Goal: Task Accomplishment & Management: Complete application form

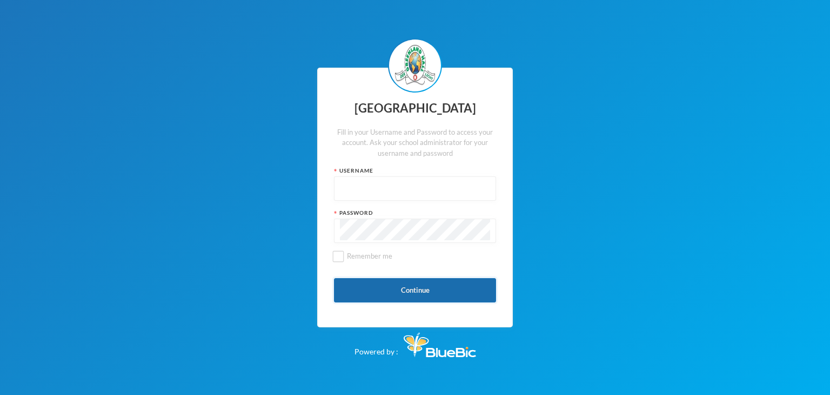
type input "glhc21"
click at [435, 290] on button "Continue" at bounding box center [415, 290] width 162 height 24
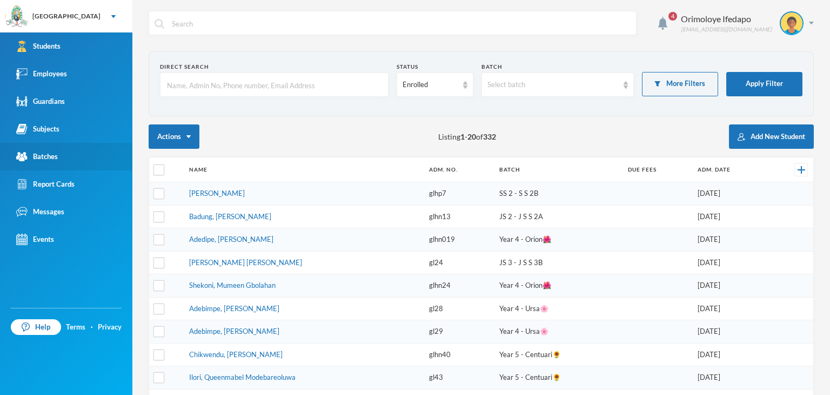
click at [41, 157] on div "Batches" at bounding box center [37, 156] width 42 height 11
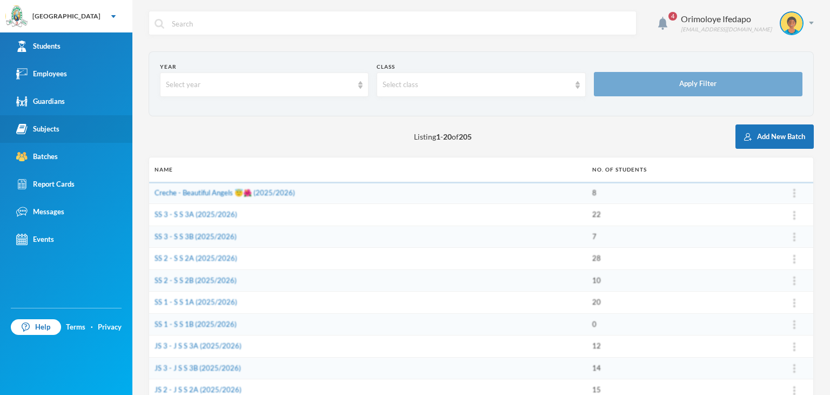
click at [46, 116] on link "Subjects" at bounding box center [66, 129] width 132 height 28
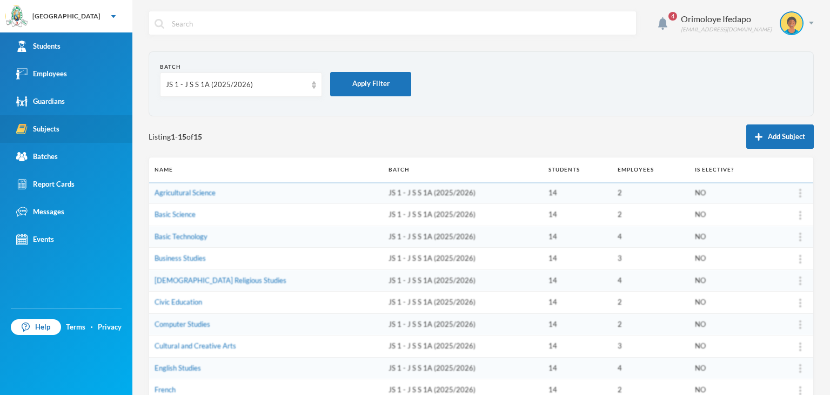
click at [46, 130] on div "Subjects" at bounding box center [37, 128] width 43 height 11
click at [47, 130] on div "Subjects" at bounding box center [37, 128] width 43 height 11
click at [223, 93] on div "JS 1 - J S S 1A (2025/2026)" at bounding box center [241, 84] width 162 height 24
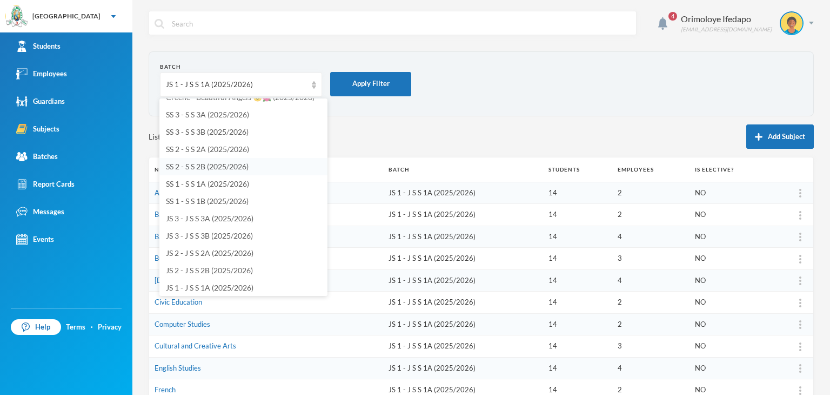
scroll to position [54, 0]
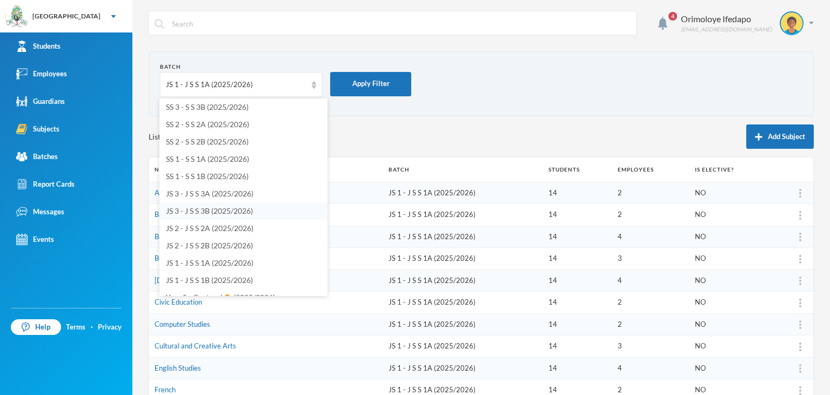
click at [202, 212] on span "JS 3 - J S S 3B (2025/2026)" at bounding box center [209, 210] width 87 height 9
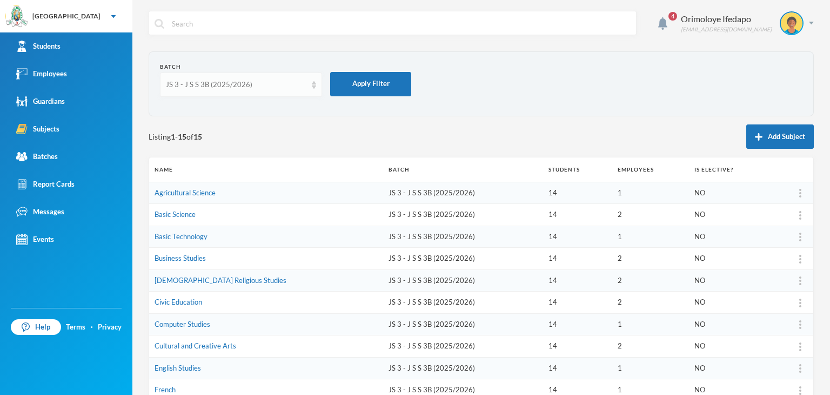
click at [255, 89] on div "JS 3 - J S S 3B (2025/2026)" at bounding box center [236, 84] width 141 height 11
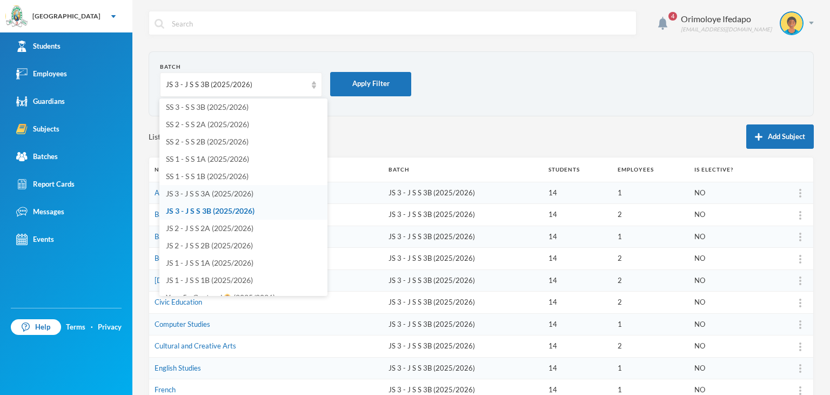
click at [213, 190] on span "JS 3 - J S S 3A (2025/2026)" at bounding box center [210, 193] width 88 height 9
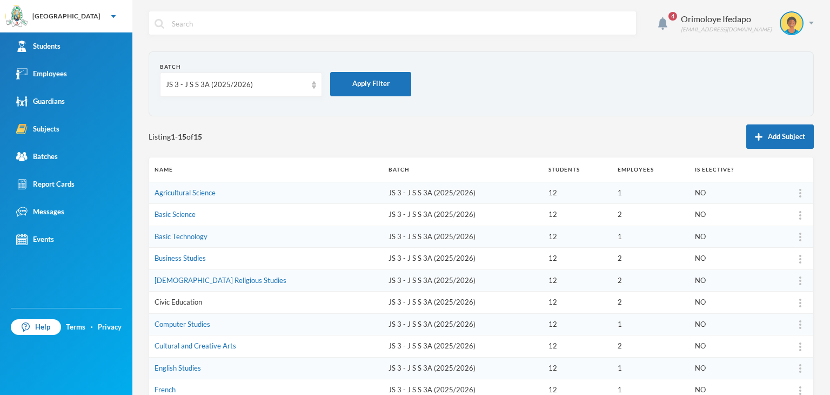
click at [201, 300] on link "Civic Education" at bounding box center [179, 301] width 48 height 9
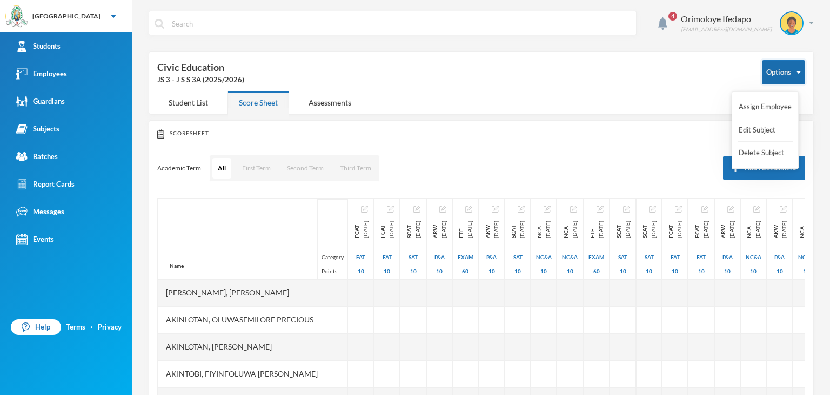
click at [790, 69] on button "Options" at bounding box center [783, 72] width 43 height 24
click at [765, 108] on button "Assign Employee" at bounding box center [765, 106] width 55 height 19
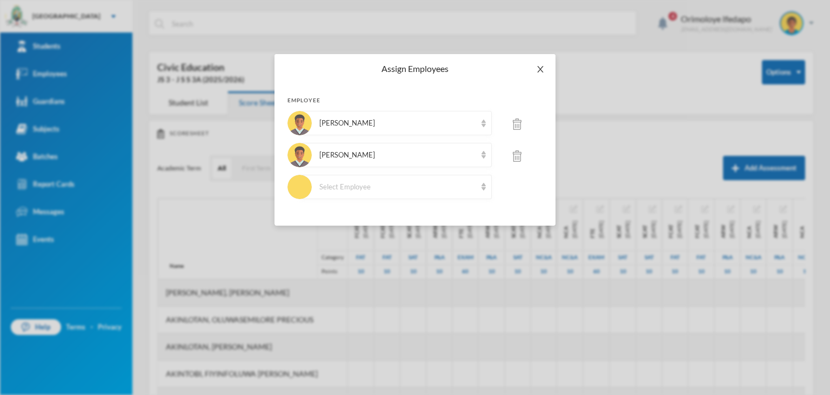
click at [538, 67] on icon "icon: close" at bounding box center [540, 69] width 6 height 6
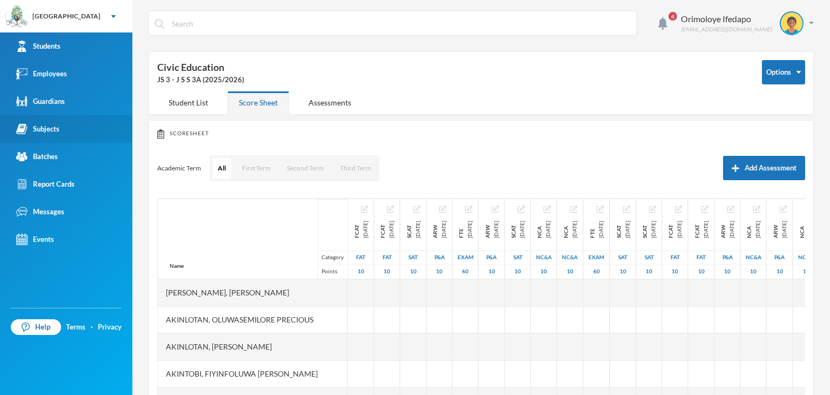
click at [41, 131] on div "Subjects" at bounding box center [37, 128] width 43 height 11
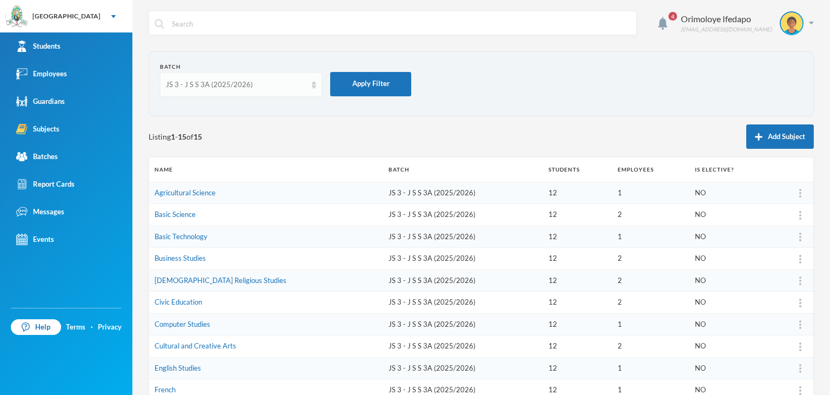
click at [199, 84] on div "JS 3 - J S S 3A (2025/2026)" at bounding box center [236, 84] width 141 height 11
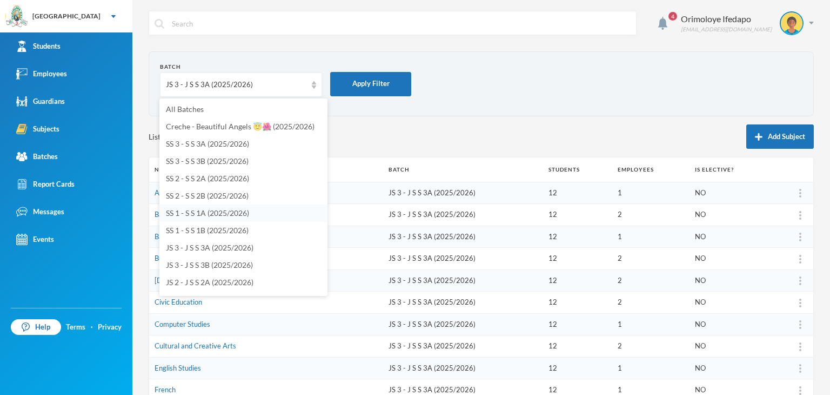
click at [196, 213] on span "SS 1 - S S 1A (2025/2026)" at bounding box center [207, 212] width 83 height 9
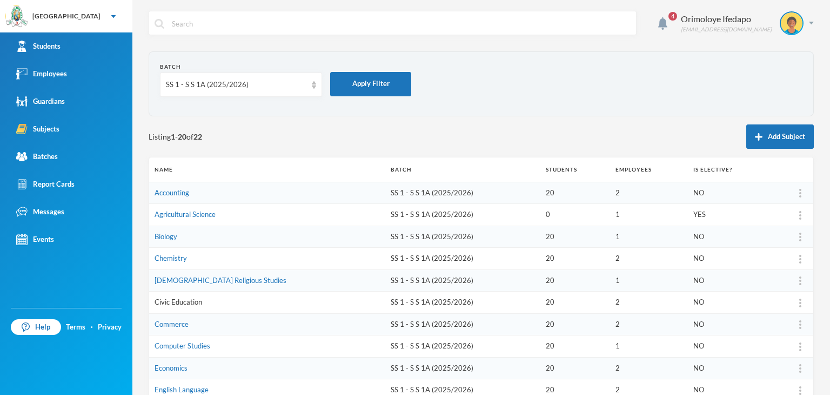
click at [186, 301] on link "Civic Education" at bounding box center [179, 301] width 48 height 9
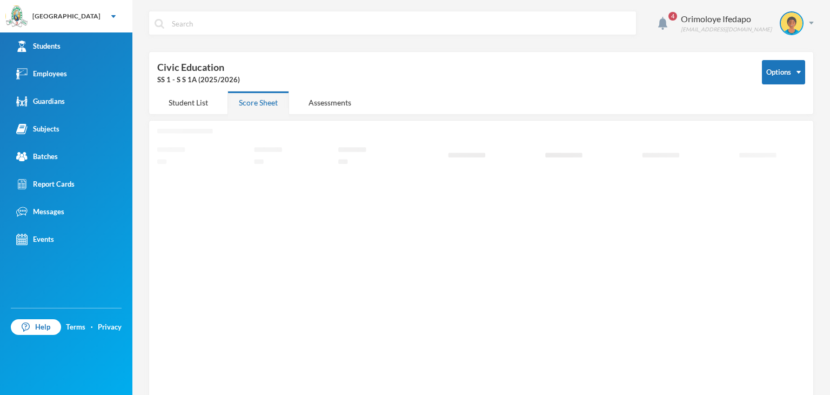
click at [791, 69] on button "Options" at bounding box center [783, 72] width 43 height 24
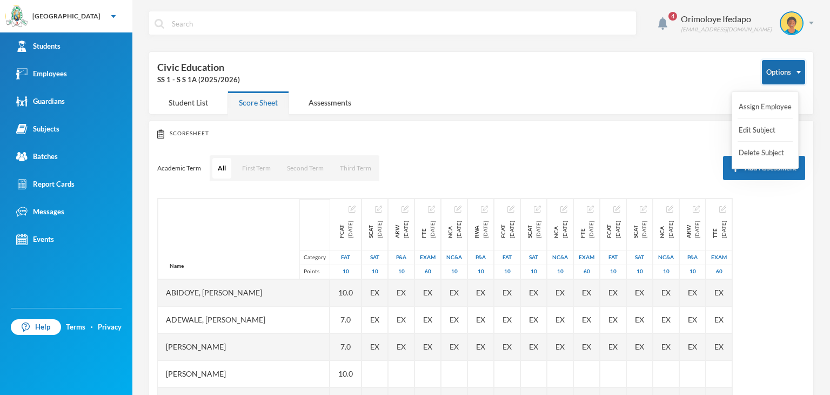
click at [789, 76] on button "Options" at bounding box center [783, 72] width 43 height 24
click at [772, 108] on button "Assign Employee" at bounding box center [765, 106] width 55 height 19
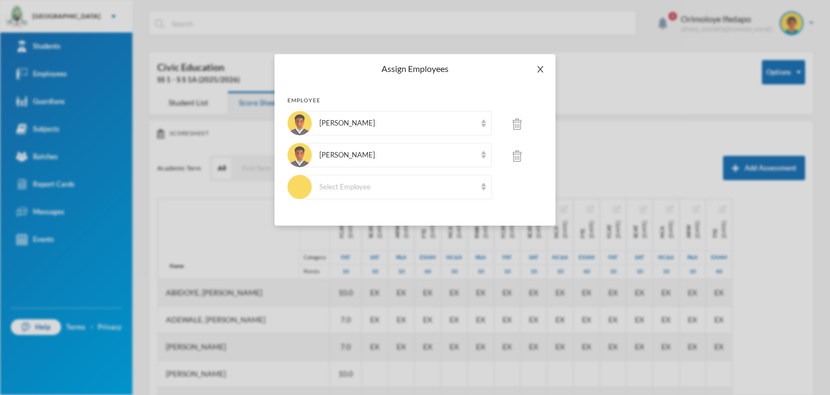
click at [542, 70] on icon "icon: close" at bounding box center [540, 69] width 9 height 9
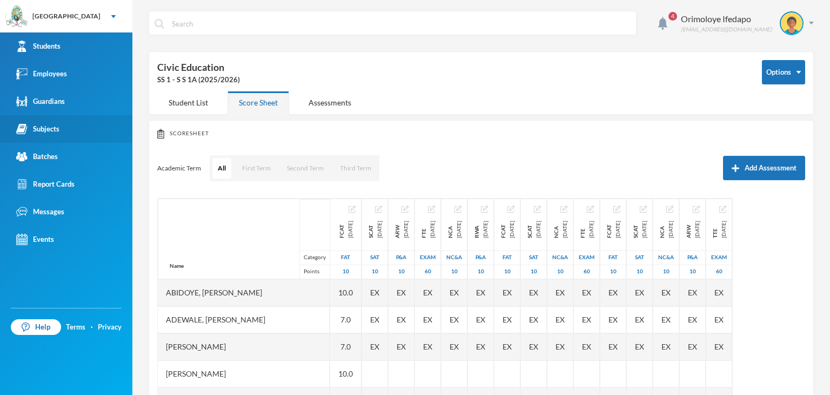
click at [52, 126] on div "Subjects" at bounding box center [37, 128] width 43 height 11
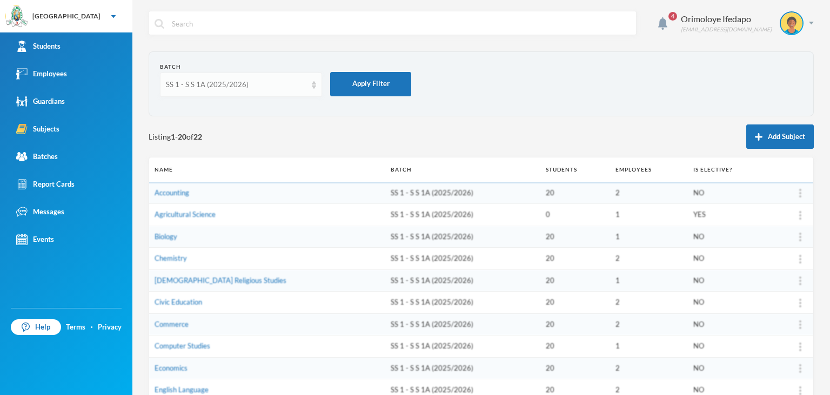
click at [233, 78] on div "SS 1 - S S 1A (2025/2026)" at bounding box center [241, 84] width 162 height 24
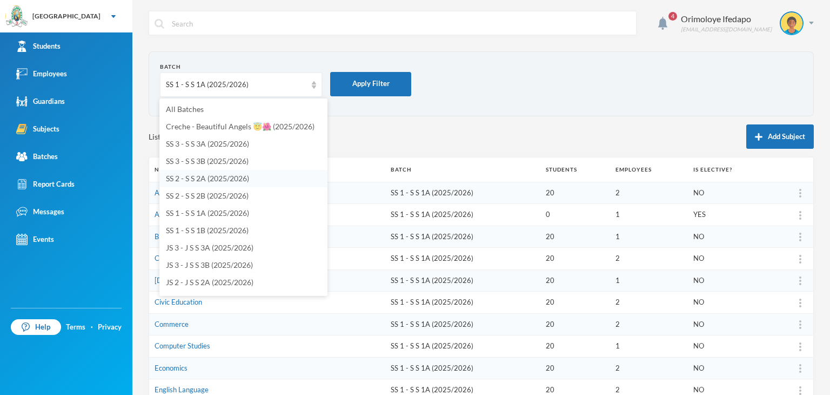
drag, startPoint x: 193, startPoint y: 176, endPoint x: 199, endPoint y: 177, distance: 6.2
click at [195, 177] on span "SS 2 - S S 2A (2025/2026)" at bounding box center [207, 177] width 83 height 9
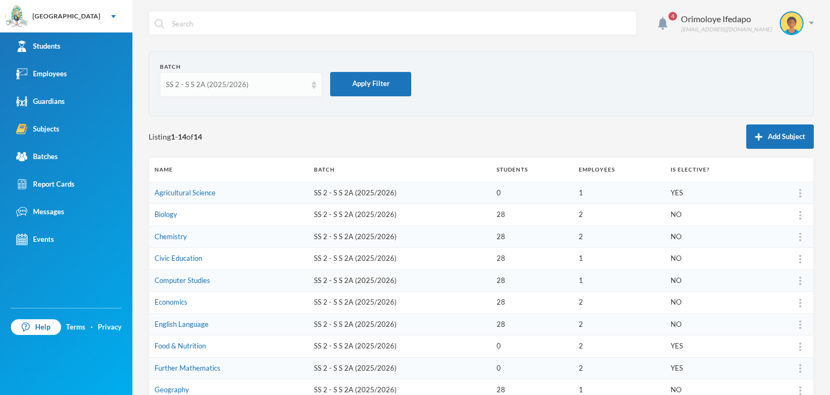
click at [202, 88] on div "SS 2 - S S 2A (2025/2026)" at bounding box center [236, 84] width 141 height 11
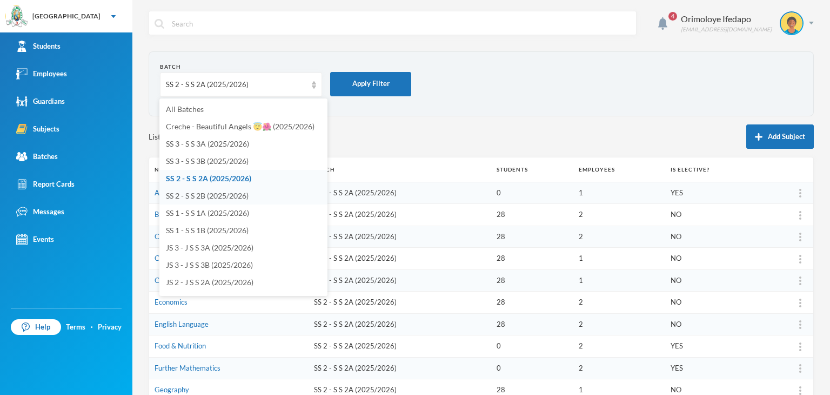
click at [199, 194] on span "SS 2 - S S 2B (2025/2026)" at bounding box center [207, 195] width 83 height 9
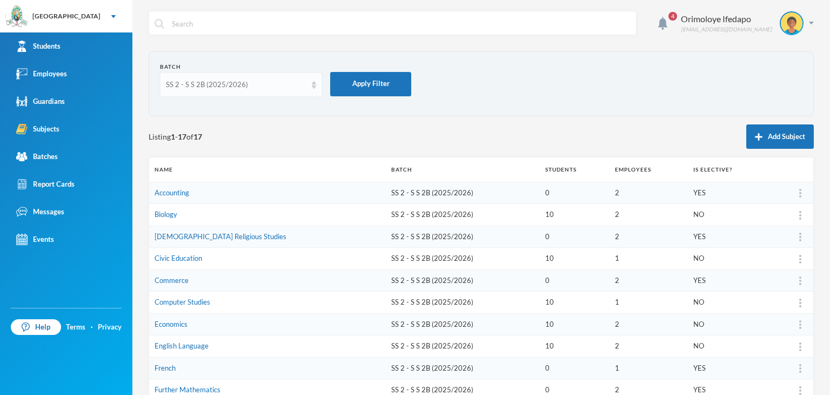
click at [225, 84] on div "SS 2 - S S 2B (2025/2026)" at bounding box center [236, 84] width 141 height 11
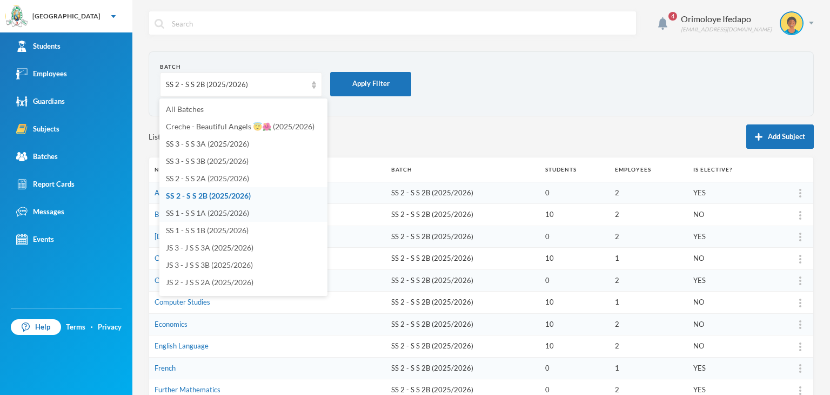
click at [195, 214] on span "SS 1 - S S 1A (2025/2026)" at bounding box center [207, 212] width 83 height 9
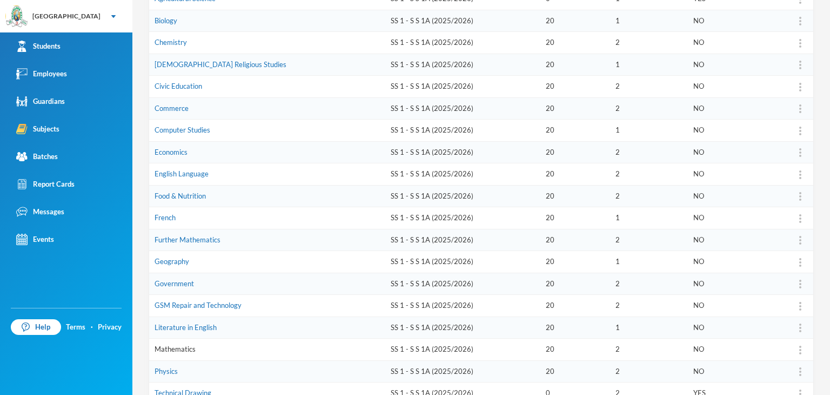
scroll to position [270, 0]
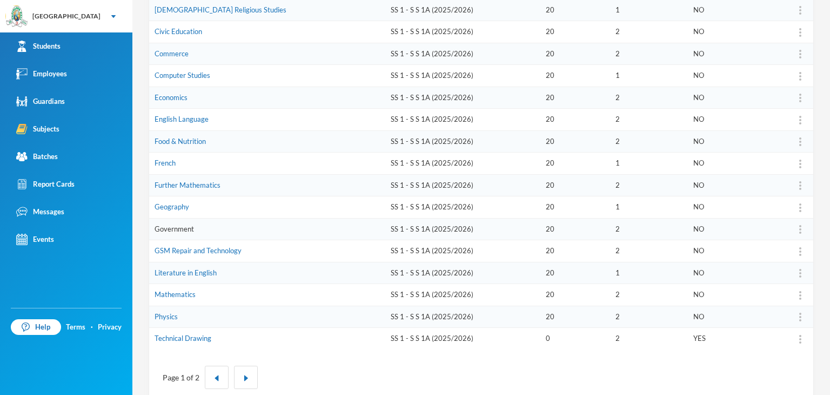
click at [190, 224] on link "Government" at bounding box center [174, 228] width 39 height 9
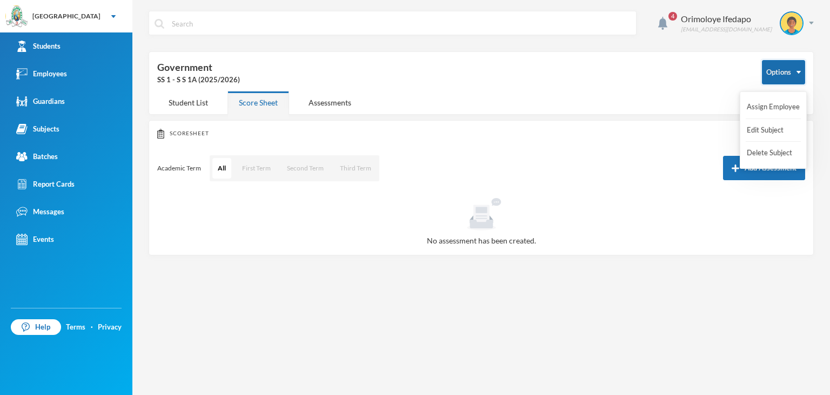
click at [788, 72] on button "Options" at bounding box center [783, 72] width 43 height 24
click at [766, 106] on button "Assign Employee" at bounding box center [773, 106] width 55 height 19
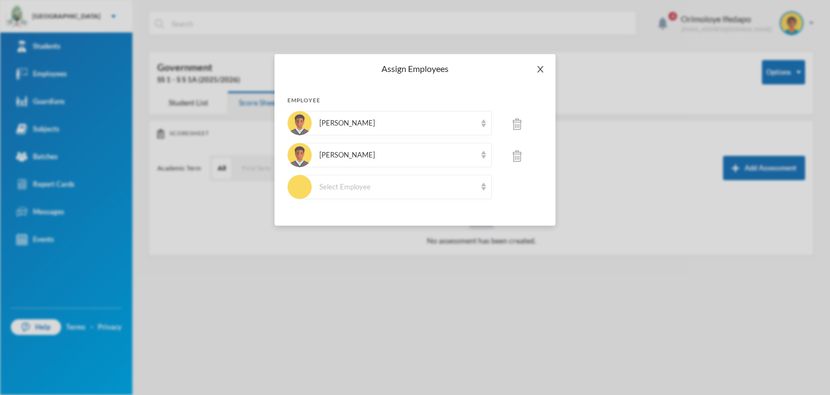
click at [540, 71] on icon "icon: close" at bounding box center [540, 69] width 9 height 9
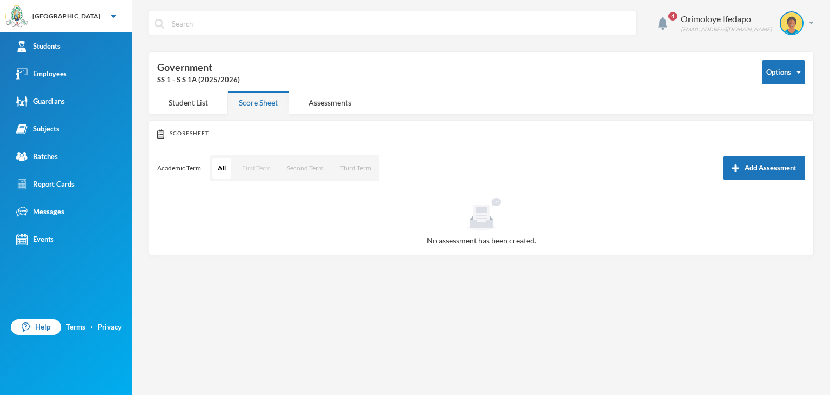
click at [264, 163] on button "First Term" at bounding box center [256, 168] width 39 height 21
drag, startPoint x: 52, startPoint y: 133, endPoint x: 64, endPoint y: 44, distance: 89.4
click at [53, 132] on div "Subjects" at bounding box center [37, 128] width 43 height 11
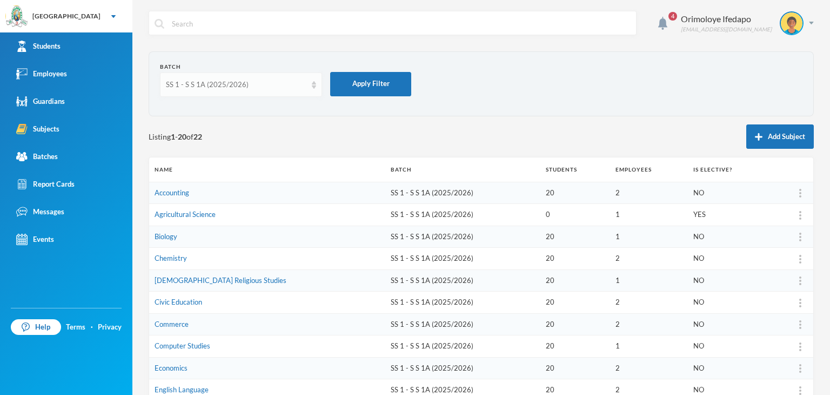
click at [266, 83] on div "SS 1 - S S 1A (2025/2026)" at bounding box center [236, 84] width 141 height 11
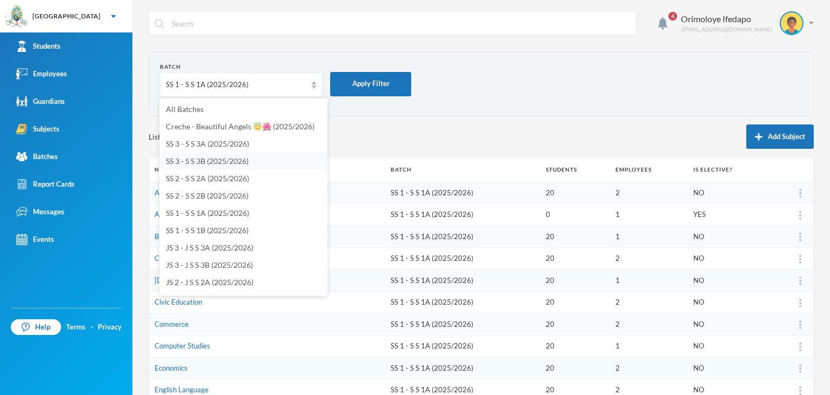
click at [192, 161] on span "SS 3 - S S 3B (2025/2026)" at bounding box center [207, 160] width 83 height 9
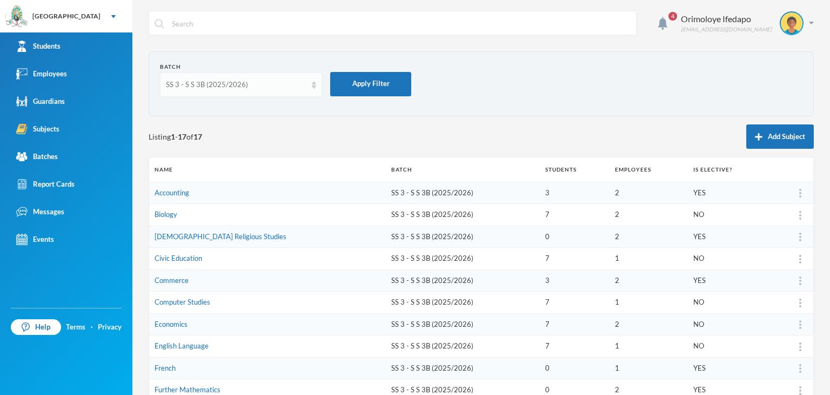
click at [203, 81] on div "SS 3 - S S 3B (2025/2026)" at bounding box center [236, 84] width 141 height 11
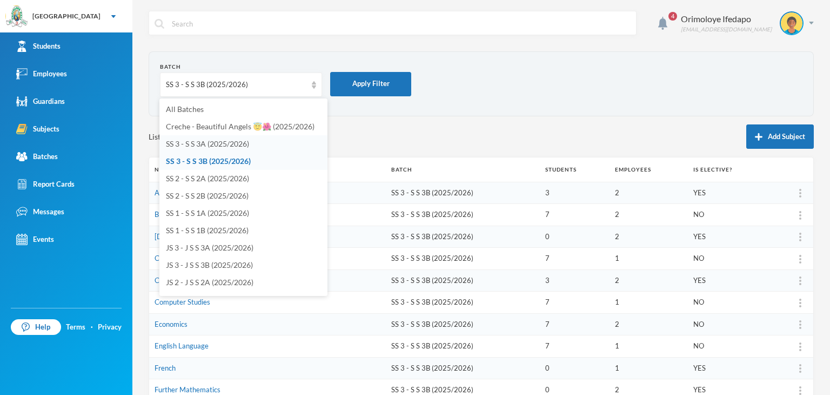
click at [196, 143] on span "SS 3 - S S 3A (2025/2026)" at bounding box center [207, 143] width 83 height 9
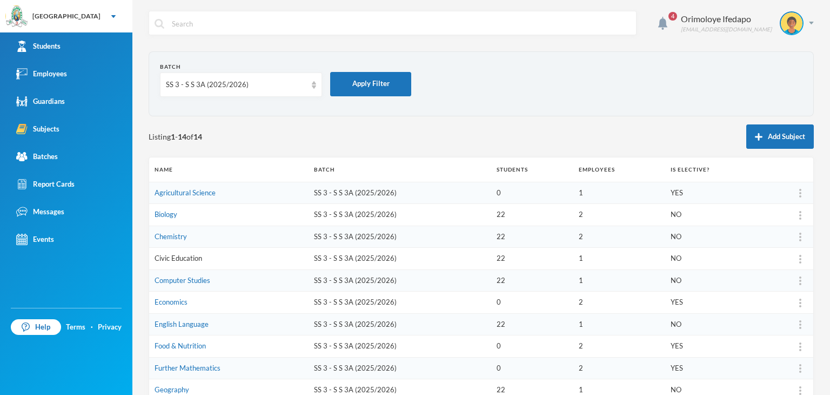
click at [184, 258] on link "Civic Education" at bounding box center [179, 257] width 48 height 9
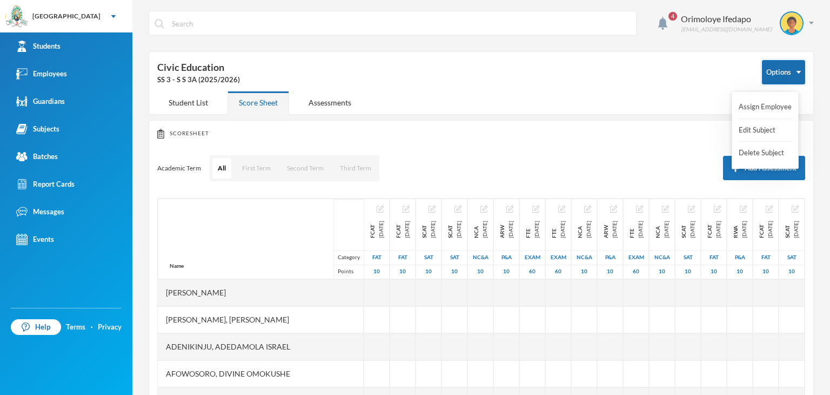
click at [779, 73] on button "Options" at bounding box center [783, 72] width 43 height 24
click at [765, 106] on button "Assign Employee" at bounding box center [765, 106] width 55 height 19
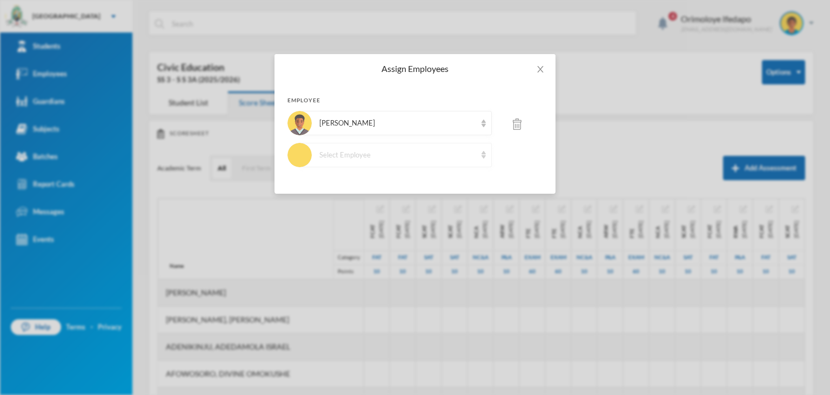
click at [364, 156] on div "Select Employee" at bounding box center [397, 155] width 157 height 11
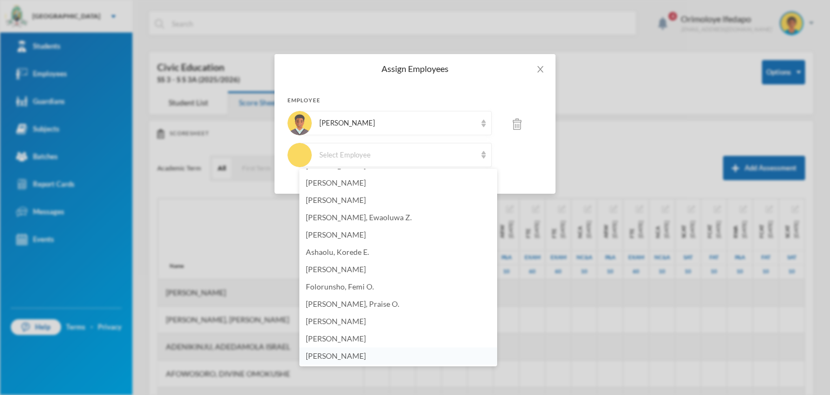
scroll to position [672, 0]
click at [366, 357] on span "[PERSON_NAME]" at bounding box center [336, 354] width 60 height 9
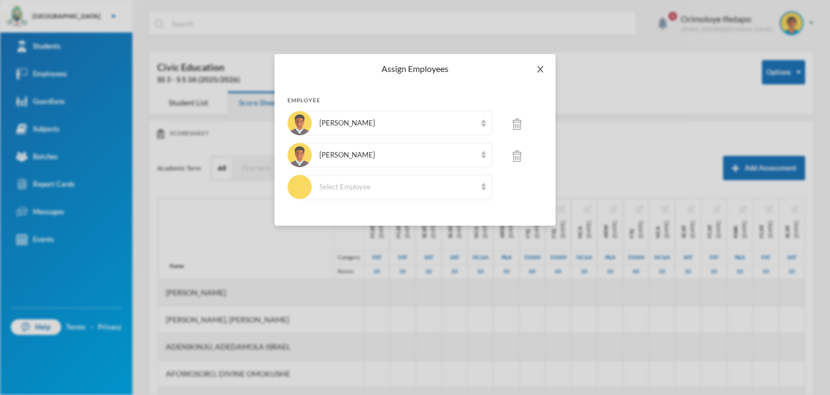
click at [544, 63] on span "Close" at bounding box center [540, 69] width 30 height 30
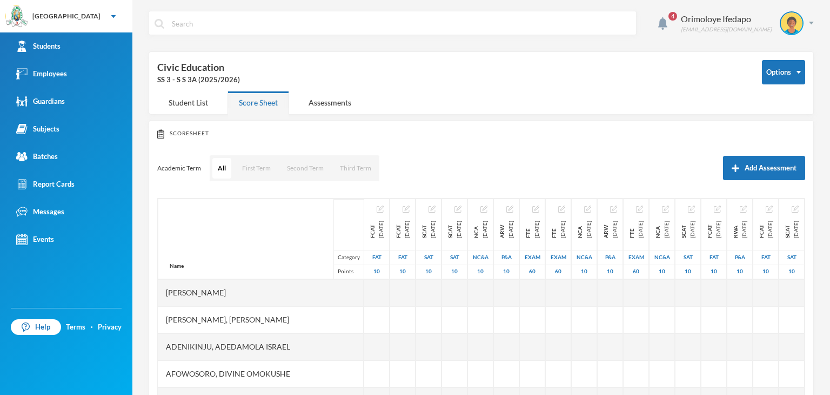
scroll to position [97, 0]
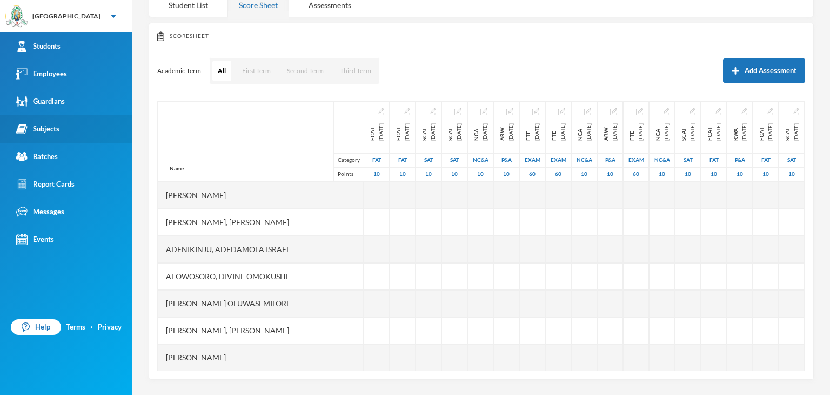
click at [49, 135] on link "Subjects" at bounding box center [66, 129] width 132 height 28
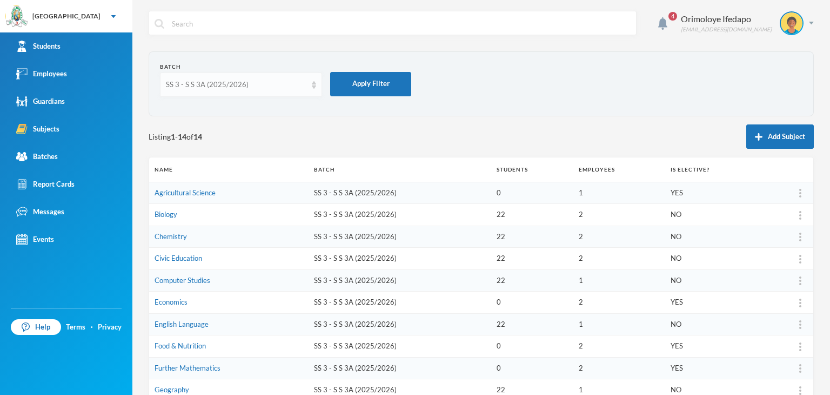
click at [196, 76] on div "SS 3 - S S 3A (2025/2026)" at bounding box center [241, 84] width 162 height 24
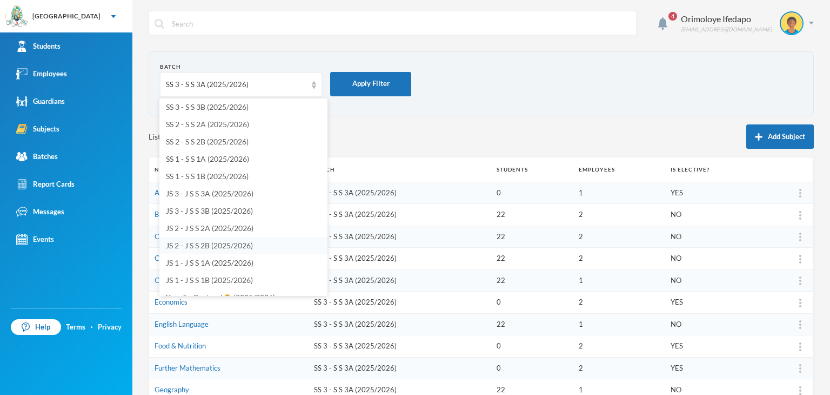
scroll to position [162, 0]
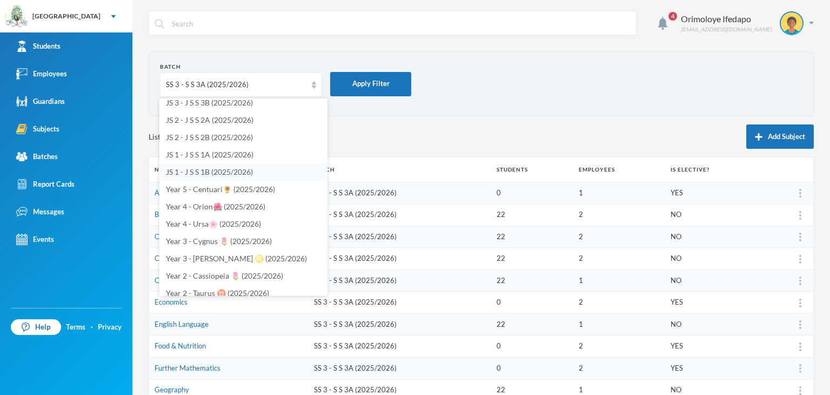
click at [210, 173] on span "JS 1 - J S S 1B (2025/2026)" at bounding box center [209, 171] width 87 height 9
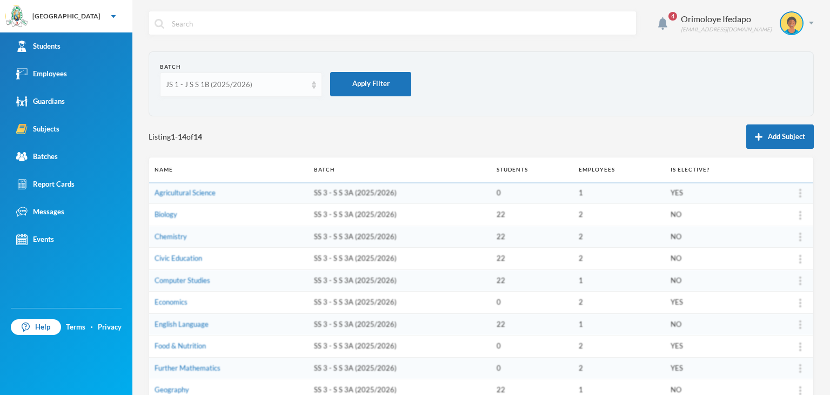
click at [250, 81] on div "JS 1 - J S S 1B (2025/2026)" at bounding box center [236, 84] width 141 height 11
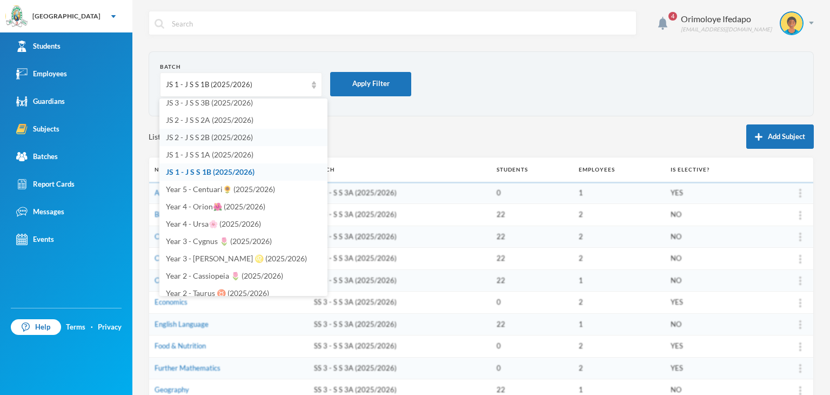
scroll to position [158, 0]
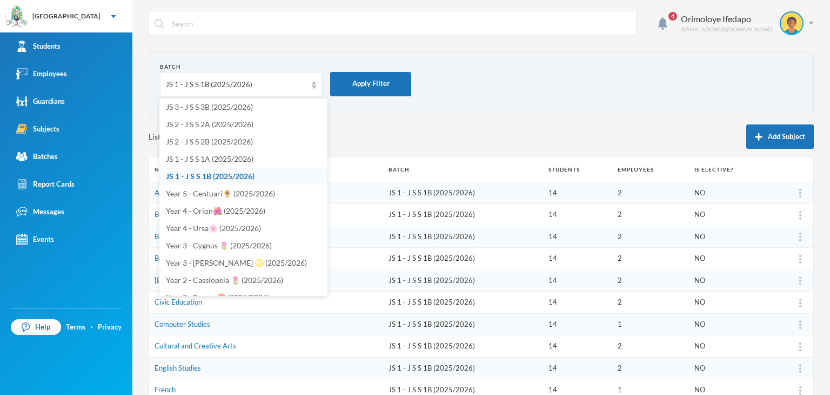
click at [534, 74] on form "Batch JS 1 - J S S 1B (2025/2026) Apply Filter" at bounding box center [481, 84] width 643 height 42
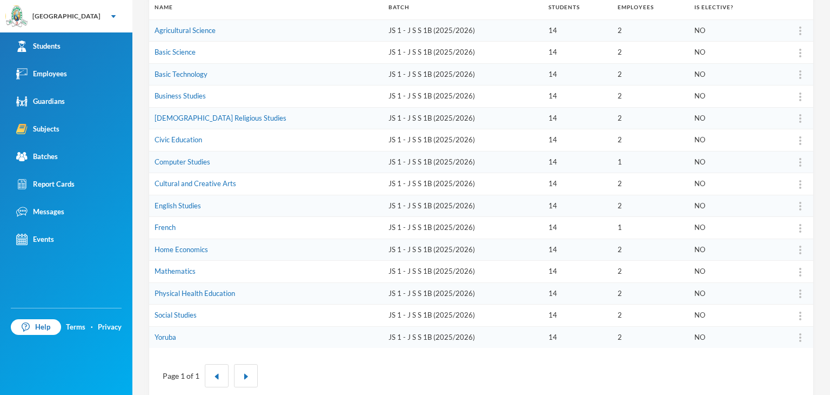
scroll to position [0, 0]
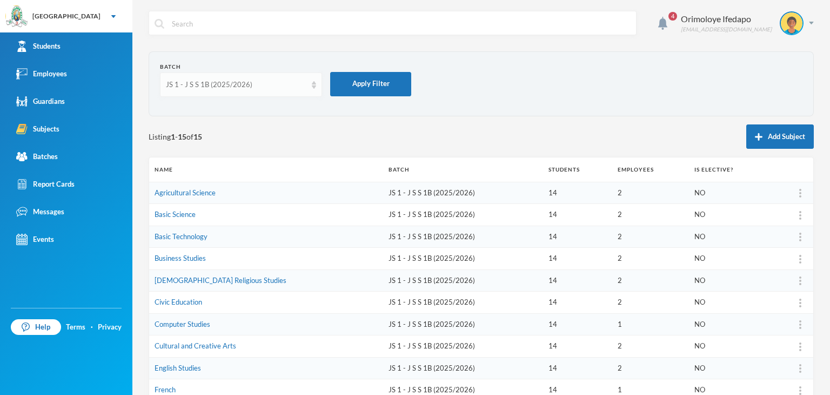
click at [210, 90] on div "JS 1 - J S S 1B (2025/2026)" at bounding box center [241, 84] width 162 height 24
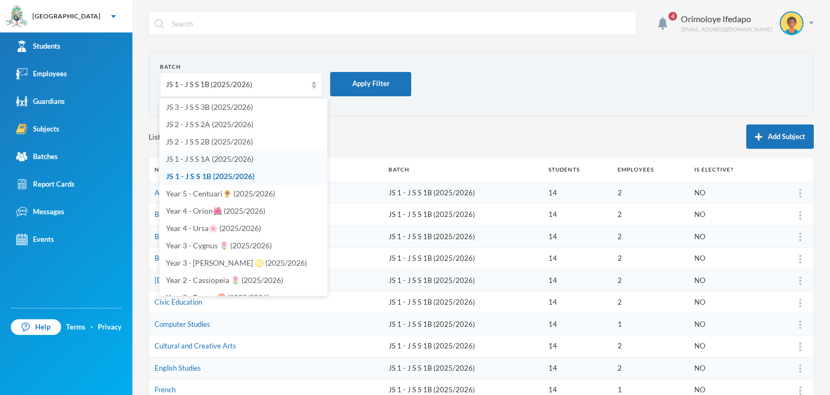
click at [192, 161] on span "JS 1 - J S S 1A (2025/2026)" at bounding box center [210, 158] width 88 height 9
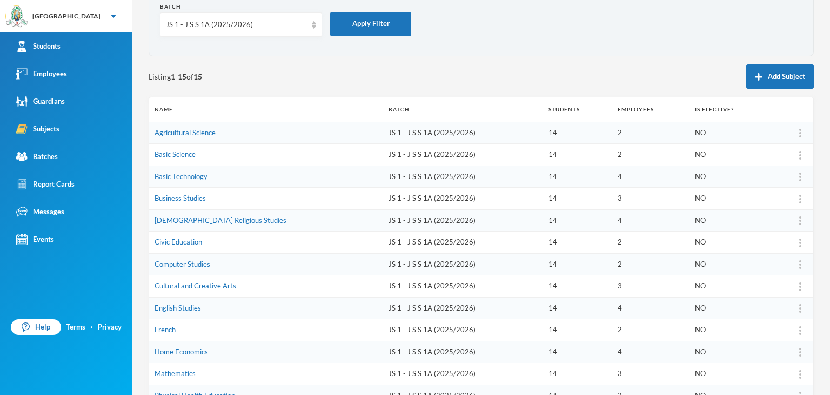
scroll to position [108, 0]
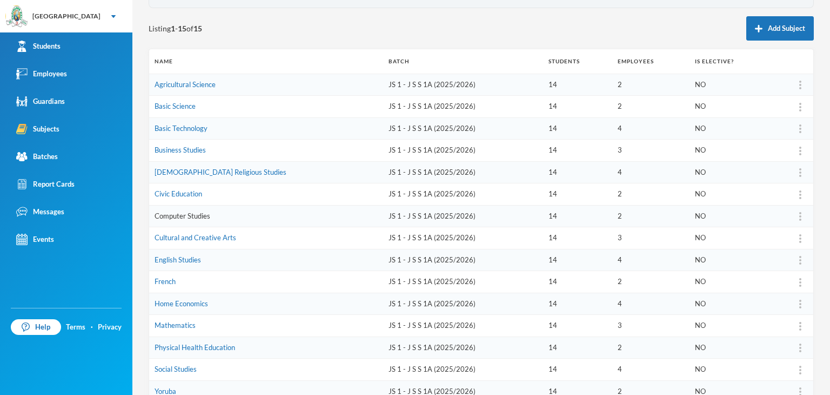
click at [199, 213] on link "Computer Studies" at bounding box center [183, 215] width 56 height 9
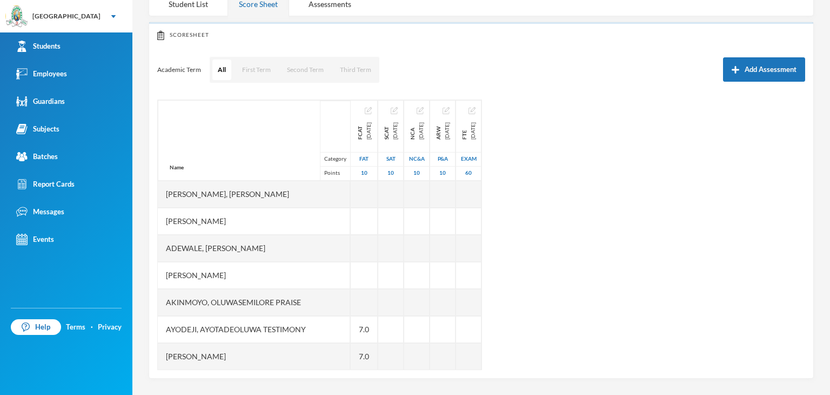
scroll to position [97, 0]
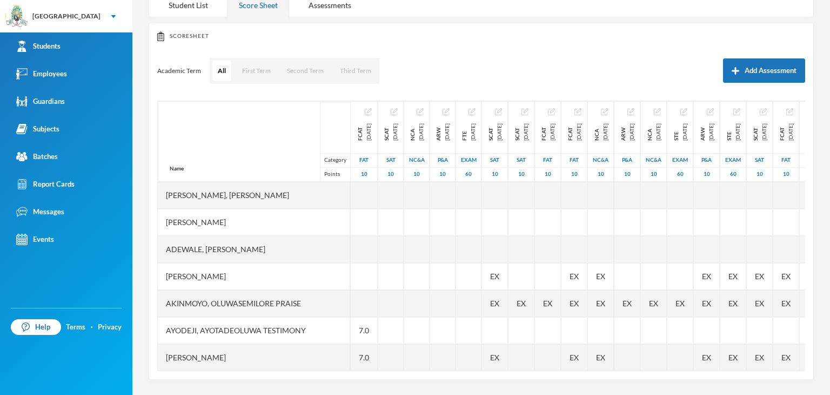
click at [256, 75] on button "First Term" at bounding box center [256, 71] width 39 height 21
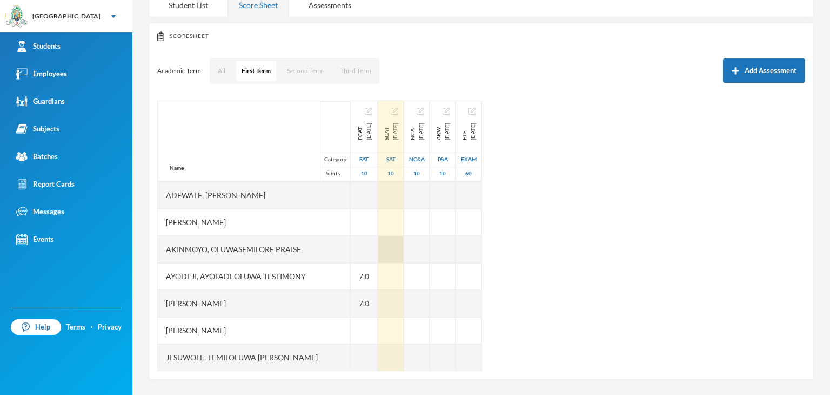
scroll to position [108, 0]
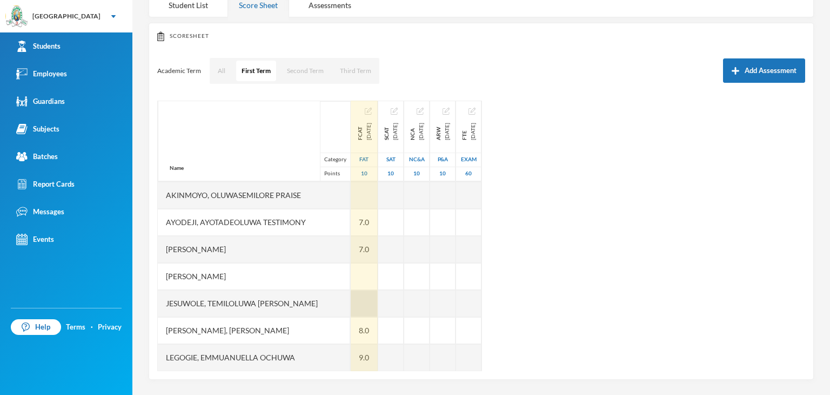
click at [351, 309] on div at bounding box center [364, 303] width 27 height 27
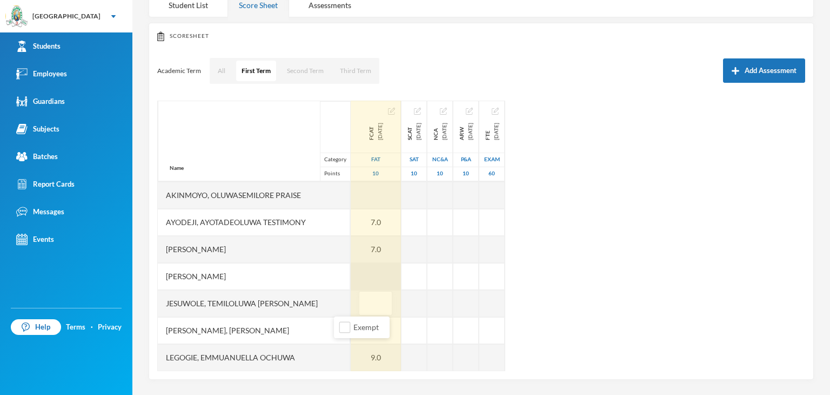
type input "9"
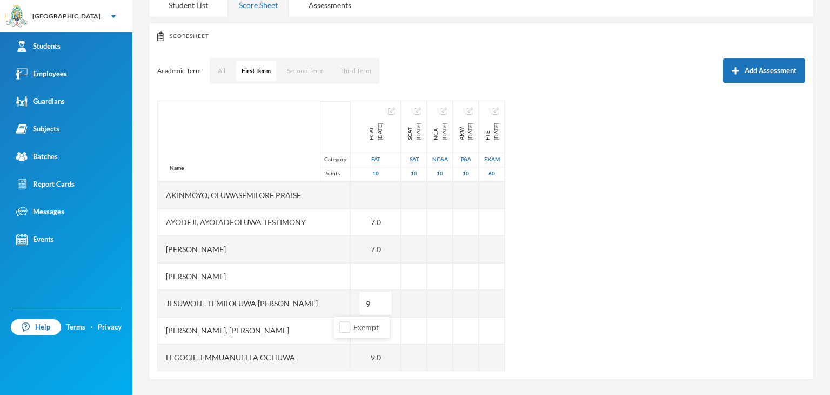
click at [726, 310] on div "Name Category Points Adelana, Ogooluwa Noah Adeogun, Adebayo Fikayomi Adewale, …" at bounding box center [481, 236] width 648 height 270
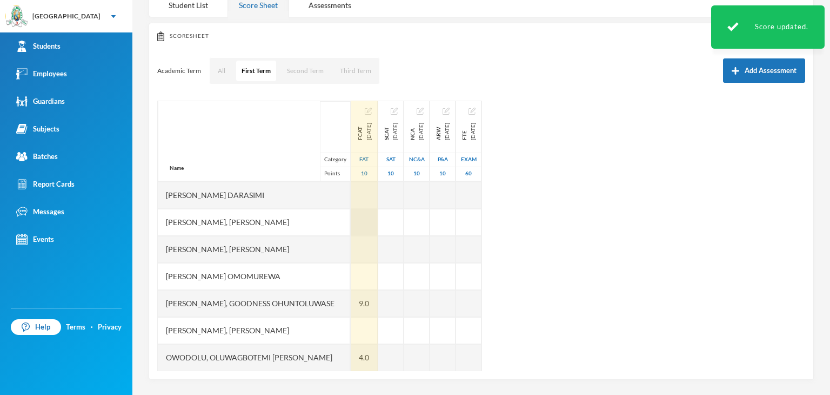
scroll to position [432, 0]
click at [351, 270] on div at bounding box center [364, 276] width 27 height 27
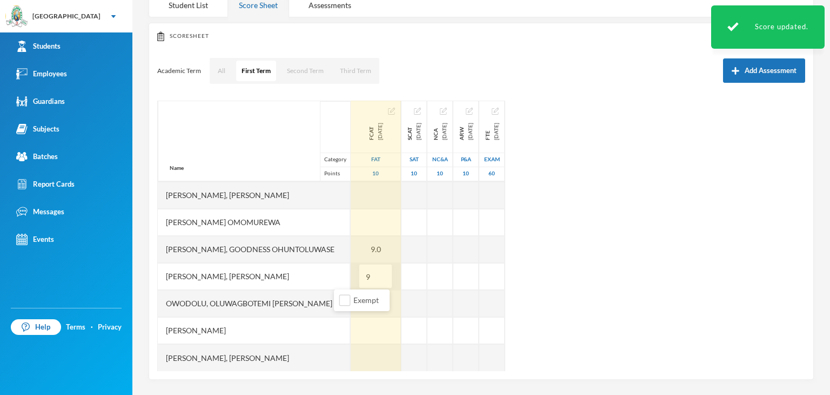
type input "9"
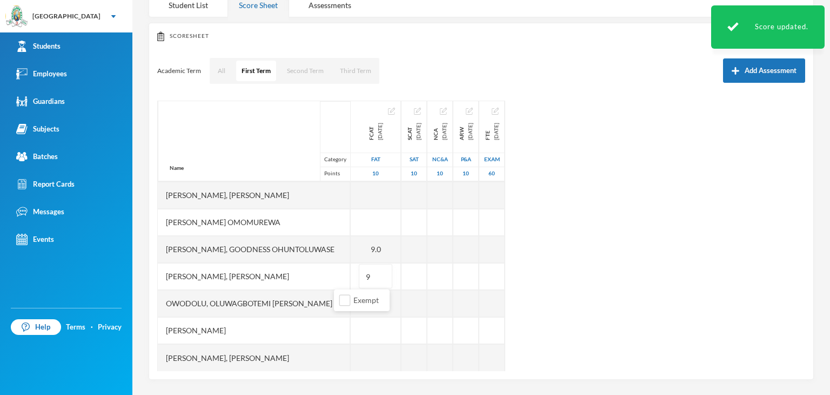
click at [617, 260] on div "Name Category Points Adelana, Ogooluwa Noah Adeogun, Adebayo Fikayomi Adewale, …" at bounding box center [481, 236] width 648 height 270
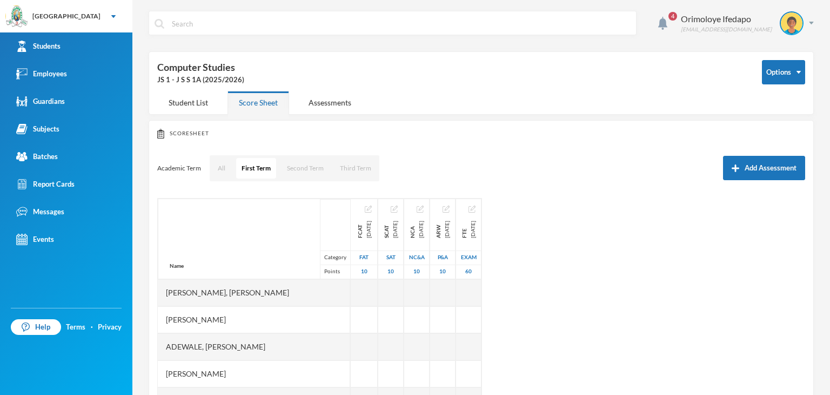
scroll to position [0, 0]
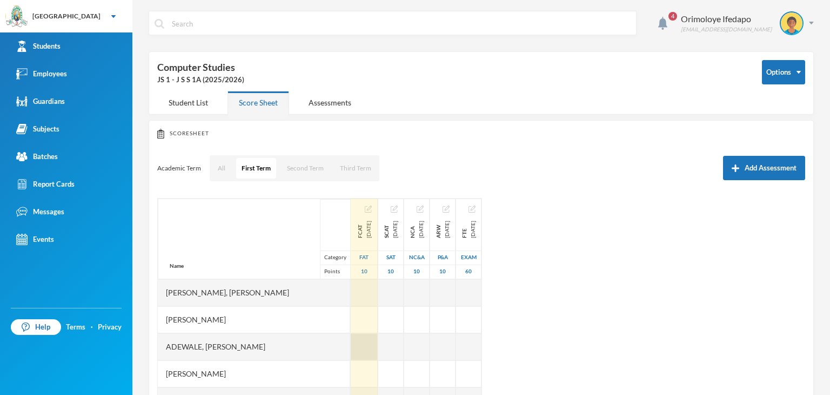
click at [351, 346] on div at bounding box center [364, 346] width 27 height 27
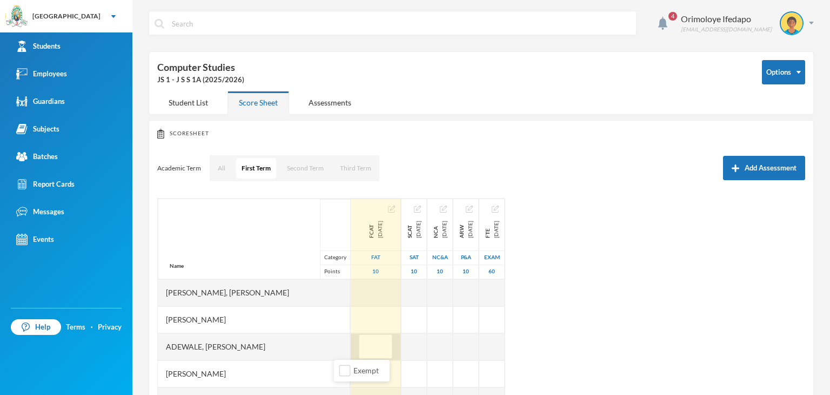
type input "5"
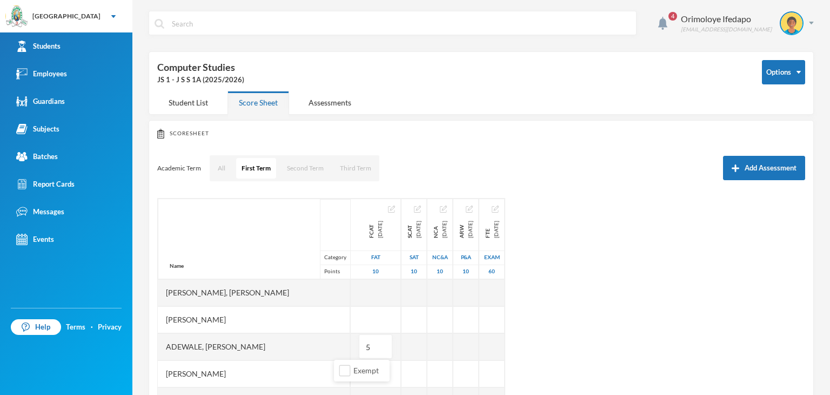
click at [634, 325] on div "Name Category Points Adelana, Ogooluwa Noah Adeogun, Adebayo Fikayomi Adewale, …" at bounding box center [481, 333] width 648 height 270
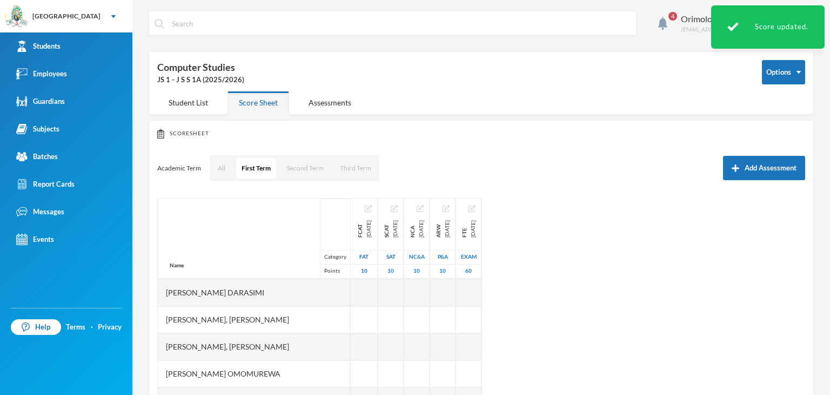
scroll to position [324, 0]
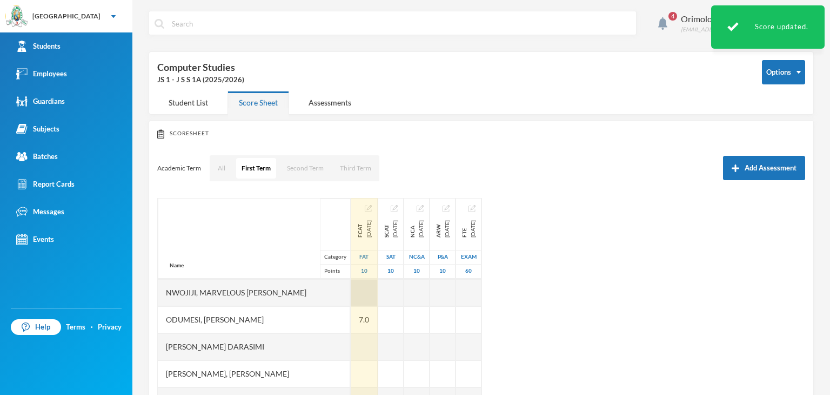
click at [351, 292] on div at bounding box center [364, 292] width 27 height 27
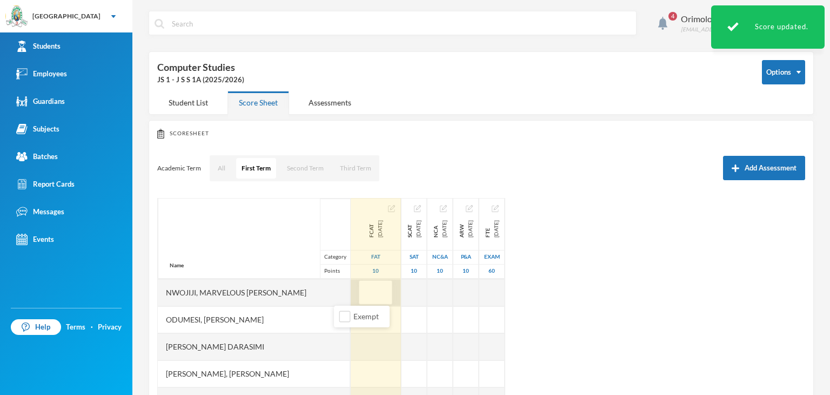
type input "3"
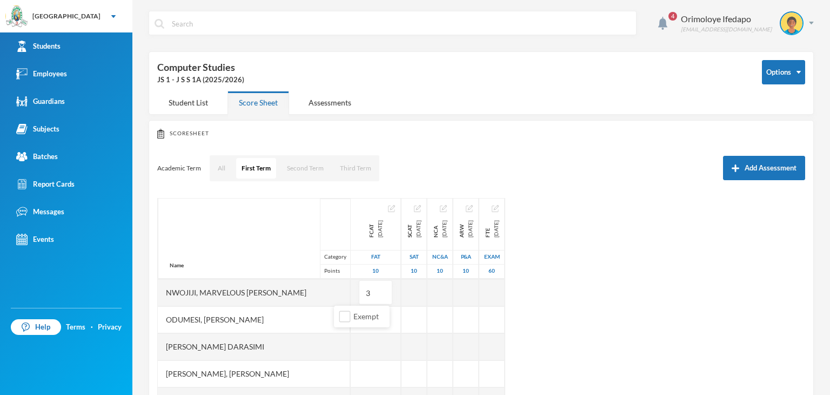
click at [652, 270] on div "Name Category Points Adelana, Ogooluwa Noah Adeogun, Adebayo Fikayomi Adewale, …" at bounding box center [481, 333] width 648 height 270
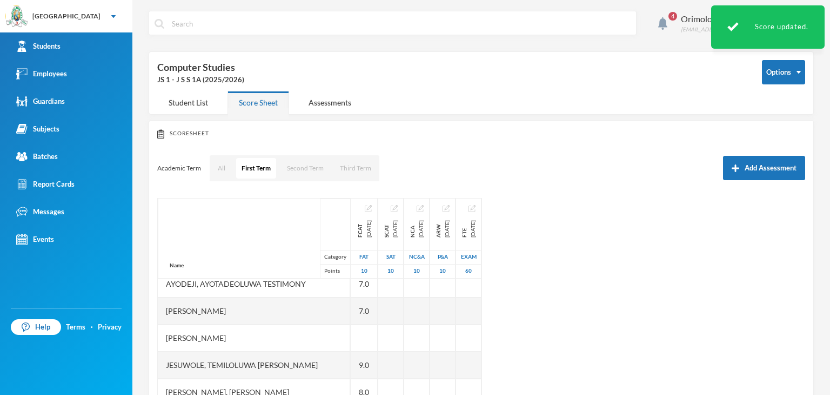
scroll to position [108, 0]
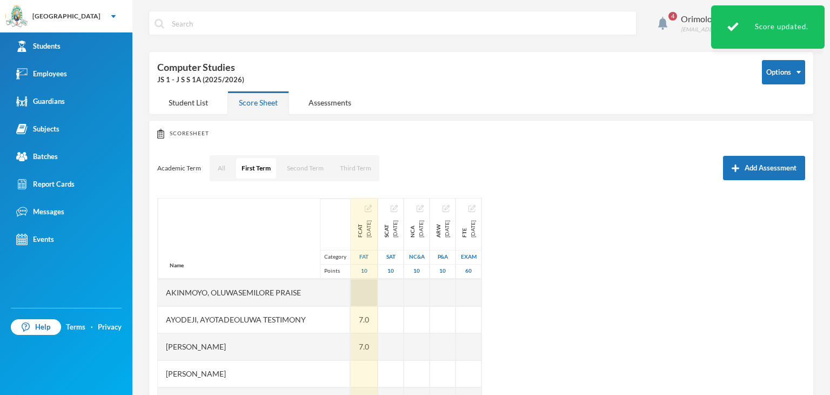
click at [351, 297] on div at bounding box center [364, 292] width 27 height 27
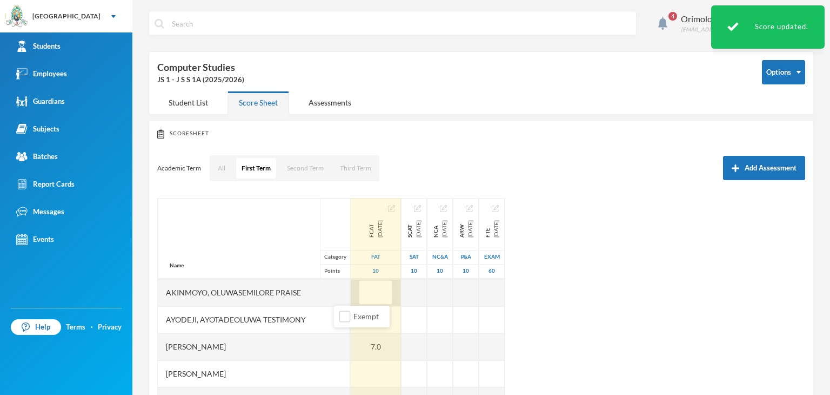
type input "2"
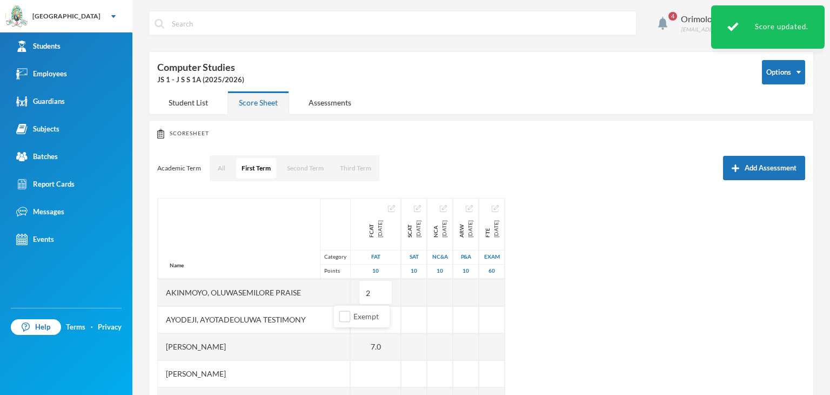
click at [633, 307] on div "Name Category Points Adelana, Ogooluwa Noah Adeogun, Adebayo Fikayomi Adewale, …" at bounding box center [481, 333] width 648 height 270
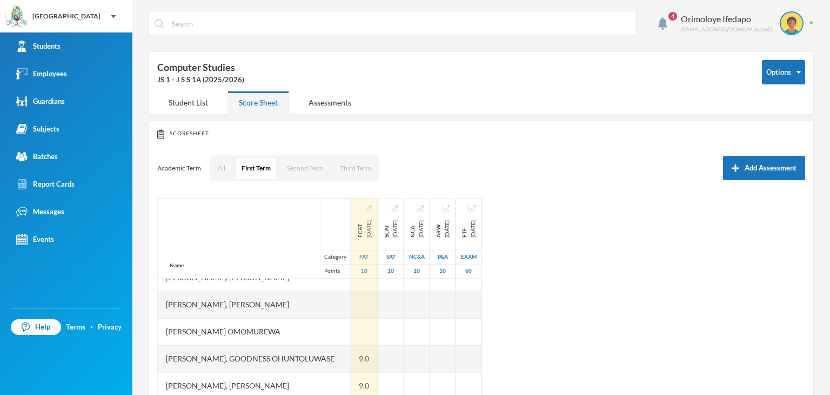
scroll to position [432, 0]
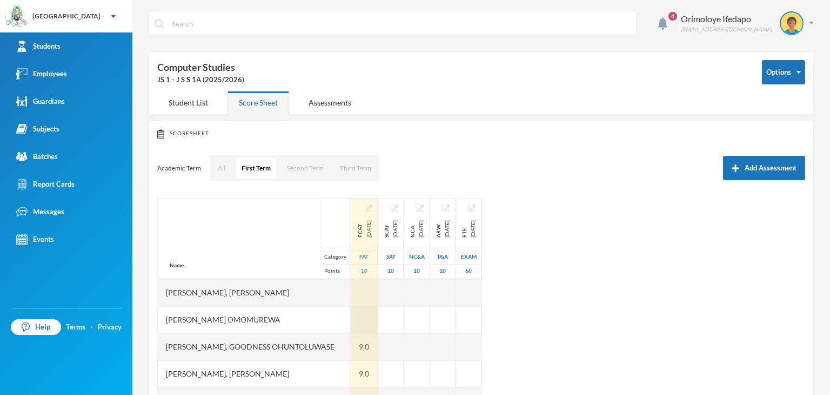
click at [351, 319] on div at bounding box center [364, 319] width 27 height 27
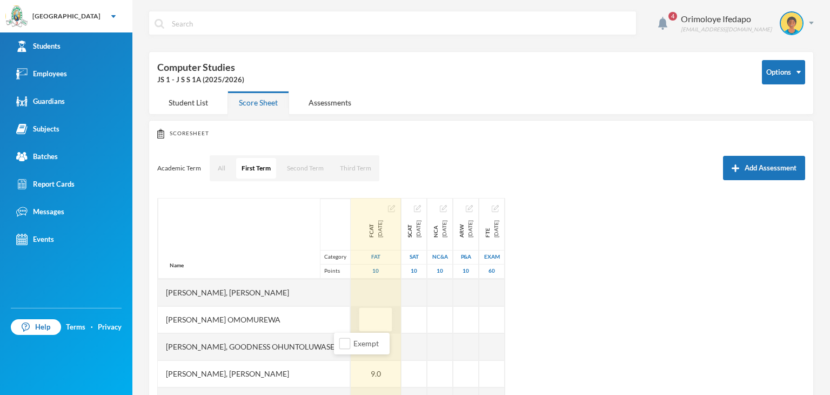
type input "7"
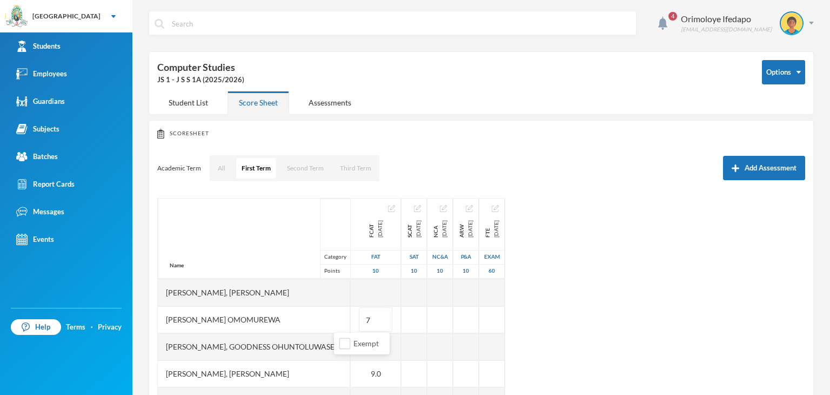
click at [603, 344] on div "Name Category Points Adelana, Ogooluwa Noah Adeogun, Adebayo Fikayomi Adewale, …" at bounding box center [481, 333] width 648 height 270
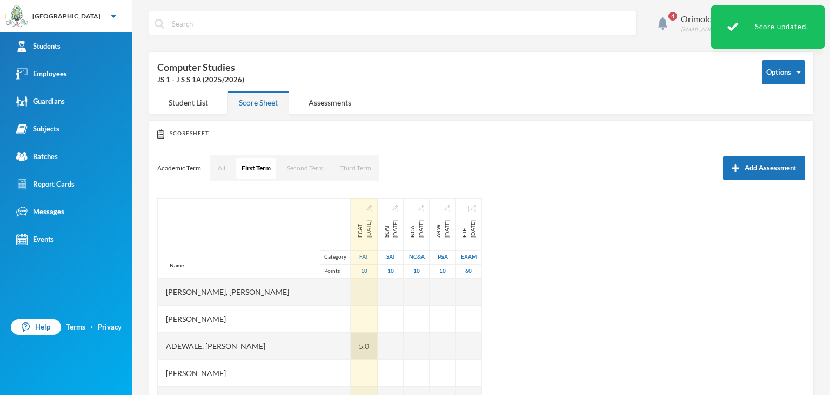
scroll to position [0, 0]
click at [351, 363] on div at bounding box center [364, 373] width 27 height 27
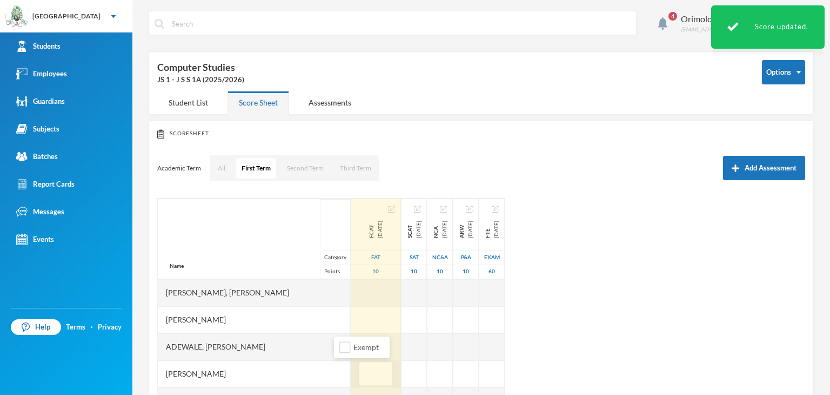
type input "9"
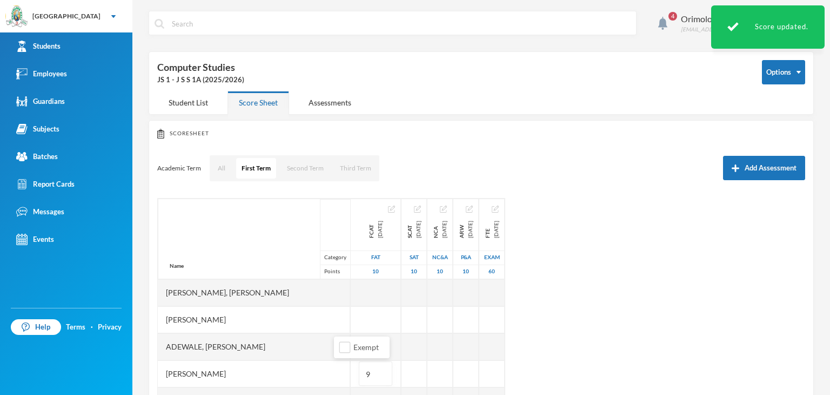
click at [645, 346] on div "Name Category Points Adelana, Ogooluwa Noah Adeogun, Adebayo Fikayomi Adewale, …" at bounding box center [481, 333] width 648 height 270
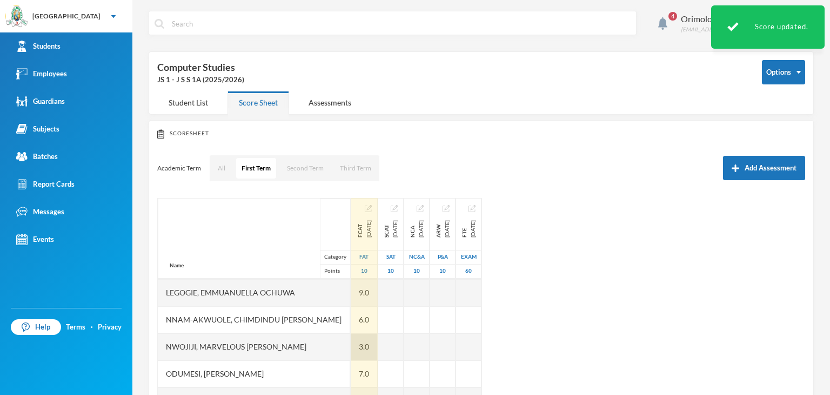
scroll to position [324, 0]
click at [351, 351] on div at bounding box center [364, 346] width 27 height 27
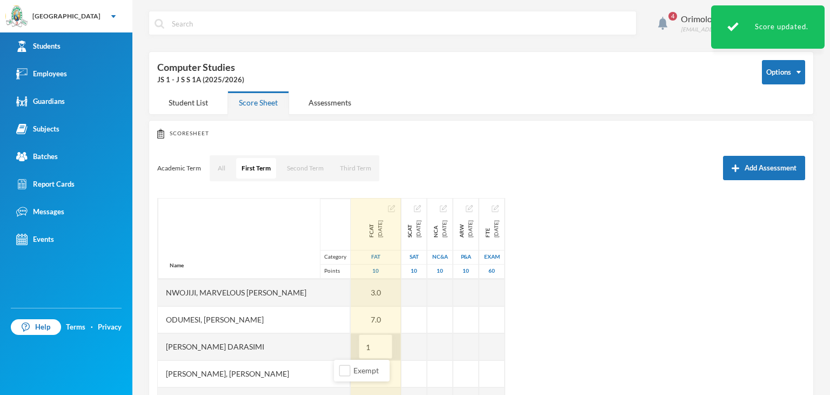
type input "10"
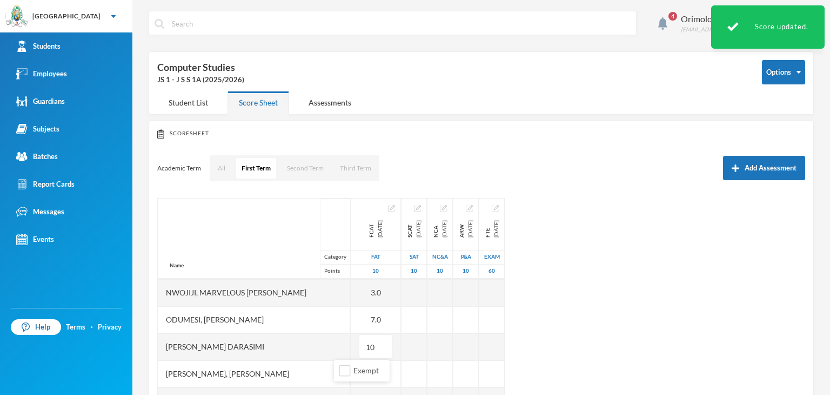
click at [677, 343] on div "Name Category Points Adelana, Ogooluwa Noah Adeogun, Adebayo Fikayomi Adewale, …" at bounding box center [481, 333] width 648 height 270
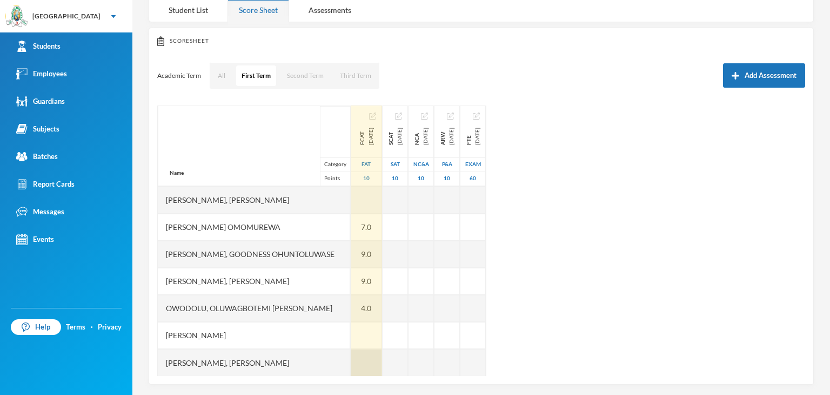
scroll to position [97, 0]
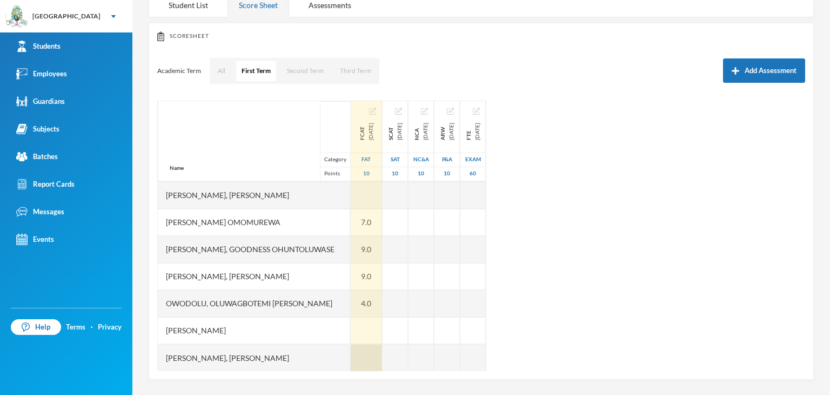
click at [351, 352] on div at bounding box center [366, 357] width 31 height 27
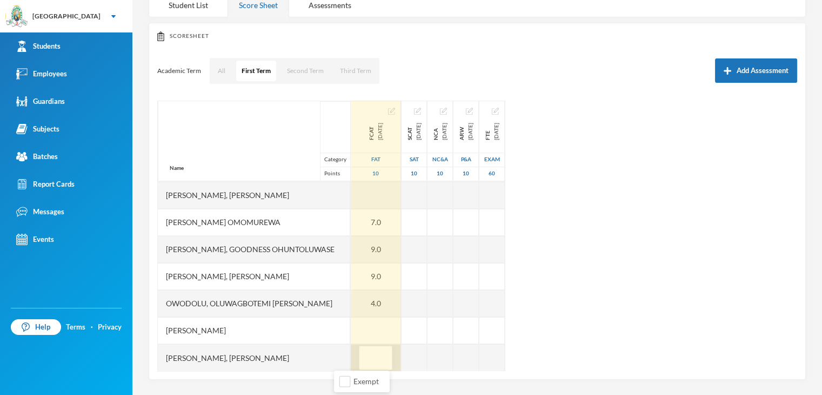
type input "5"
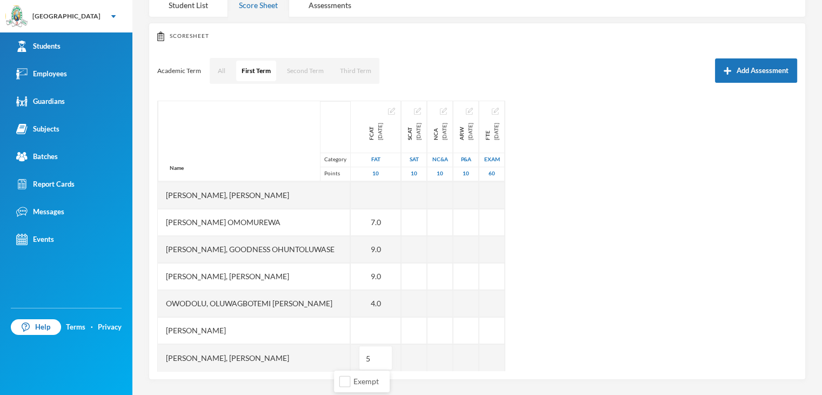
click at [566, 287] on div "Name Category Points Adelana, Ogooluwa Noah Adeogun, Adebayo Fikayomi Adewale, …" at bounding box center [477, 236] width 640 height 270
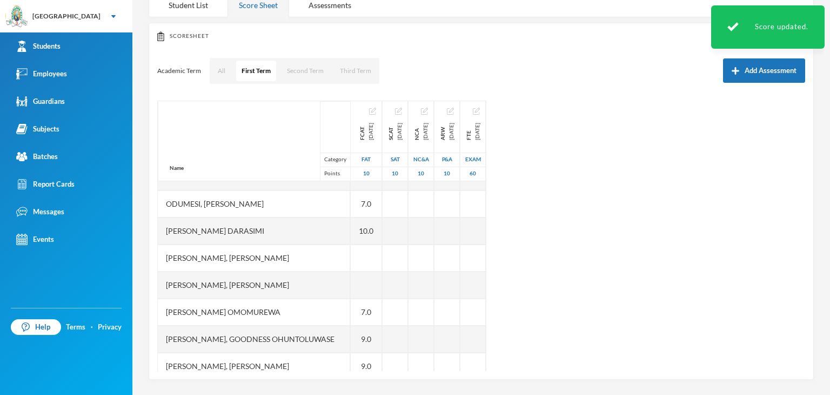
scroll to position [378, 0]
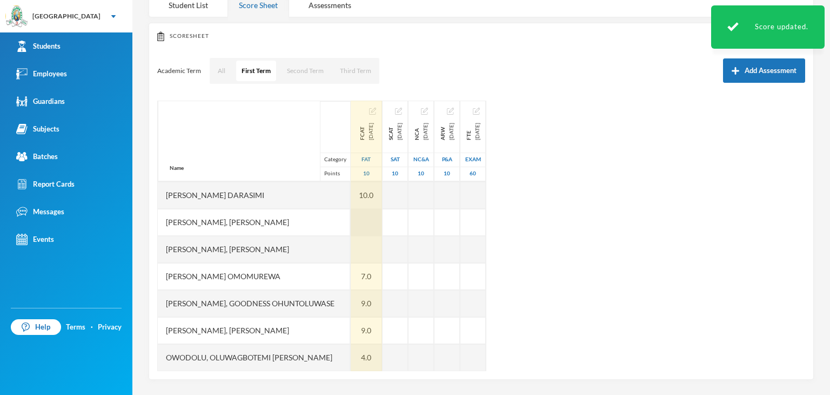
click at [351, 223] on div at bounding box center [366, 222] width 31 height 27
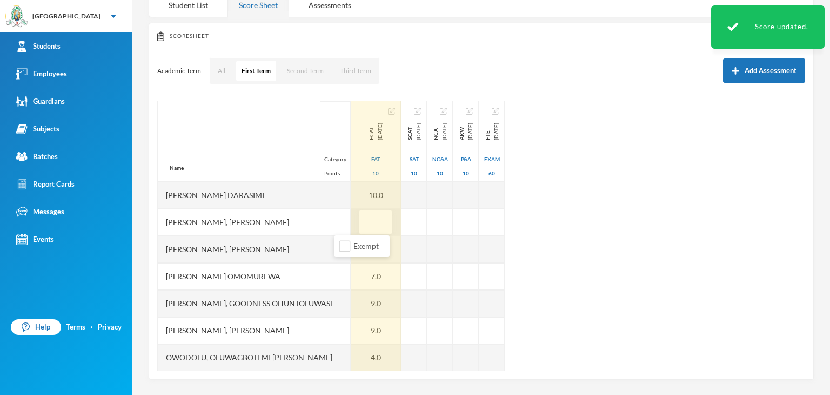
type input "6"
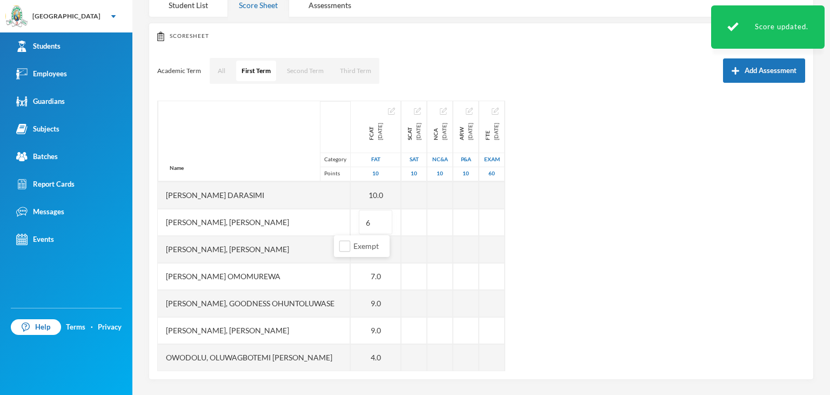
click at [654, 256] on div "Name Category Points Adelana, Ogooluwa Noah Adeogun, Adebayo Fikayomi Adewale, …" at bounding box center [481, 236] width 648 height 270
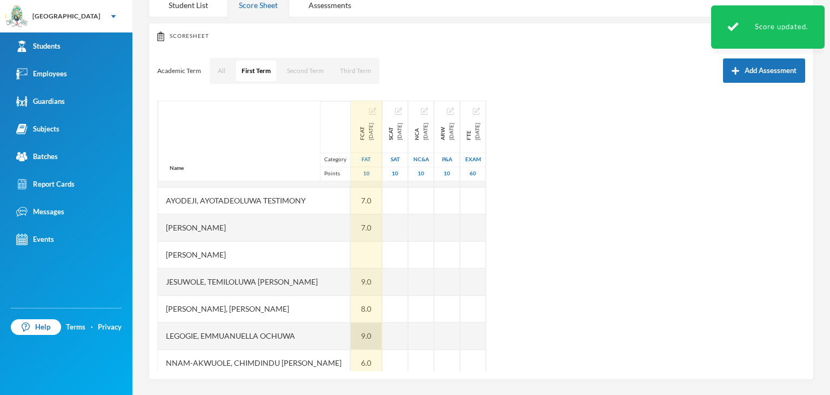
scroll to position [108, 0]
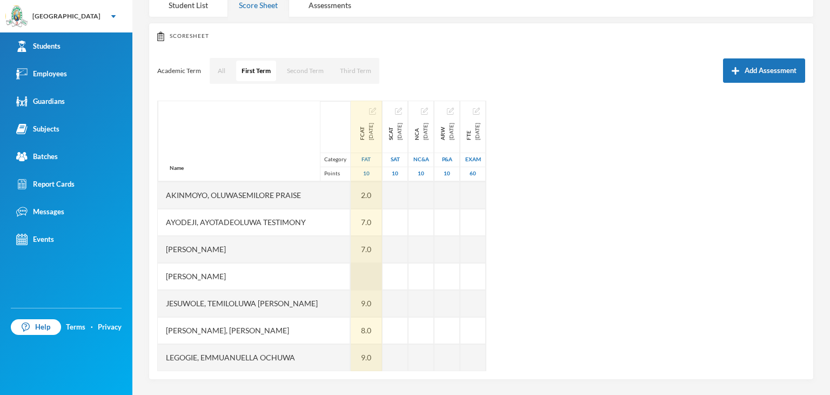
click at [351, 269] on div at bounding box center [366, 276] width 31 height 27
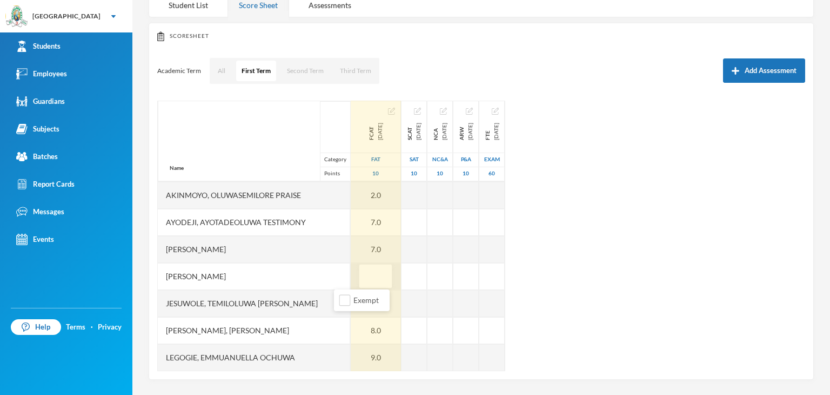
type input "5"
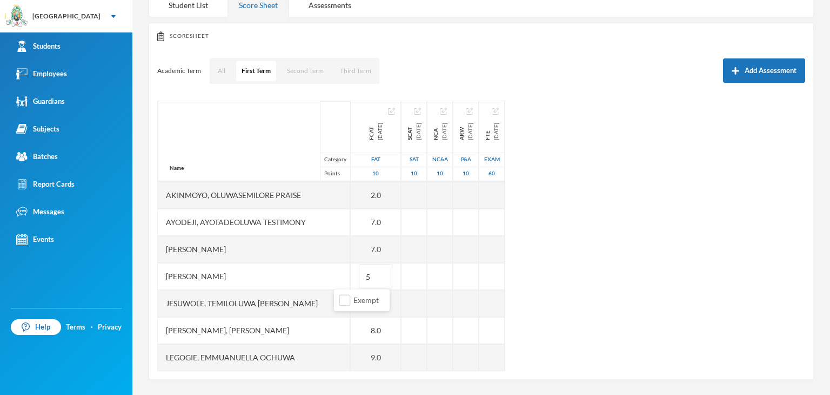
click at [726, 277] on div "Name Category Points Adelana, Ogooluwa Noah Adeogun, Adebayo Fikayomi Adewale, …" at bounding box center [481, 236] width 648 height 270
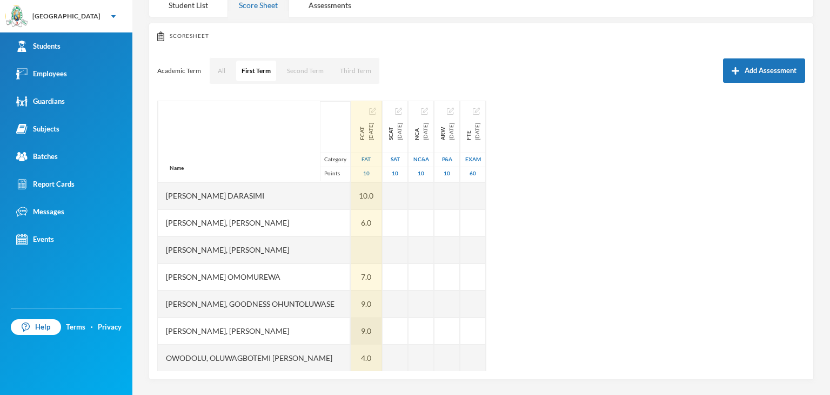
scroll to position [378, 0]
click at [351, 258] on div at bounding box center [366, 249] width 31 height 27
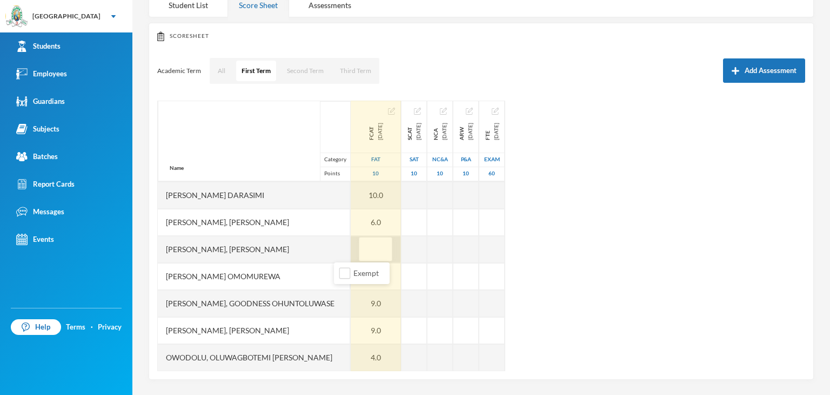
type input "7"
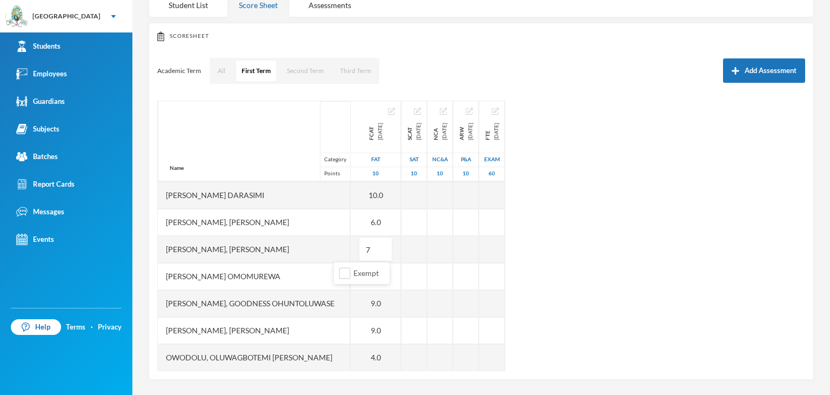
click at [639, 358] on div "Name Category Points Adelana, Ogooluwa Noah Adeogun, Adebayo Fikayomi Adewale, …" at bounding box center [481, 236] width 648 height 270
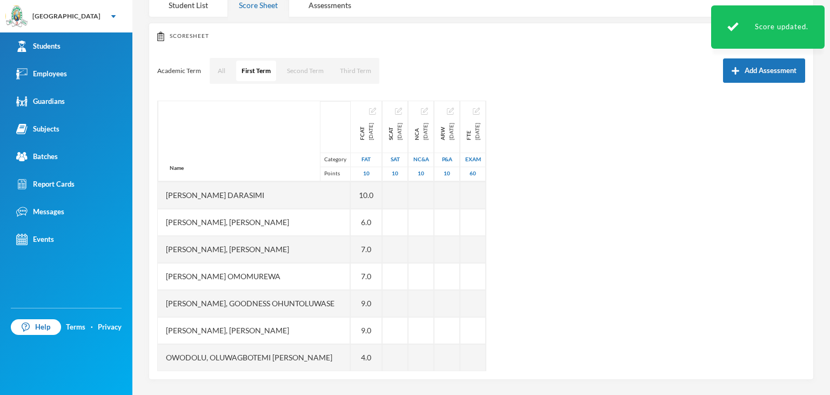
scroll to position [432, 0]
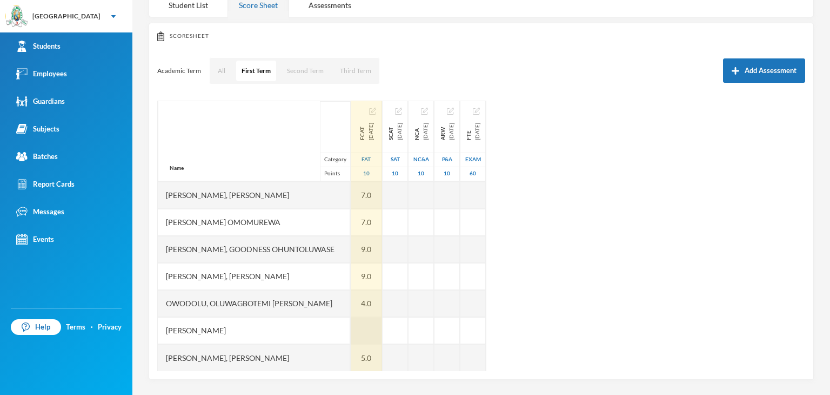
click at [351, 326] on div at bounding box center [366, 330] width 31 height 27
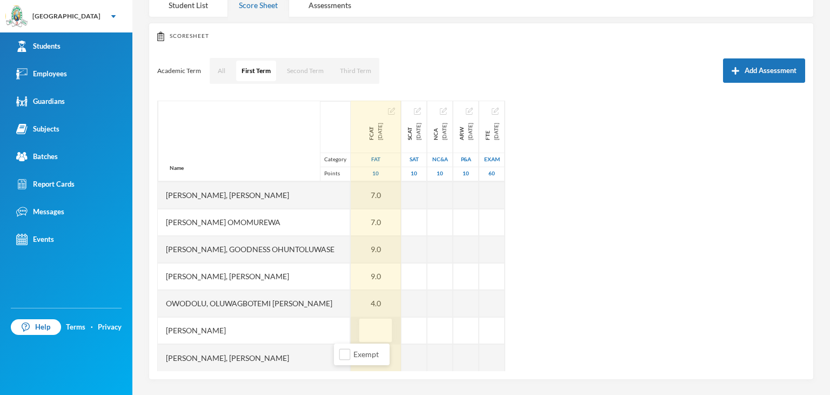
type input "9"
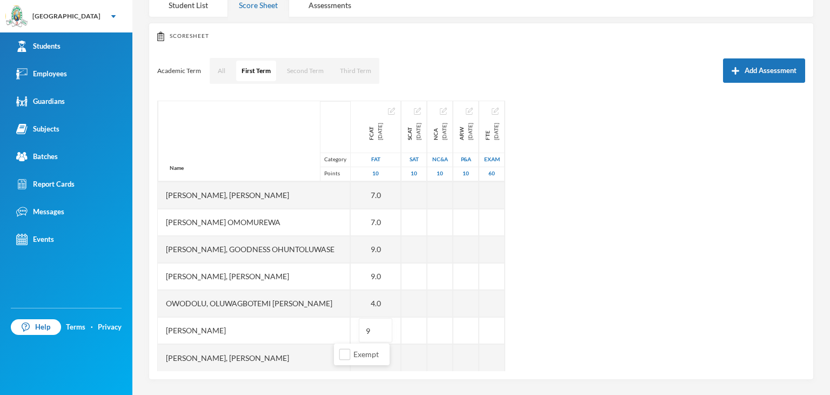
click at [627, 322] on div "Name Category Points Adelana, Ogooluwa Noah Adeogun, Adebayo Fikayomi Adewale, …" at bounding box center [481, 236] width 648 height 270
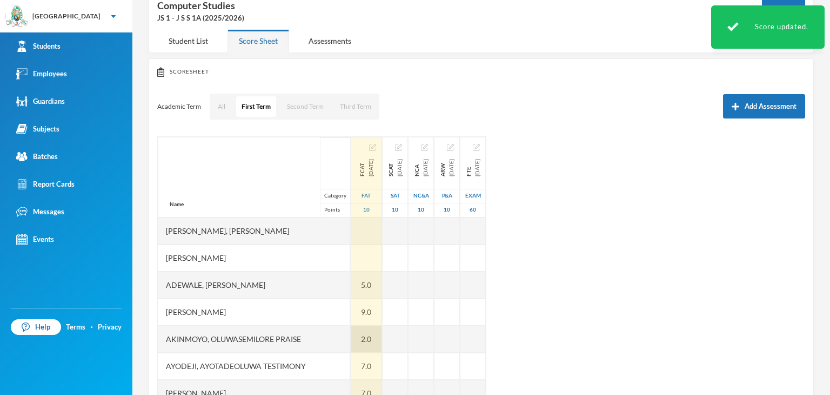
scroll to position [43, 0]
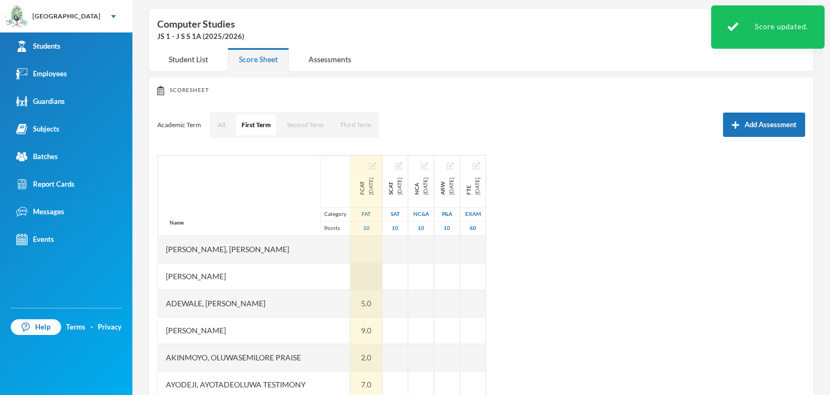
click at [351, 278] on div at bounding box center [366, 276] width 31 height 27
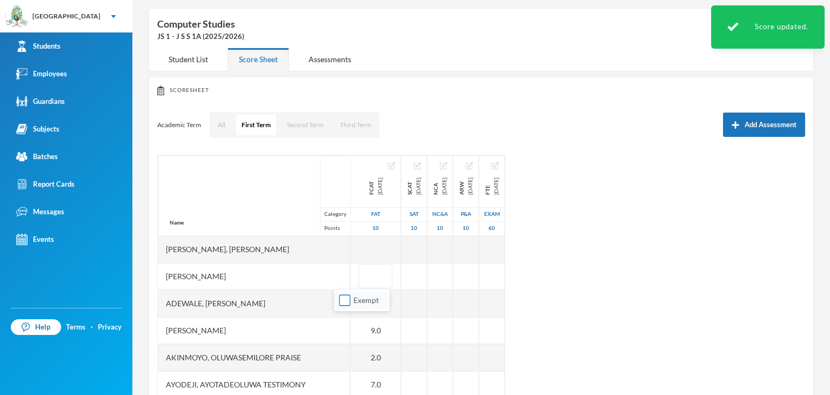
click at [341, 299] on input "Exempt" at bounding box center [344, 300] width 11 height 11
checkbox input "true"
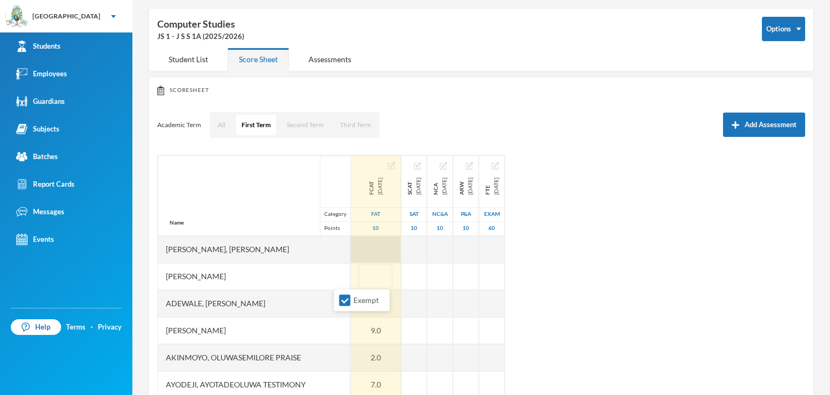
click at [351, 249] on div at bounding box center [376, 249] width 50 height 27
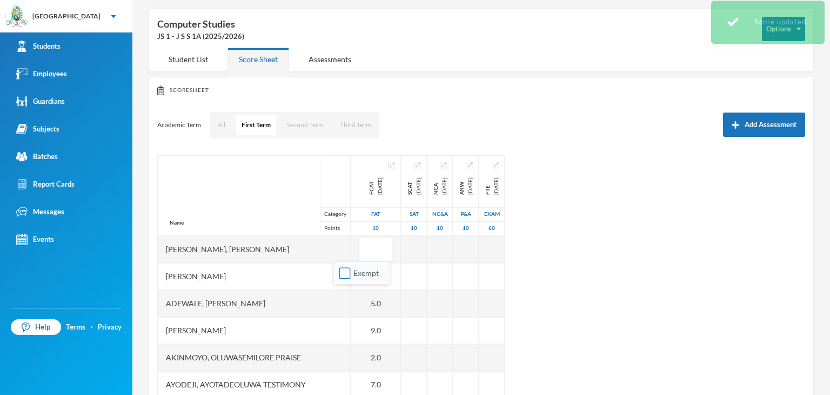
click at [347, 269] on input "Exempt" at bounding box center [344, 273] width 11 height 11
checkbox input "true"
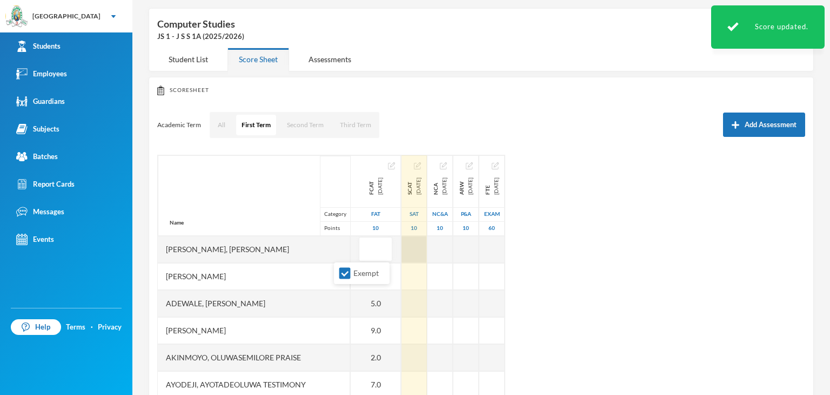
click at [402, 246] on div at bounding box center [414, 249] width 25 height 27
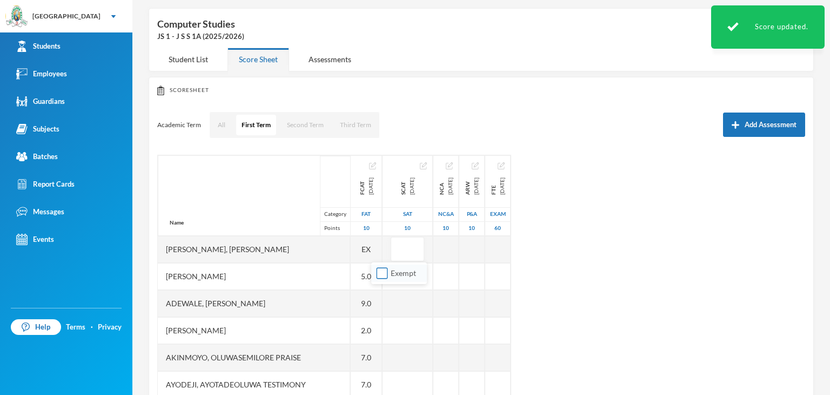
click at [379, 272] on input "Exempt" at bounding box center [382, 273] width 11 height 11
checkbox input "true"
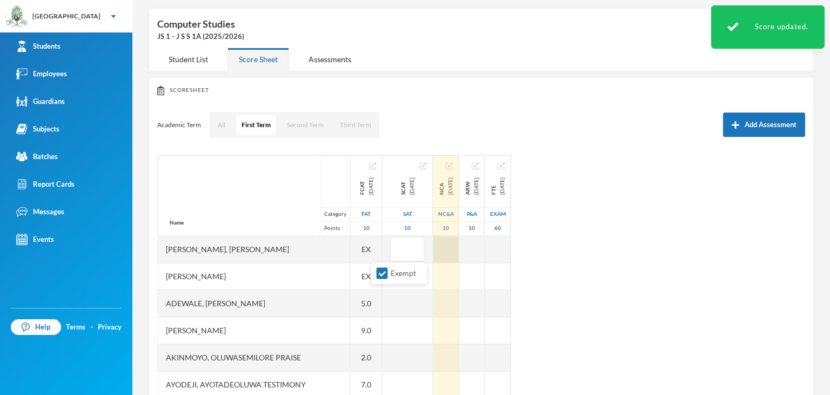
click at [433, 245] on div at bounding box center [445, 249] width 25 height 27
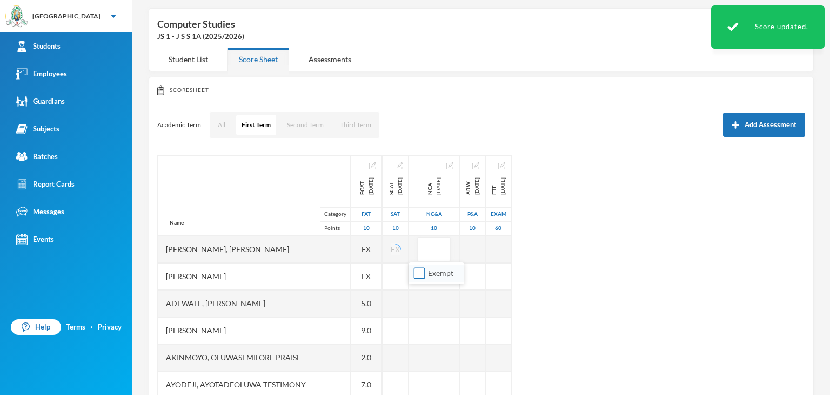
click at [416, 273] on input "Exempt" at bounding box center [419, 273] width 11 height 11
checkbox input "true"
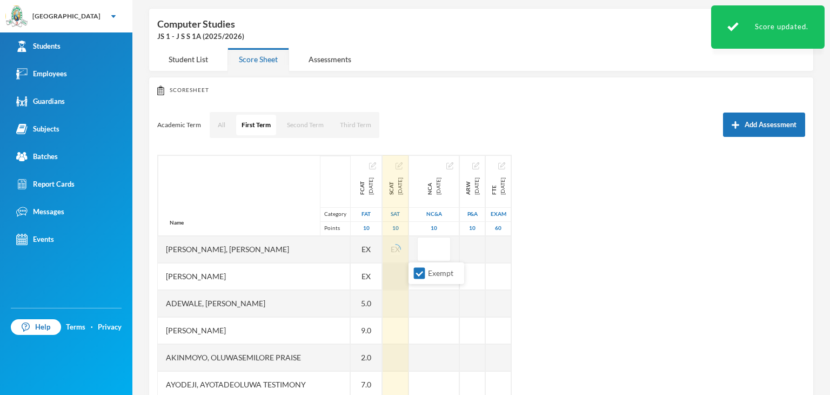
click at [383, 271] on div at bounding box center [396, 276] width 26 height 27
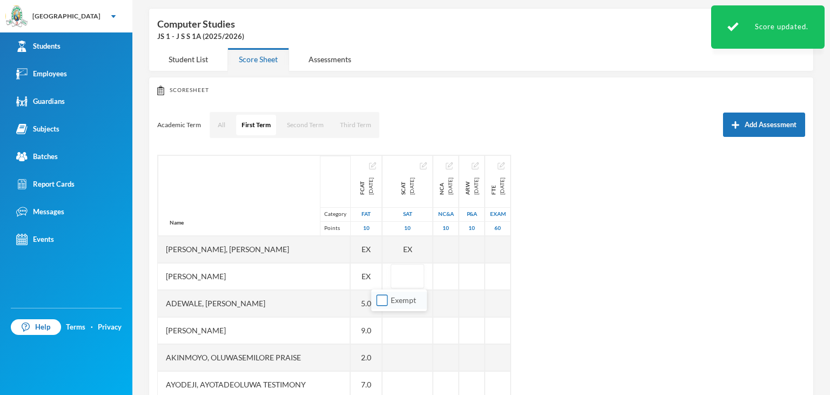
click at [383, 300] on input "Exempt" at bounding box center [382, 300] width 11 height 11
checkbox input "true"
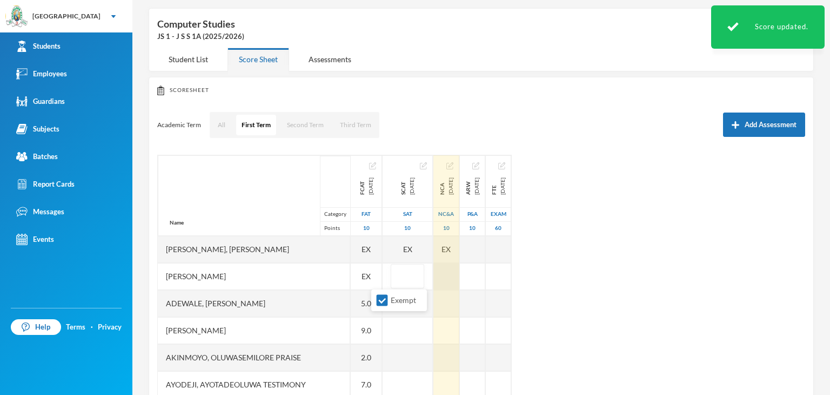
click at [433, 279] on div at bounding box center [446, 276] width 26 height 27
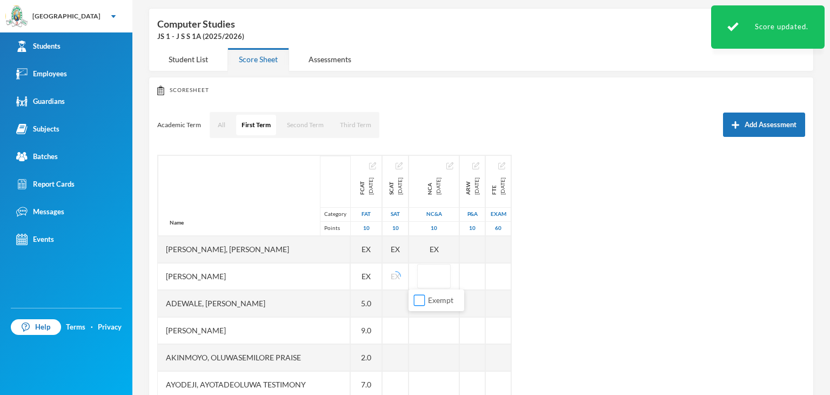
click at [418, 300] on input "Exempt" at bounding box center [419, 300] width 11 height 11
checkbox input "true"
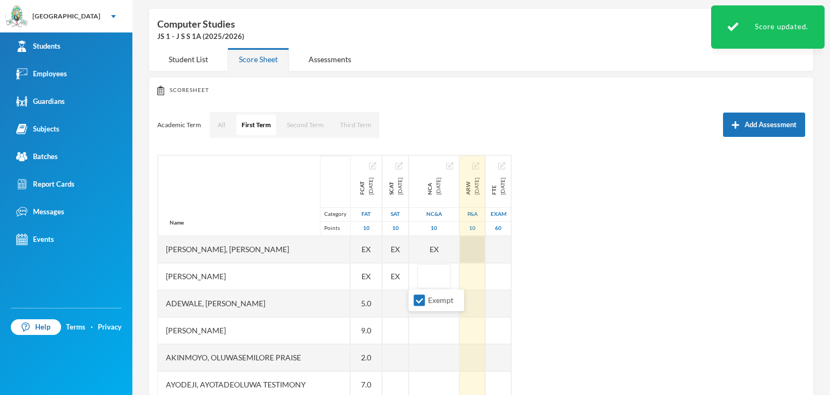
click at [468, 247] on div at bounding box center [472, 249] width 25 height 27
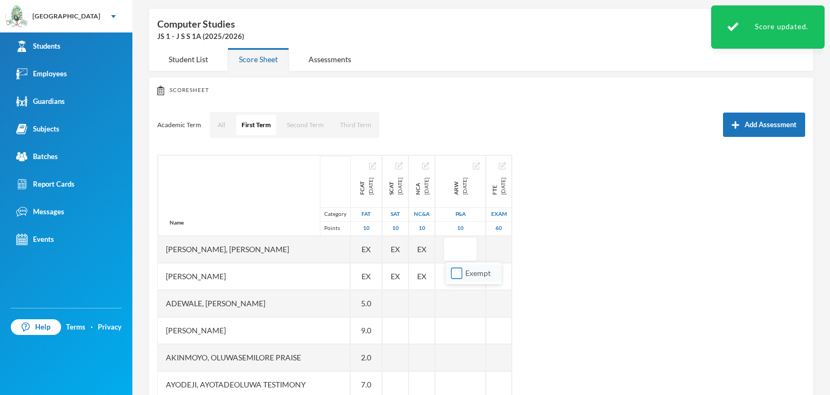
click at [456, 273] on input "Exempt" at bounding box center [456, 273] width 11 height 11
checkbox input "true"
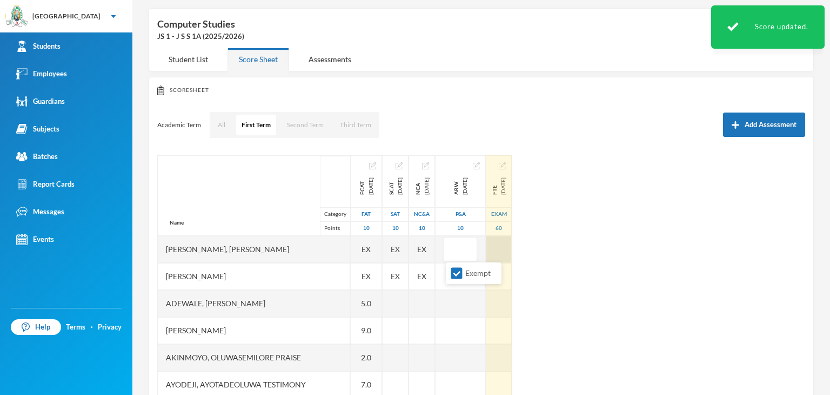
click at [507, 245] on div at bounding box center [498, 249] width 25 height 27
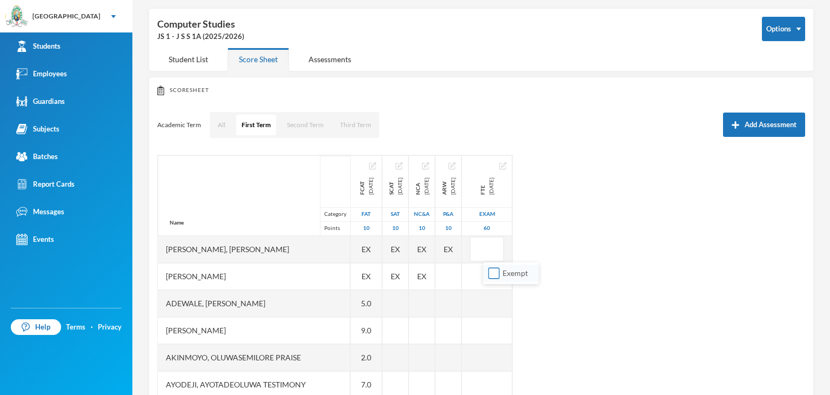
click at [498, 272] on input "Exempt" at bounding box center [494, 273] width 11 height 11
checkbox input "true"
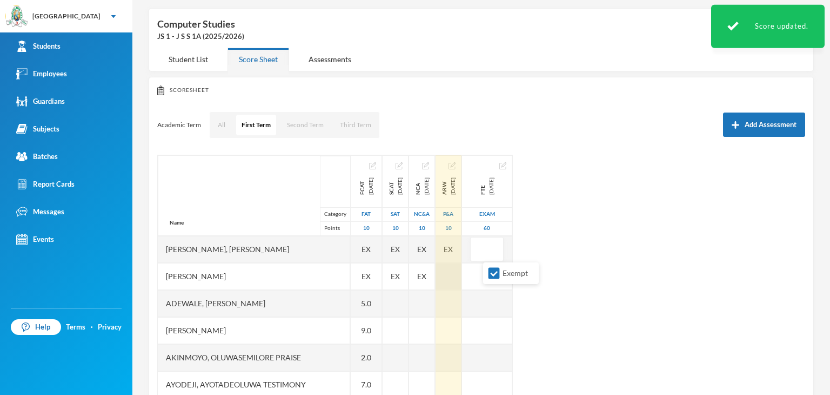
click at [452, 275] on div at bounding box center [449, 276] width 26 height 27
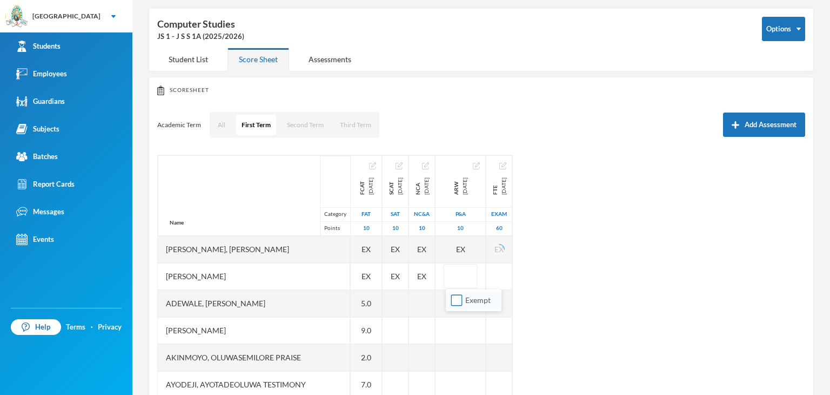
drag, startPoint x: 453, startPoint y: 297, endPoint x: 512, endPoint y: 269, distance: 65.8
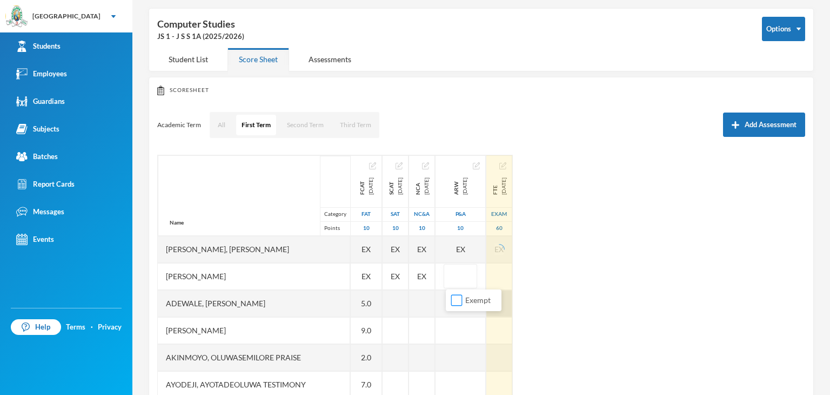
click at [456, 297] on input "Exempt" at bounding box center [456, 300] width 11 height 11
checkbox input "true"
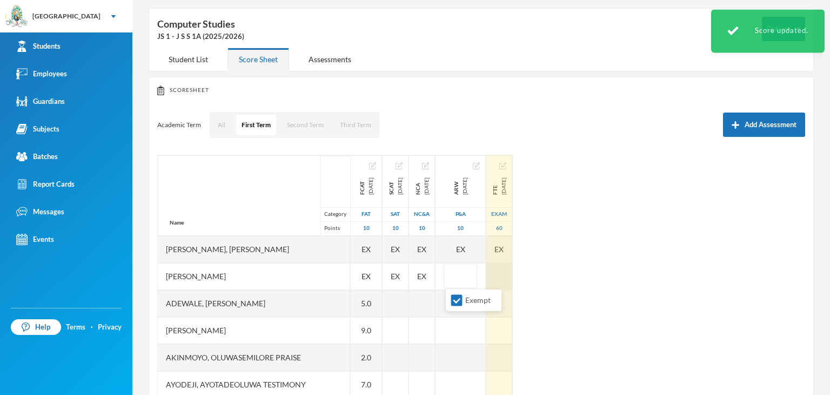
click at [503, 272] on div at bounding box center [499, 276] width 26 height 27
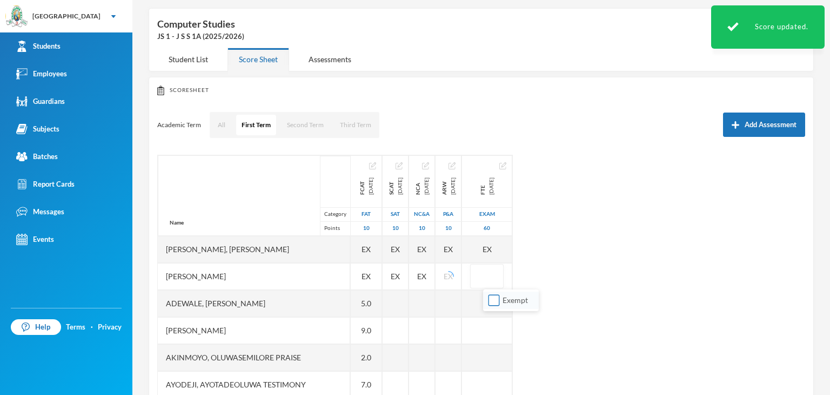
click at [494, 297] on input "Exempt" at bounding box center [494, 300] width 11 height 11
checkbox input "true"
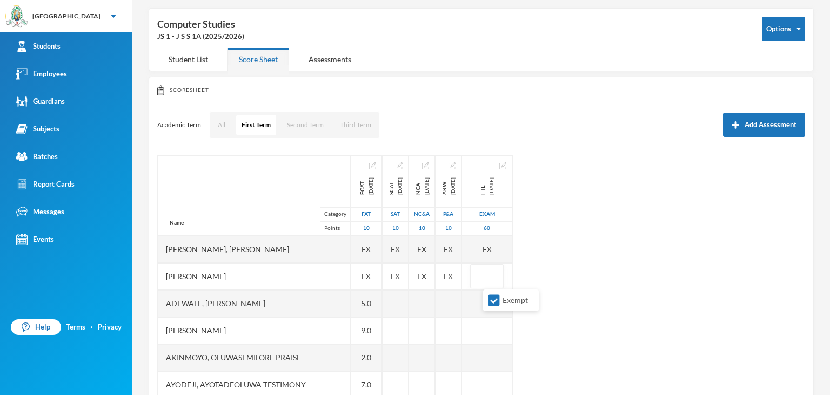
click at [579, 302] on div "Name Category Points Adelana, Ogooluwa Noah Adeogun, Adebayo Fikayomi Adewale, …" at bounding box center [481, 290] width 648 height 270
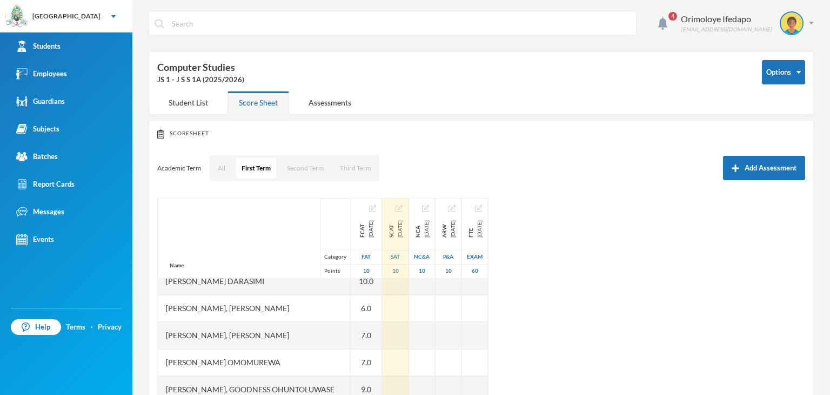
scroll to position [270, 0]
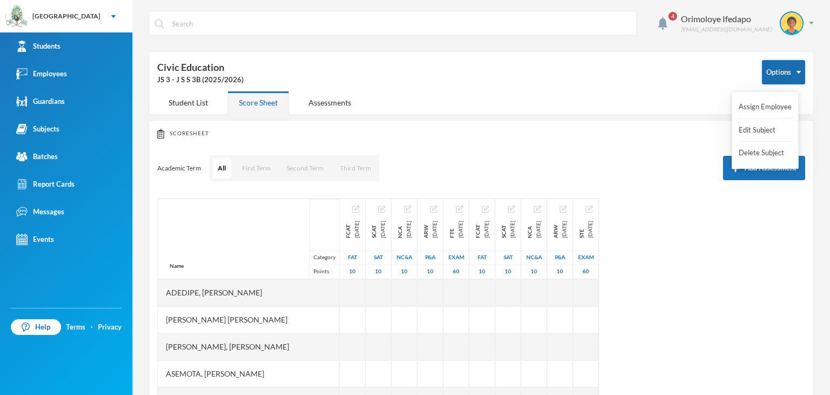
click at [787, 79] on button "Options" at bounding box center [783, 72] width 43 height 24
click at [766, 103] on button "Assign Employee" at bounding box center [765, 106] width 55 height 19
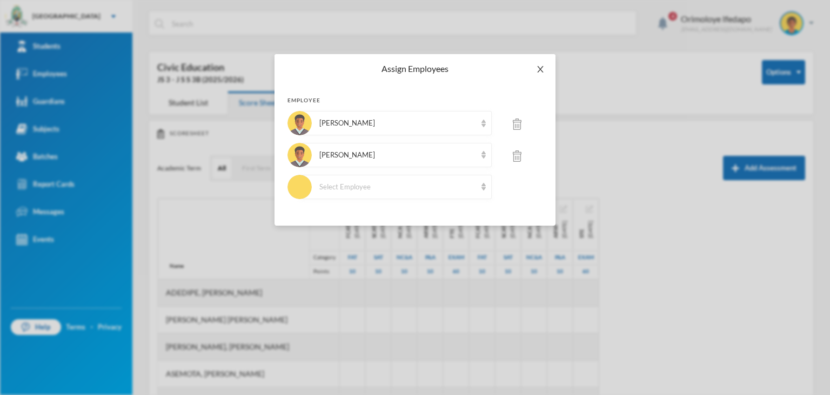
click at [542, 63] on span "Close" at bounding box center [540, 69] width 30 height 30
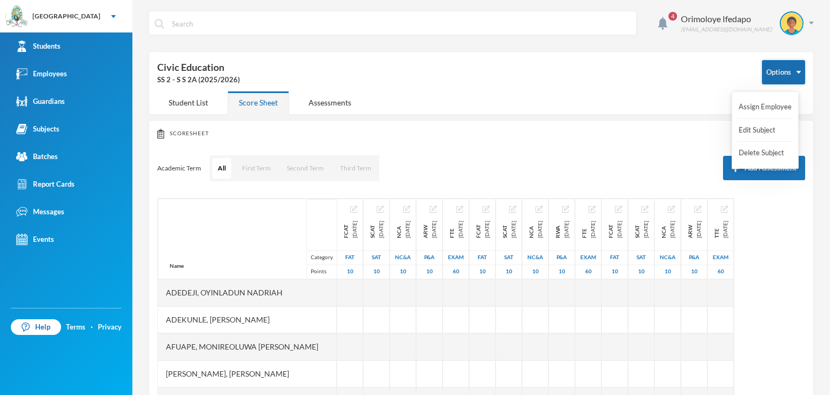
click at [792, 65] on button "Options" at bounding box center [783, 72] width 43 height 24
click at [780, 101] on button "Assign Employee" at bounding box center [765, 106] width 55 height 19
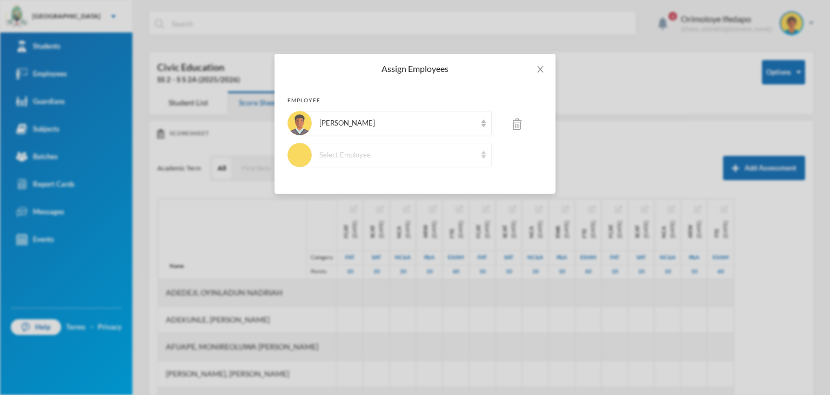
click at [362, 158] on div "Select Employee" at bounding box center [397, 155] width 157 height 11
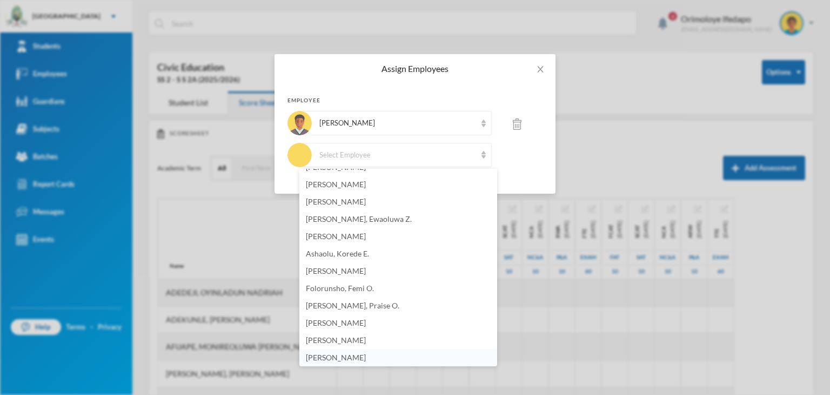
scroll to position [672, 0]
click at [389, 358] on li "[PERSON_NAME]" at bounding box center [398, 354] width 198 height 17
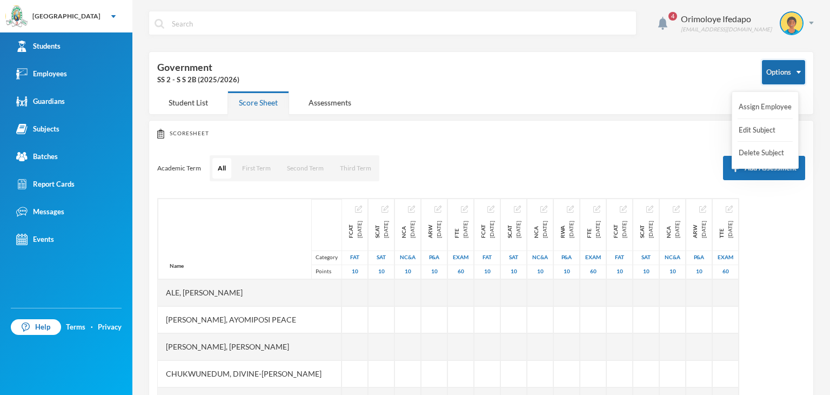
click at [766, 68] on button "Options" at bounding box center [783, 72] width 43 height 24
click at [772, 106] on button "Assign Employee" at bounding box center [765, 106] width 55 height 19
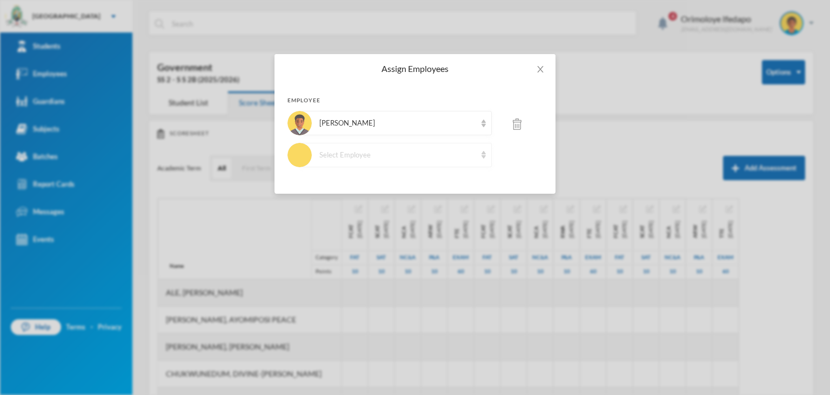
click at [391, 150] on div "Select Employee" at bounding box center [397, 155] width 157 height 11
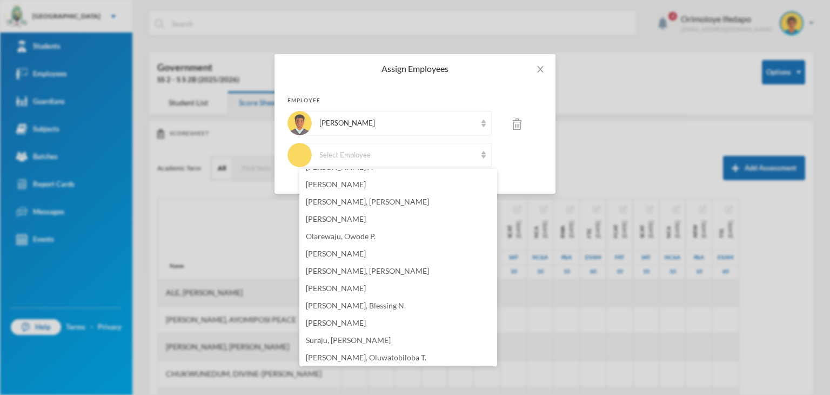
scroll to position [672, 0]
click at [397, 351] on li "[PERSON_NAME]" at bounding box center [398, 354] width 198 height 17
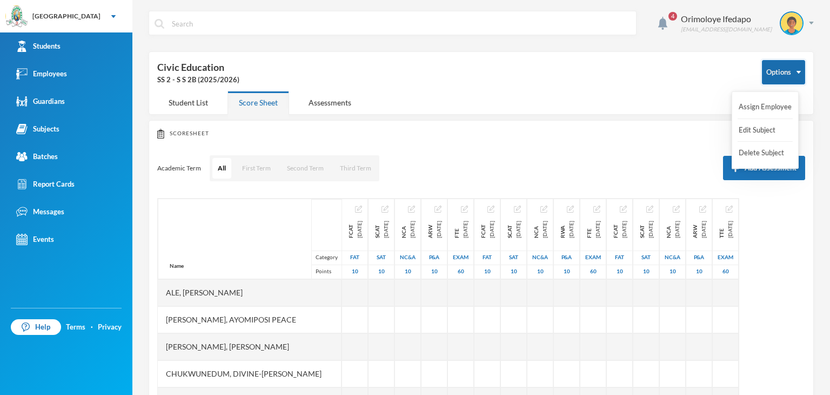
click at [774, 76] on button "Options" at bounding box center [783, 72] width 43 height 24
click at [763, 106] on button "Assign Employee" at bounding box center [765, 106] width 55 height 19
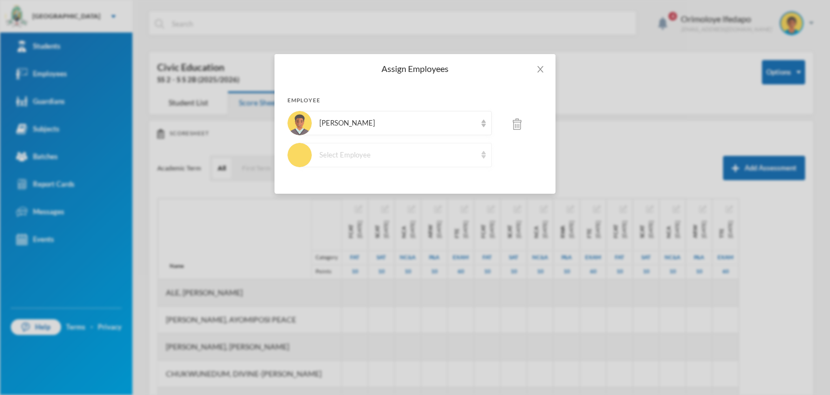
click at [392, 158] on div "Select Employee" at bounding box center [397, 155] width 157 height 11
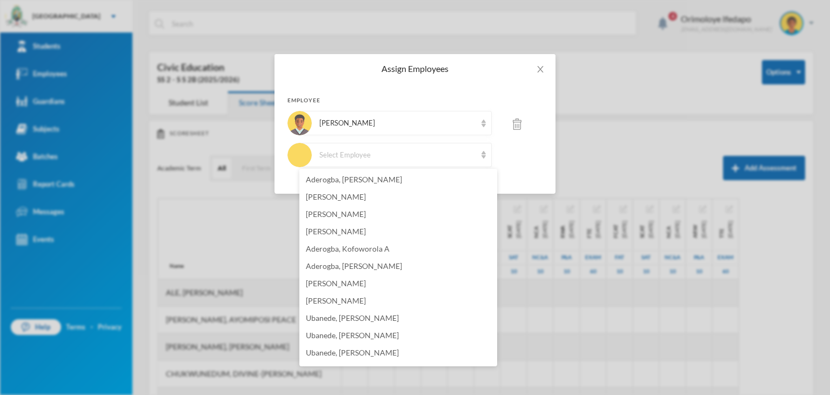
scroll to position [672, 0]
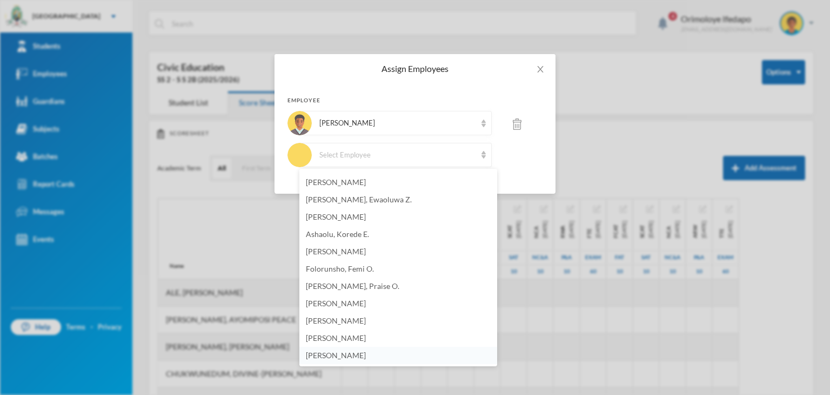
click at [419, 353] on li "[PERSON_NAME]" at bounding box center [398, 354] width 198 height 17
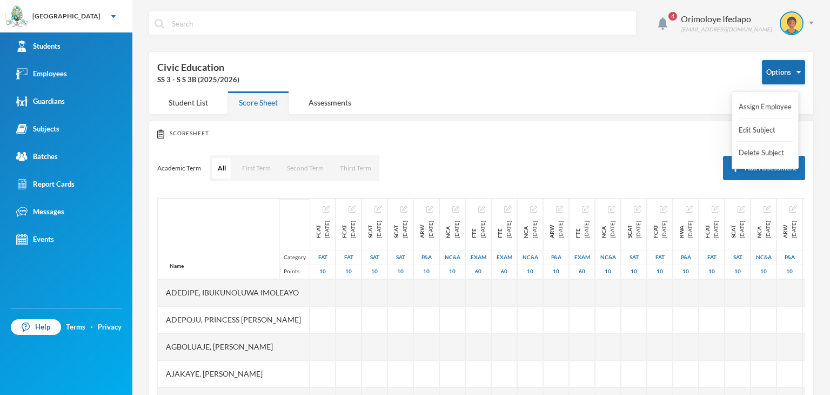
click at [797, 73] on img "button" at bounding box center [799, 72] width 4 height 3
click at [778, 104] on button "Assign Employee" at bounding box center [765, 106] width 55 height 19
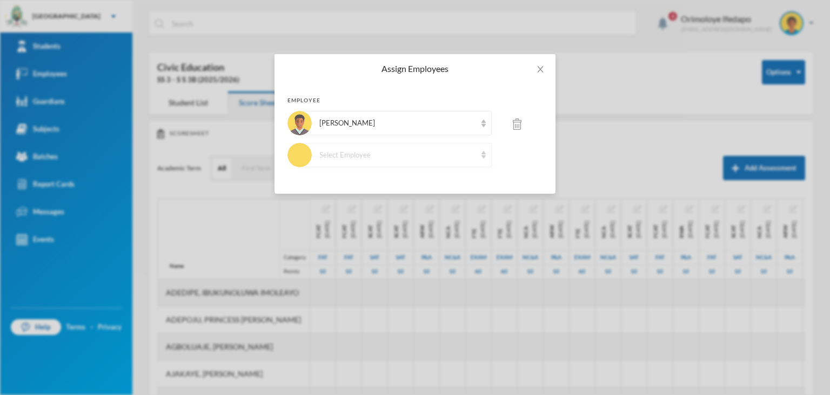
click at [402, 157] on div "Select Employee" at bounding box center [397, 155] width 157 height 11
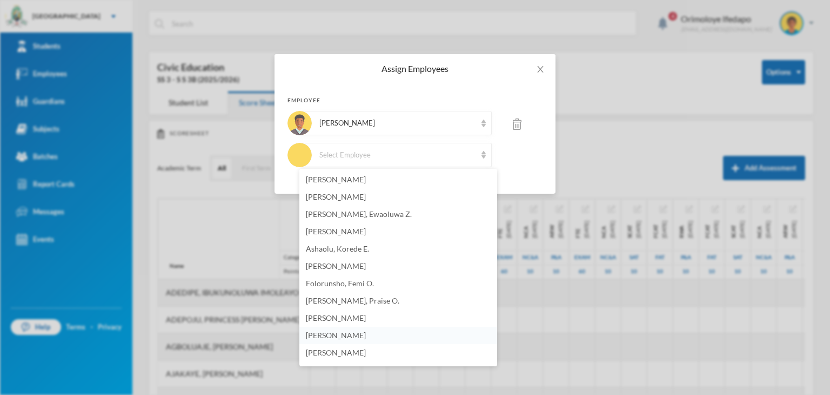
scroll to position [672, 0]
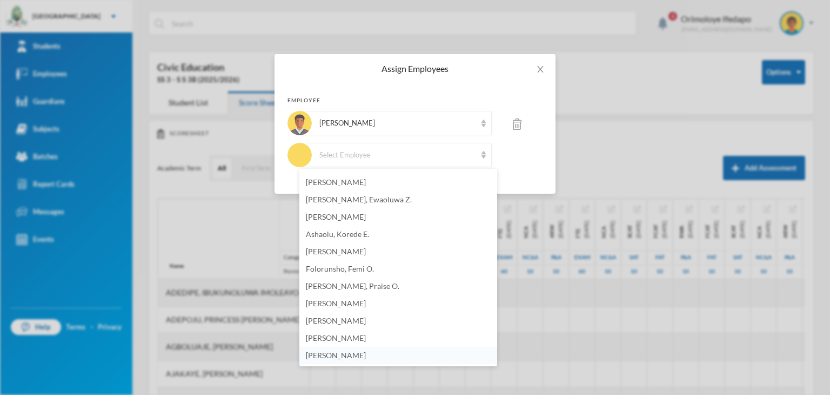
click at [366, 353] on span "[PERSON_NAME]" at bounding box center [336, 354] width 60 height 9
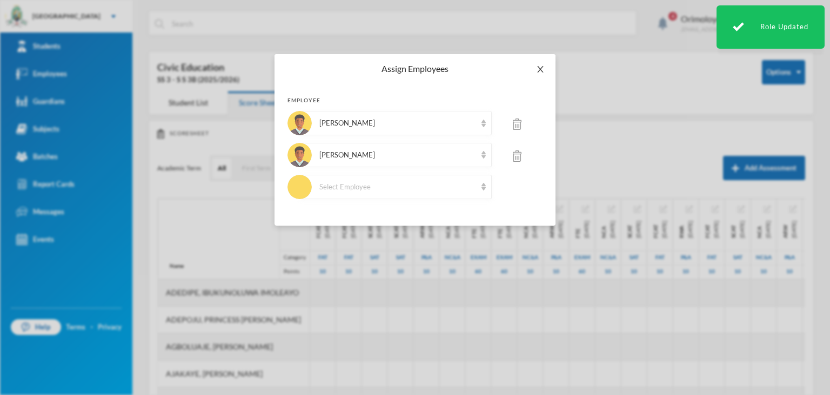
click at [541, 71] on icon "icon: close" at bounding box center [540, 69] width 9 height 9
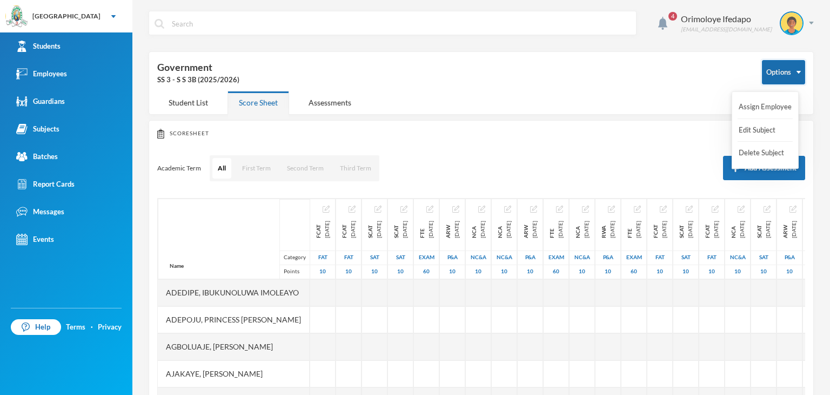
click at [783, 68] on button "Options" at bounding box center [783, 72] width 43 height 24
click at [767, 106] on button "Assign Employee" at bounding box center [765, 106] width 55 height 19
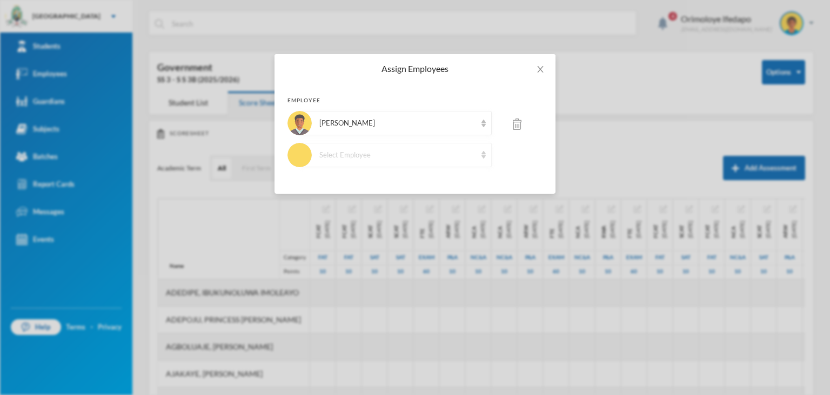
click at [363, 155] on div "Select Employee" at bounding box center [397, 155] width 157 height 11
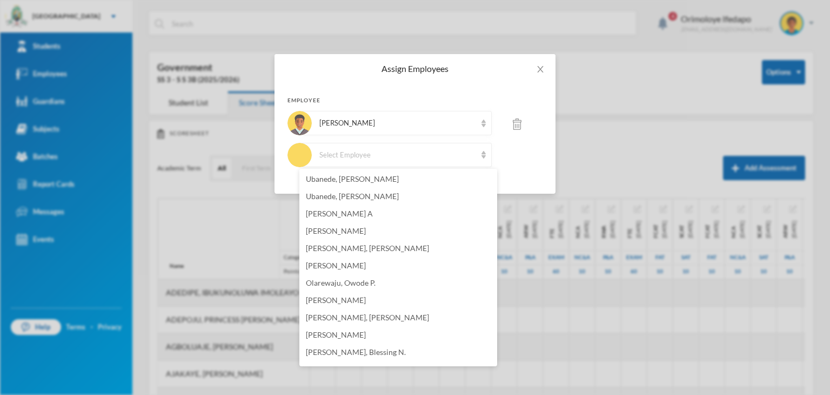
scroll to position [672, 0]
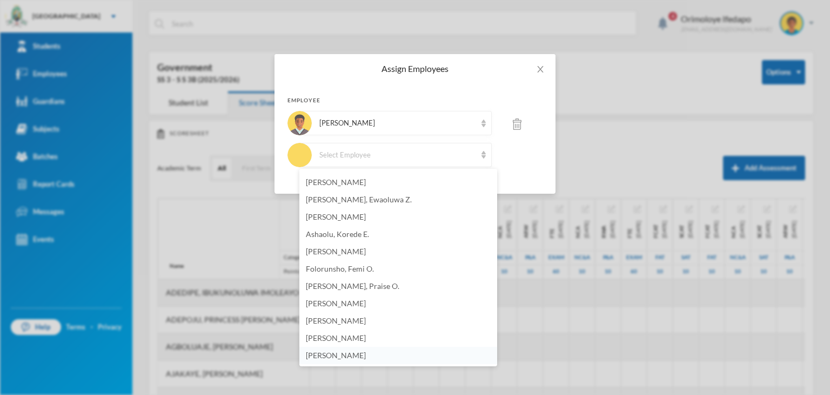
click at [366, 353] on span "[PERSON_NAME]" at bounding box center [336, 354] width 60 height 9
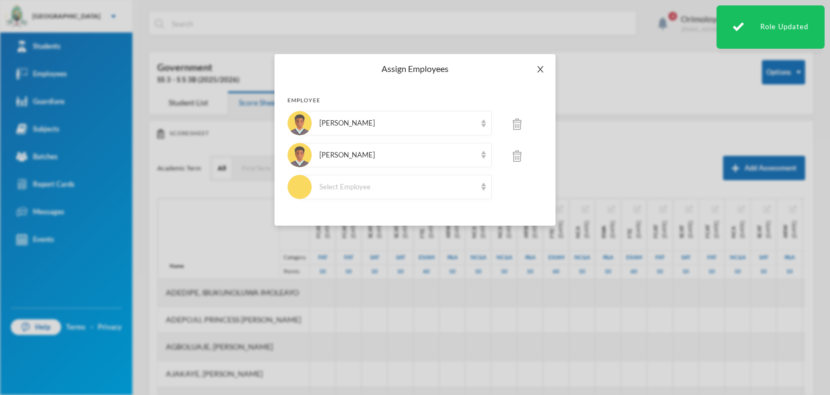
click at [541, 71] on icon "icon: close" at bounding box center [540, 69] width 6 height 6
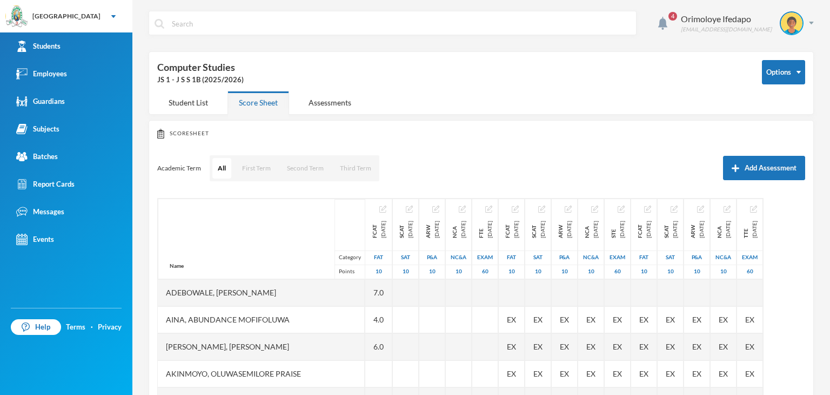
click at [251, 182] on div "Scoresheet Academic Term All First Term Second Term Third Term Add Assessment N…" at bounding box center [481, 298] width 665 height 357
click at [259, 168] on button "First Term" at bounding box center [256, 168] width 39 height 21
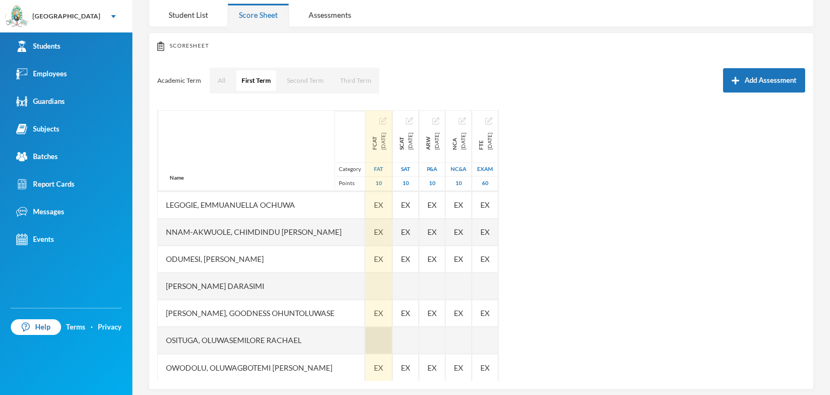
scroll to position [97, 0]
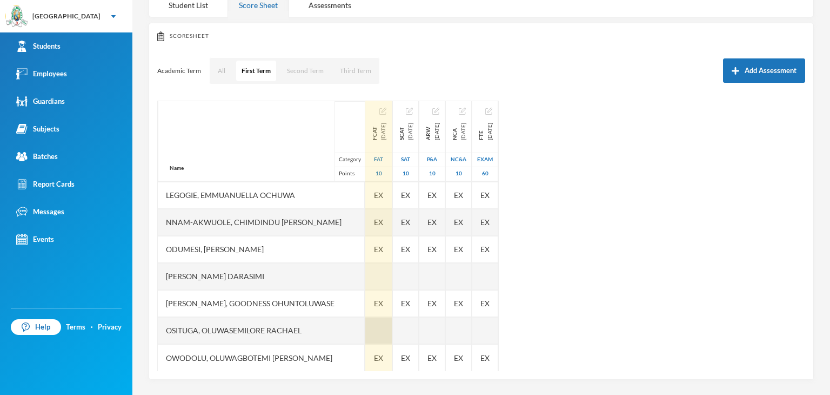
click at [365, 325] on div at bounding box center [378, 330] width 27 height 27
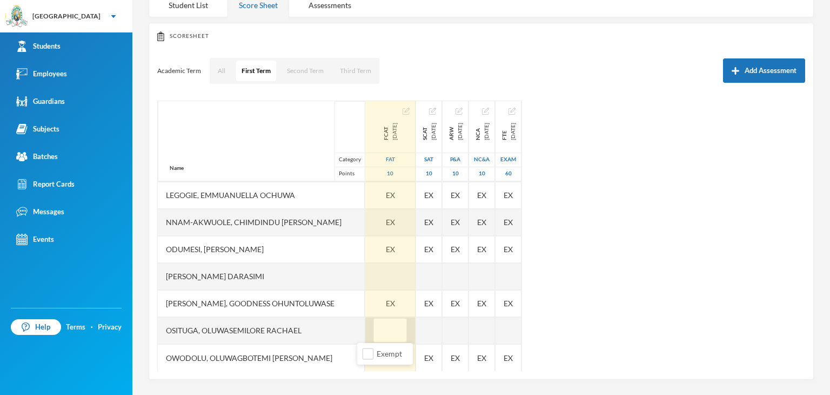
type input "8"
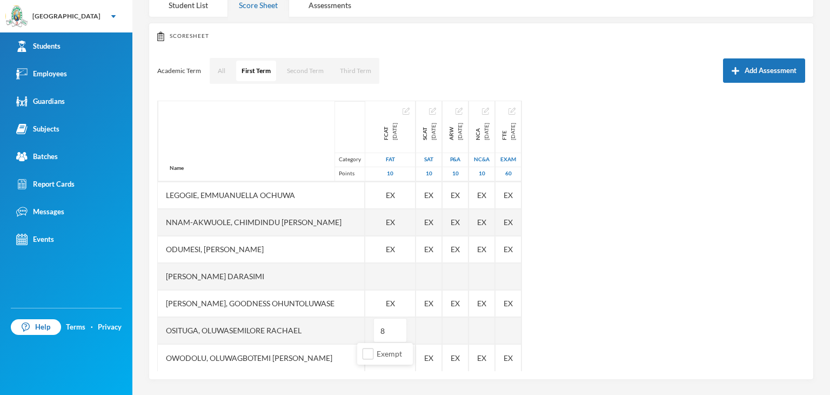
click at [666, 331] on div "Name Category Points Adebowale, [PERSON_NAME], [PERSON_NAME], [PERSON_NAME], Ol…" at bounding box center [481, 236] width 648 height 270
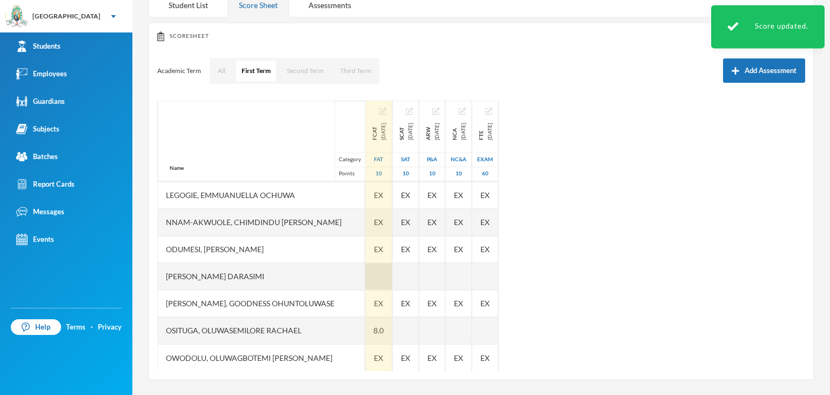
click at [367, 275] on div at bounding box center [378, 276] width 27 height 27
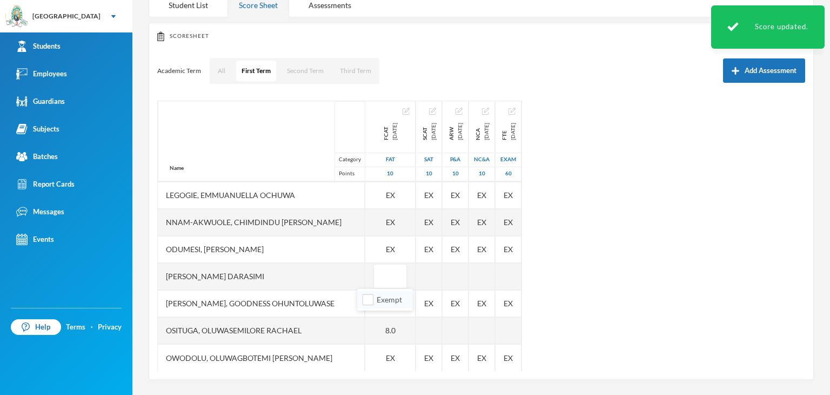
click at [360, 299] on li "Exempt" at bounding box center [385, 299] width 56 height 17
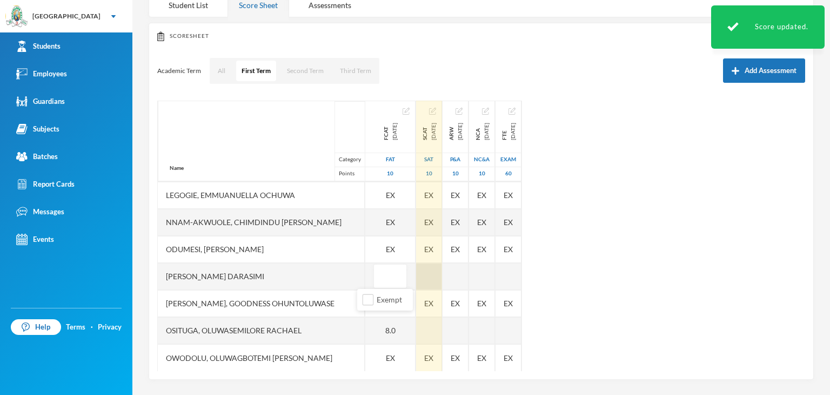
click at [416, 276] on div at bounding box center [429, 276] width 26 height 27
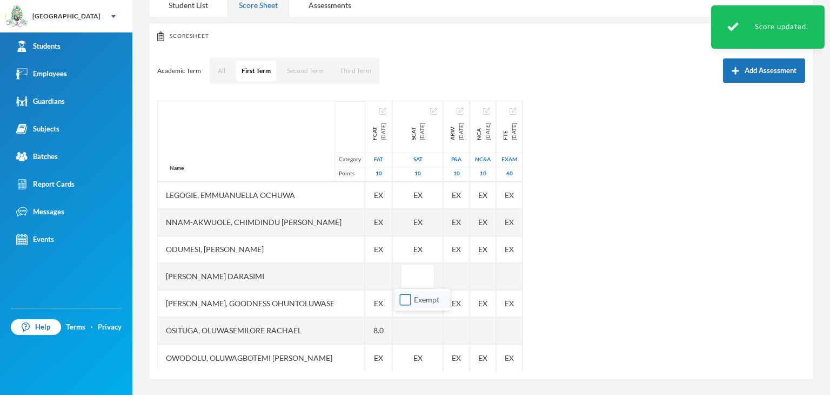
click at [409, 301] on input "Exempt" at bounding box center [405, 299] width 11 height 11
checkbox input "true"
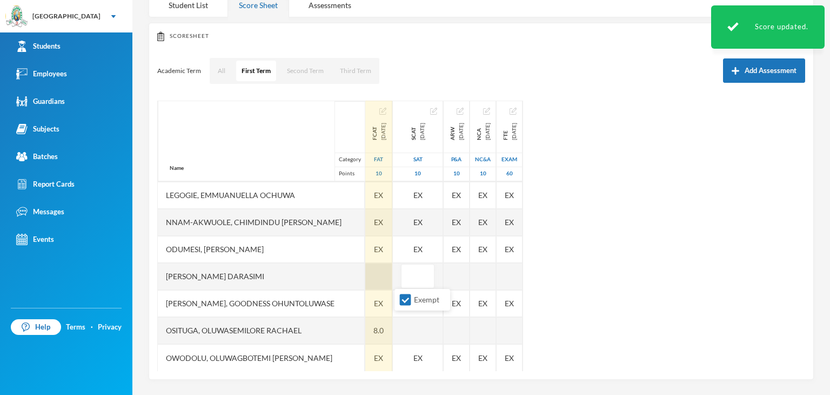
click at [374, 275] on div at bounding box center [378, 276] width 27 height 27
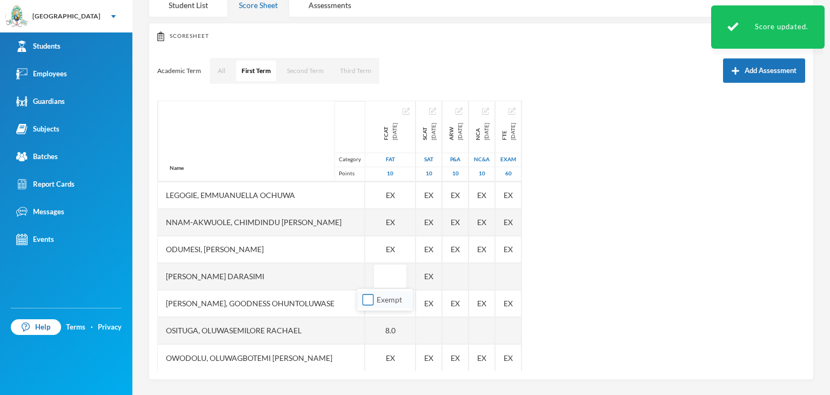
drag, startPoint x: 368, startPoint y: 300, endPoint x: 393, endPoint y: 293, distance: 26.4
click at [367, 300] on input "Exempt" at bounding box center [368, 299] width 11 height 11
checkbox input "true"
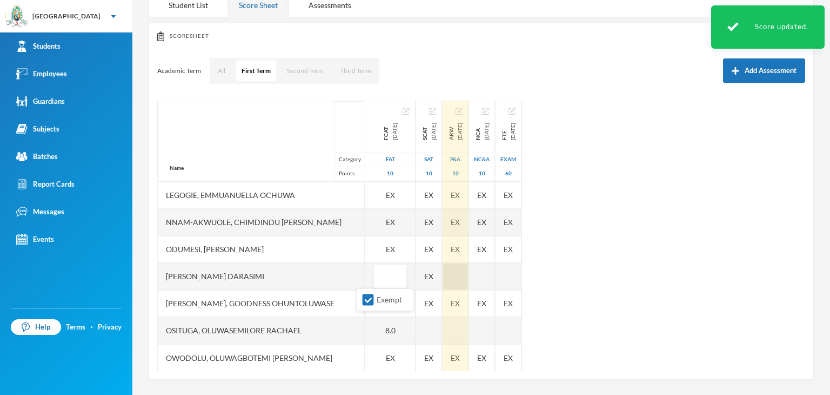
click at [454, 273] on div at bounding box center [456, 276] width 26 height 27
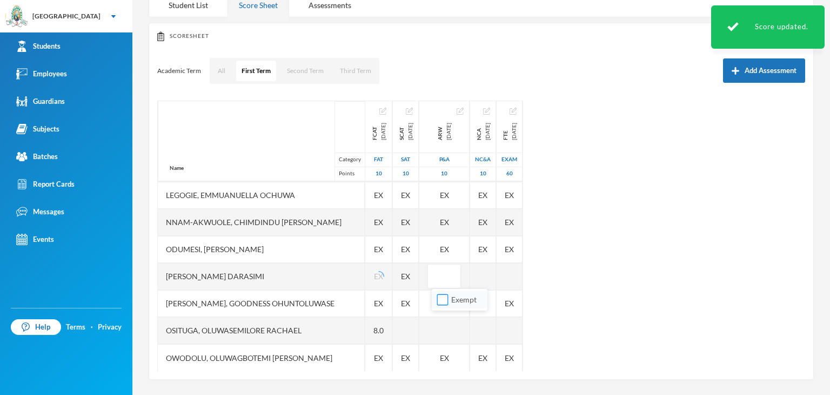
click at [439, 299] on input "Exempt" at bounding box center [442, 299] width 11 height 11
checkbox input "true"
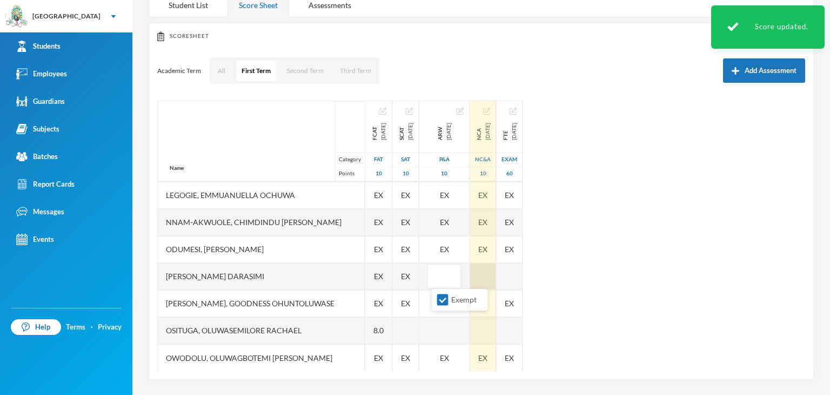
click at [492, 269] on div at bounding box center [483, 276] width 26 height 27
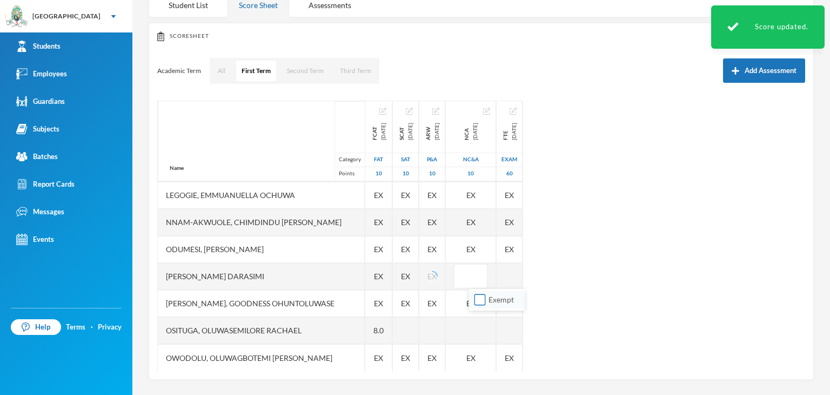
click at [479, 304] on input "Exempt" at bounding box center [479, 299] width 11 height 11
checkbox input "true"
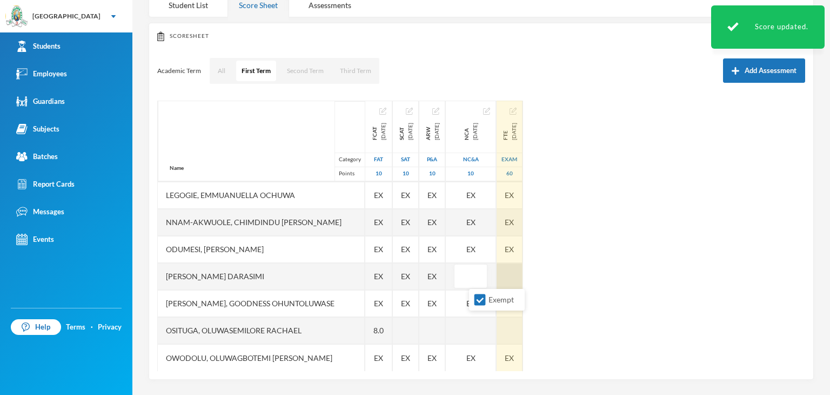
click at [522, 277] on div at bounding box center [510, 276] width 26 height 27
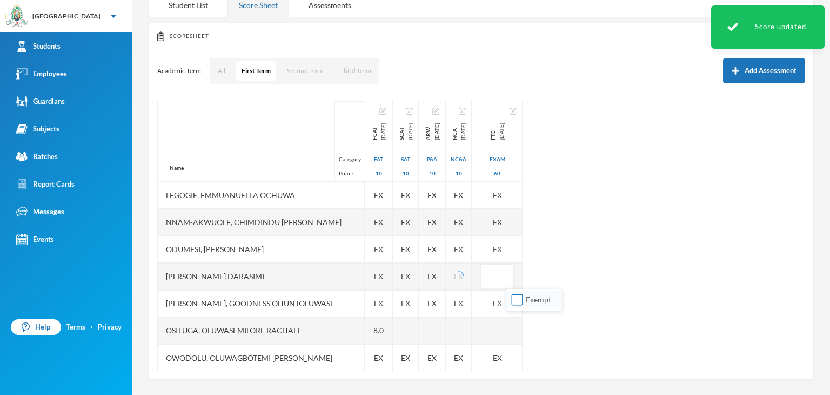
click at [514, 298] on input "Exempt" at bounding box center [517, 299] width 11 height 11
checkbox input "true"
click at [629, 257] on div "Name Category Points Adebowale, [PERSON_NAME], [PERSON_NAME], [PERSON_NAME], Ol…" at bounding box center [481, 236] width 648 height 270
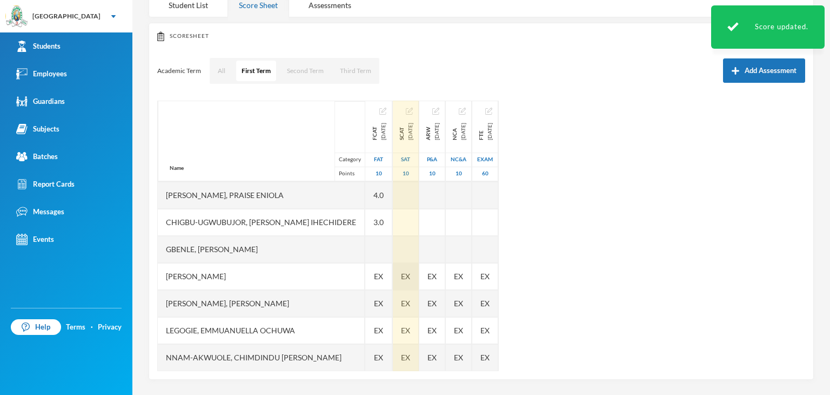
scroll to position [0, 0]
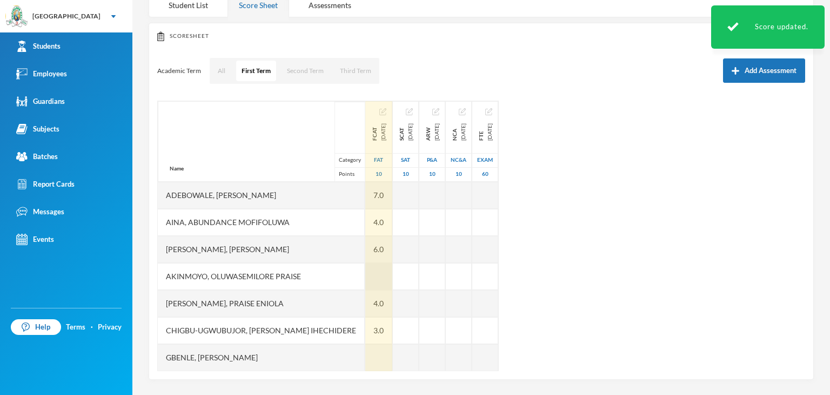
click at [365, 276] on div at bounding box center [378, 276] width 27 height 27
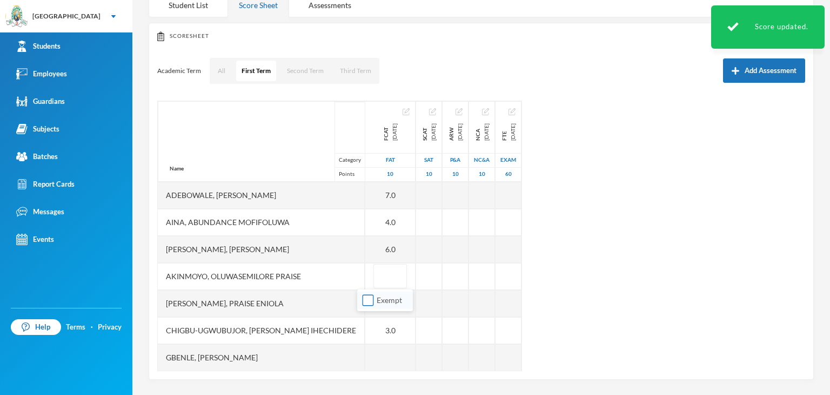
drag, startPoint x: 363, startPoint y: 300, endPoint x: 376, endPoint y: 294, distance: 14.5
click at [364, 300] on input "Exempt" at bounding box center [368, 300] width 11 height 11
checkbox input "true"
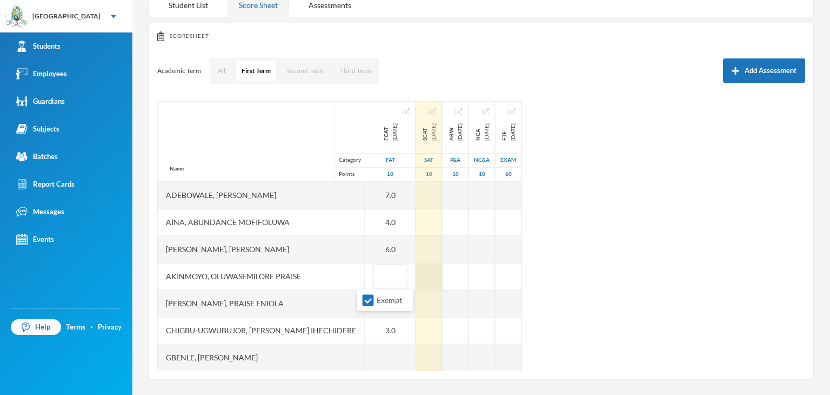
click at [416, 278] on div at bounding box center [429, 276] width 26 height 27
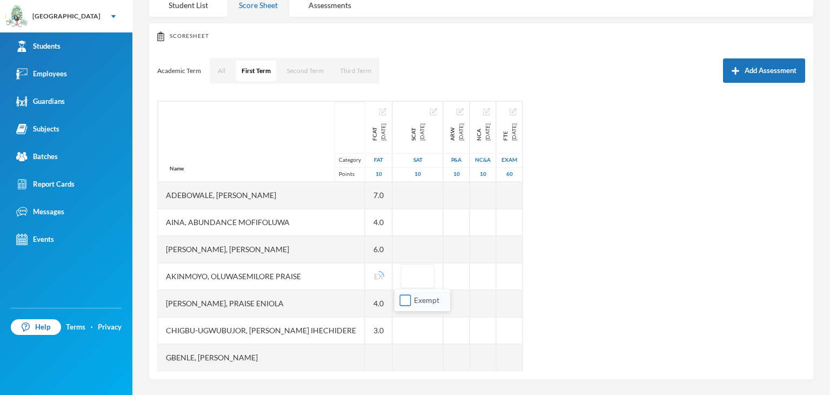
click at [407, 303] on input "Exempt" at bounding box center [405, 300] width 11 height 11
checkbox input "true"
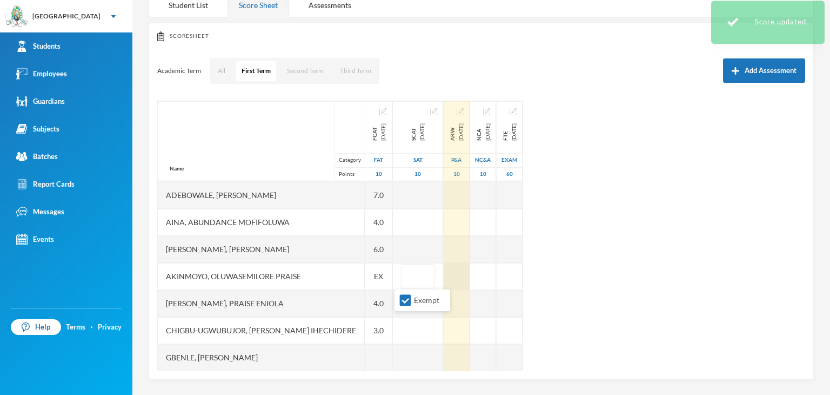
click at [451, 276] on div at bounding box center [457, 276] width 26 height 27
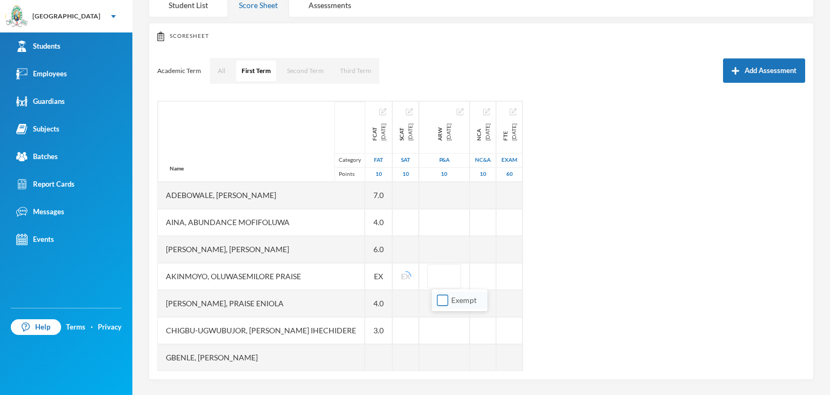
click at [439, 298] on input "Exempt" at bounding box center [442, 300] width 11 height 11
checkbox input "true"
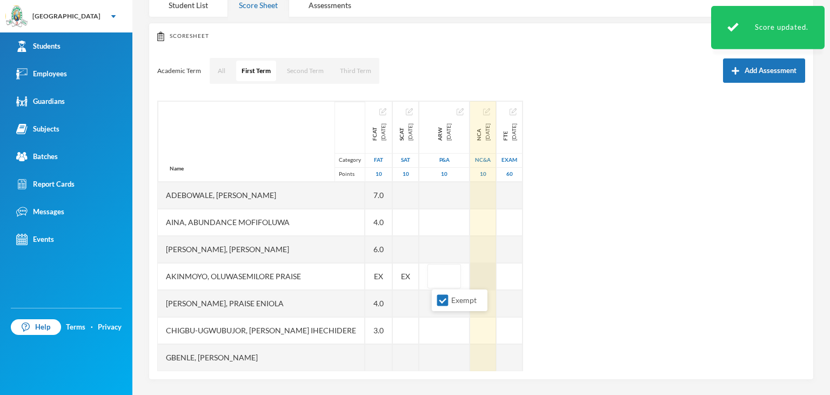
click at [482, 277] on div at bounding box center [483, 276] width 26 height 27
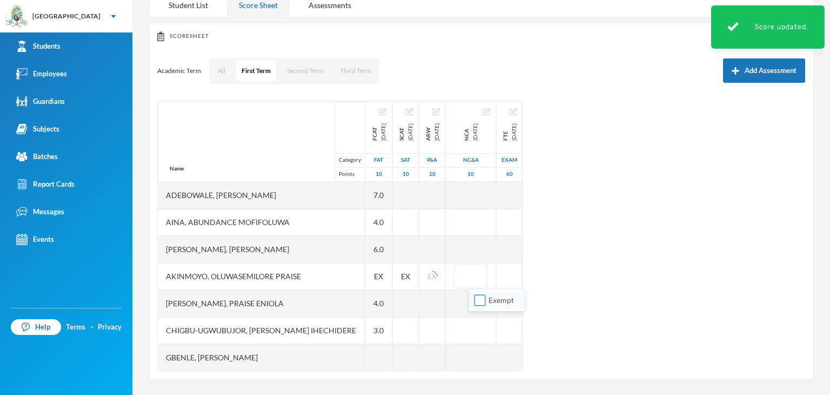
click at [480, 298] on input "Exempt" at bounding box center [479, 300] width 11 height 11
checkbox input "true"
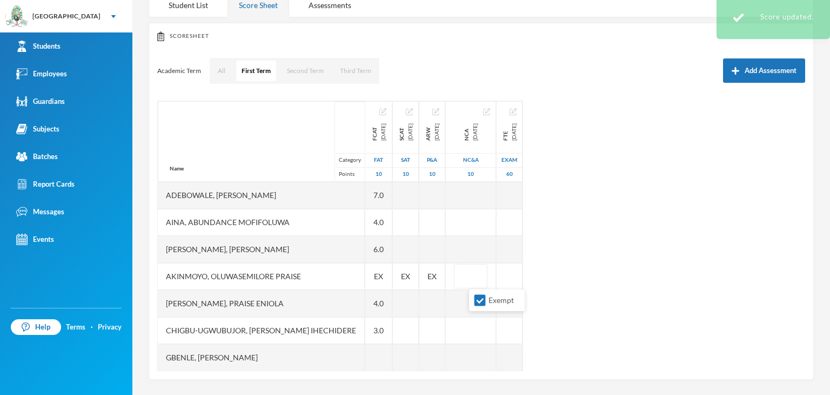
click at [631, 269] on div "Name Category Points Adebowale, [PERSON_NAME], [PERSON_NAME], [PERSON_NAME], Ol…" at bounding box center [481, 236] width 648 height 270
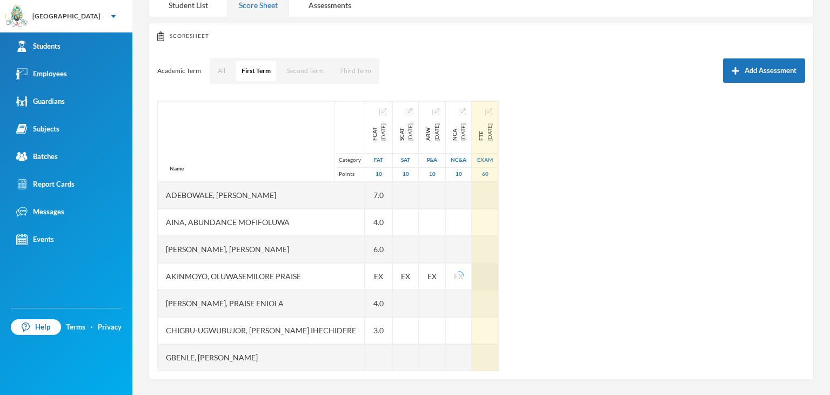
click at [498, 277] on div at bounding box center [485, 276] width 26 height 27
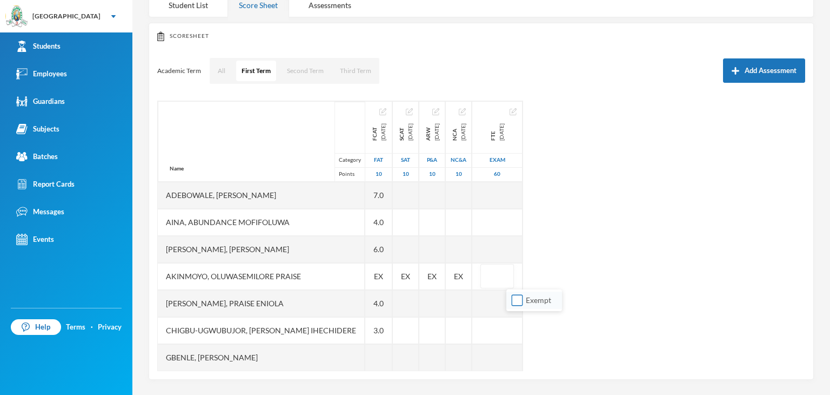
click at [519, 299] on input "Exempt" at bounding box center [517, 300] width 11 height 11
checkbox input "true"
click at [621, 266] on div "Name Category Points Adebowale, [PERSON_NAME], [PERSON_NAME], [PERSON_NAME], Ol…" at bounding box center [481, 236] width 648 height 270
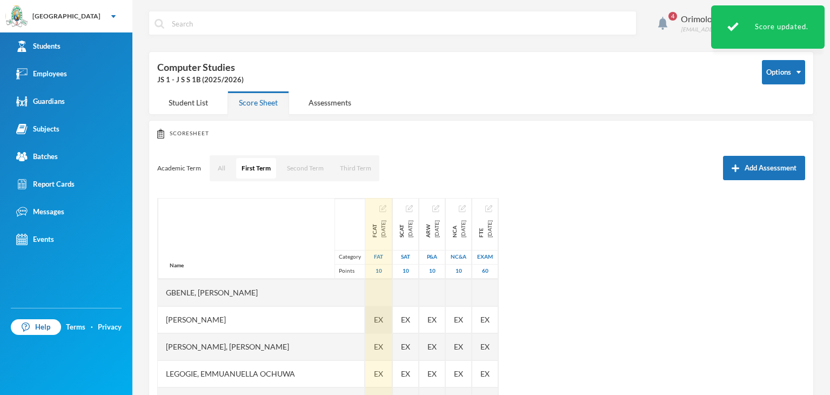
scroll to position [108, 0]
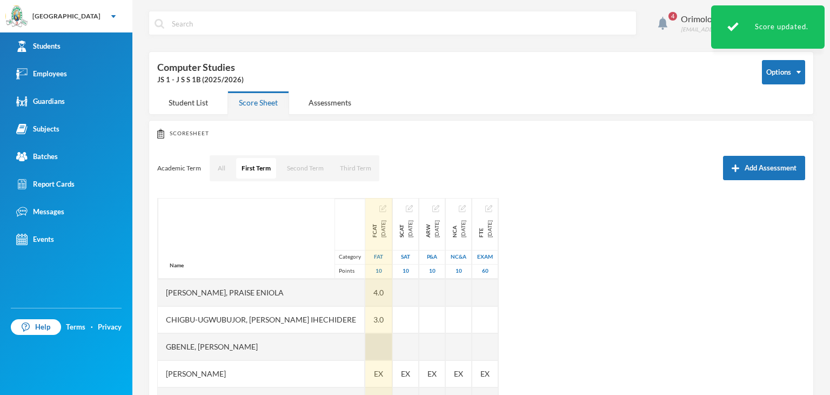
click at [365, 349] on div at bounding box center [378, 346] width 27 height 27
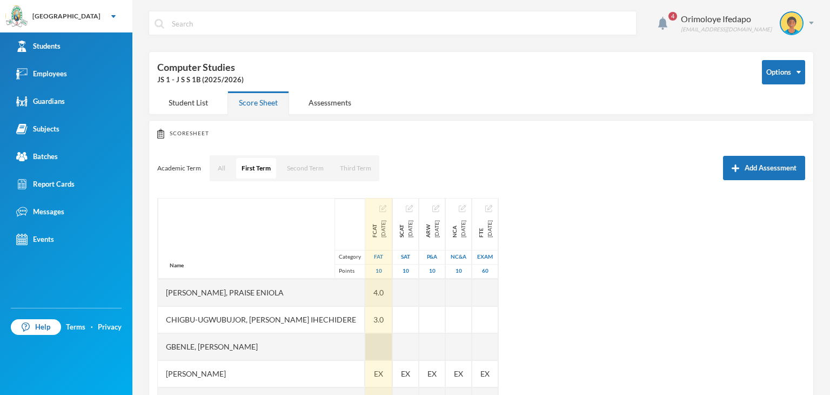
click at [369, 342] on div at bounding box center [378, 346] width 27 height 27
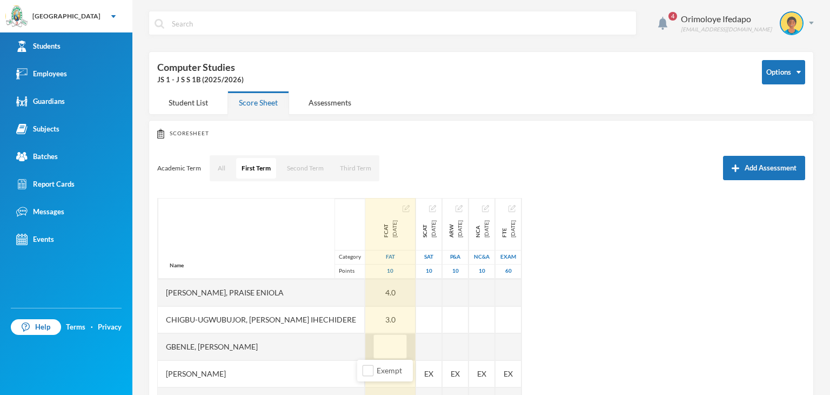
type input "8"
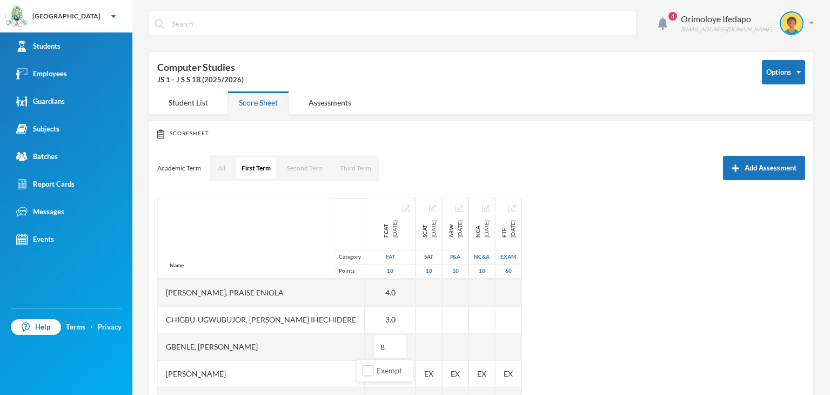
click at [657, 350] on div "Name Category Points Adebowale, [PERSON_NAME], [PERSON_NAME], [PERSON_NAME], Ol…" at bounding box center [481, 333] width 648 height 270
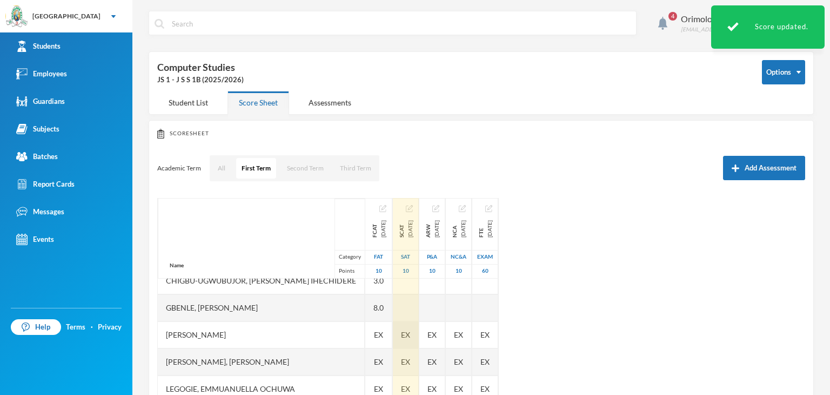
scroll to position [135, 0]
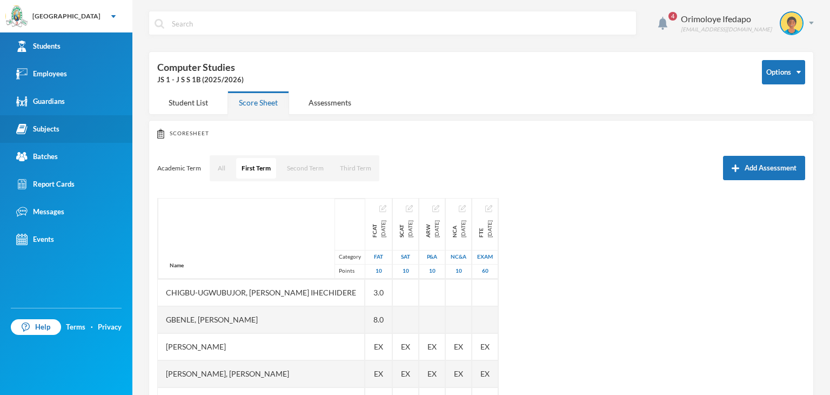
click at [49, 135] on link "Subjects" at bounding box center [66, 129] width 132 height 28
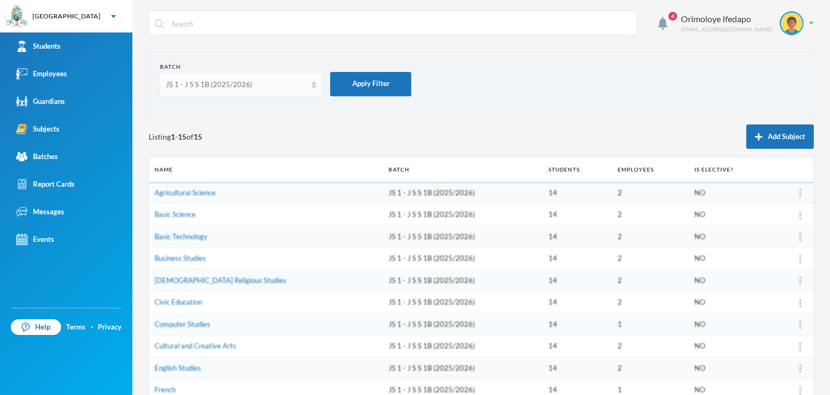
click at [248, 83] on div "JS 1 - J S S 1B (2025/2026)" at bounding box center [236, 84] width 141 height 11
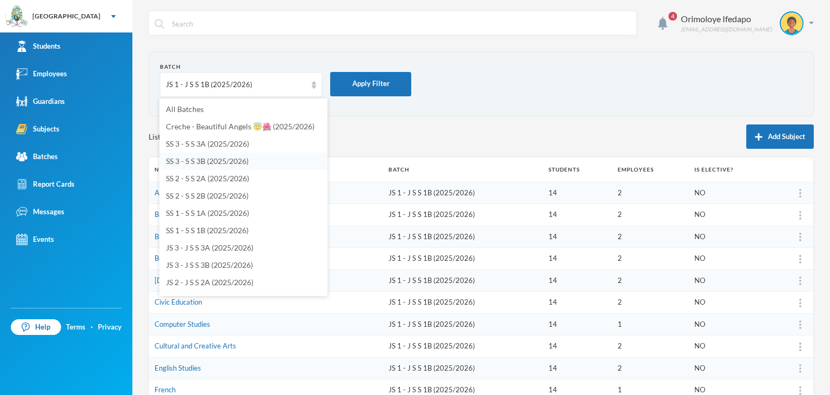
click at [198, 158] on span "SS 3 - S S 3B (2025/2026)" at bounding box center [207, 160] width 83 height 9
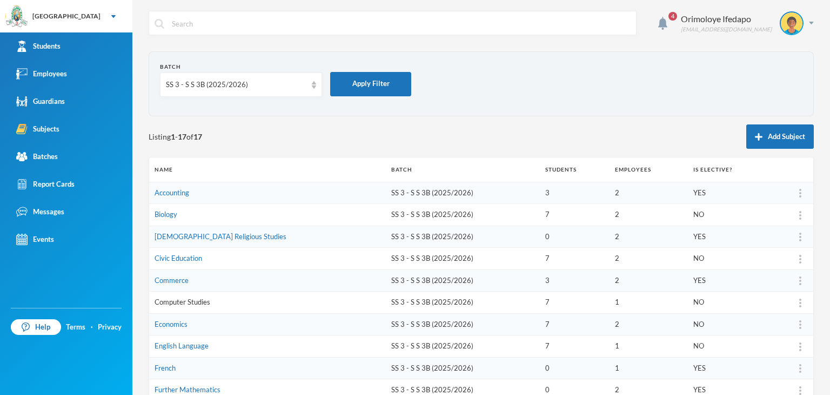
click at [176, 300] on link "Computer Studies" at bounding box center [183, 301] width 56 height 9
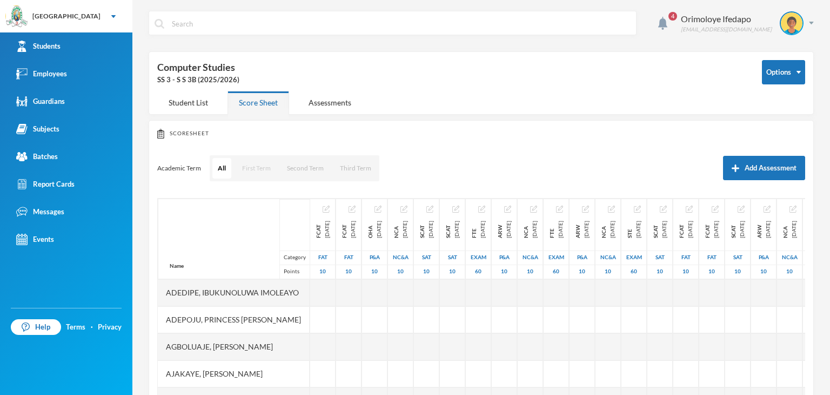
click at [258, 166] on button "First Term" at bounding box center [256, 168] width 39 height 21
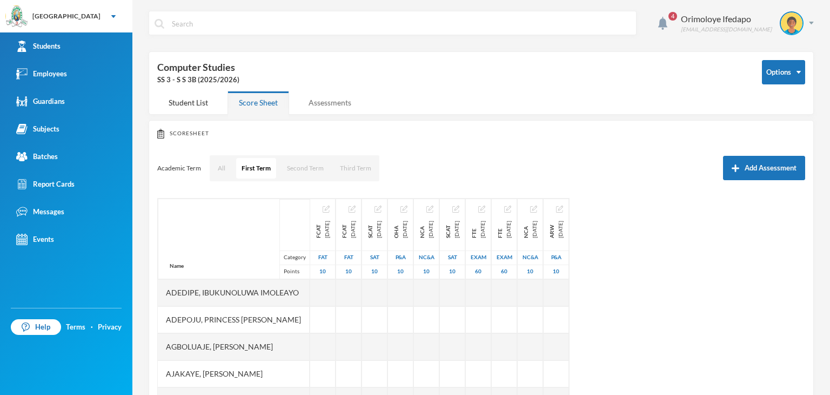
click at [344, 108] on div "Assessments" at bounding box center [329, 102] width 65 height 23
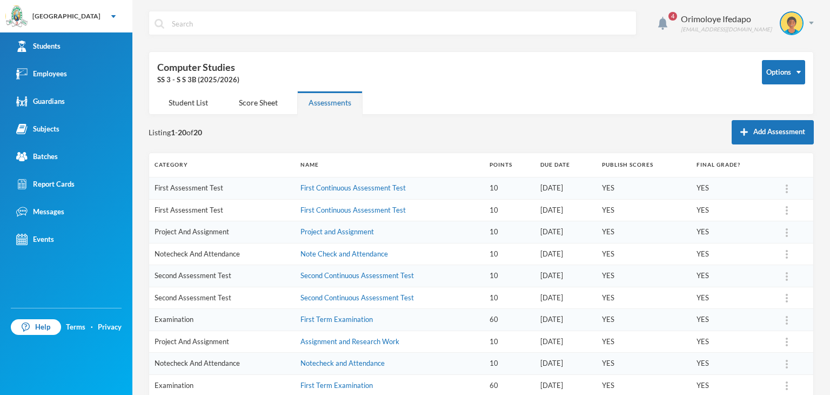
click at [781, 192] on div at bounding box center [786, 188] width 15 height 11
click at [767, 239] on div "Delete" at bounding box center [765, 237] width 29 height 21
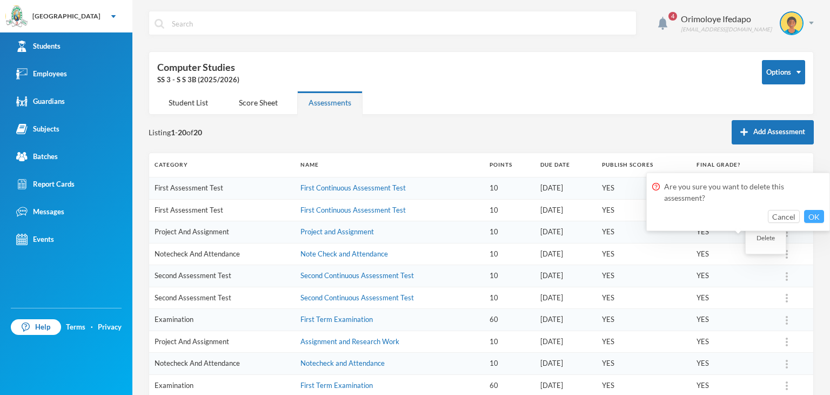
click at [810, 219] on button "OK" at bounding box center [814, 216] width 20 height 13
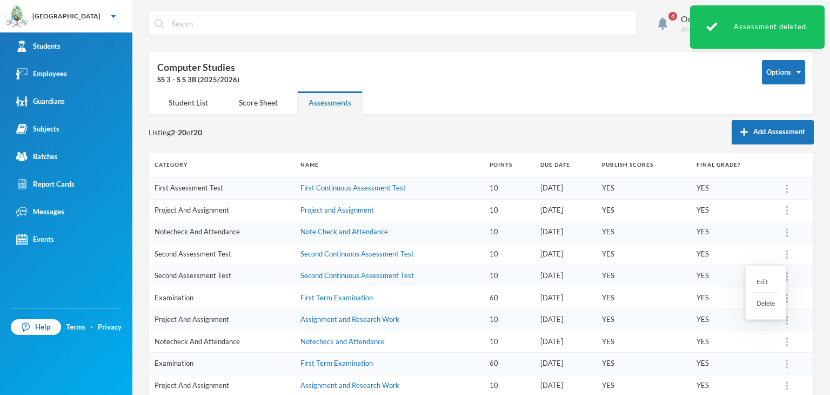
click at [786, 253] on img at bounding box center [787, 254] width 2 height 9
click at [756, 304] on div "Delete" at bounding box center [765, 302] width 29 height 21
click at [817, 284] on button "OK" at bounding box center [814, 281] width 20 height 13
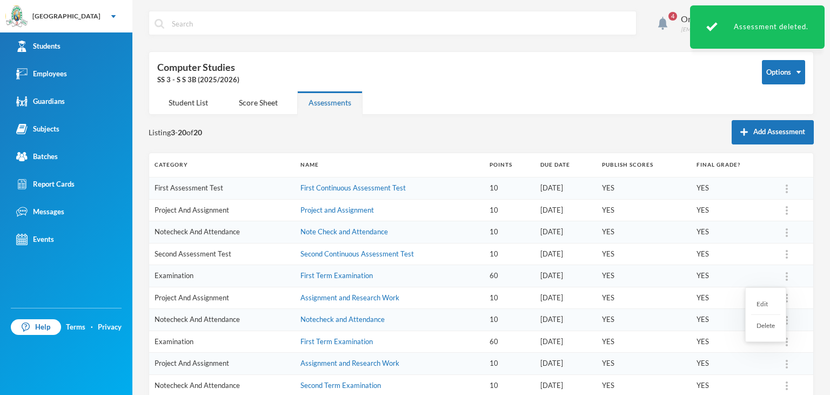
click at [781, 277] on div at bounding box center [786, 275] width 15 height 11
click at [760, 320] on div "Delete" at bounding box center [765, 325] width 29 height 21
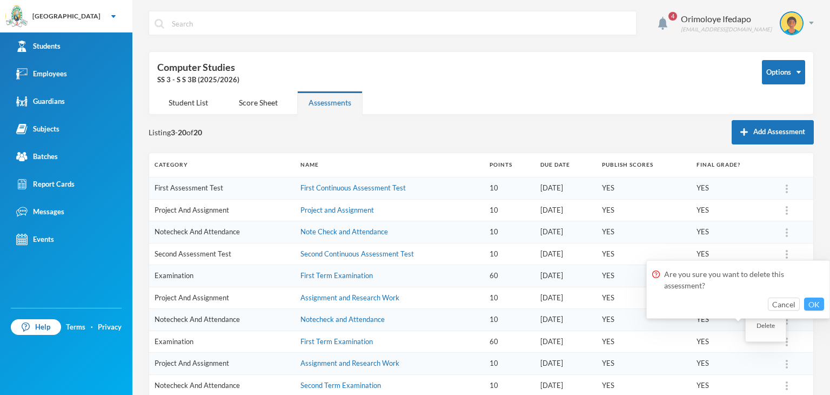
click at [813, 305] on button "OK" at bounding box center [814, 303] width 20 height 13
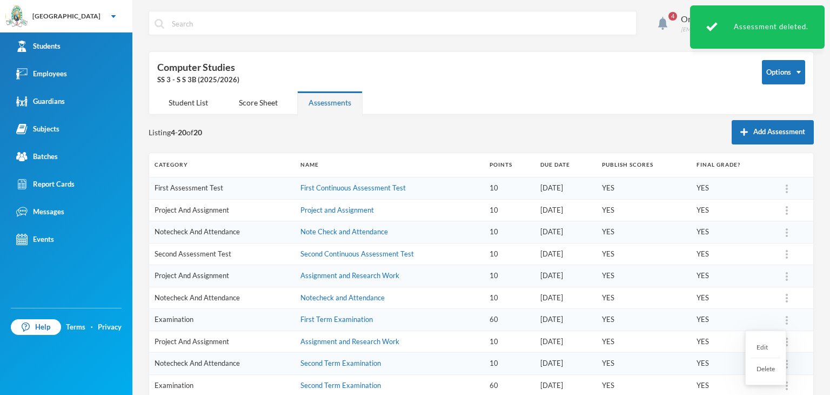
click at [779, 316] on div at bounding box center [786, 319] width 15 height 11
click at [758, 365] on div "Delete" at bounding box center [765, 368] width 29 height 21
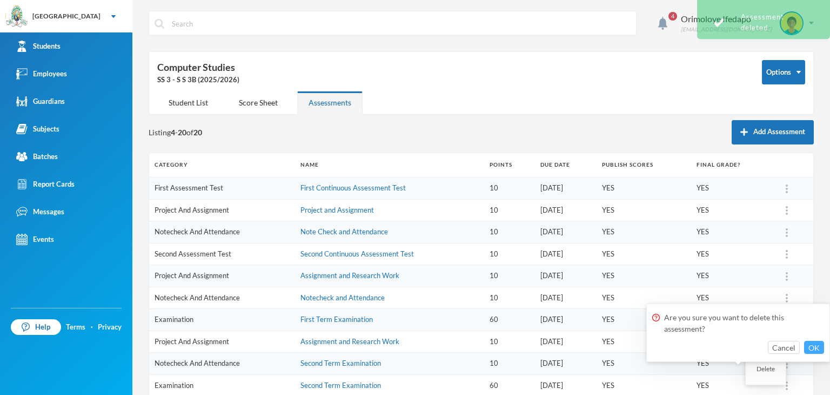
click at [812, 342] on button "OK" at bounding box center [814, 346] width 20 height 13
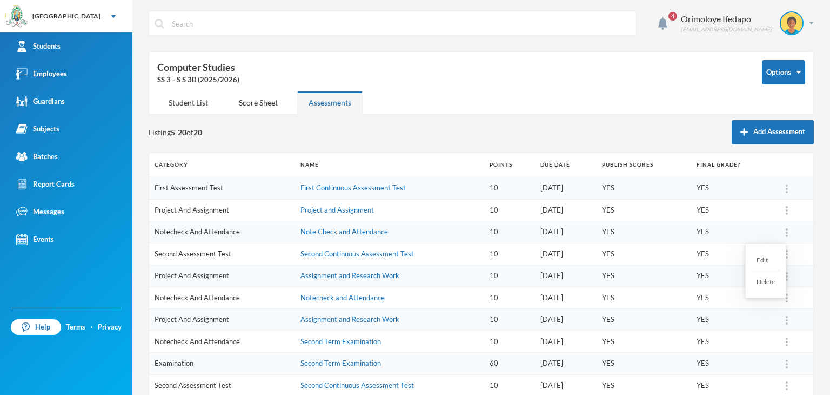
click at [765, 287] on div "Delete" at bounding box center [765, 281] width 29 height 21
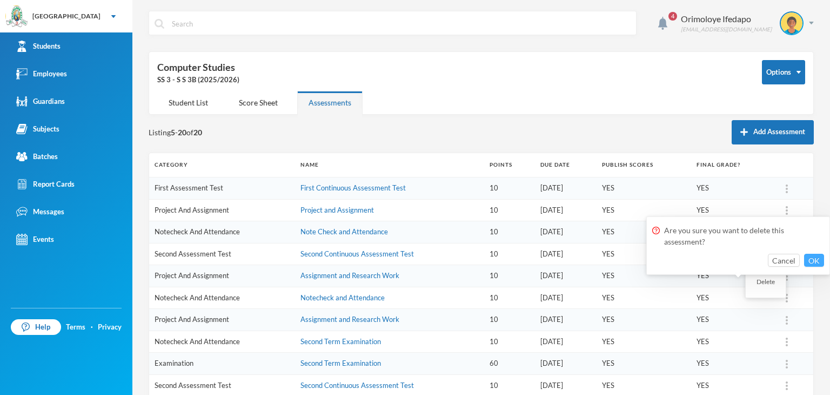
click at [817, 259] on button "OK" at bounding box center [814, 259] width 20 height 13
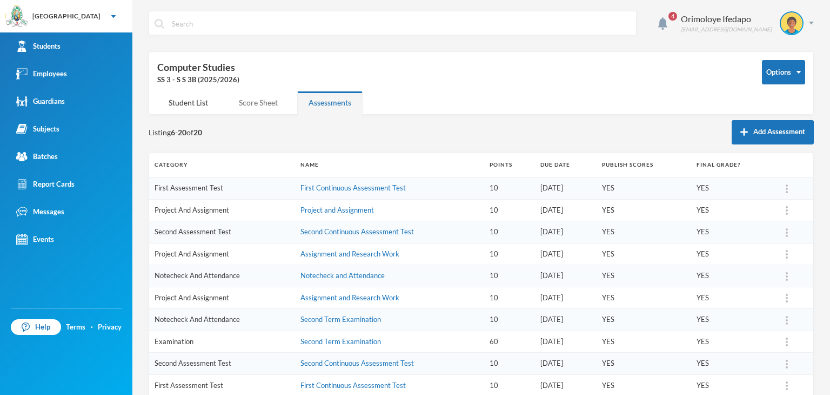
click at [252, 99] on div "Score Sheet" at bounding box center [259, 102] width 62 height 23
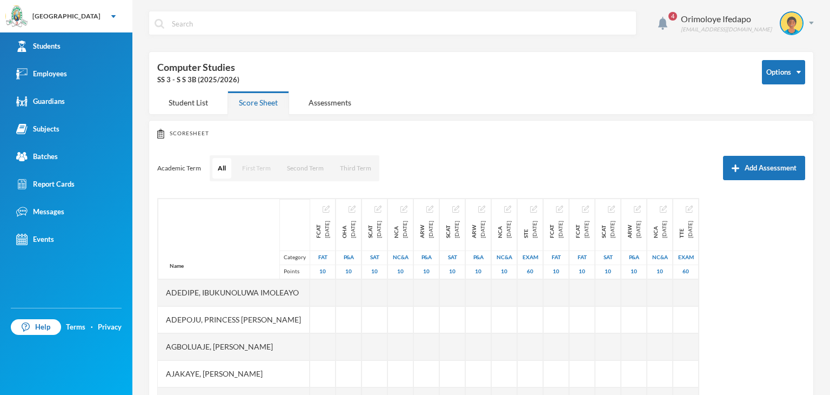
click at [260, 174] on button "First Term" at bounding box center [256, 168] width 39 height 21
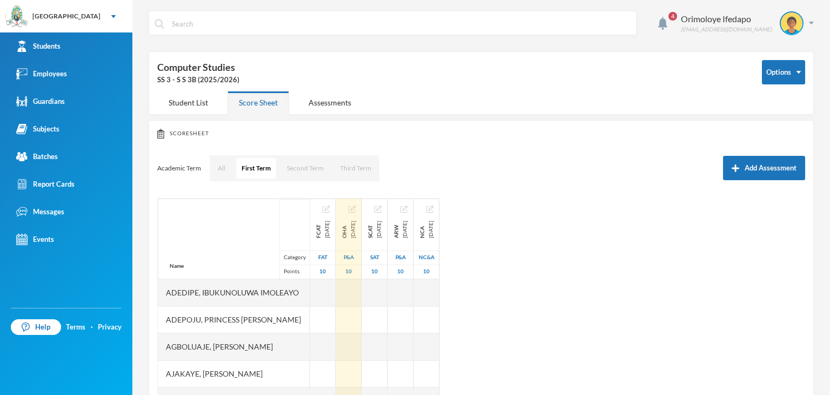
click at [356, 205] on img "button" at bounding box center [352, 208] width 7 height 7
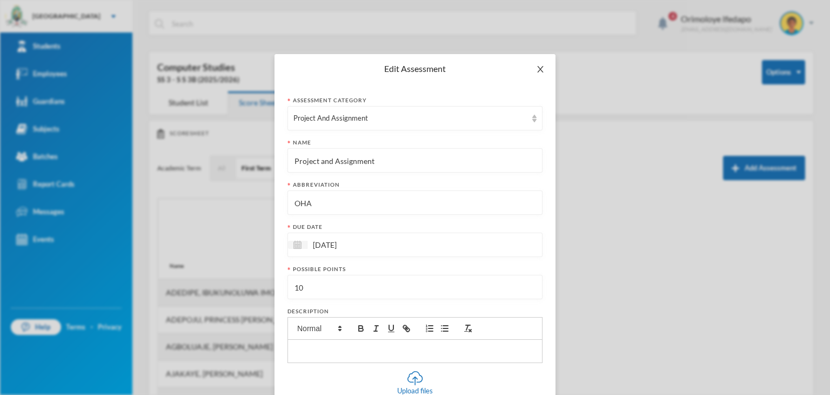
click at [538, 70] on icon "icon: close" at bounding box center [540, 69] width 9 height 9
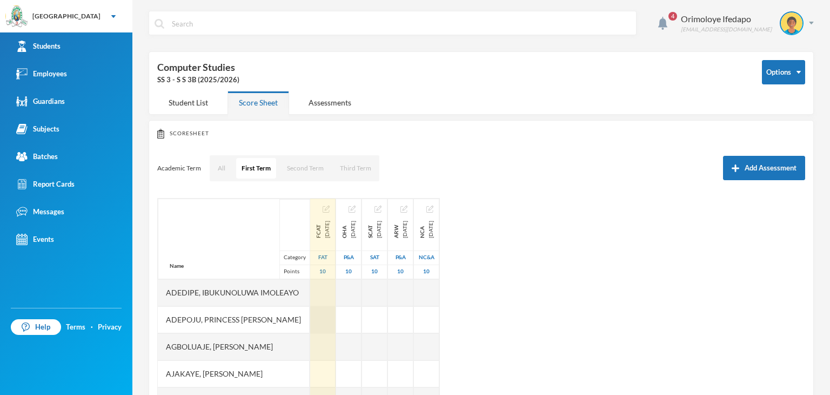
click at [336, 319] on div at bounding box center [322, 319] width 25 height 27
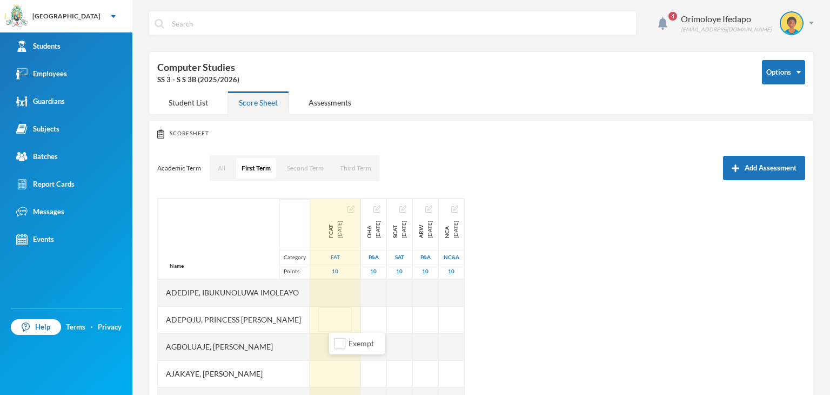
type input "9"
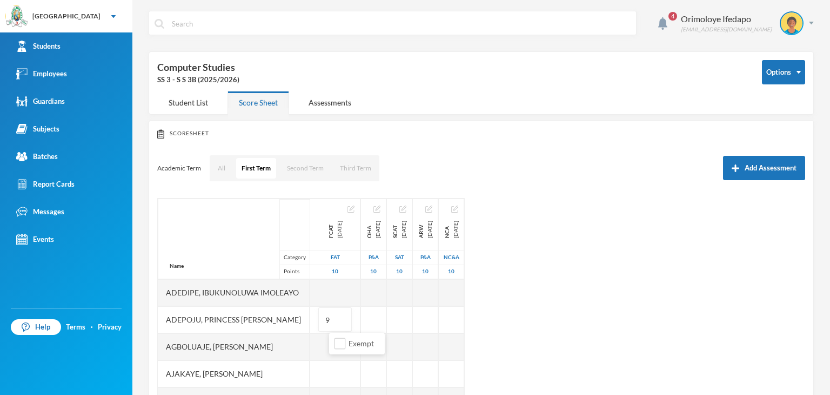
drag, startPoint x: 656, startPoint y: 245, endPoint x: 637, endPoint y: 291, distance: 49.7
click at [653, 249] on div "Name Category Points Adedipe, Ibukunoluwa [PERSON_NAME], Princess [PERSON_NAME]…" at bounding box center [481, 333] width 648 height 270
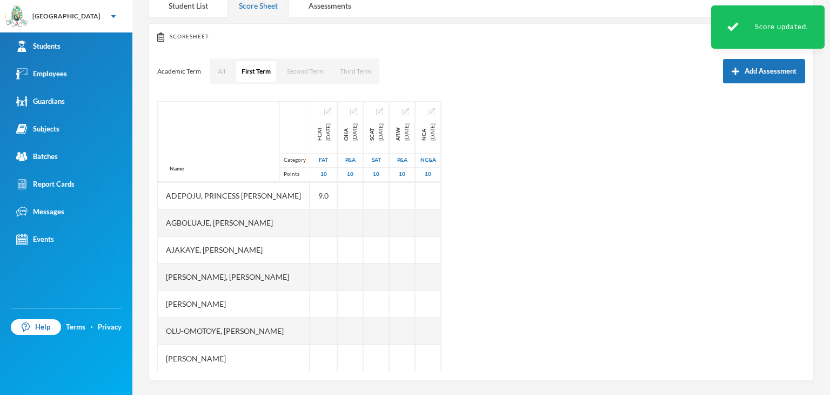
scroll to position [97, 0]
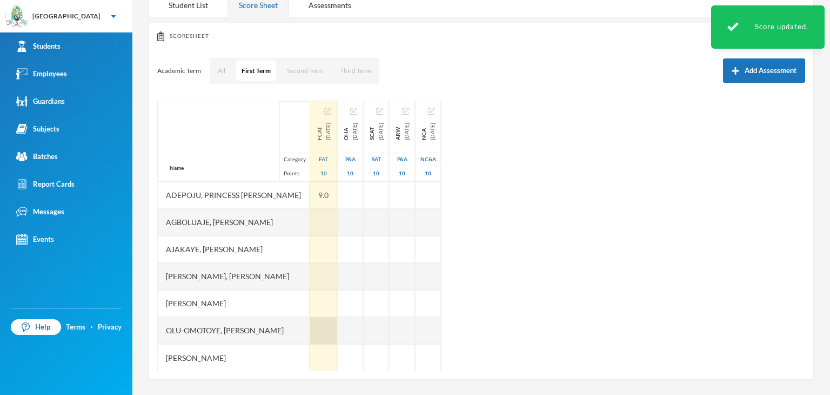
click at [333, 323] on div at bounding box center [323, 330] width 27 height 27
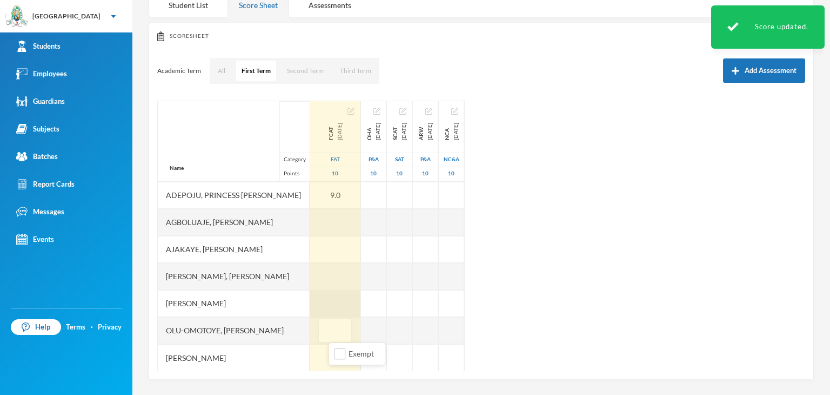
type input "9"
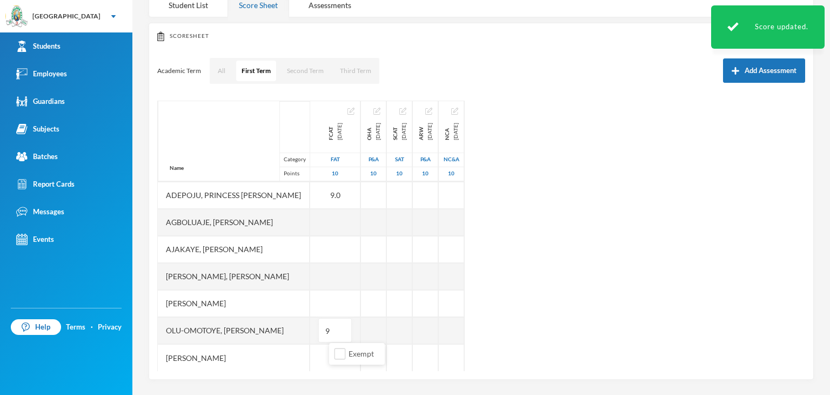
click at [603, 264] on div "Name Category Points Adedipe, Ibukunoluwa [PERSON_NAME], Princess [PERSON_NAME]…" at bounding box center [481, 236] width 648 height 270
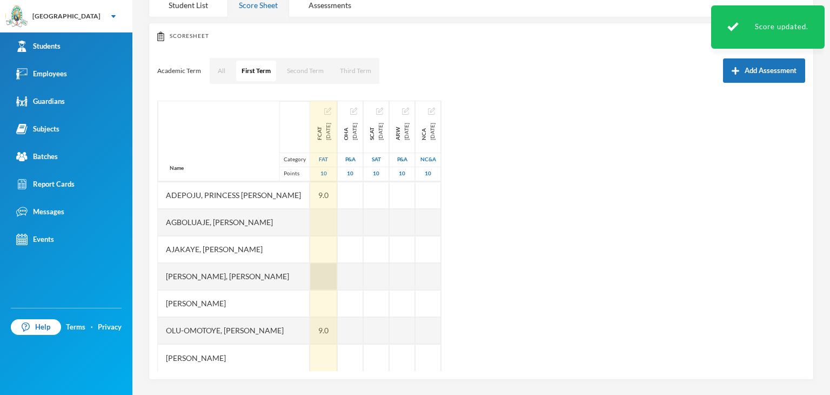
click at [337, 286] on div at bounding box center [323, 276] width 27 height 27
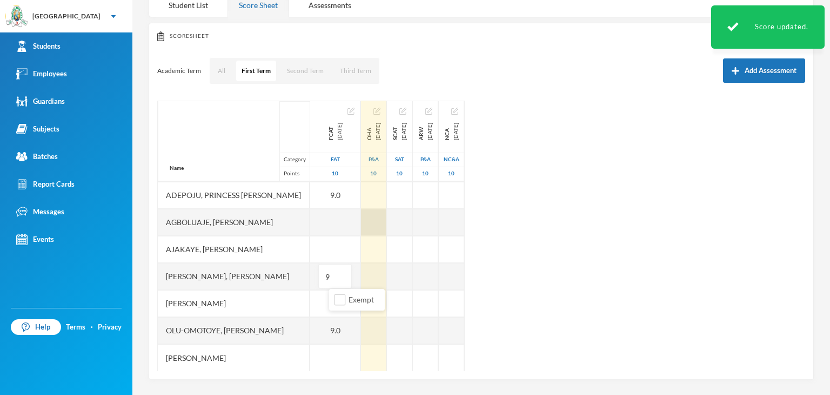
type input "9"
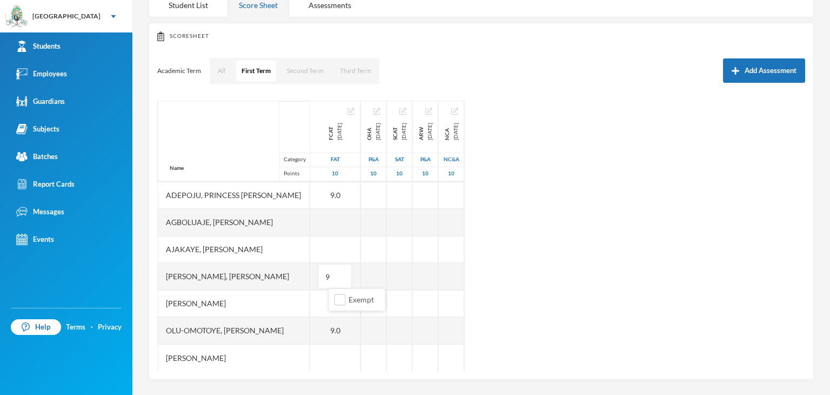
drag, startPoint x: 601, startPoint y: 229, endPoint x: 594, endPoint y: 251, distance: 23.2
click at [601, 230] on div "Name Category Points Adedipe, Ibukunoluwa [PERSON_NAME], Princess [PERSON_NAME]…" at bounding box center [481, 236] width 648 height 270
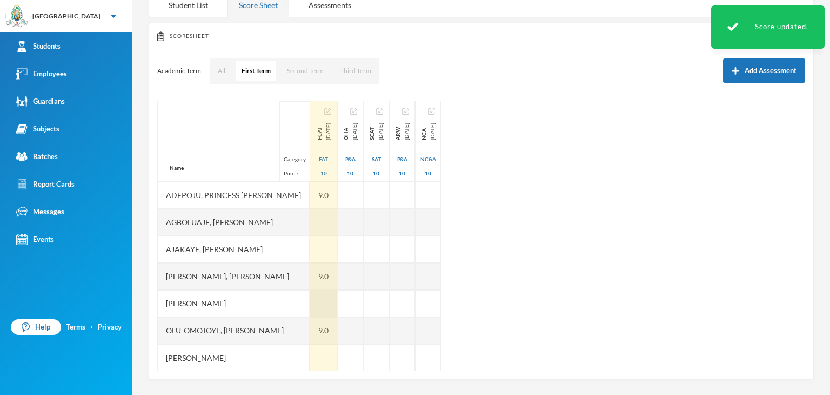
click at [337, 300] on div at bounding box center [323, 303] width 27 height 27
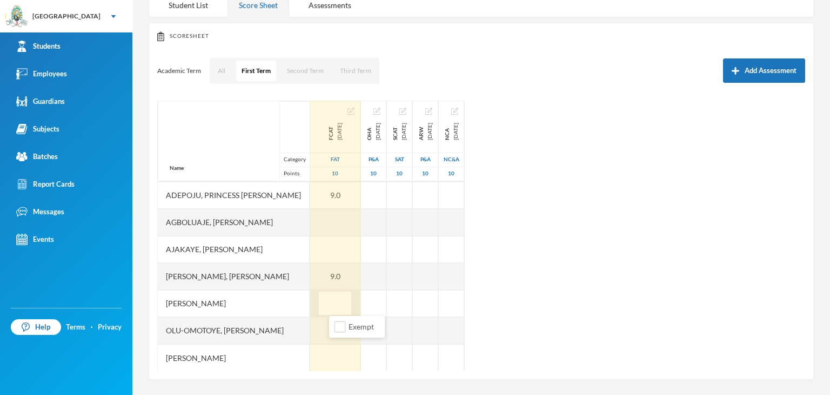
type input "9"
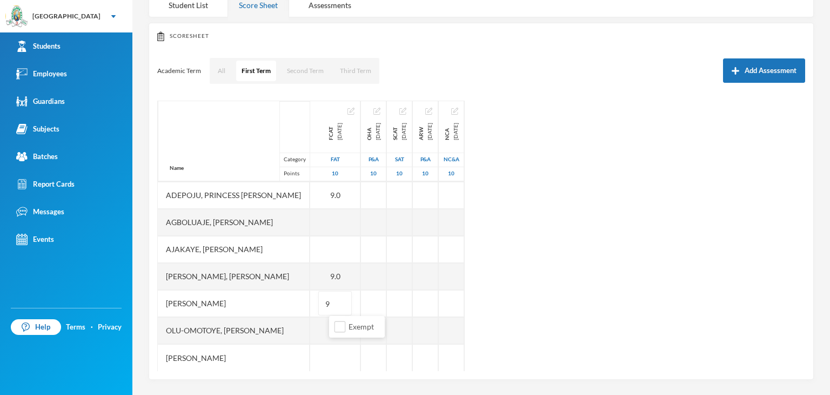
click at [646, 282] on div "Name Category Points Adedipe, Ibukunoluwa [PERSON_NAME], Princess [PERSON_NAME]…" at bounding box center [481, 236] width 648 height 270
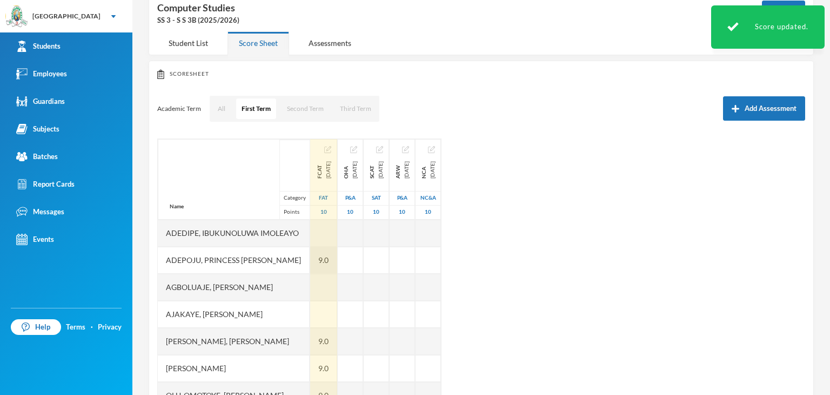
scroll to position [43, 0]
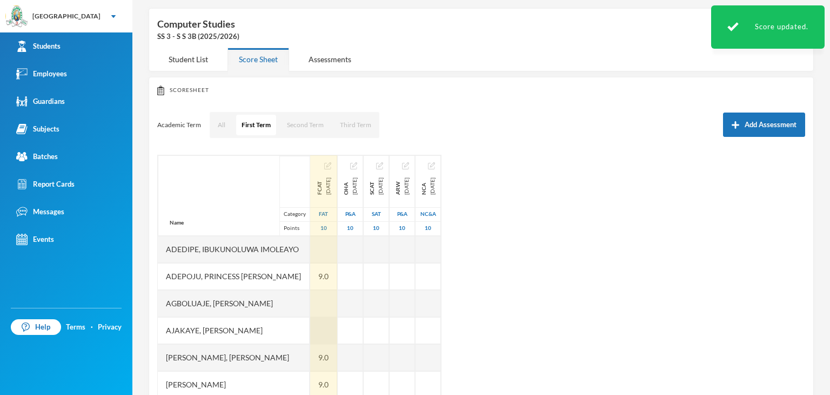
click at [332, 329] on div at bounding box center [323, 330] width 27 height 27
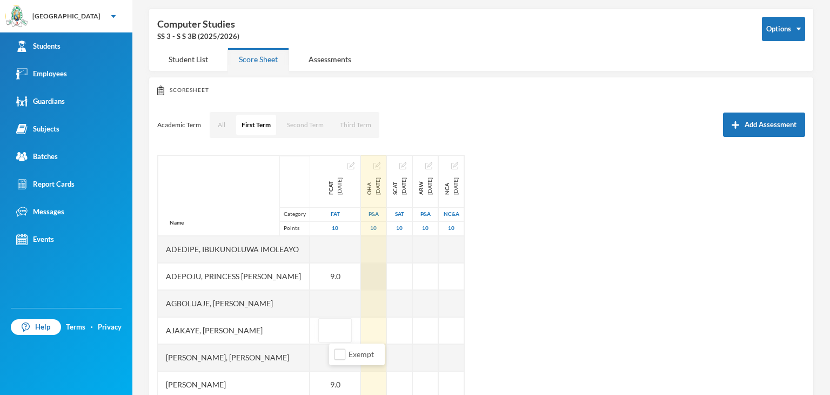
type input "9"
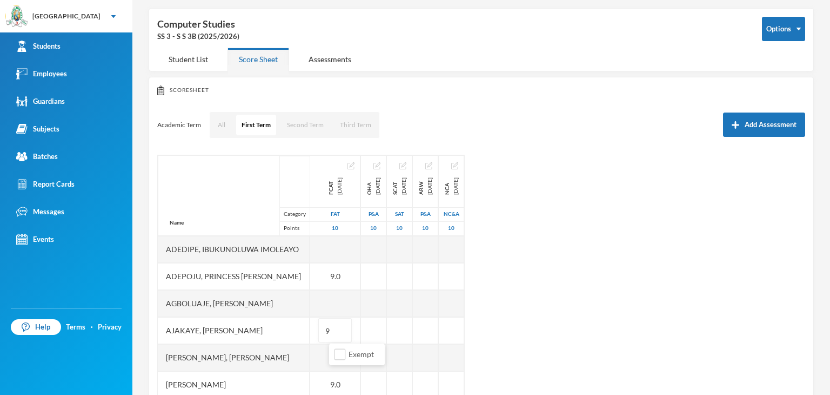
click at [707, 309] on div "Name Category Points Adedipe, Ibukunoluwa [PERSON_NAME], Princess [PERSON_NAME]…" at bounding box center [481, 290] width 648 height 270
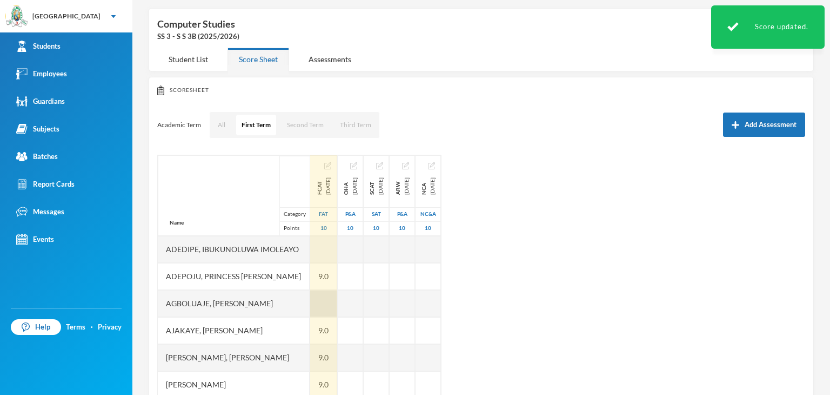
click at [337, 307] on div at bounding box center [323, 303] width 27 height 27
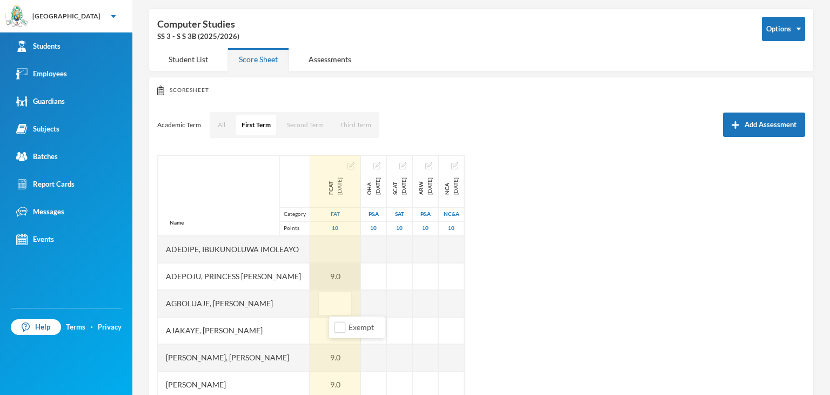
type input "9"
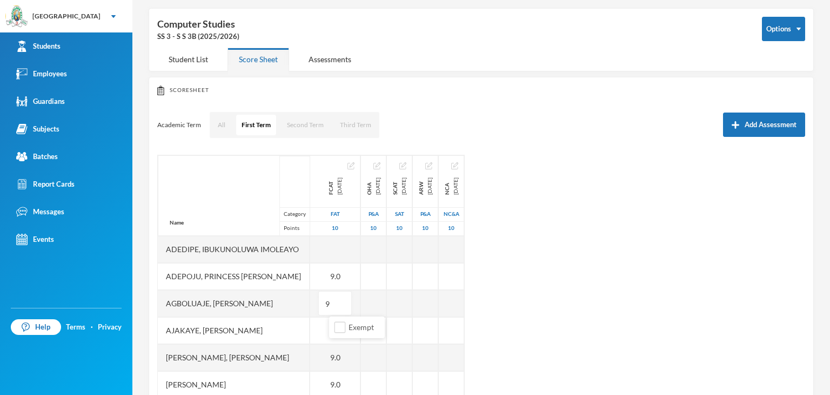
click at [545, 284] on div "Name Category Points Adedipe, Ibukunoluwa [PERSON_NAME], Princess [PERSON_NAME]…" at bounding box center [481, 290] width 648 height 270
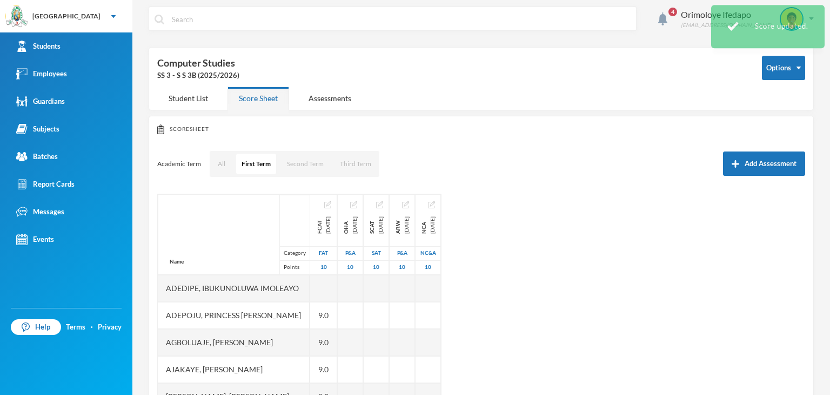
scroll to position [0, 0]
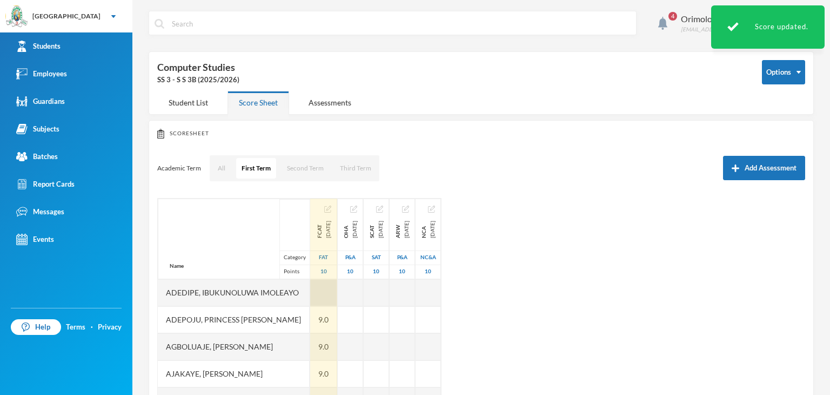
click at [337, 297] on div at bounding box center [323, 292] width 27 height 27
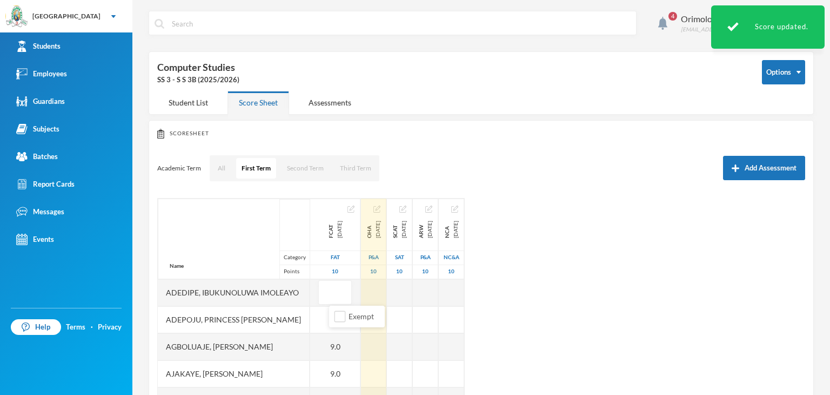
type input "9"
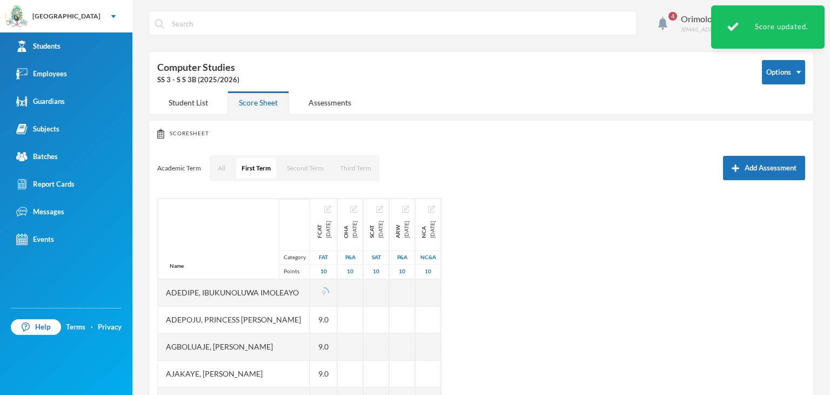
drag, startPoint x: 618, startPoint y: 241, endPoint x: 549, endPoint y: 273, distance: 75.7
click at [618, 244] on div "Name Category Points Adedipe, Ibukunoluwa [PERSON_NAME], Princess [PERSON_NAME]…" at bounding box center [481, 333] width 648 height 270
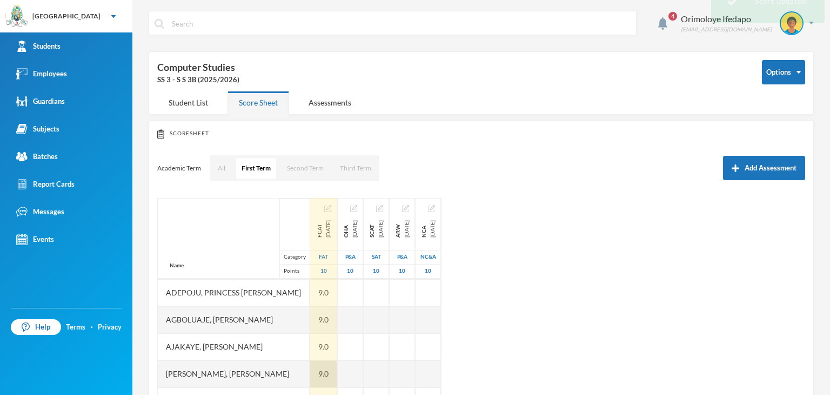
scroll to position [97, 0]
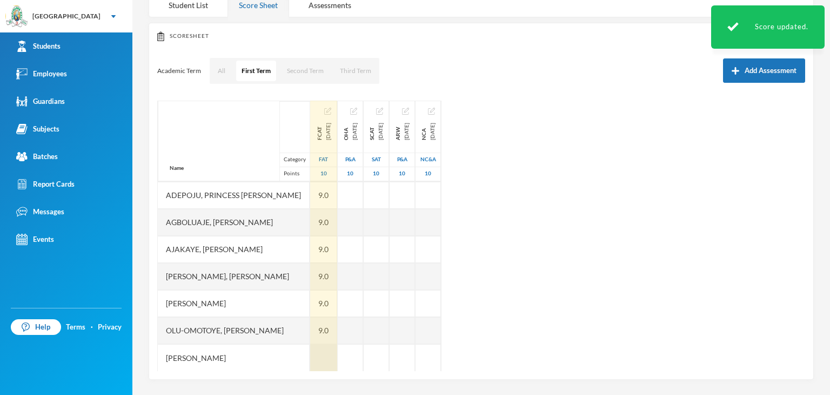
click at [337, 359] on div at bounding box center [323, 357] width 27 height 27
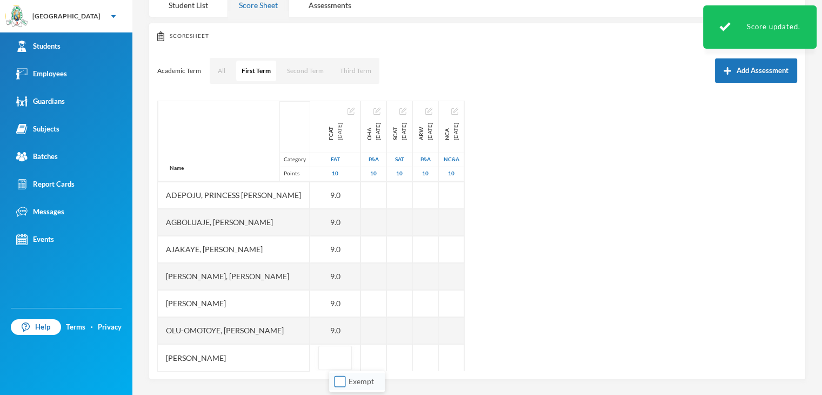
click at [342, 383] on input "Exempt" at bounding box center [340, 381] width 11 height 11
checkbox input "true"
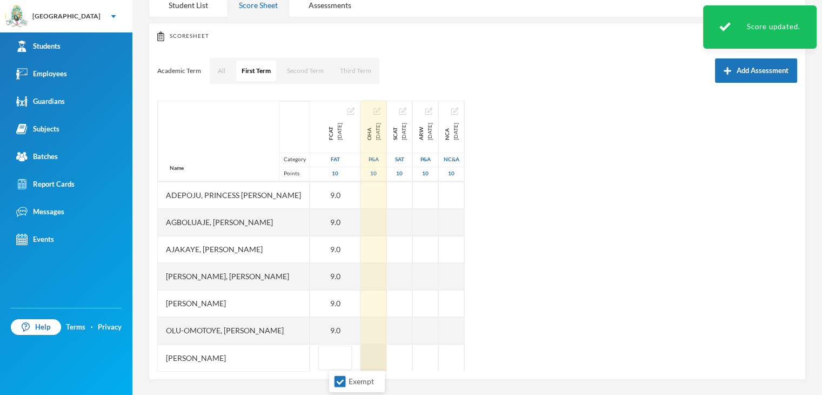
click at [386, 360] on div at bounding box center [373, 357] width 25 height 27
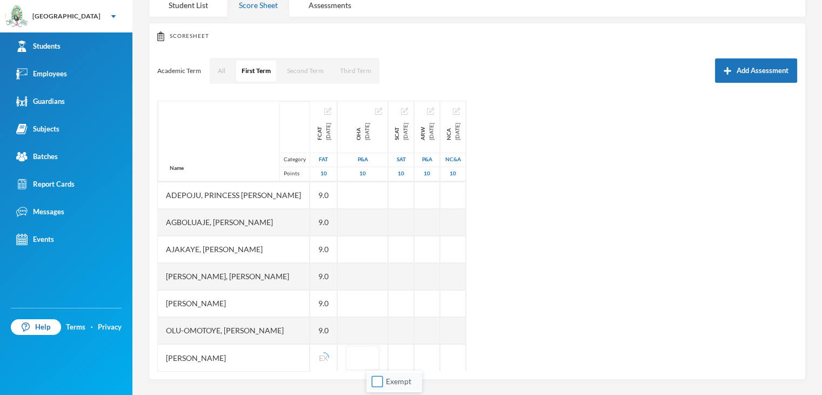
click at [379, 378] on input "Exempt" at bounding box center [377, 381] width 11 height 11
checkbox input "true"
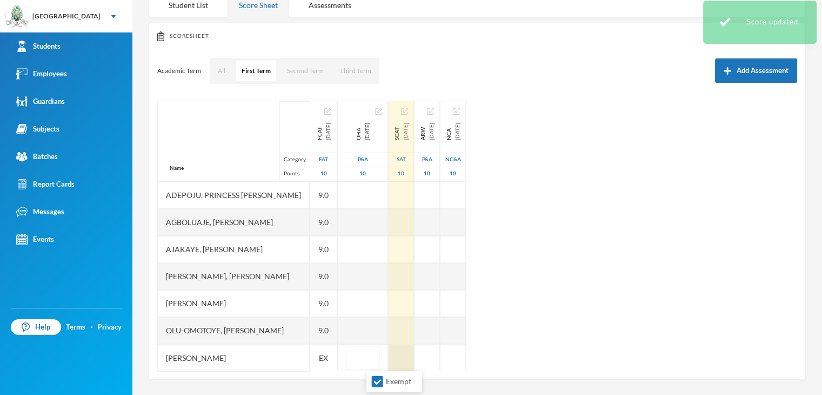
click at [414, 359] on div at bounding box center [401, 357] width 25 height 27
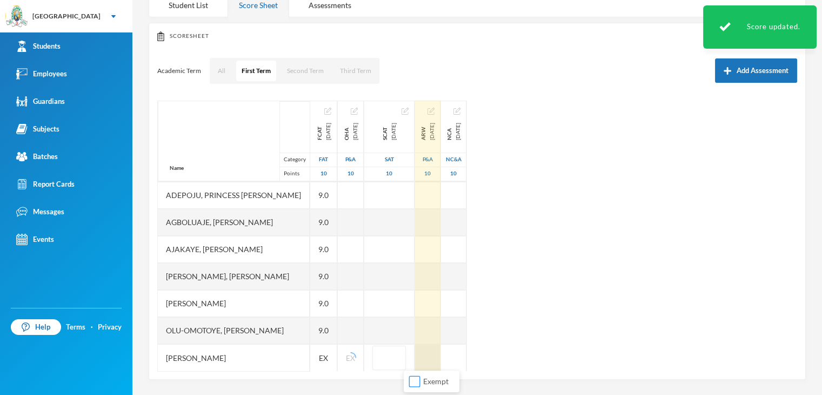
click at [414, 381] on input "Exempt" at bounding box center [414, 381] width 11 height 11
checkbox input "true"
click at [440, 359] on div at bounding box center [427, 357] width 25 height 27
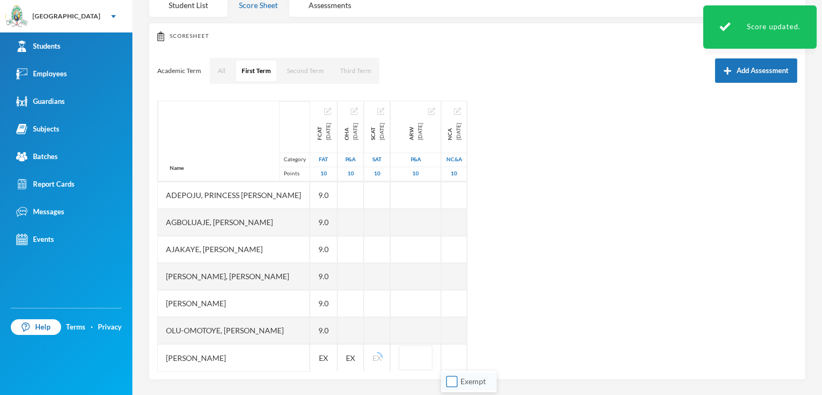
click at [454, 383] on input "Exempt" at bounding box center [451, 381] width 11 height 11
checkbox input "true"
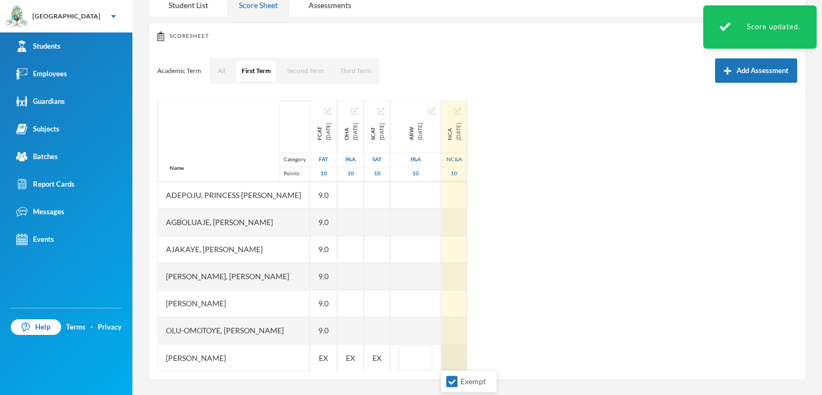
click at [467, 354] on div at bounding box center [454, 357] width 25 height 27
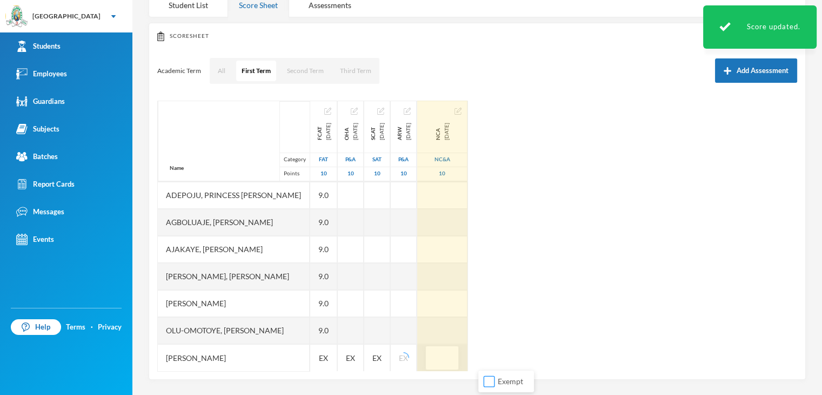
click at [489, 378] on input "Exempt" at bounding box center [489, 381] width 11 height 11
checkbox input "true"
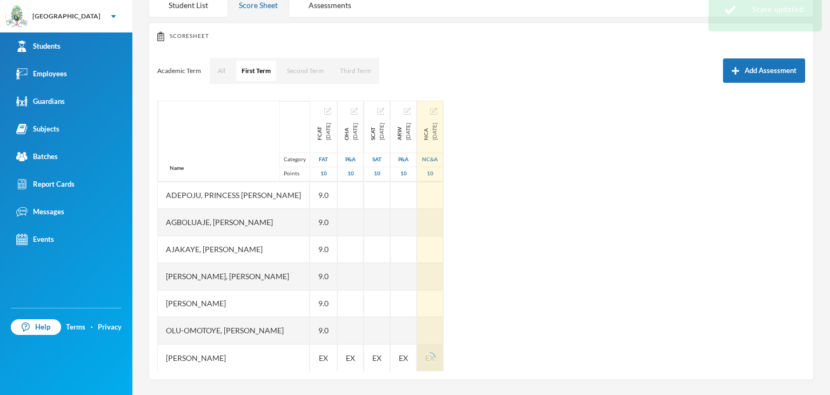
click at [616, 310] on div "Name Category Points Adedipe, Ibukunoluwa [PERSON_NAME], Princess [PERSON_NAME]…" at bounding box center [481, 236] width 648 height 270
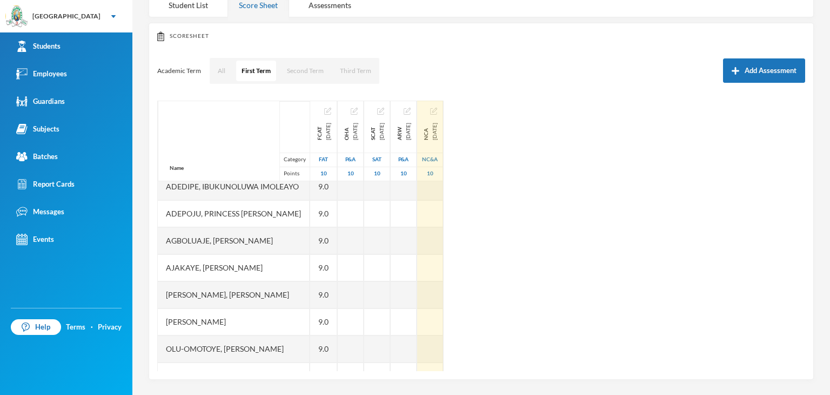
scroll to position [0, 0]
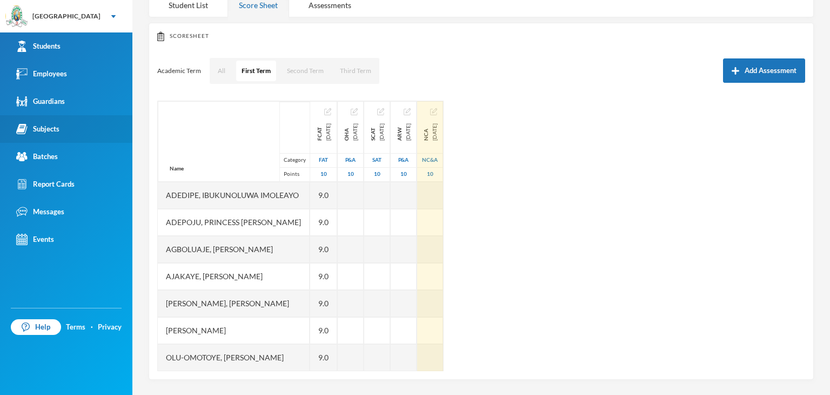
click at [55, 131] on div "Subjects" at bounding box center [37, 128] width 43 height 11
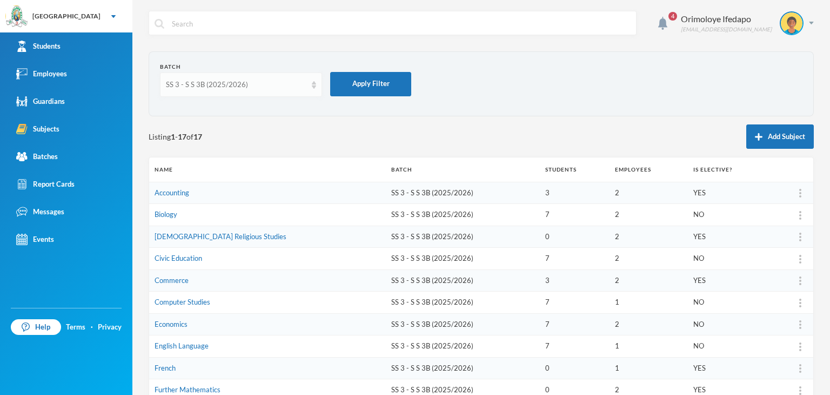
click at [233, 83] on div "SS 3 - S S 3B (2025/2026)" at bounding box center [236, 84] width 141 height 11
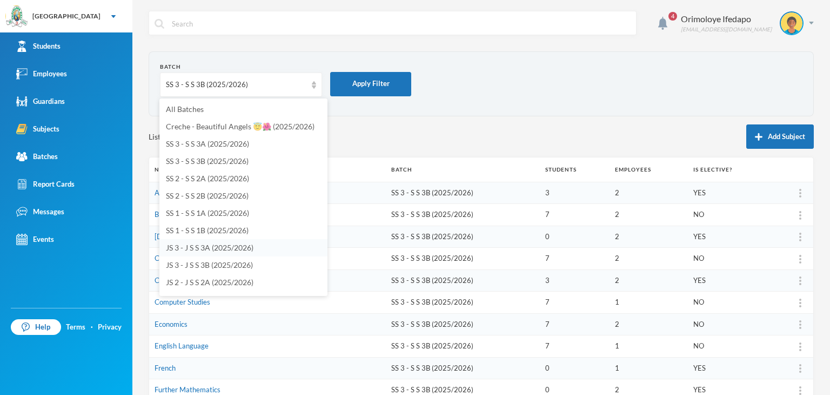
click at [189, 248] on span "JS 3 - J S S 3A (2025/2026)" at bounding box center [210, 247] width 88 height 9
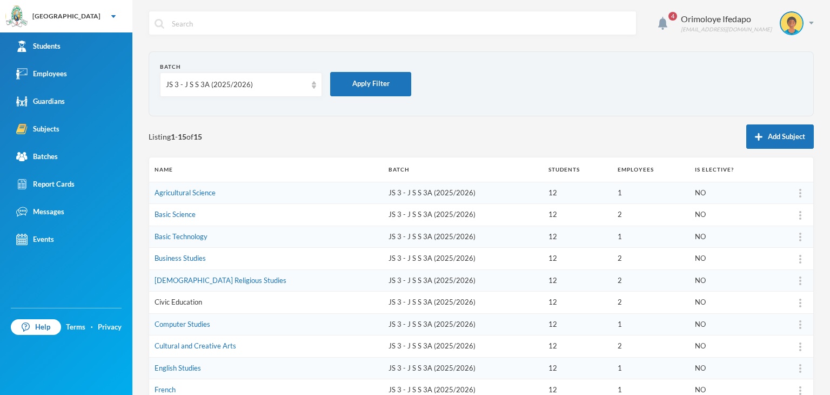
click at [177, 300] on link "Civic Education" at bounding box center [179, 301] width 48 height 9
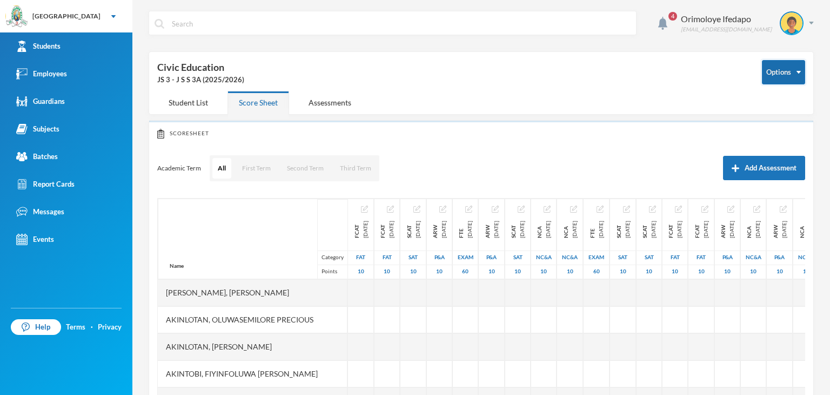
click at [783, 71] on button "Options" at bounding box center [783, 72] width 43 height 24
click at [774, 78] on button "Options" at bounding box center [783, 72] width 43 height 24
click at [783, 71] on button "Options" at bounding box center [783, 72] width 43 height 24
click at [772, 106] on button "Assign Employee" at bounding box center [765, 106] width 55 height 19
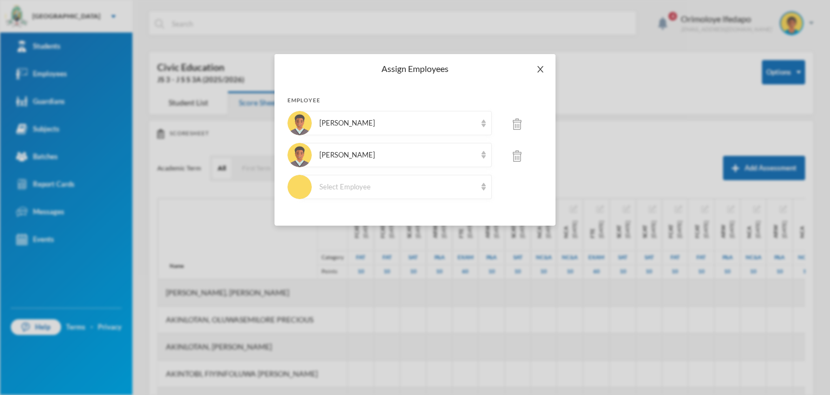
click at [539, 65] on icon "icon: close" at bounding box center [540, 69] width 9 height 9
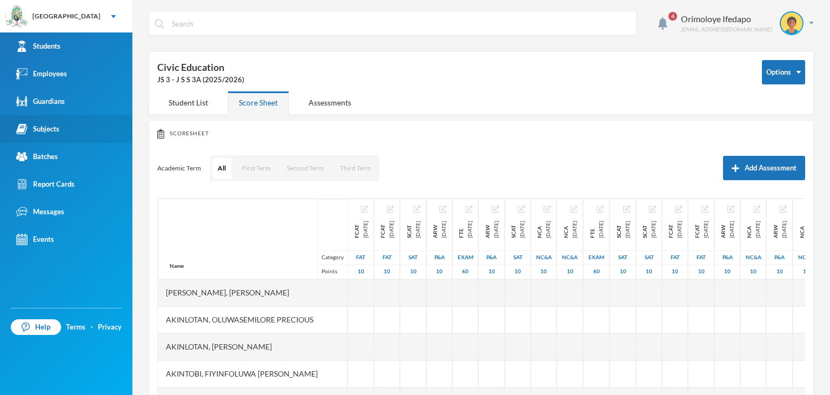
click at [62, 125] on link "Subjects" at bounding box center [66, 129] width 132 height 28
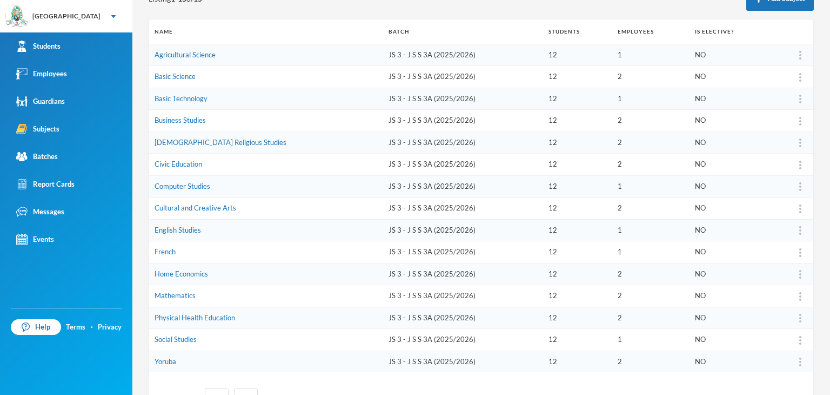
scroll to position [162, 0]
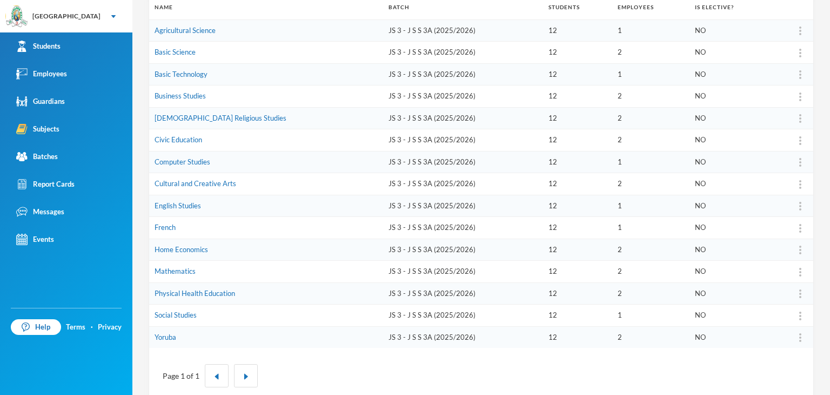
click at [186, 317] on td "Social Studies" at bounding box center [266, 315] width 234 height 22
click at [173, 313] on link "Social Studies" at bounding box center [176, 314] width 42 height 9
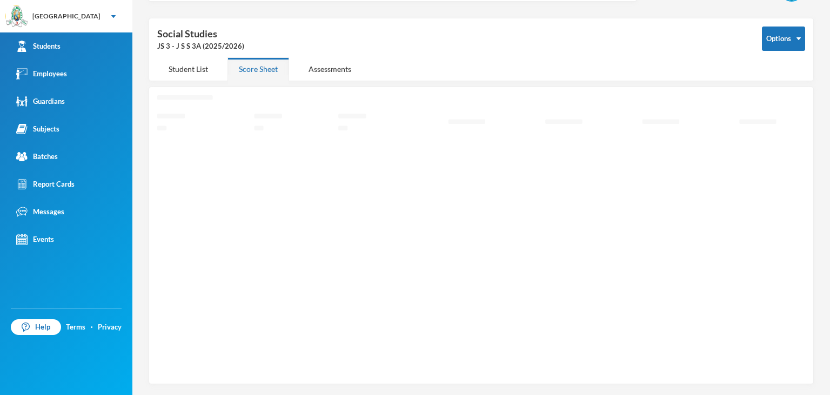
scroll to position [30, 0]
click at [785, 48] on button "Options" at bounding box center [783, 42] width 43 height 24
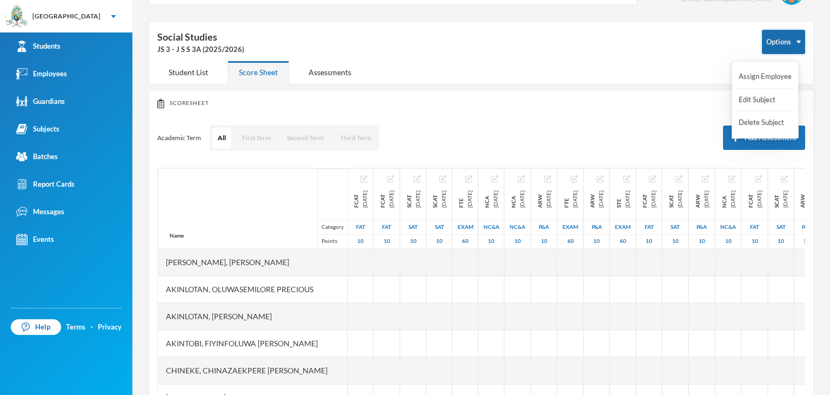
click at [784, 43] on button "Options" at bounding box center [783, 42] width 43 height 24
click at [764, 75] on button "Assign Employee" at bounding box center [765, 76] width 55 height 19
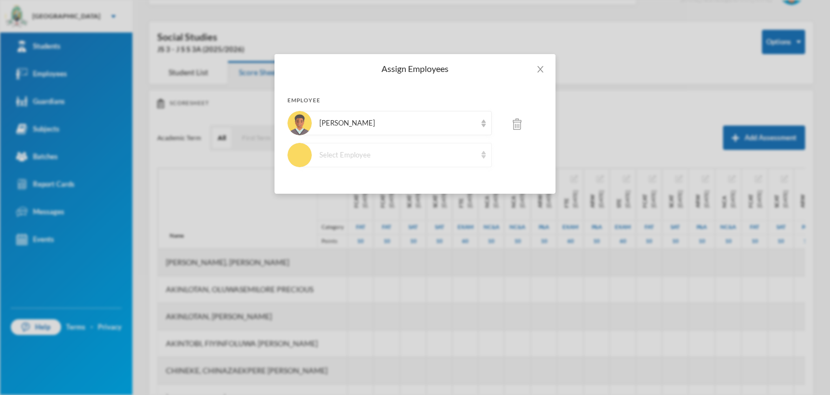
click at [344, 158] on div "Select Employee" at bounding box center [397, 155] width 157 height 11
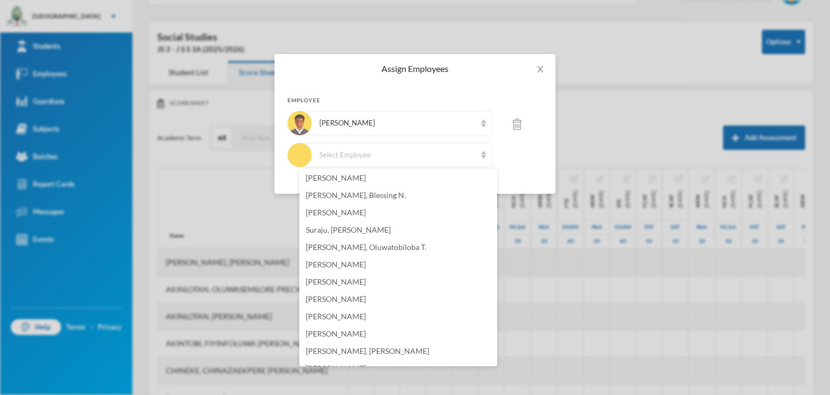
scroll to position [672, 0]
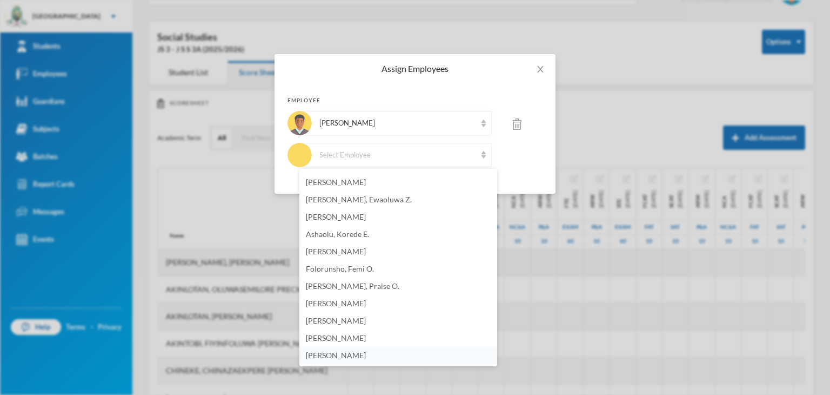
click at [366, 351] on span "[PERSON_NAME]" at bounding box center [336, 354] width 60 height 9
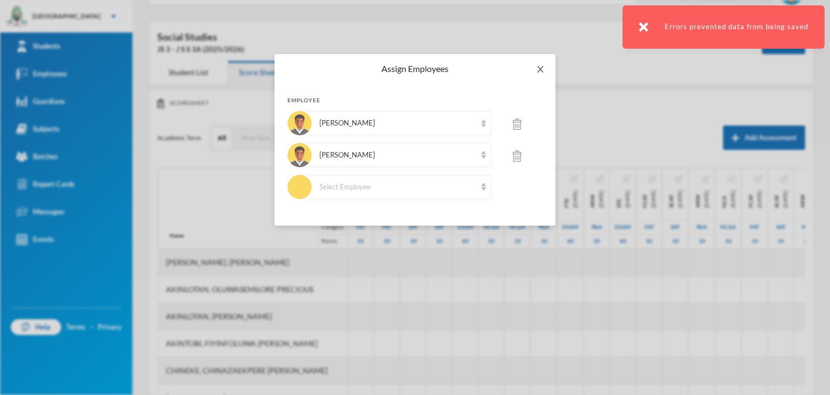
click at [539, 70] on icon "icon: close" at bounding box center [540, 69] width 9 height 9
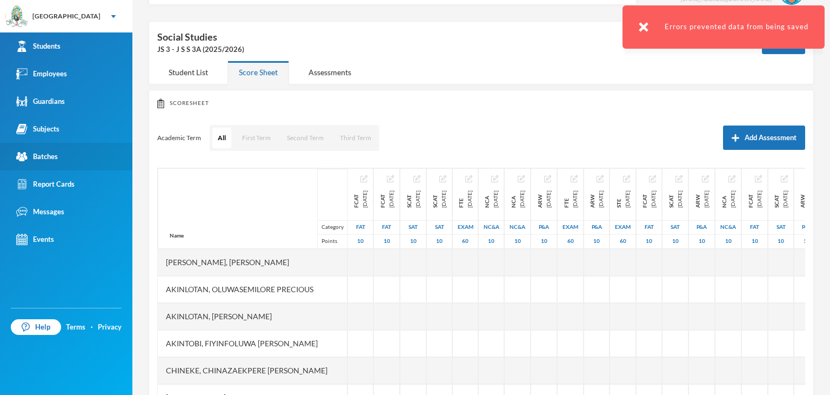
click at [58, 160] on link "Batches" at bounding box center [66, 157] width 132 height 28
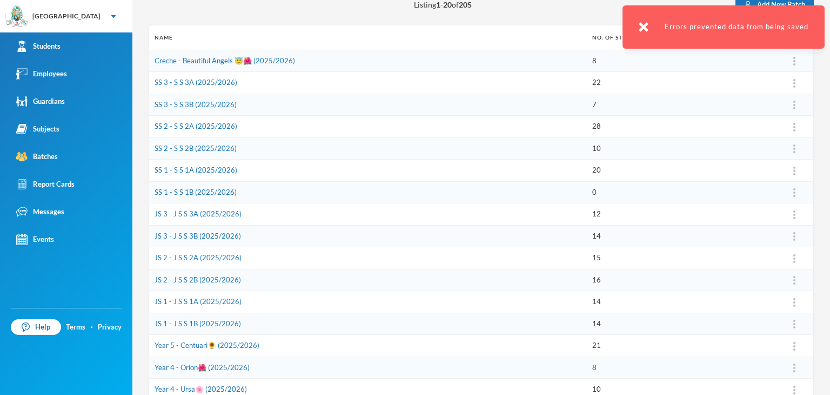
scroll to position [138, 0]
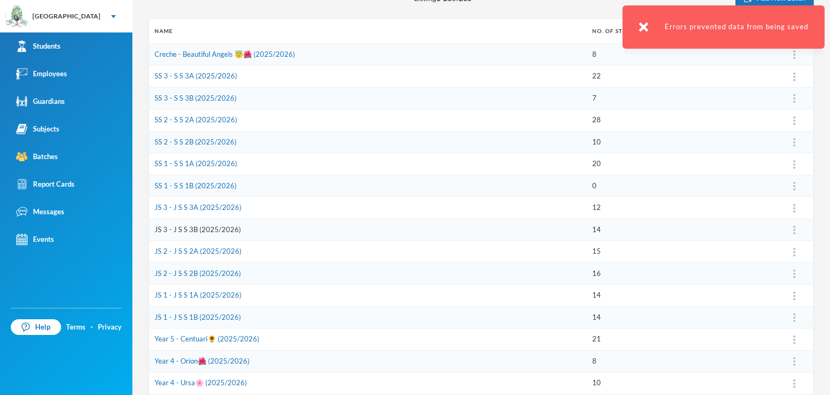
click at [188, 227] on link "JS 3 - J S S 3B (2025/2026)" at bounding box center [198, 229] width 86 height 9
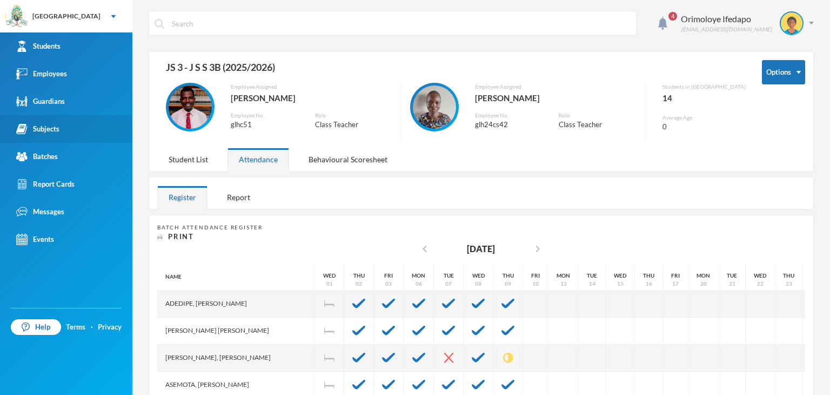
click at [48, 125] on div "Subjects" at bounding box center [37, 128] width 43 height 11
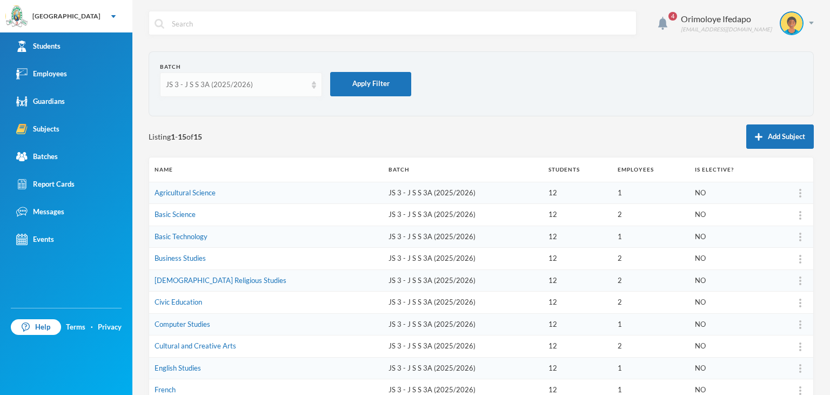
click at [210, 82] on div "JS 3 - J S S 3A (2025/2026)" at bounding box center [236, 84] width 141 height 11
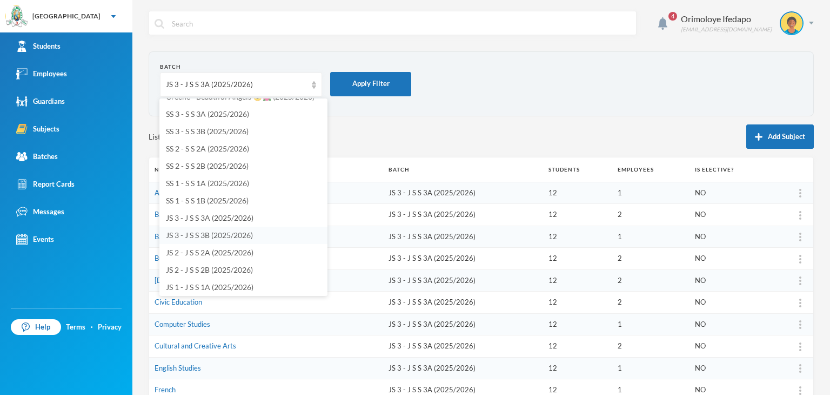
scroll to position [54, 0]
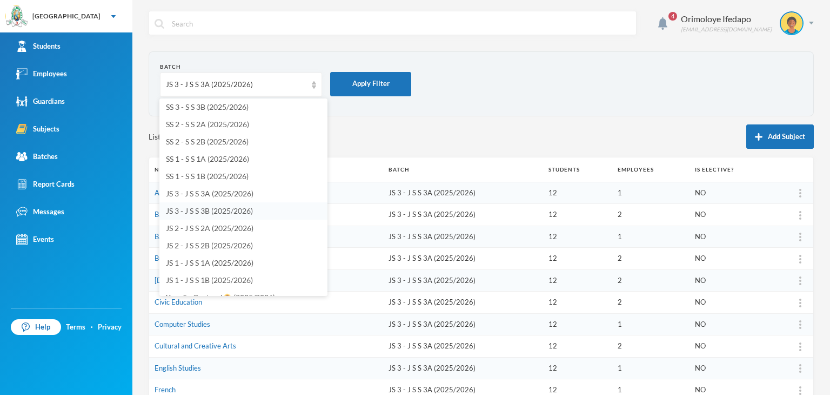
click at [199, 212] on span "JS 3 - J S S 3B (2025/2026)" at bounding box center [209, 210] width 87 height 9
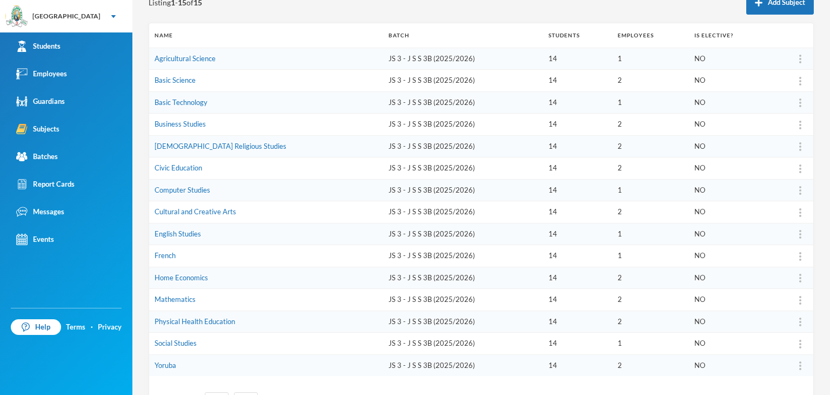
scroll to position [180, 0]
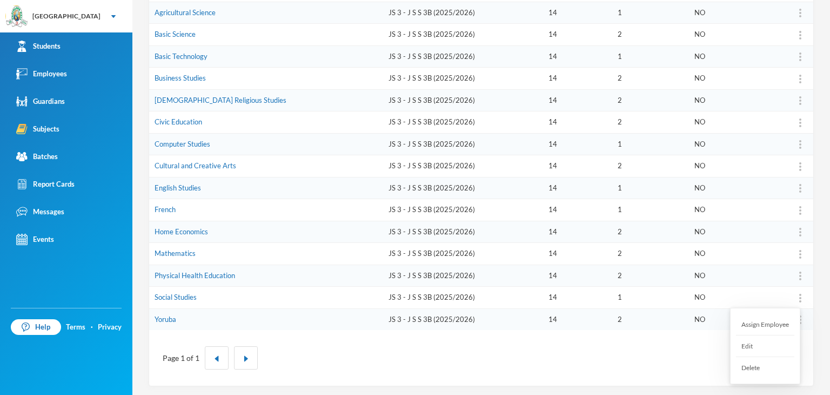
click at [796, 297] on div at bounding box center [800, 297] width 15 height 11
click at [772, 319] on div "Assign Employee" at bounding box center [765, 324] width 58 height 22
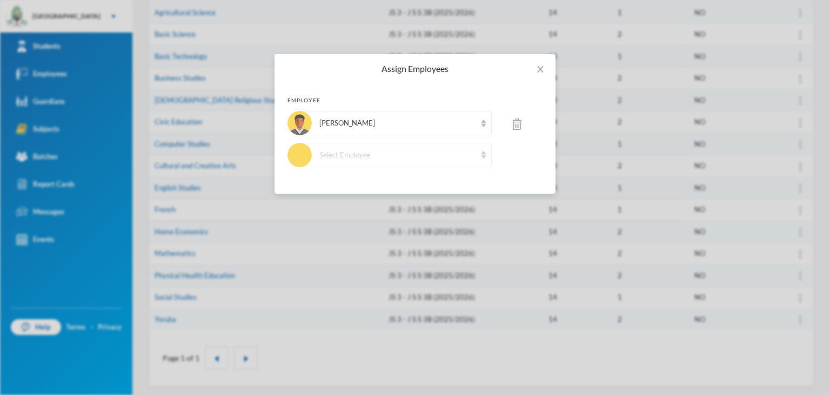
click at [390, 152] on div "Select Employee" at bounding box center [397, 155] width 157 height 11
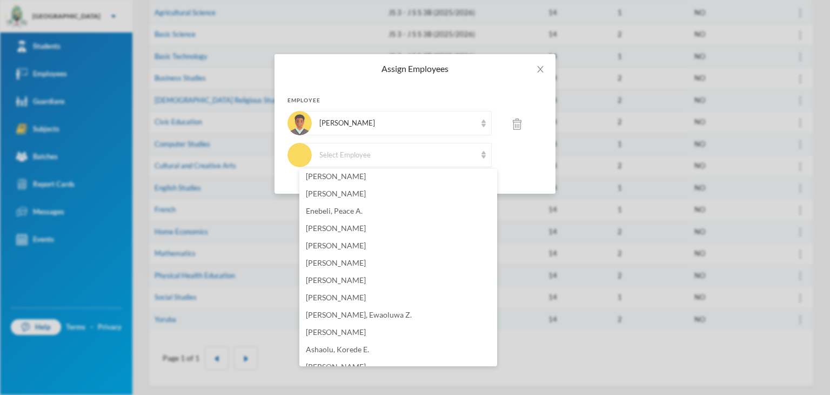
scroll to position [672, 0]
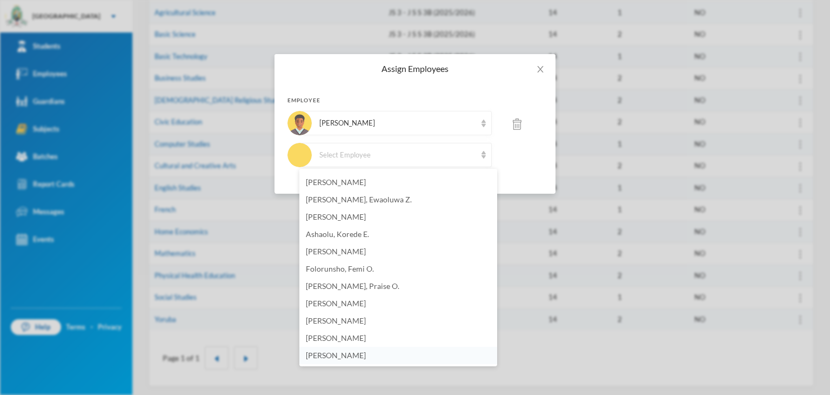
click at [401, 346] on li "[PERSON_NAME]" at bounding box center [398, 354] width 198 height 17
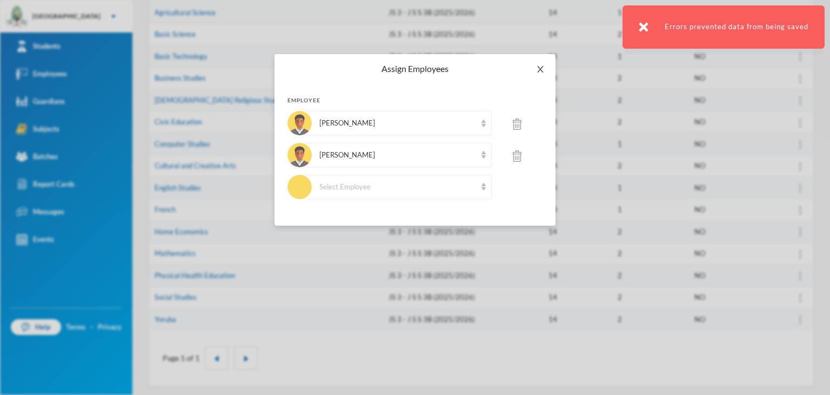
click at [537, 65] on icon "icon: close" at bounding box center [540, 69] width 9 height 9
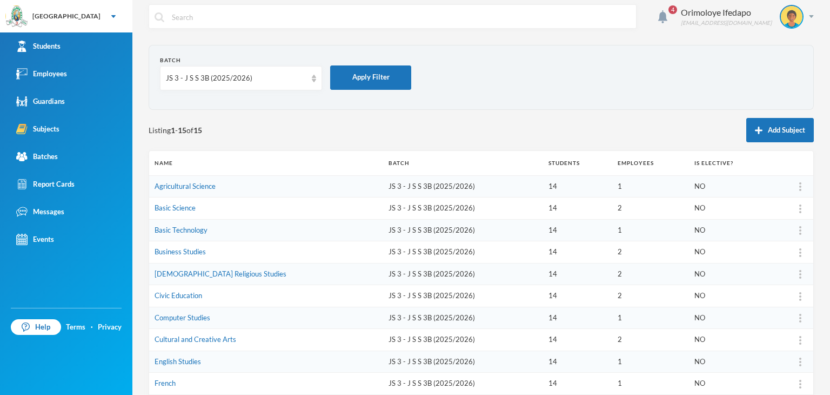
scroll to position [0, 0]
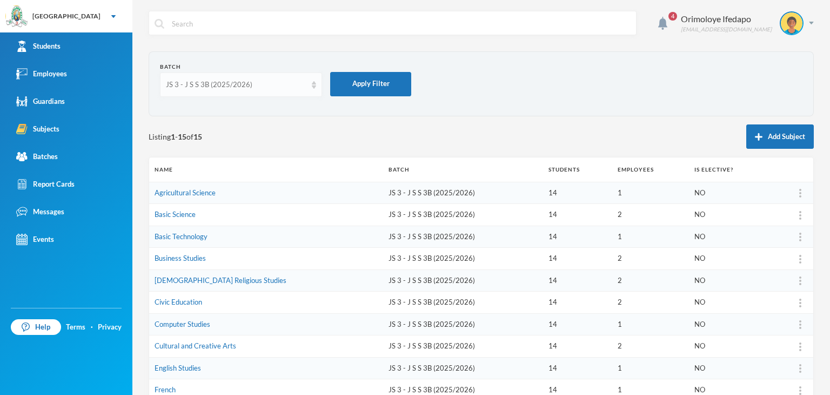
click at [204, 82] on div "JS 3 - J S S 3B (2025/2026)" at bounding box center [236, 84] width 141 height 11
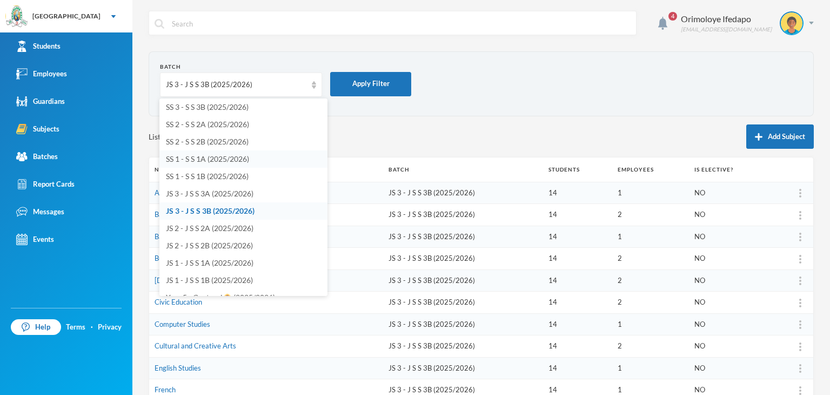
click at [201, 157] on span "SS 1 - S S 1A (2025/2026)" at bounding box center [207, 158] width 83 height 9
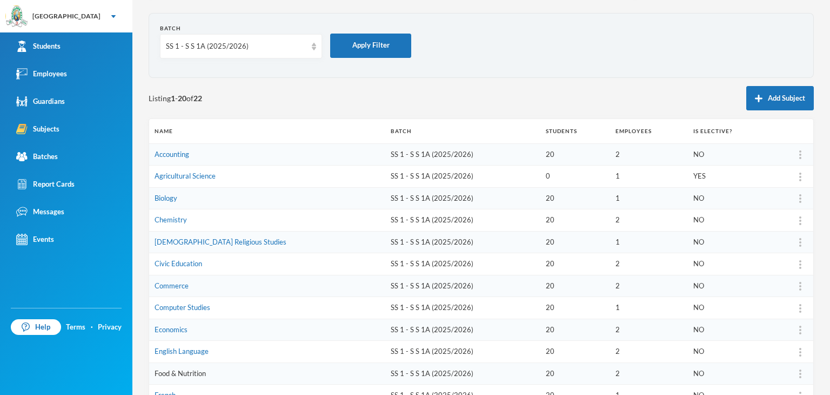
scroll to position [108, 0]
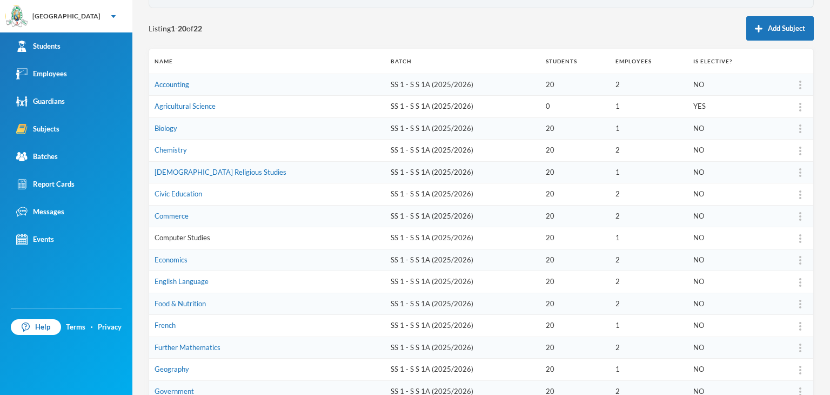
click at [197, 239] on link "Computer Studies" at bounding box center [183, 237] width 56 height 9
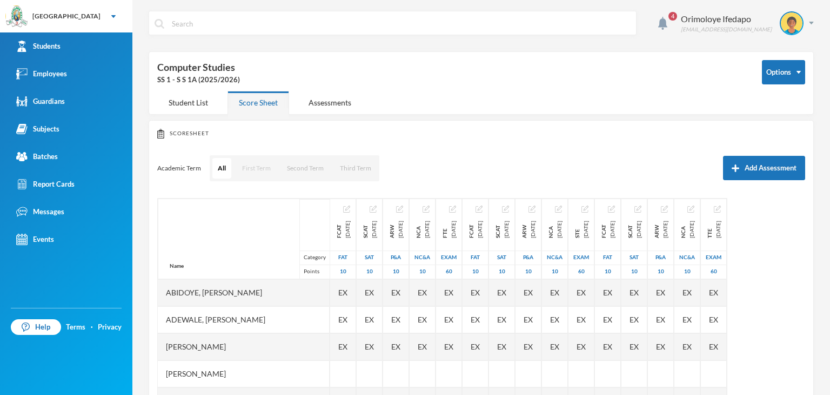
click at [259, 165] on button "First Term" at bounding box center [256, 168] width 39 height 21
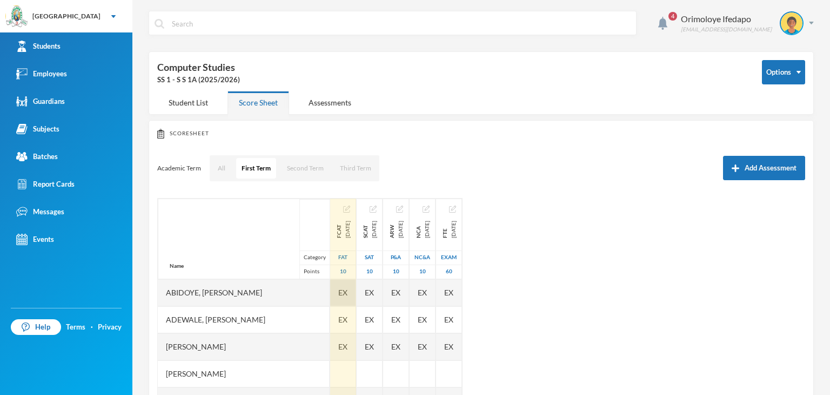
click at [347, 289] on span "EX" at bounding box center [342, 291] width 9 height 11
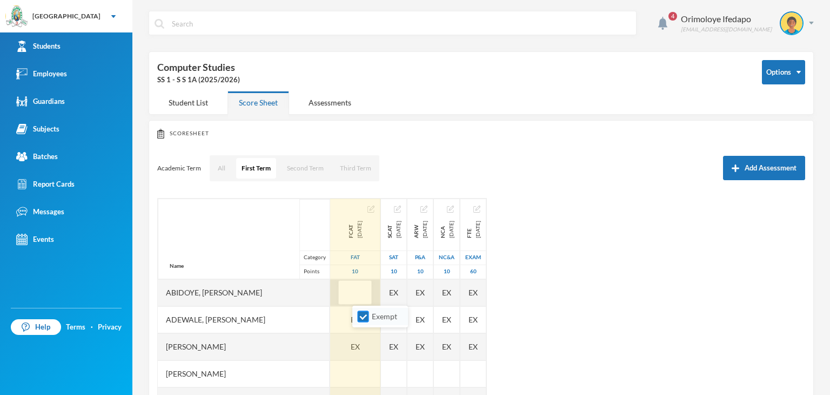
click at [363, 318] on input "Exempt" at bounding box center [363, 316] width 11 height 11
checkbox input "false"
click at [372, 344] on div "EX" at bounding box center [355, 346] width 50 height 27
click at [370, 322] on div "EX" at bounding box center [355, 319] width 50 height 27
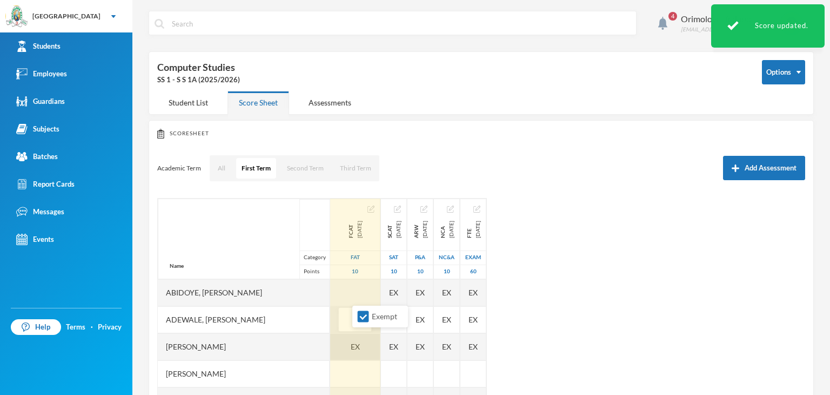
click at [370, 344] on div "EX" at bounding box center [355, 346] width 50 height 27
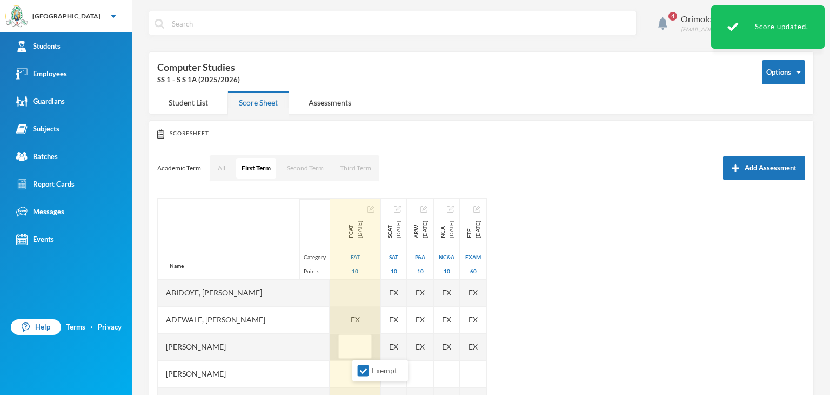
click at [367, 372] on input "Exempt" at bounding box center [363, 370] width 11 height 11
checkbox input "false"
click at [370, 320] on div "EX" at bounding box center [355, 319] width 50 height 27
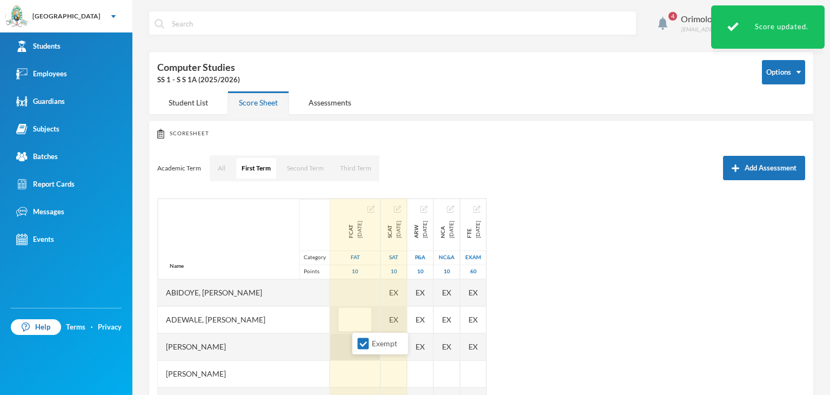
click at [365, 346] on input "Exempt" at bounding box center [363, 343] width 11 height 11
checkbox input "false"
click at [407, 284] on div "EX" at bounding box center [394, 292] width 26 height 27
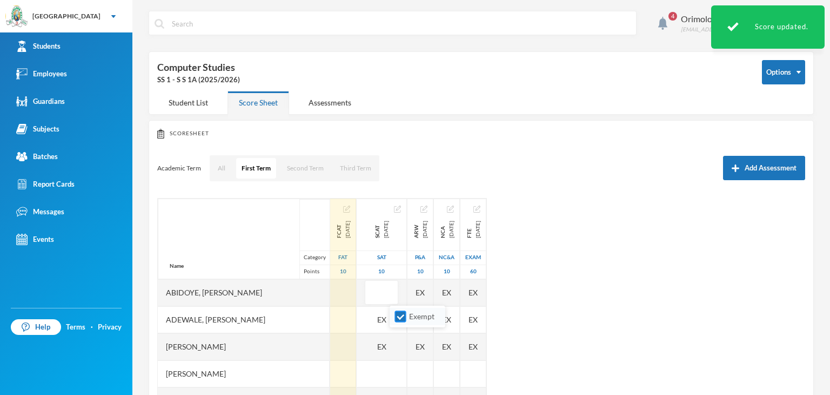
click at [402, 318] on input "Exempt" at bounding box center [400, 316] width 11 height 11
checkbox input "false"
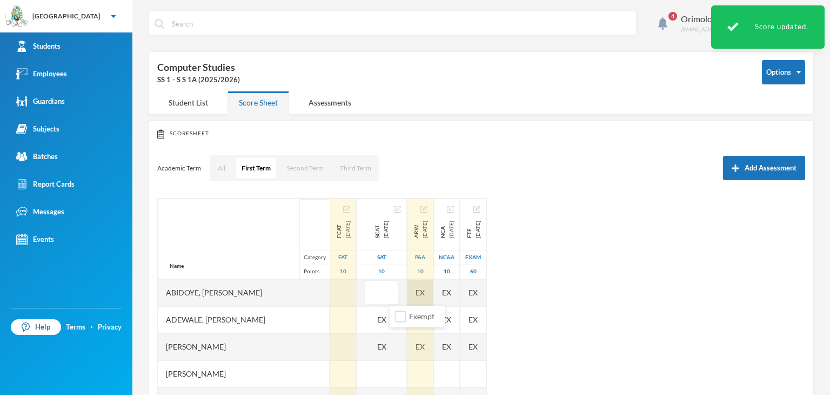
click at [433, 292] on div "EX" at bounding box center [420, 292] width 26 height 27
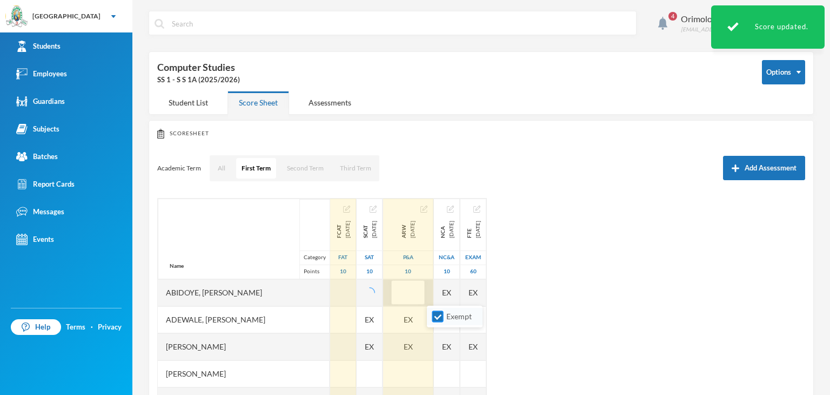
click at [437, 315] on input "Exempt" at bounding box center [437, 316] width 11 height 11
checkbox input "false"
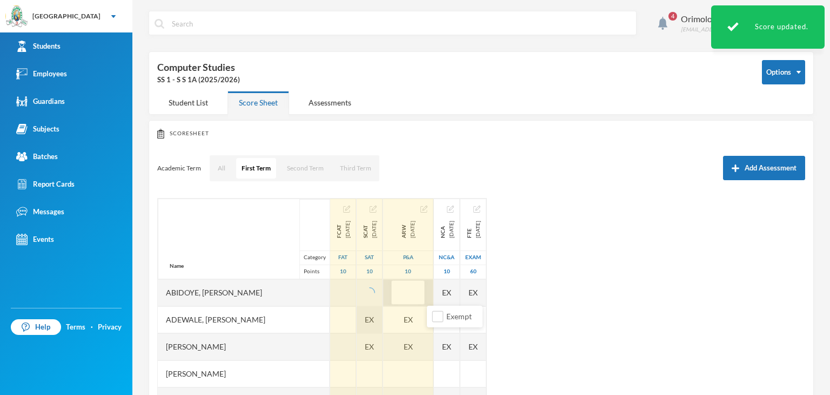
click at [374, 319] on span "EX" at bounding box center [369, 318] width 9 height 11
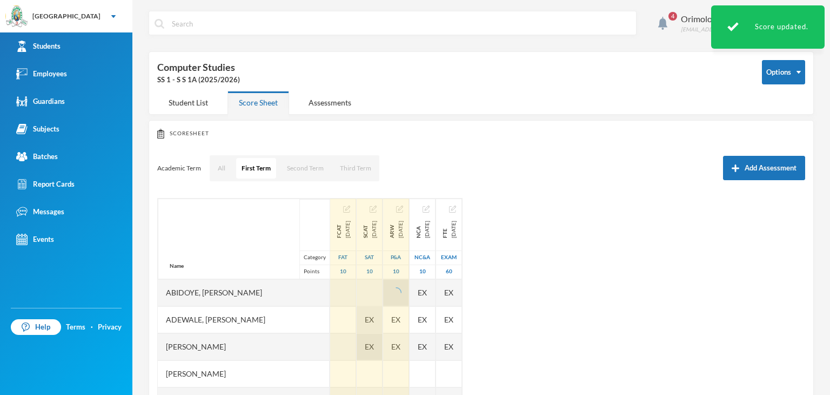
click at [374, 346] on span "EX" at bounding box center [369, 345] width 9 height 11
click at [383, 320] on div "EX" at bounding box center [370, 319] width 26 height 27
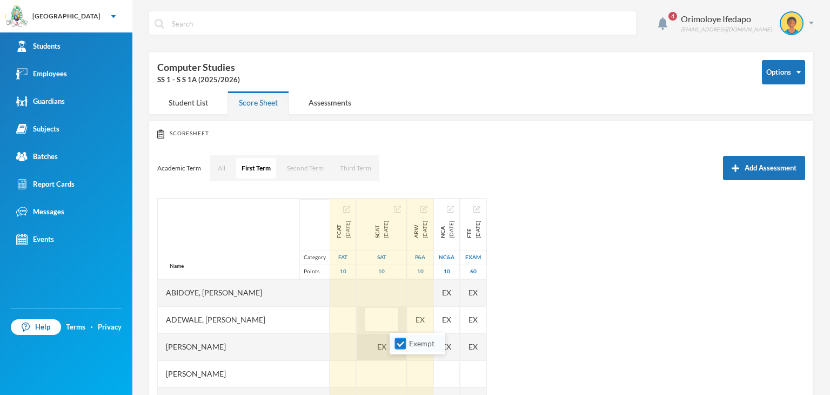
click at [400, 345] on input "Exempt" at bounding box center [400, 343] width 11 height 11
checkbox input "false"
click at [433, 319] on div "EX" at bounding box center [420, 319] width 26 height 27
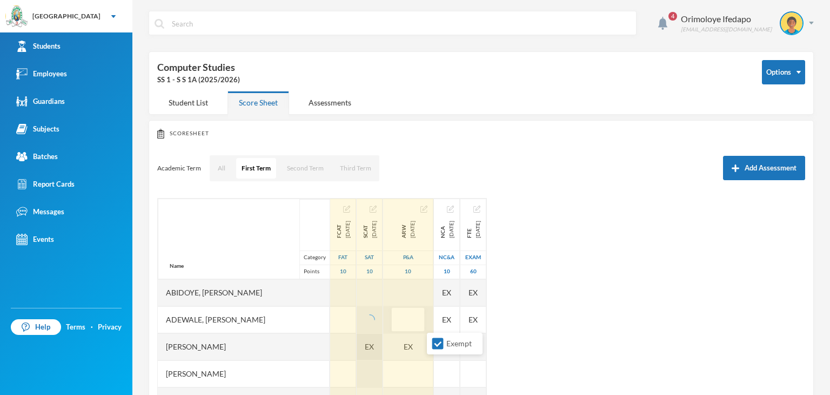
drag, startPoint x: 439, startPoint y: 342, endPoint x: 400, endPoint y: 344, distance: 38.9
click at [439, 342] on input "Exempt" at bounding box center [437, 343] width 11 height 11
checkbox input "false"
click at [383, 360] on div at bounding box center [370, 373] width 26 height 27
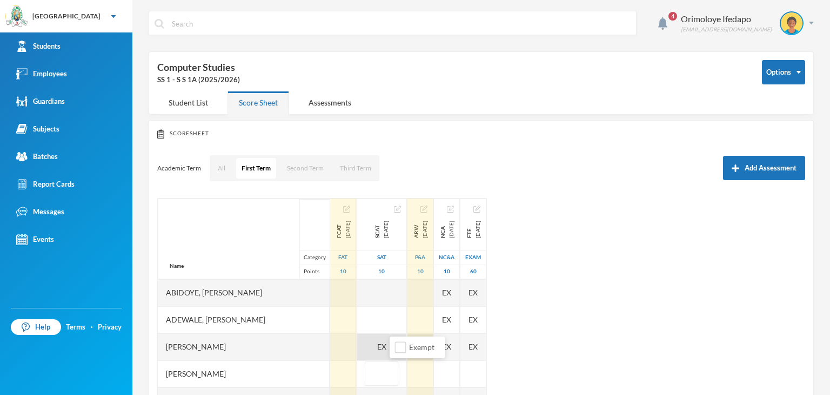
click at [433, 346] on div "EX" at bounding box center [420, 346] width 26 height 27
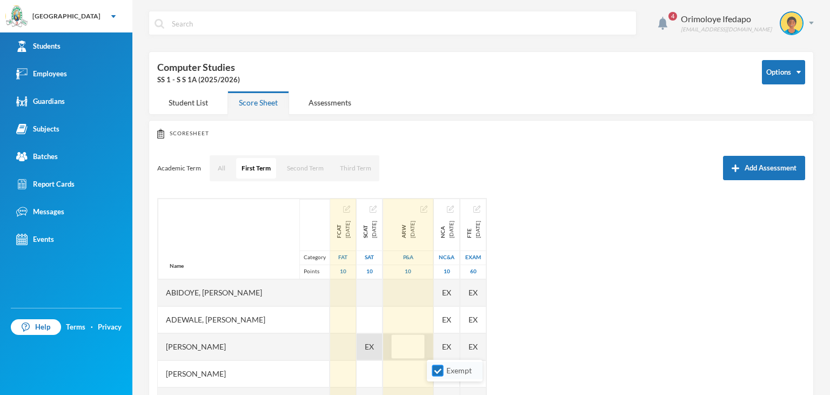
click at [432, 370] on input "Exempt" at bounding box center [437, 370] width 11 height 11
checkbox input "false"
click at [374, 344] on span "EX" at bounding box center [369, 345] width 9 height 11
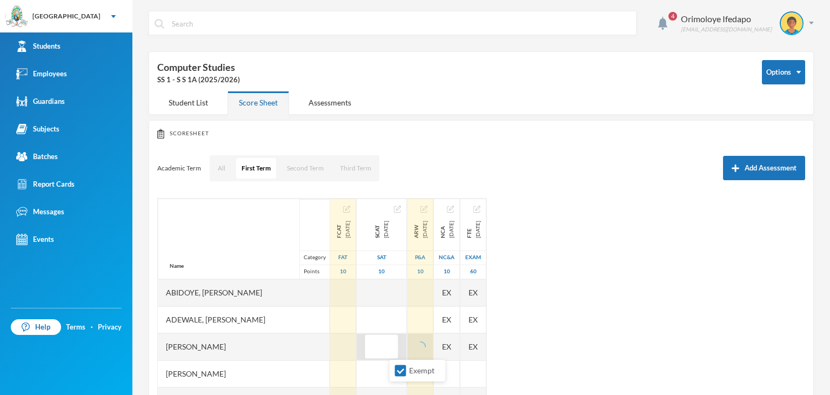
drag, startPoint x: 397, startPoint y: 368, endPoint x: 450, endPoint y: 340, distance: 59.5
click at [398, 369] on input "Exempt" at bounding box center [400, 370] width 11 height 11
checkbox input "false"
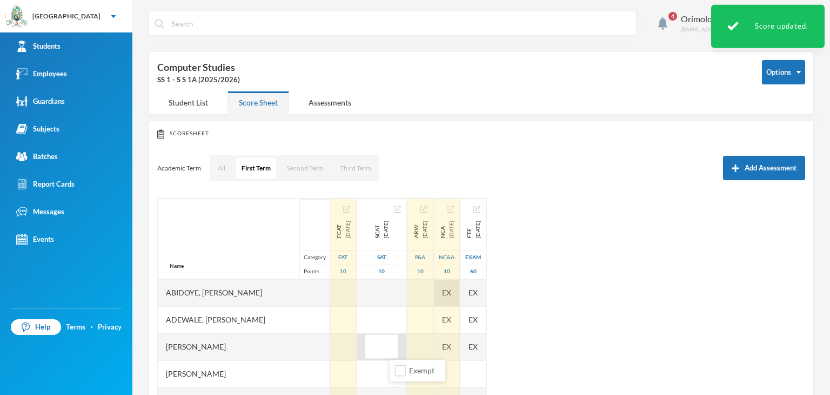
click at [460, 299] on div "EX" at bounding box center [447, 292] width 26 height 27
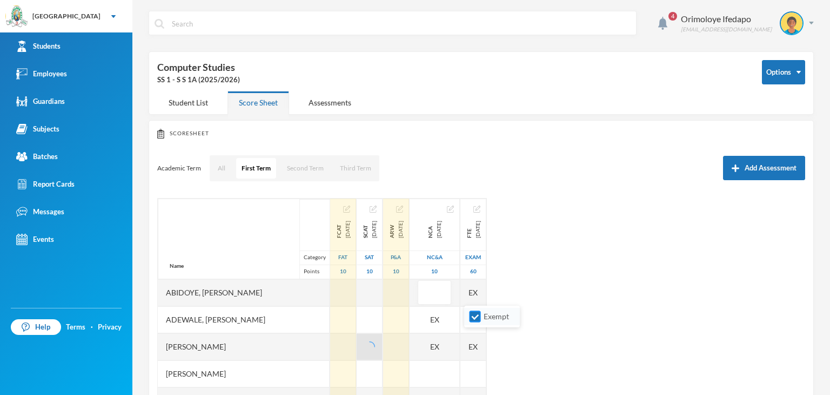
click at [472, 314] on input "Exempt" at bounding box center [475, 316] width 11 height 11
checkbox input "false"
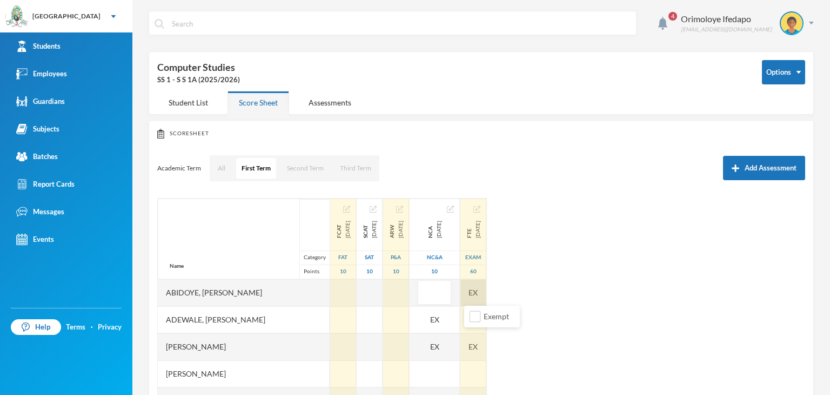
click at [486, 289] on div "EX" at bounding box center [473, 292] width 26 height 27
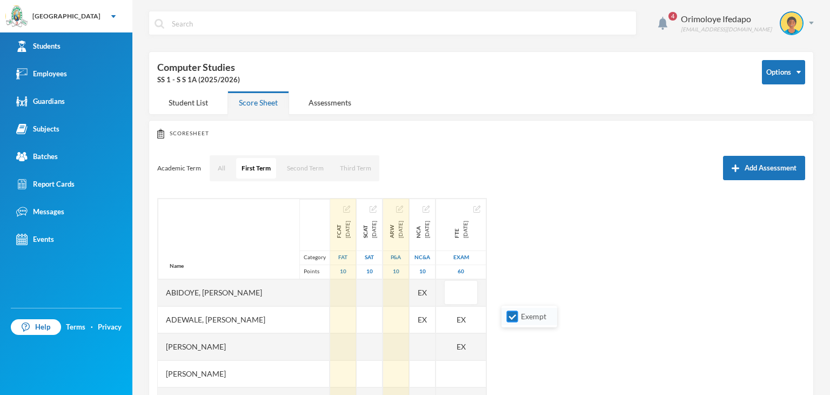
click at [513, 318] on input "Exempt" at bounding box center [512, 316] width 11 height 11
checkbox input "false"
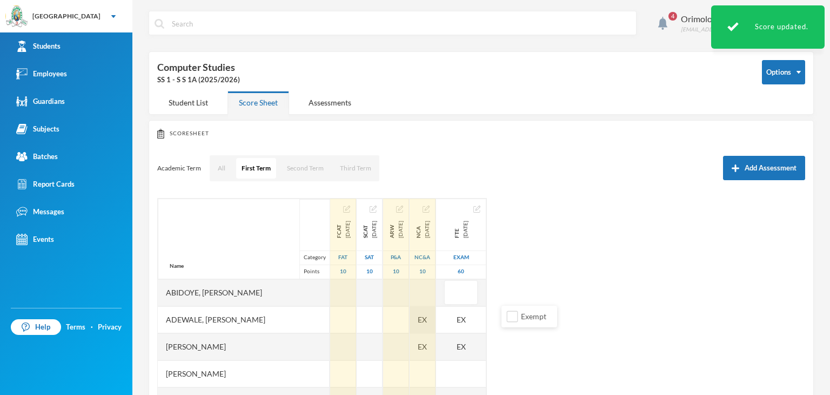
click at [427, 314] on span "EX" at bounding box center [422, 318] width 9 height 11
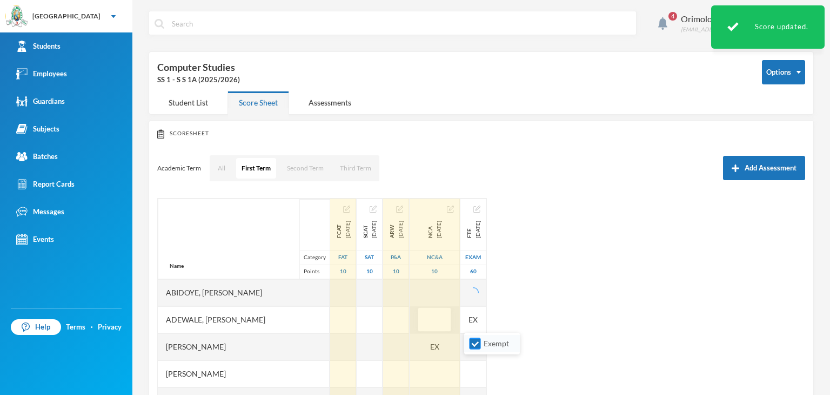
click at [477, 343] on input "Exempt" at bounding box center [475, 343] width 11 height 11
checkbox input "false"
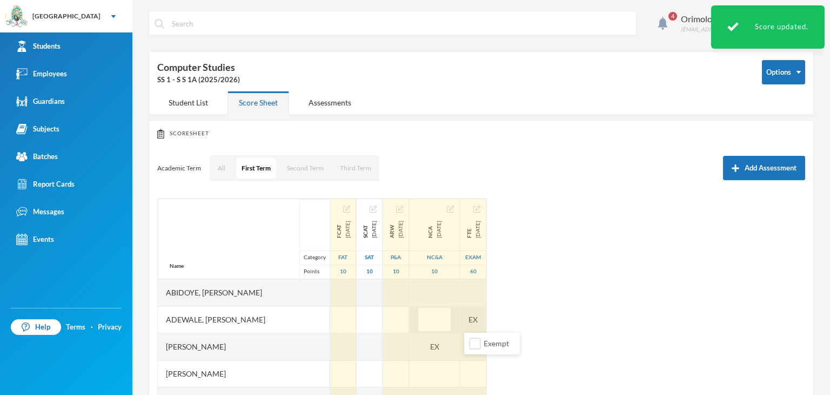
click at [486, 321] on div "EX" at bounding box center [473, 319] width 26 height 27
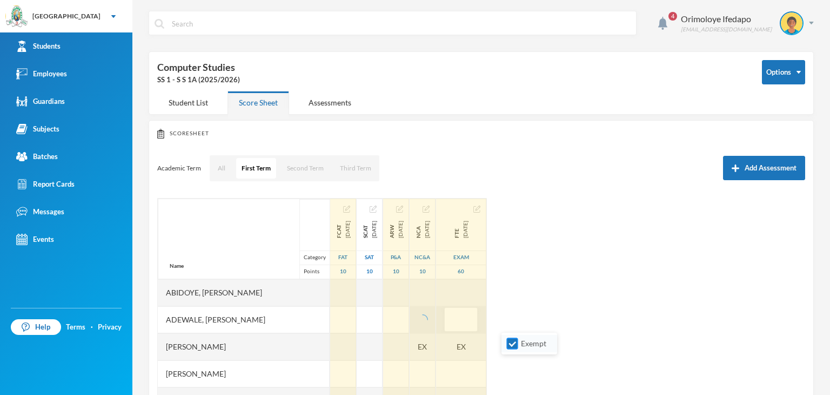
click at [514, 342] on input "Exempt" at bounding box center [512, 343] width 11 height 11
checkbox input "false"
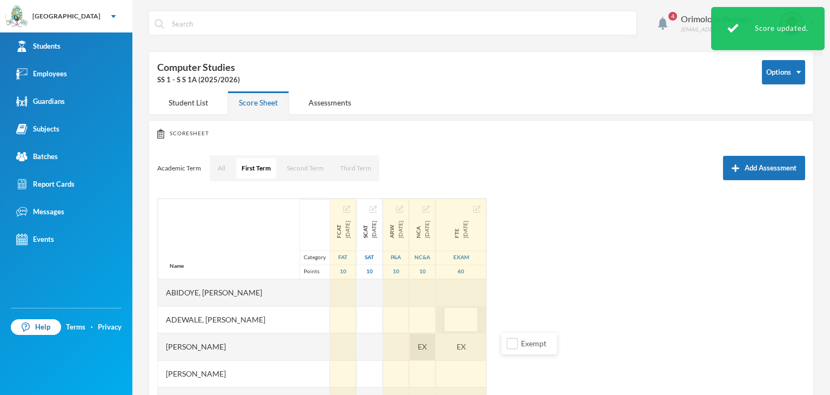
click at [427, 349] on span "EX" at bounding box center [422, 345] width 9 height 11
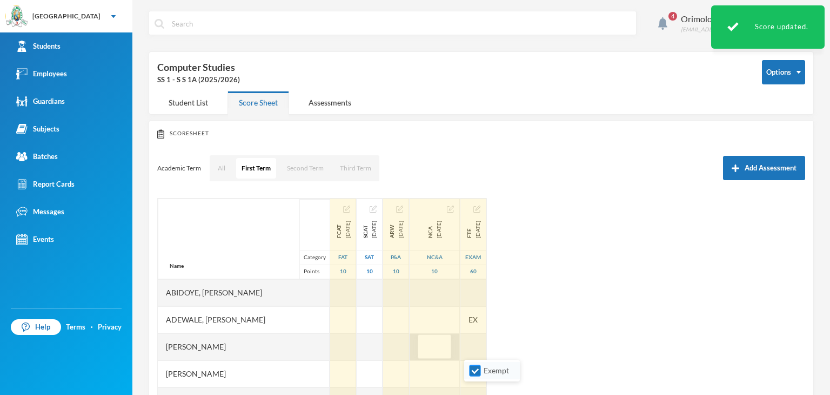
click at [475, 366] on input "Exempt" at bounding box center [475, 370] width 11 height 11
checkbox input "false"
click at [486, 346] on div "EX" at bounding box center [473, 346] width 26 height 27
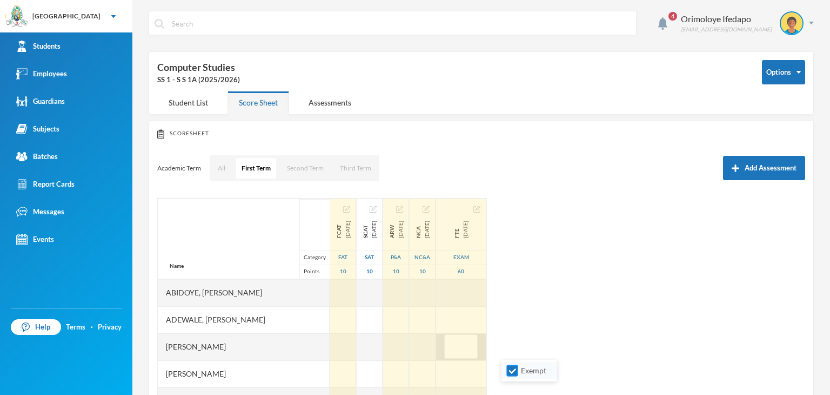
click at [511, 373] on input "Exempt" at bounding box center [512, 370] width 11 height 11
checkbox input "false"
click at [598, 328] on div "Name Category Points [PERSON_NAME], [PERSON_NAME], [PERSON_NAME] [PERSON_NAME] …" at bounding box center [481, 333] width 648 height 270
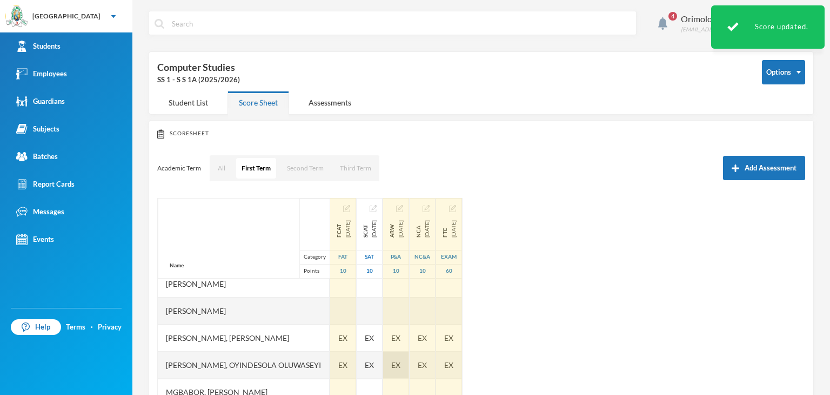
scroll to position [108, 0]
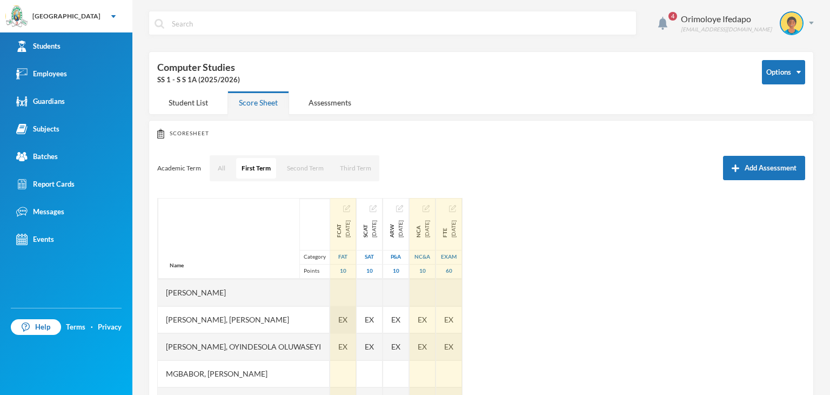
click at [356, 319] on div "EX" at bounding box center [343, 319] width 26 height 27
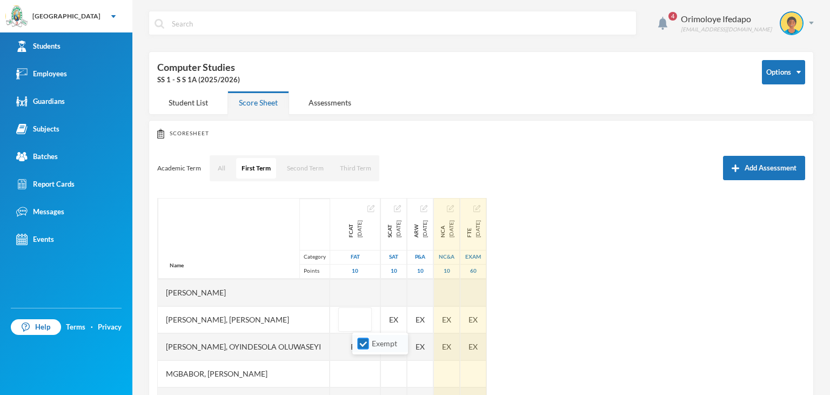
click at [362, 344] on input "Exempt" at bounding box center [363, 343] width 11 height 11
checkbox input "false"
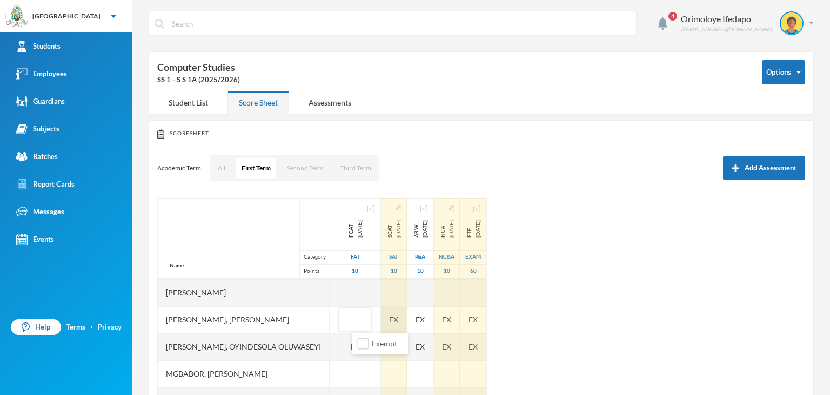
click at [407, 321] on div "EX" at bounding box center [394, 319] width 26 height 27
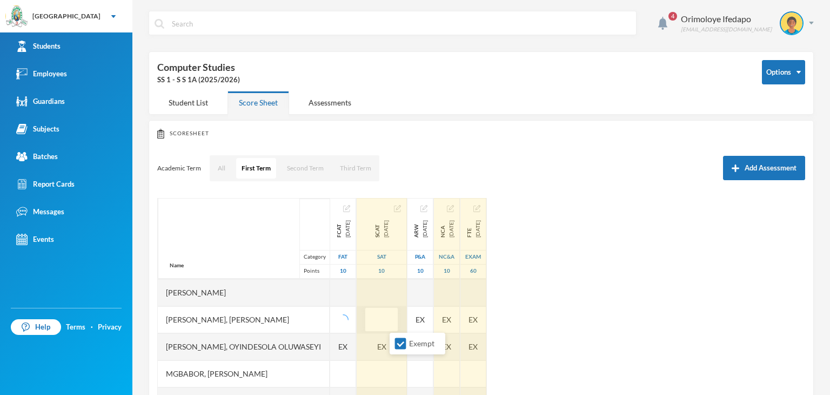
click at [400, 343] on input "Exempt" at bounding box center [400, 343] width 11 height 11
checkbox input "false"
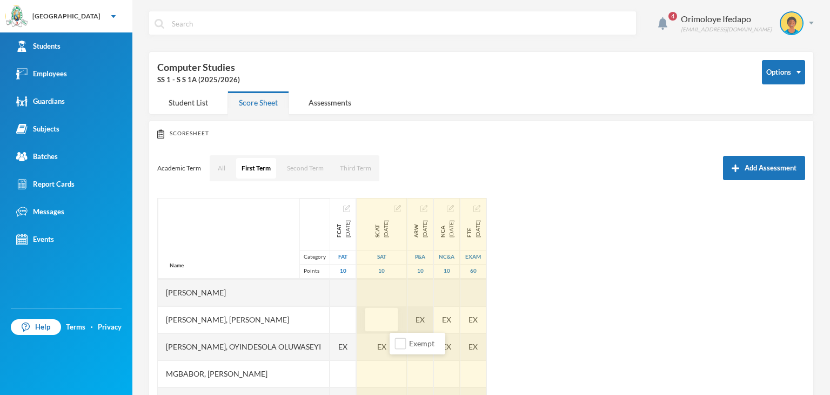
click at [433, 318] on div "EX" at bounding box center [420, 319] width 26 height 27
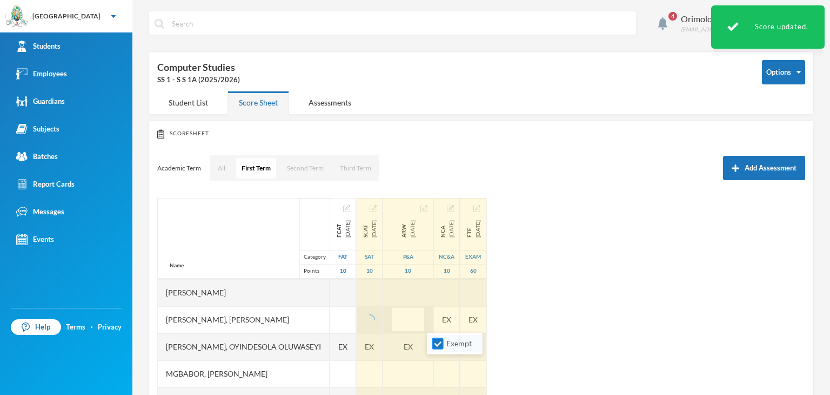
drag, startPoint x: 435, startPoint y: 347, endPoint x: 471, endPoint y: 323, distance: 44.1
click at [435, 347] on input "Exempt" at bounding box center [437, 343] width 11 height 11
checkbox input "false"
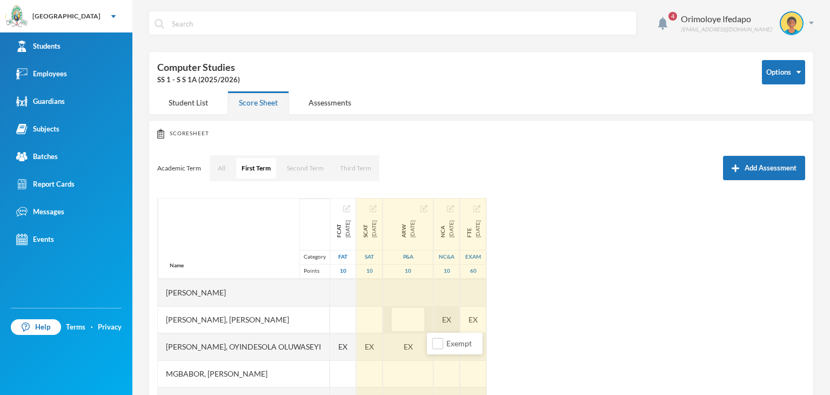
click at [460, 319] on div "EX" at bounding box center [447, 319] width 26 height 27
click at [474, 339] on input "Exempt" at bounding box center [475, 343] width 11 height 11
checkbox input "false"
click at [486, 320] on div "EX" at bounding box center [473, 319] width 26 height 27
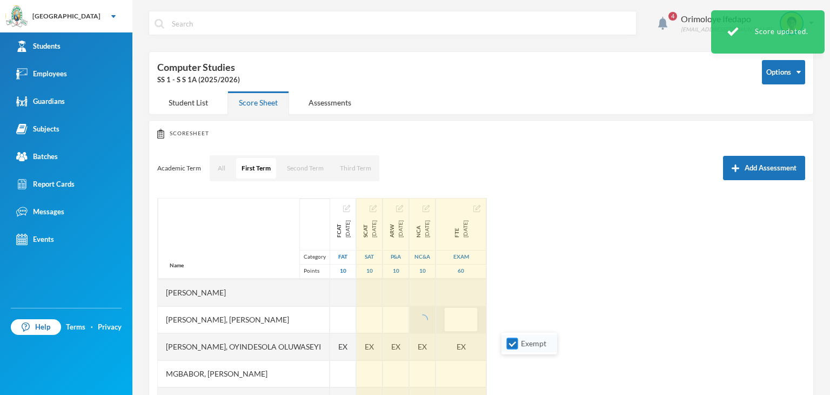
drag, startPoint x: 516, startPoint y: 345, endPoint x: 367, endPoint y: 336, distance: 148.9
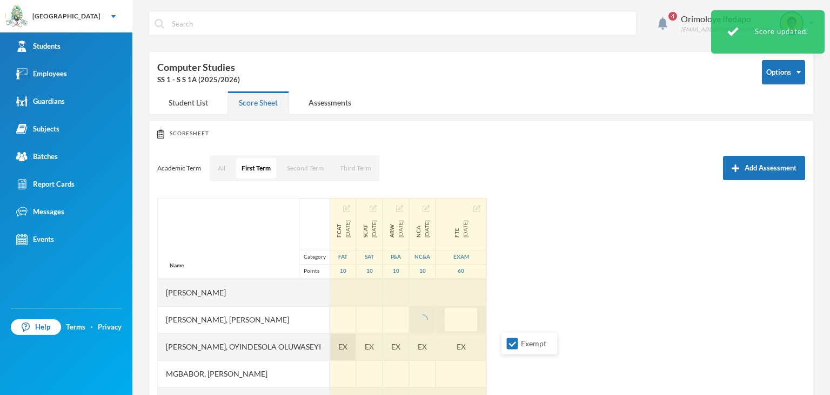
click at [514, 345] on input "Exempt" at bounding box center [512, 343] width 11 height 11
checkbox input "false"
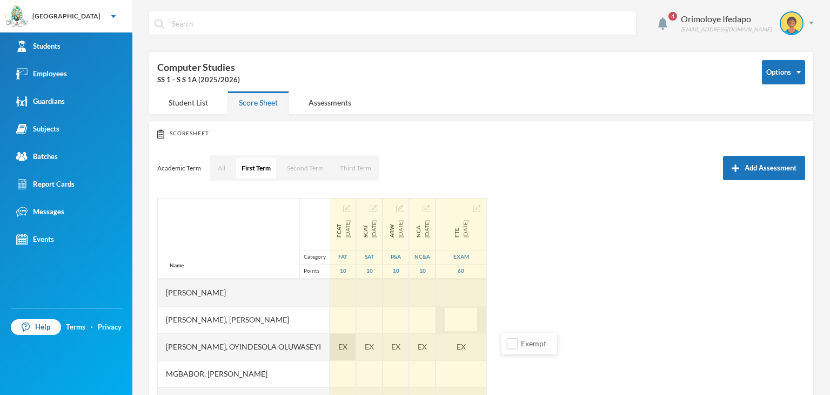
click at [347, 345] on span "EX" at bounding box center [342, 345] width 9 height 11
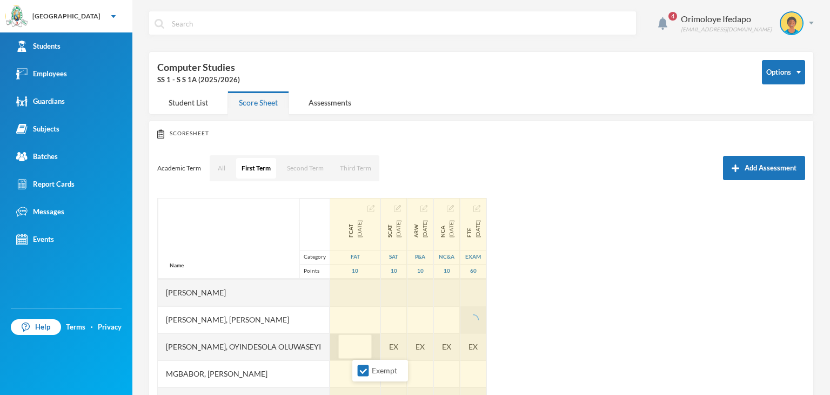
click at [357, 369] on li "Exempt" at bounding box center [380, 370] width 56 height 17
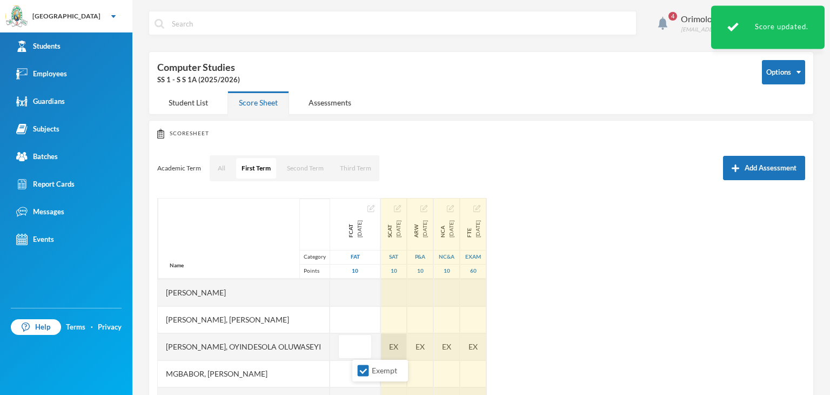
click at [407, 346] on div "EX" at bounding box center [394, 346] width 26 height 27
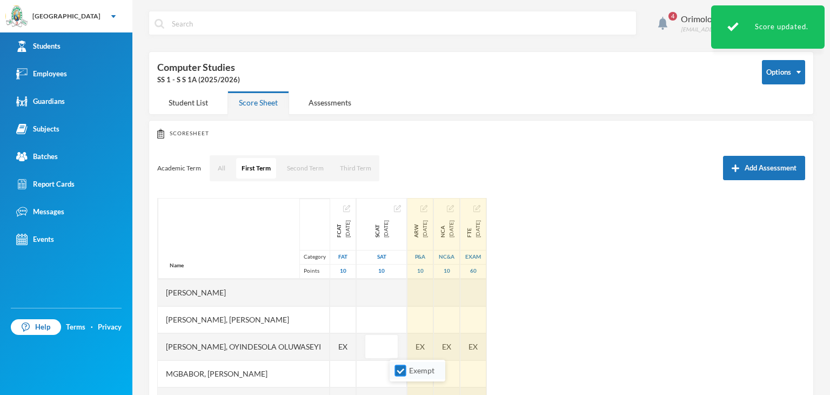
click at [402, 370] on input "Exempt" at bounding box center [400, 370] width 11 height 11
checkbox input "false"
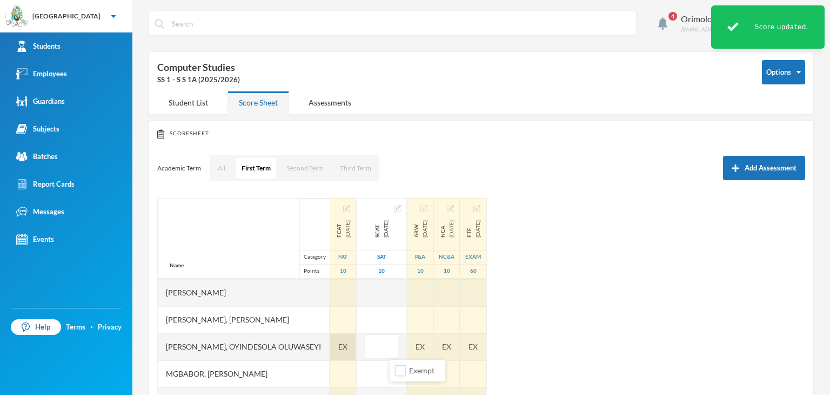
click at [347, 349] on span "EX" at bounding box center [342, 345] width 9 height 11
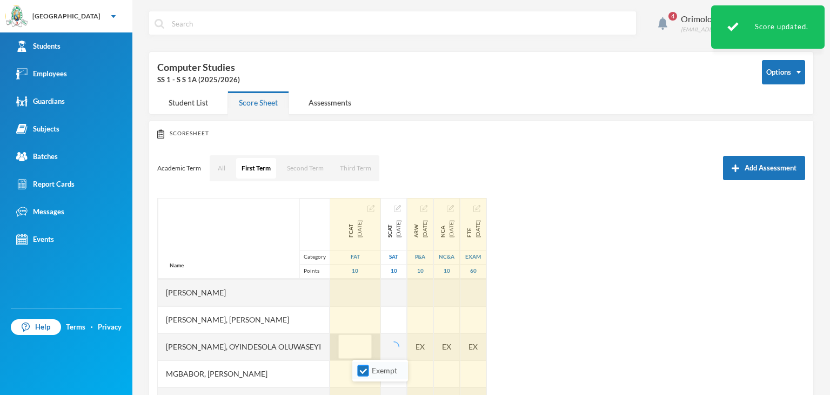
click at [363, 371] on input "Exempt" at bounding box center [363, 370] width 11 height 11
checkbox input "false"
click at [433, 350] on div "EX" at bounding box center [420, 346] width 26 height 27
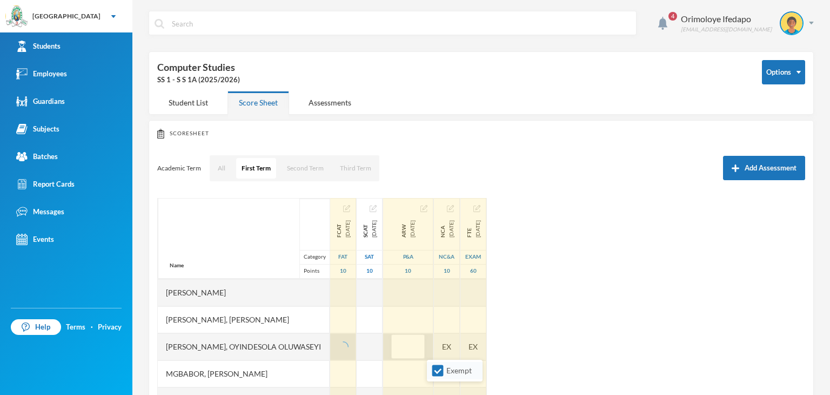
click at [443, 372] on label "Exempt" at bounding box center [454, 370] width 43 height 12
click at [443, 372] on input "Exempt" at bounding box center [437, 370] width 11 height 11
checkbox input "false"
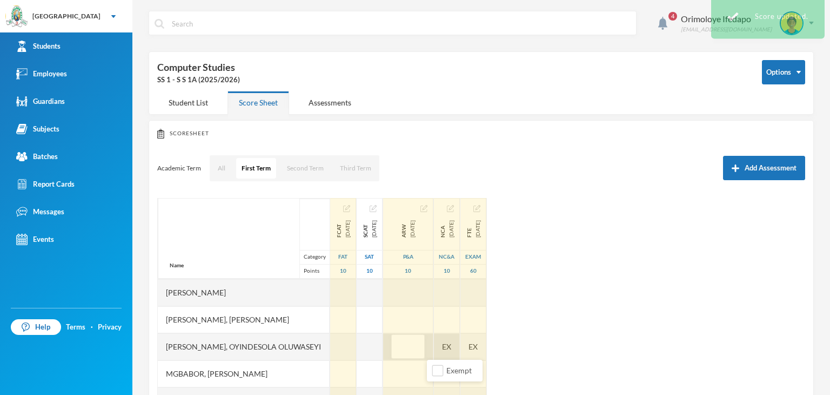
click at [460, 349] on div "EX" at bounding box center [447, 346] width 26 height 27
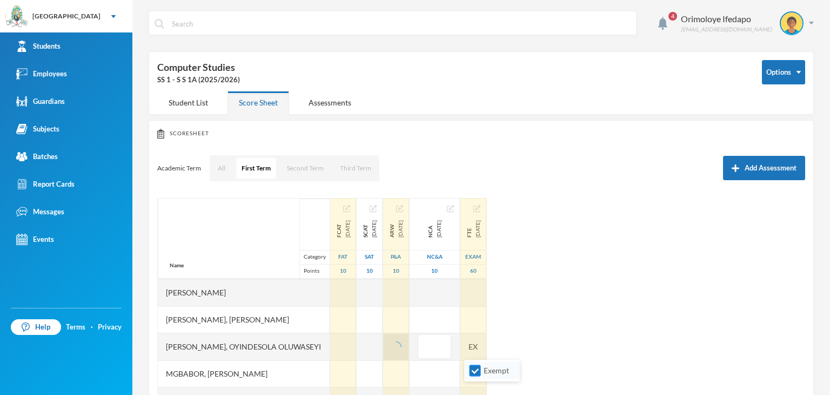
drag, startPoint x: 469, startPoint y: 370, endPoint x: 480, endPoint y: 369, distance: 11.4
click at [473, 371] on input "Exempt" at bounding box center [475, 370] width 11 height 11
checkbox input "false"
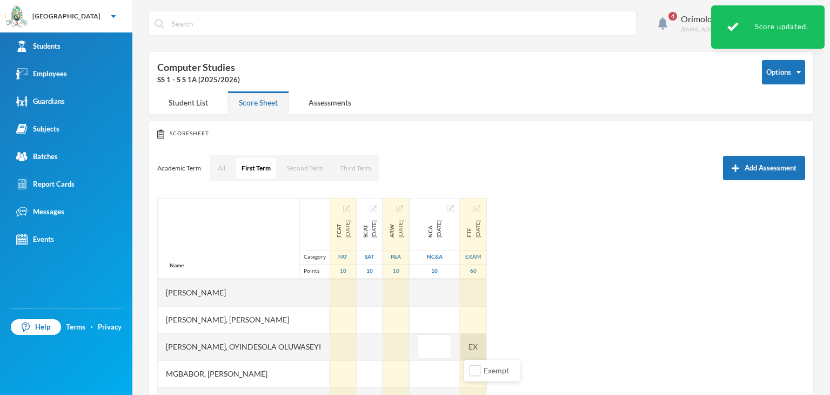
click at [486, 345] on div "EX" at bounding box center [473, 346] width 26 height 27
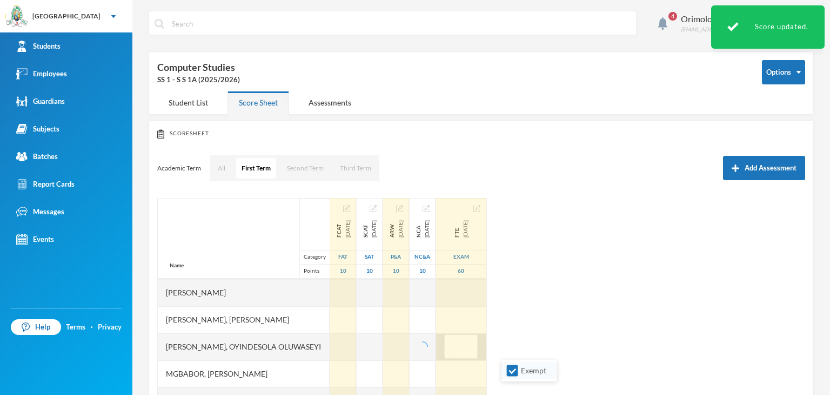
click at [517, 367] on input "Exempt" at bounding box center [512, 370] width 11 height 11
checkbox input "false"
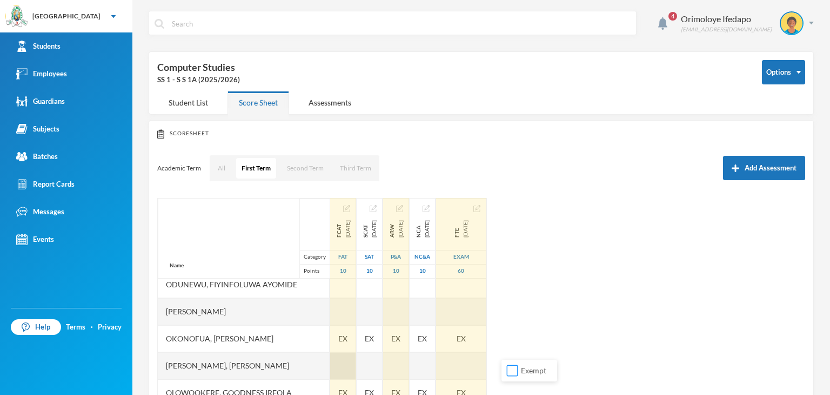
scroll to position [270, 0]
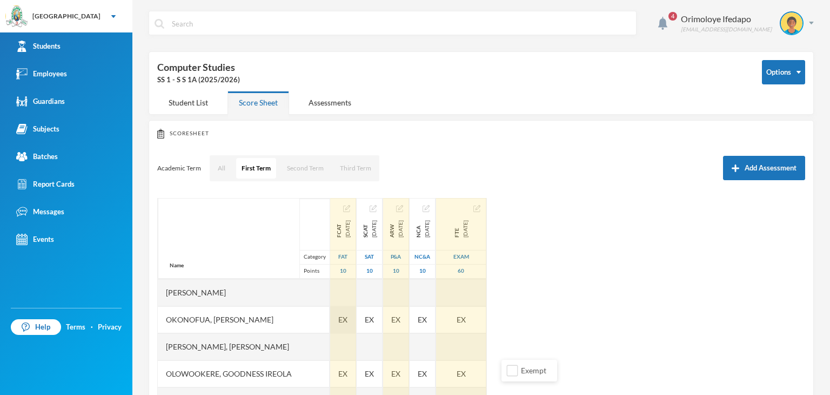
click at [353, 318] on div "EX" at bounding box center [343, 319] width 26 height 27
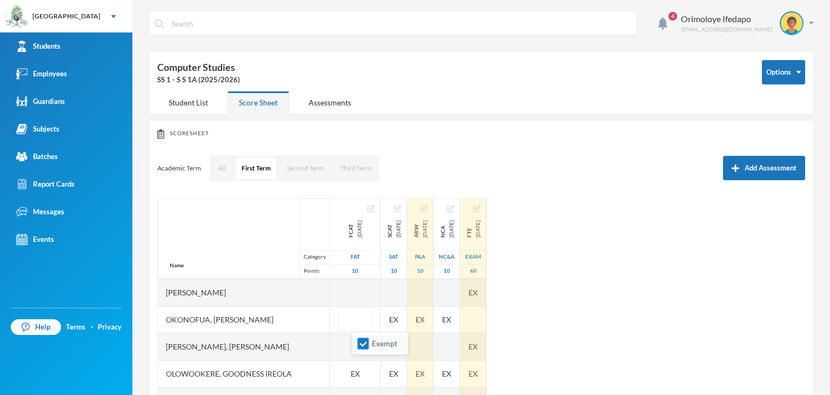
drag, startPoint x: 362, startPoint y: 342, endPoint x: 405, endPoint y: 329, distance: 45.5
click at [365, 342] on input "Exempt" at bounding box center [363, 343] width 11 height 11
checkbox input "false"
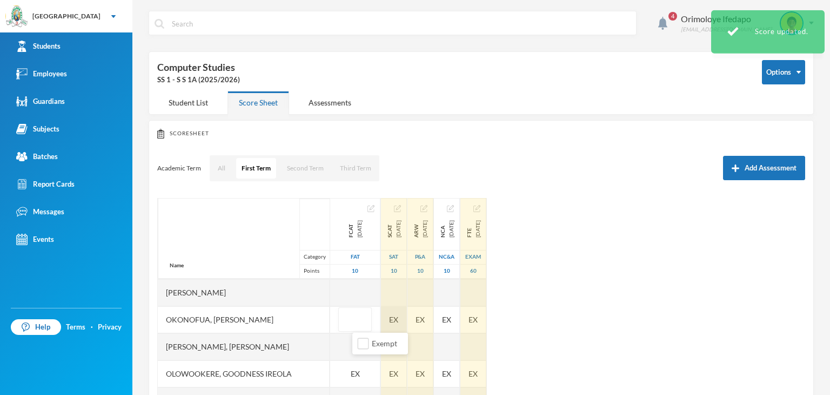
click at [407, 317] on div "EX" at bounding box center [394, 319] width 26 height 27
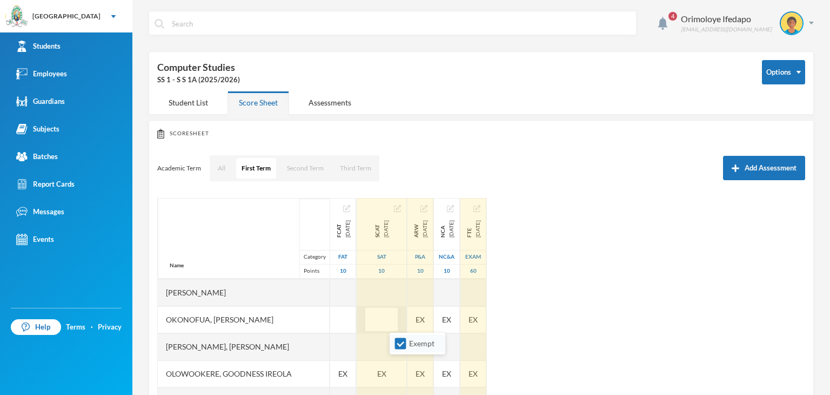
click at [400, 337] on label "Exempt" at bounding box center [417, 343] width 43 height 12
click at [400, 338] on input "Exempt" at bounding box center [400, 343] width 11 height 11
checkbox input "false"
click at [456, 316] on div "Name Category Points [PERSON_NAME], [PERSON_NAME], [PERSON_NAME] [PERSON_NAME] …" at bounding box center [481, 333] width 648 height 270
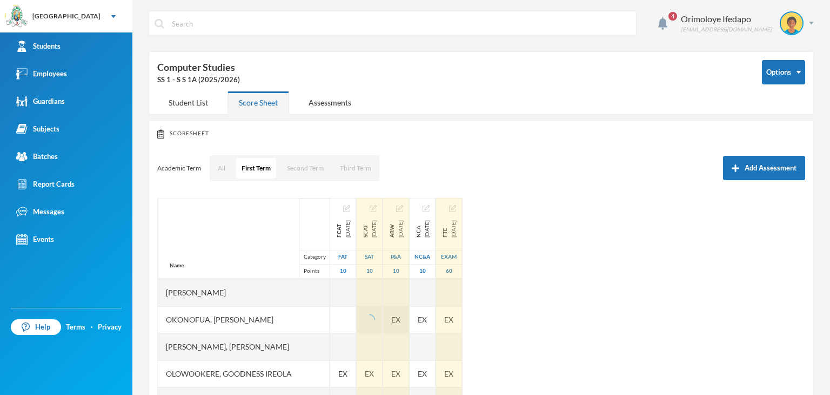
click at [409, 316] on div "EX" at bounding box center [396, 319] width 26 height 27
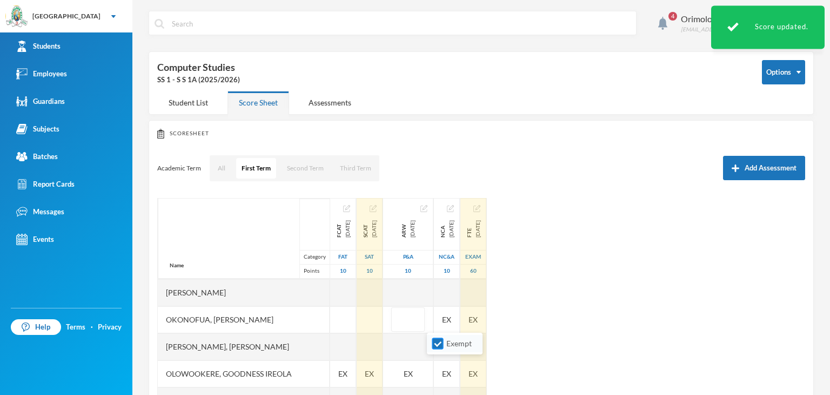
click at [439, 343] on input "Exempt" at bounding box center [437, 343] width 11 height 11
checkbox input "false"
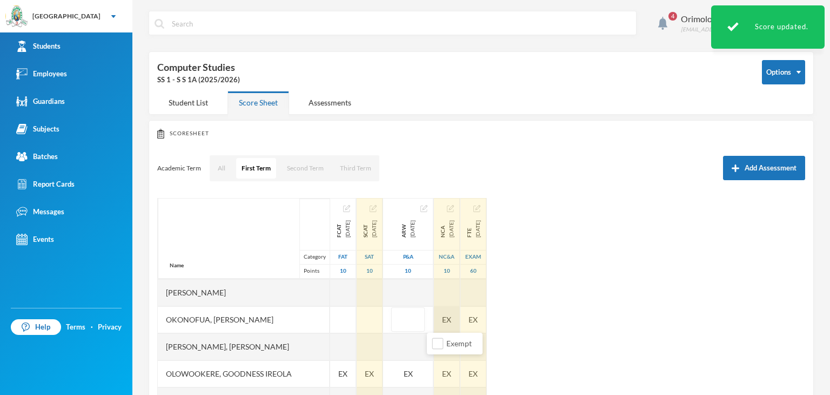
click at [460, 318] on div "EX" at bounding box center [447, 319] width 26 height 27
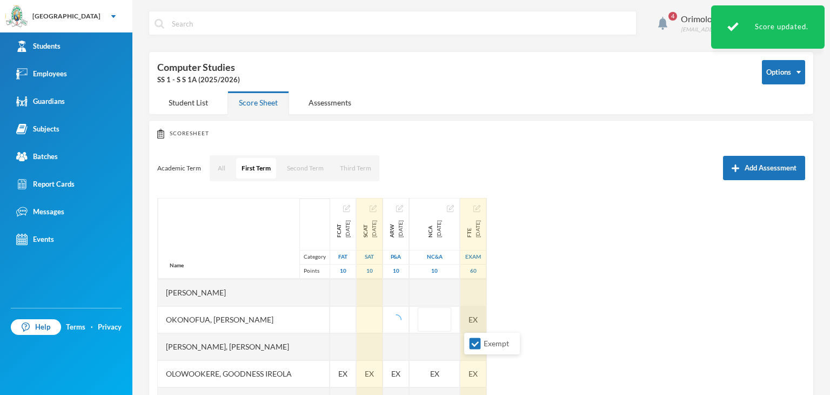
click at [476, 344] on input "Exempt" at bounding box center [475, 343] width 11 height 11
checkbox input "false"
click at [486, 322] on div "EX" at bounding box center [473, 319] width 26 height 27
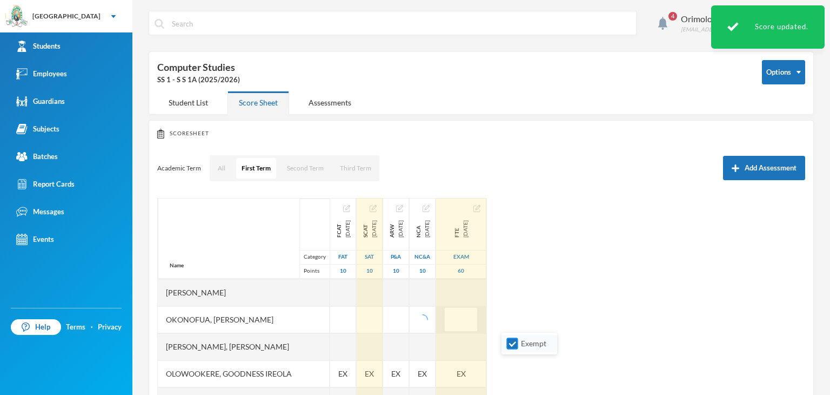
click at [511, 346] on input "Exempt" at bounding box center [512, 343] width 11 height 11
checkbox input "false"
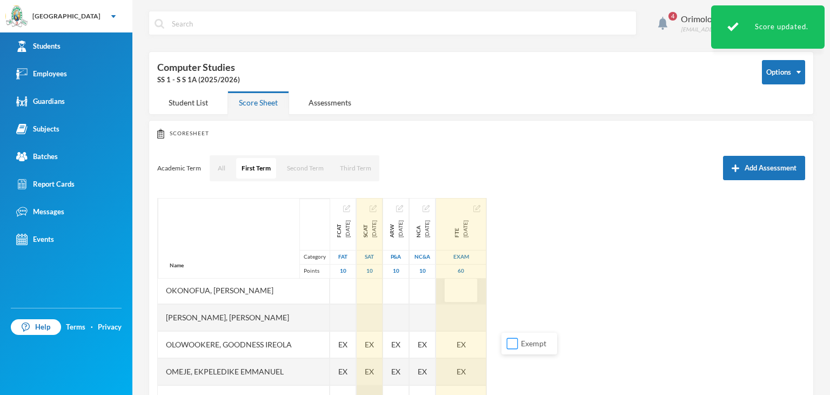
scroll to position [324, 0]
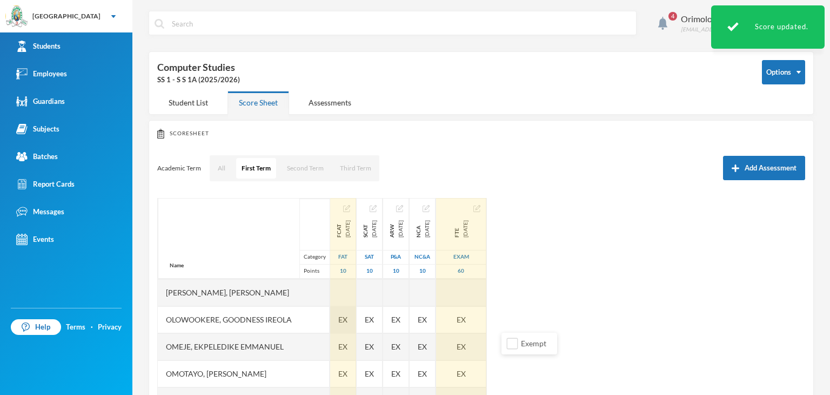
click at [356, 318] on div "EX" at bounding box center [343, 319] width 26 height 27
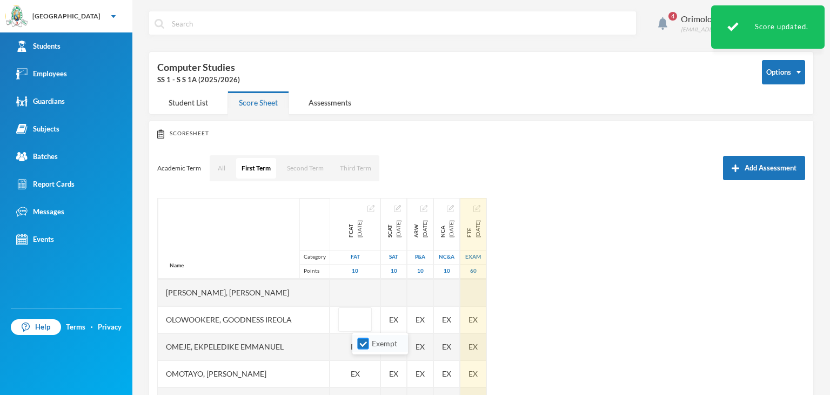
click at [365, 346] on input "Exempt" at bounding box center [363, 343] width 11 height 11
checkbox input "false"
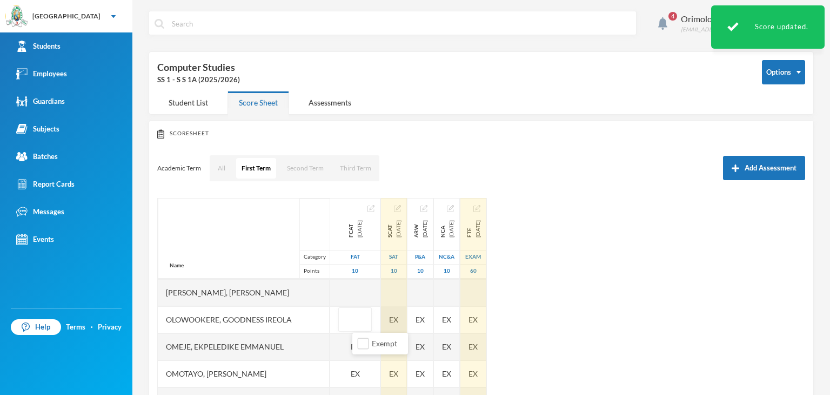
click at [407, 319] on div "EX" at bounding box center [394, 319] width 26 height 27
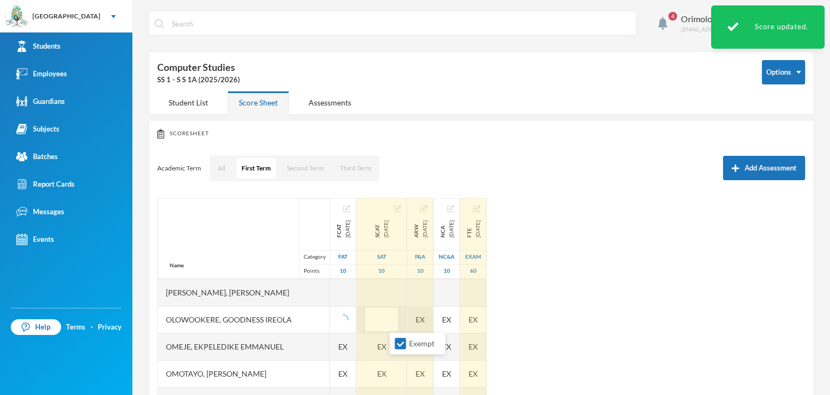
click at [406, 344] on span at bounding box center [400, 343] width 11 height 11
click at [406, 344] on input "Exempt" at bounding box center [400, 343] width 11 height 11
checkbox input "false"
click at [433, 318] on div "EX" at bounding box center [420, 319] width 26 height 27
click at [440, 342] on input "Exempt" at bounding box center [437, 343] width 11 height 11
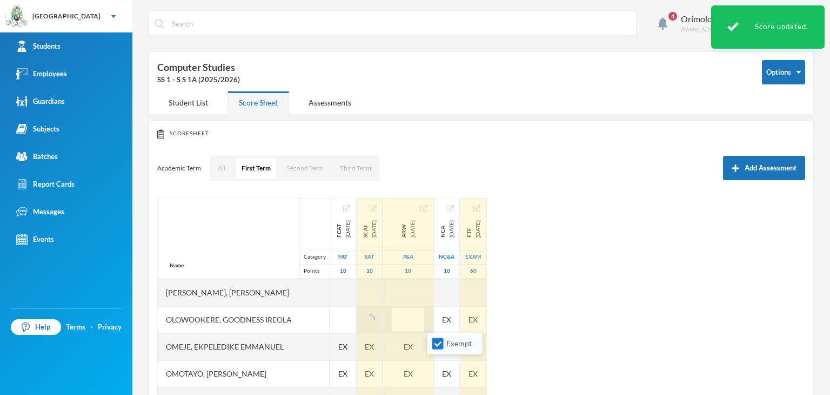
checkbox input "false"
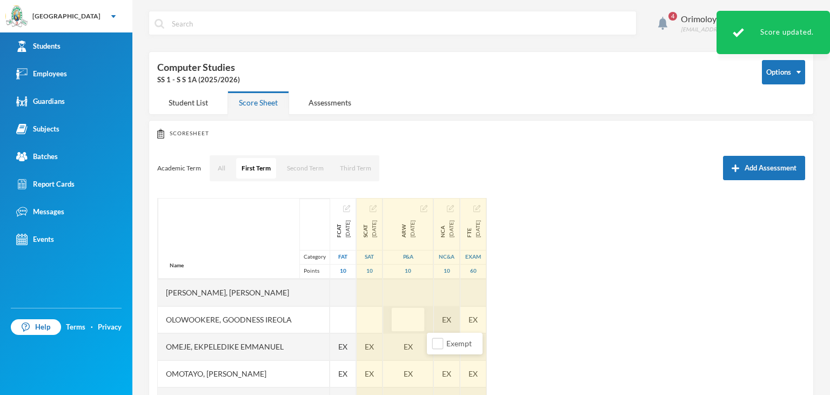
click at [493, 315] on div "Name Category Points [PERSON_NAME], [PERSON_NAME], [PERSON_NAME] [PERSON_NAME] …" at bounding box center [481, 333] width 648 height 270
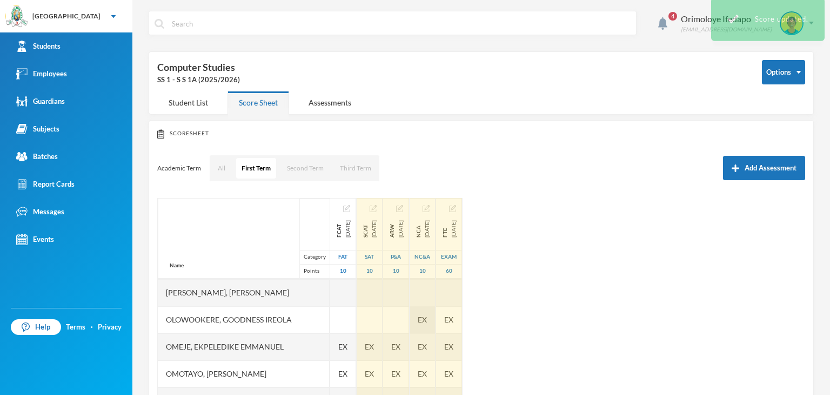
click at [427, 317] on span "EX" at bounding box center [422, 318] width 9 height 11
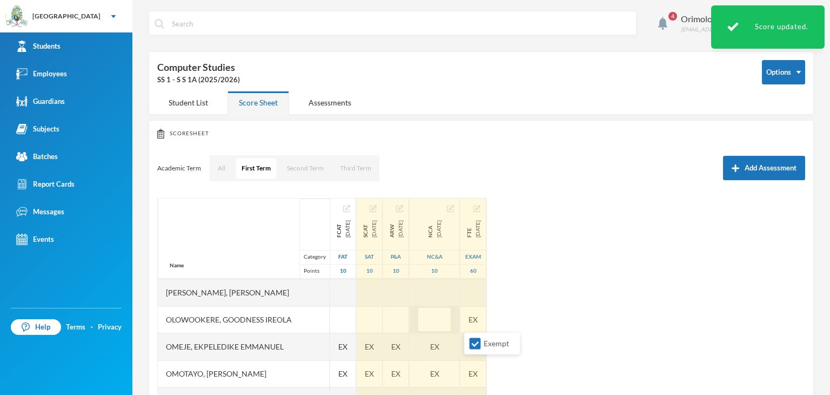
drag, startPoint x: 471, startPoint y: 340, endPoint x: 485, endPoint y: 333, distance: 15.7
click at [476, 339] on input "Exempt" at bounding box center [475, 343] width 11 height 11
checkbox input "false"
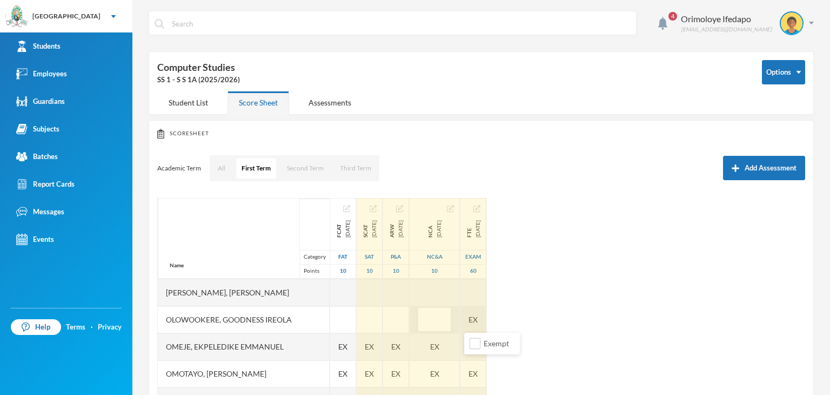
click at [486, 319] on div "EX" at bounding box center [473, 319] width 26 height 27
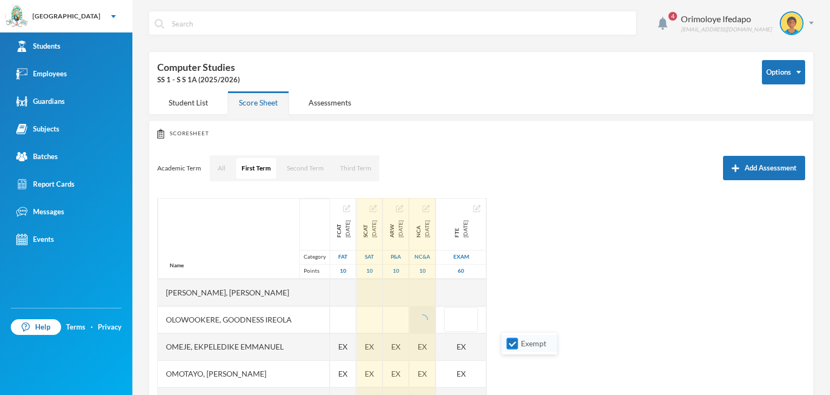
click at [514, 343] on input "Exempt" at bounding box center [512, 343] width 11 height 11
checkbox input "false"
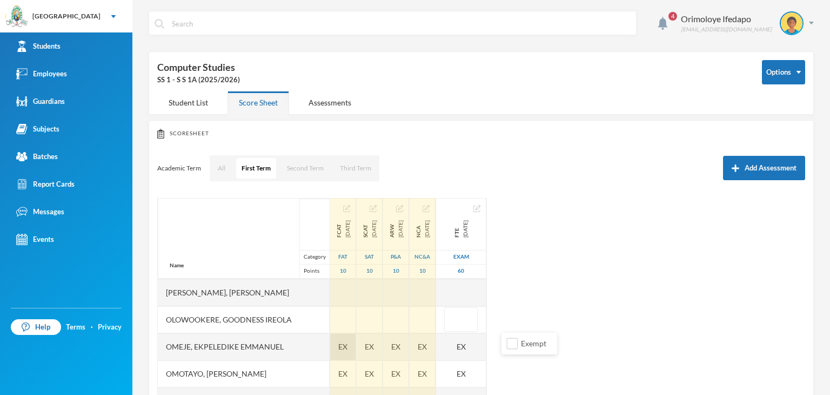
click at [356, 347] on div "EX" at bounding box center [343, 346] width 26 height 27
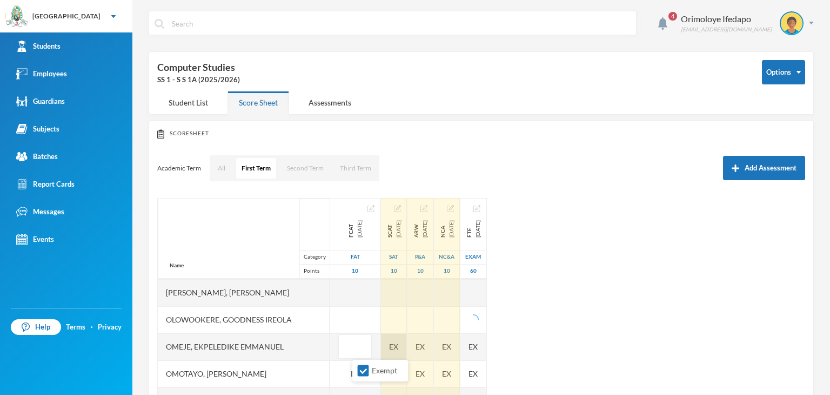
click at [407, 344] on div "EX" at bounding box center [394, 346] width 26 height 27
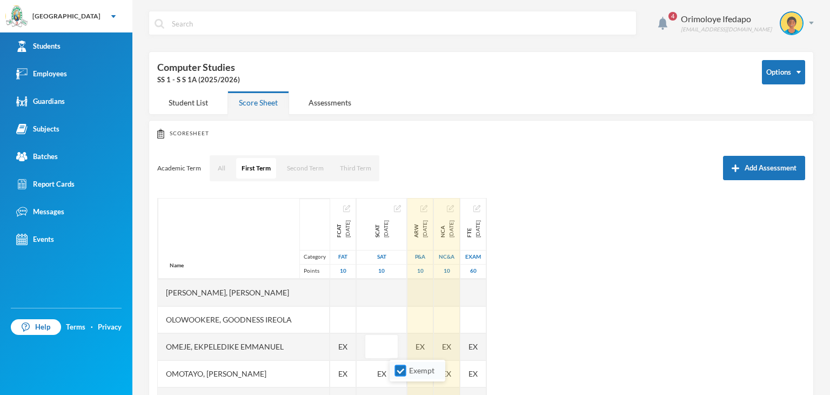
click at [402, 371] on input "Exempt" at bounding box center [400, 370] width 11 height 11
checkbox input "false"
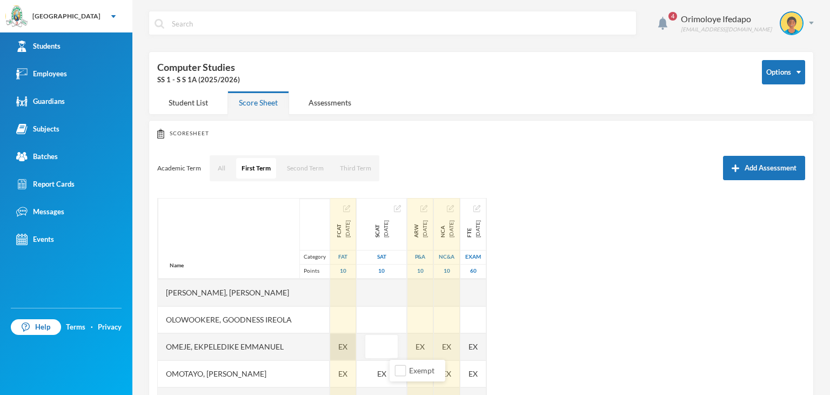
click at [356, 355] on div "EX" at bounding box center [343, 346] width 26 height 27
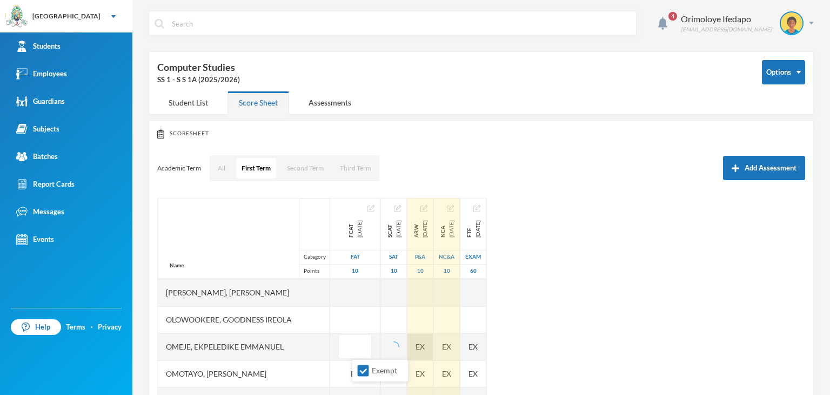
click at [366, 367] on input "Exempt" at bounding box center [363, 370] width 11 height 11
checkbox input "false"
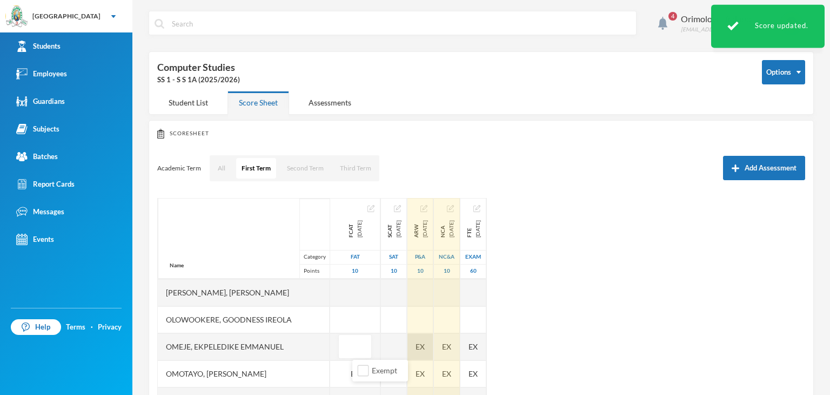
click at [433, 346] on div "EX" at bounding box center [420, 346] width 26 height 27
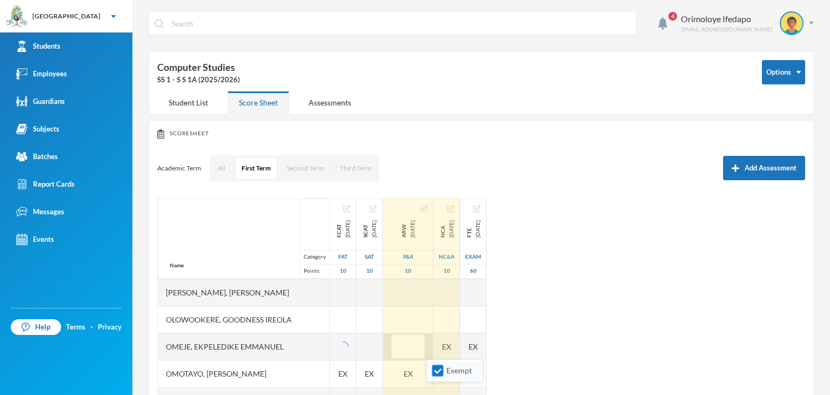
click at [441, 369] on input "Exempt" at bounding box center [437, 370] width 11 height 11
checkbox input "false"
click at [460, 346] on div "EX" at bounding box center [447, 346] width 26 height 27
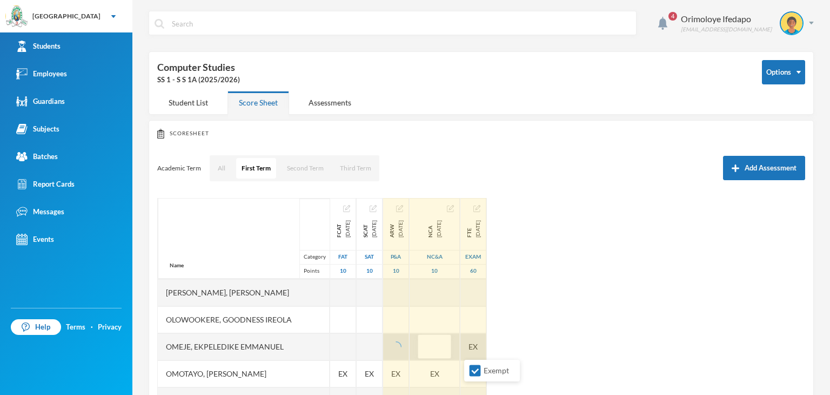
click at [486, 350] on div "EX" at bounding box center [473, 346] width 26 height 27
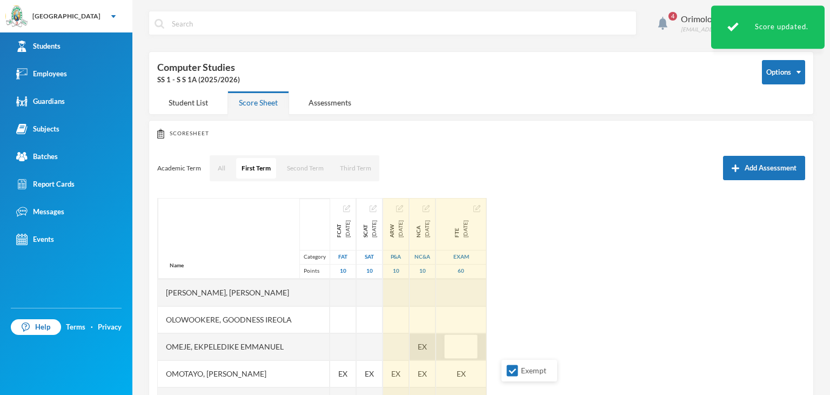
drag, startPoint x: 512, startPoint y: 367, endPoint x: 462, endPoint y: 351, distance: 53.5
click at [507, 367] on input "Exempt" at bounding box center [512, 370] width 11 height 11
checkbox input "false"
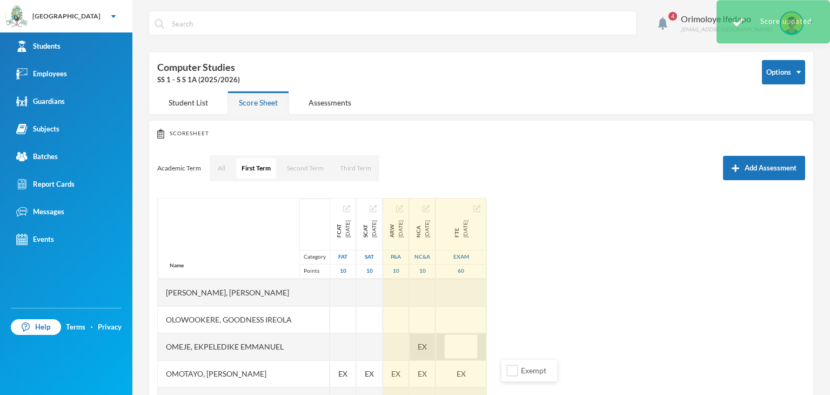
click at [427, 344] on span "EX" at bounding box center [422, 345] width 9 height 11
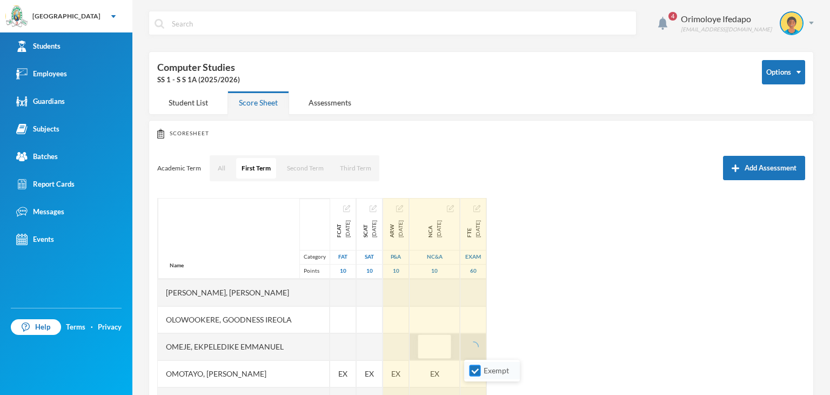
click at [475, 372] on input "Exempt" at bounding box center [475, 370] width 11 height 11
checkbox input "false"
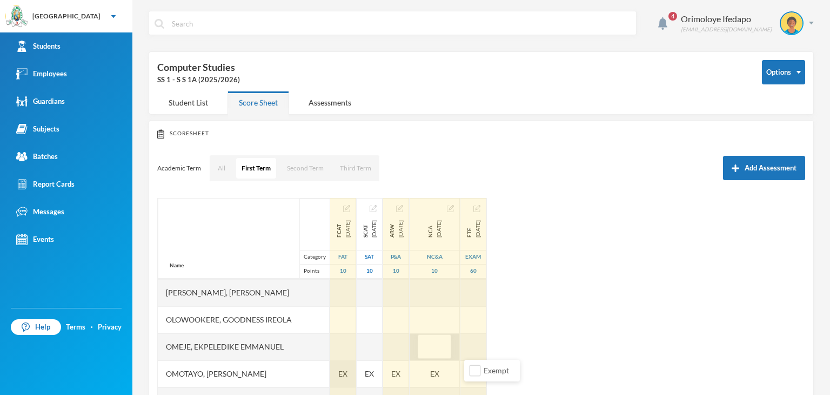
click at [347, 374] on span "EX" at bounding box center [342, 372] width 9 height 11
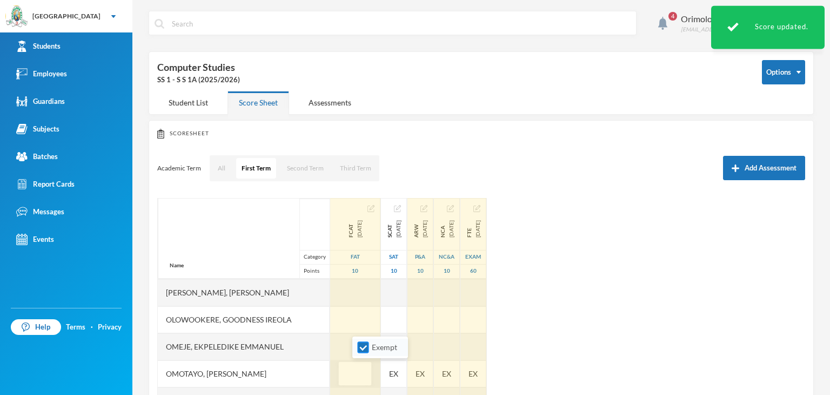
click at [359, 351] on input "Exempt" at bounding box center [363, 347] width 11 height 11
checkbox input "false"
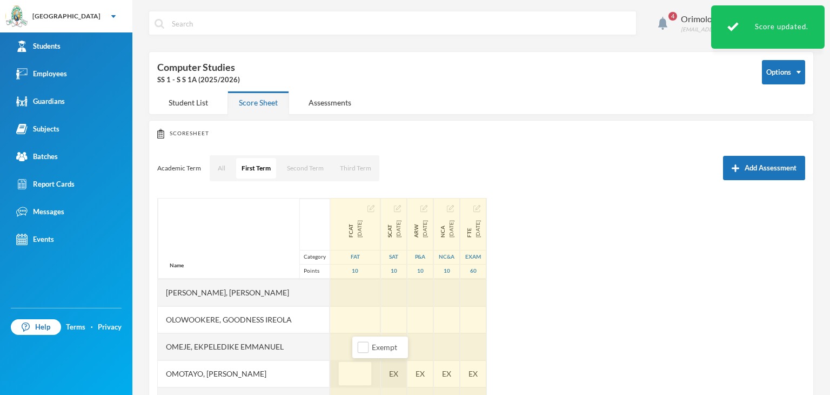
click at [405, 375] on div "EX" at bounding box center [394, 373] width 26 height 27
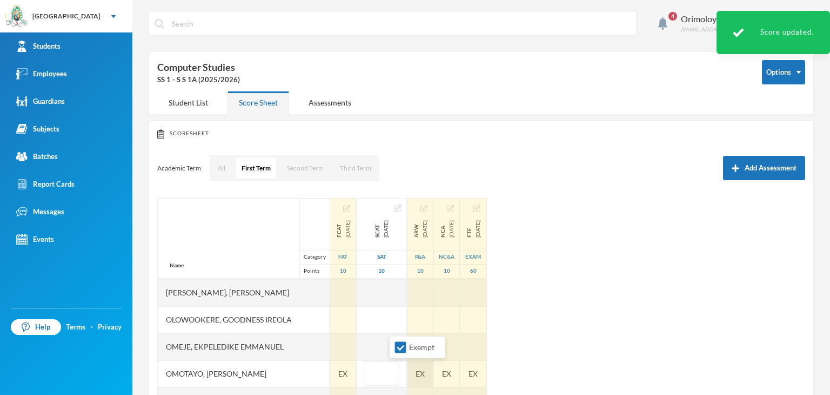
drag, startPoint x: 398, startPoint y: 342, endPoint x: 439, endPoint y: 362, distance: 45.4
click at [398, 342] on input "Exempt" at bounding box center [400, 347] width 11 height 11
checkbox input "false"
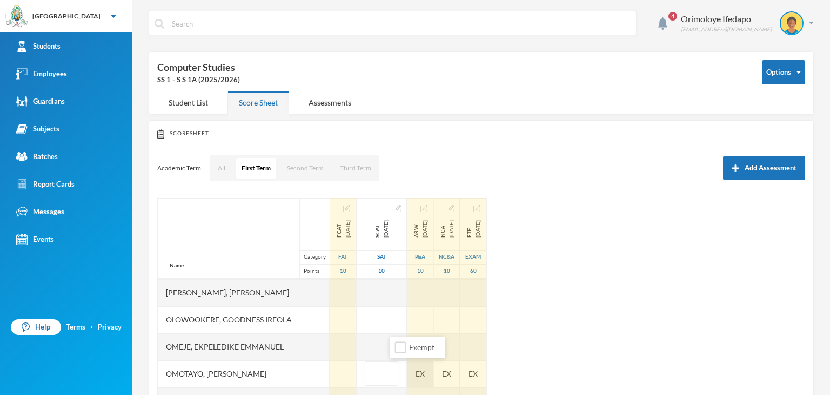
click at [462, 370] on div "Name Category Points [PERSON_NAME], [PERSON_NAME], [PERSON_NAME] [PERSON_NAME] …" at bounding box center [481, 333] width 648 height 270
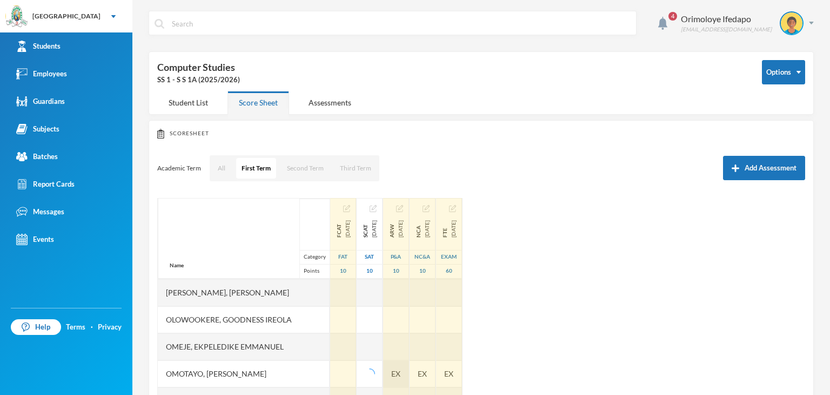
click at [400, 375] on span "EX" at bounding box center [395, 372] width 9 height 11
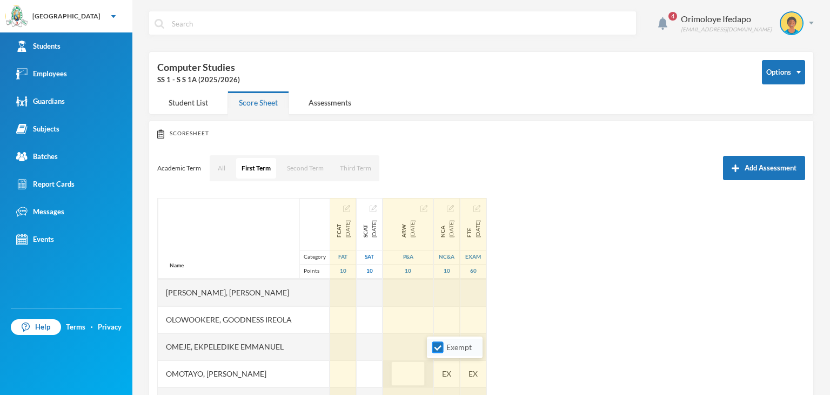
click at [434, 344] on input "Exempt" at bounding box center [437, 347] width 11 height 11
checkbox input "false"
click at [460, 370] on div "EX" at bounding box center [447, 373] width 26 height 27
click at [477, 345] on input "Exempt" at bounding box center [475, 347] width 11 height 11
checkbox input "false"
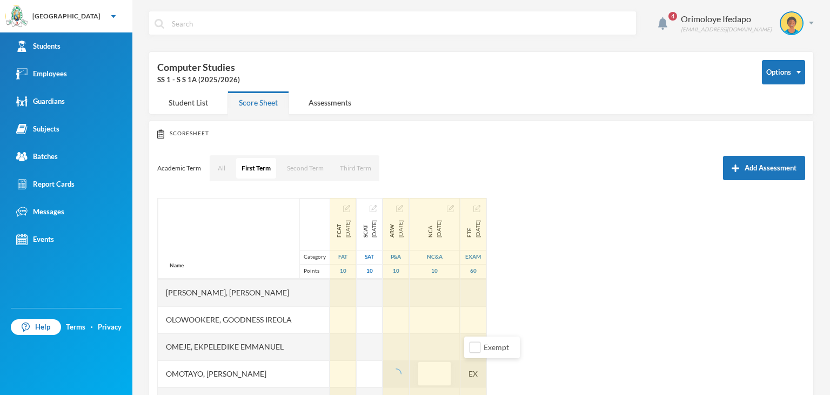
click at [487, 365] on div "FTE [DATE] Exam 60 EX EX EX EX EX" at bounding box center [473, 198] width 26 height 649
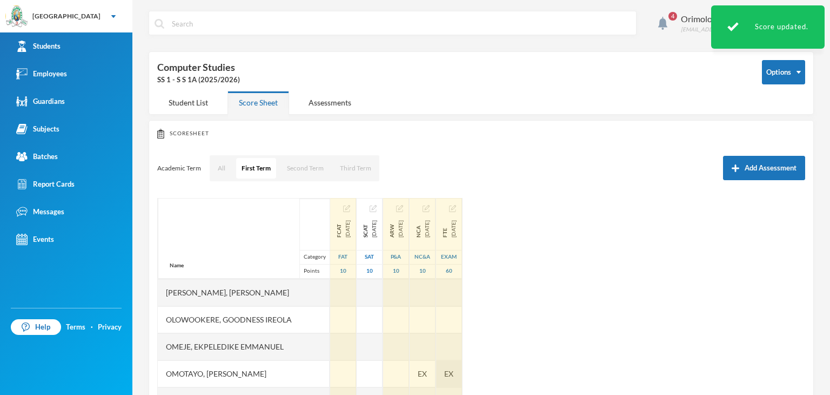
click at [453, 368] on span "EX" at bounding box center [448, 372] width 9 height 11
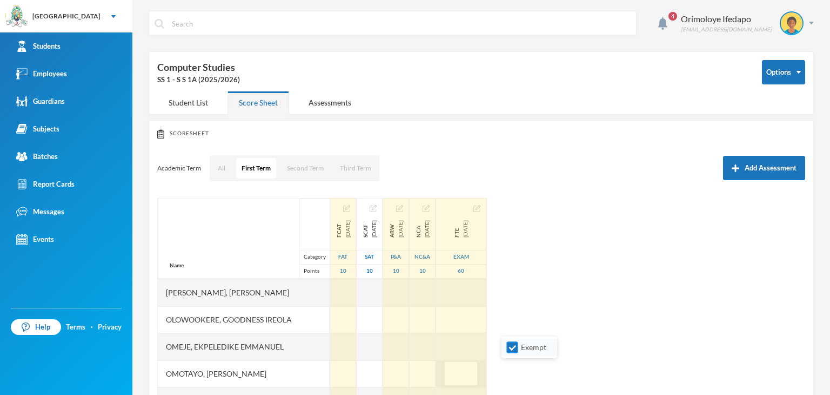
click at [507, 344] on input "Exempt" at bounding box center [512, 347] width 11 height 11
checkbox input "false"
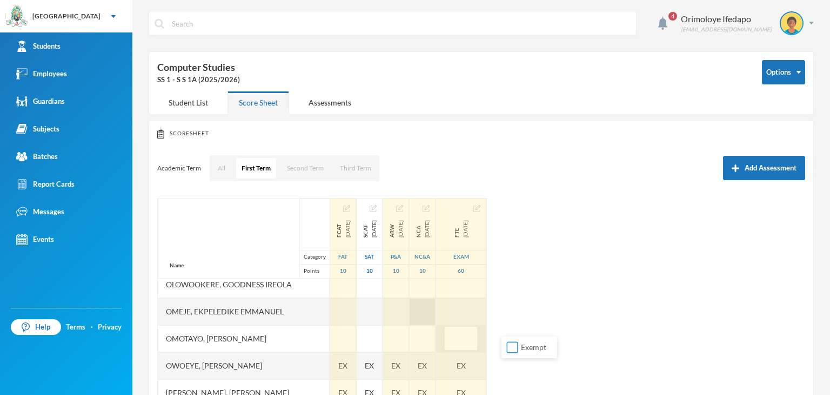
scroll to position [378, 0]
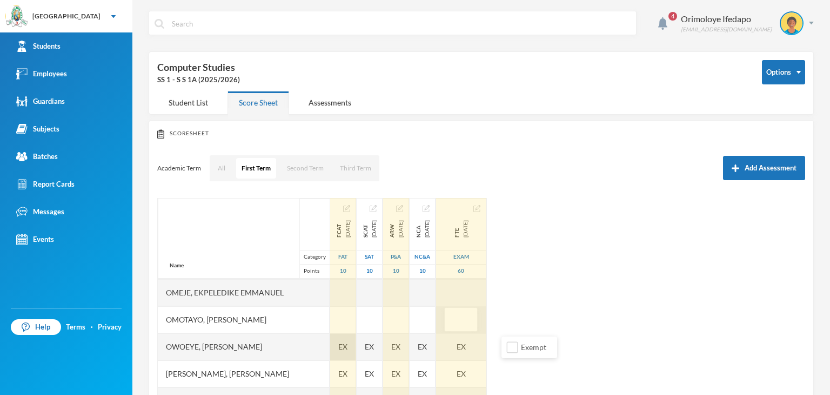
click at [347, 344] on span "EX" at bounding box center [342, 345] width 9 height 11
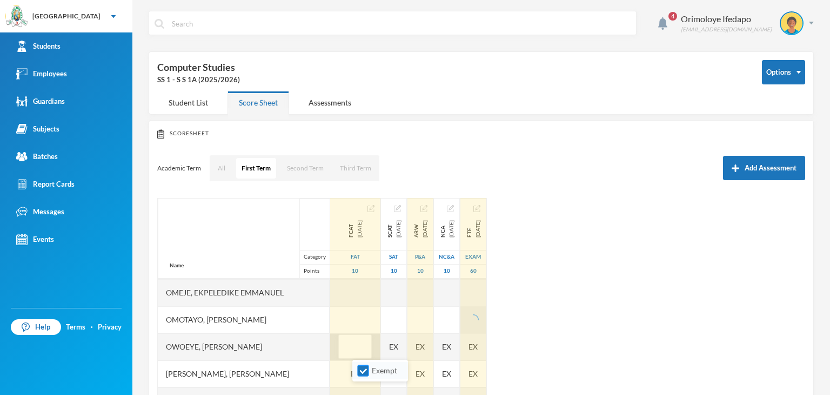
click at [364, 369] on input "Exempt" at bounding box center [363, 370] width 11 height 11
checkbox input "false"
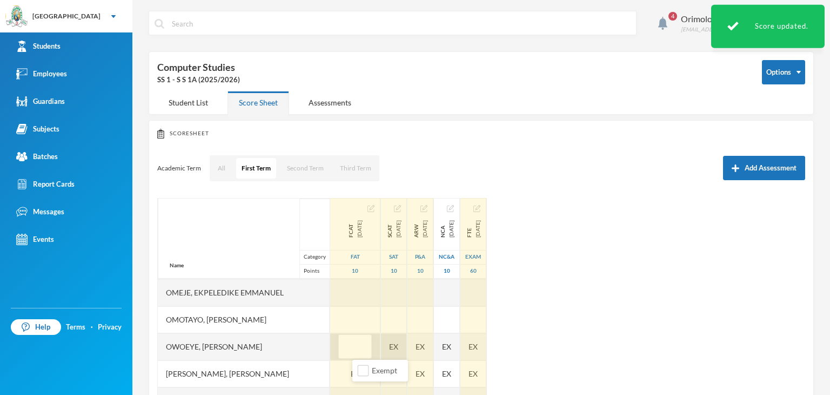
click at [407, 343] on div "EX" at bounding box center [394, 346] width 26 height 27
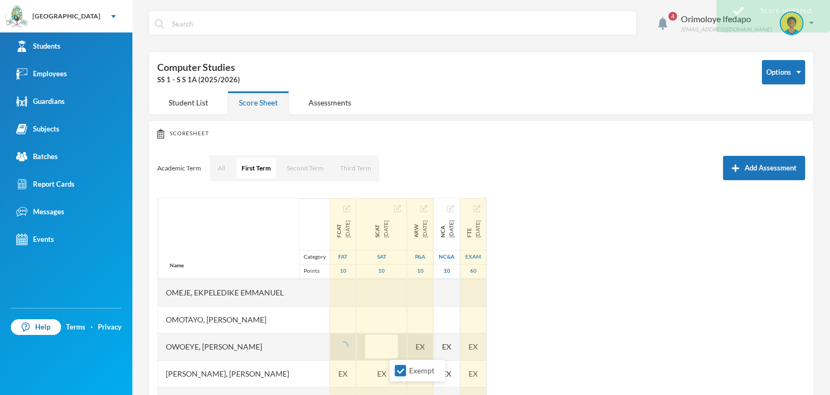
click at [397, 372] on input "Exempt" at bounding box center [400, 370] width 11 height 11
click at [433, 344] on div "EX" at bounding box center [420, 346] width 26 height 27
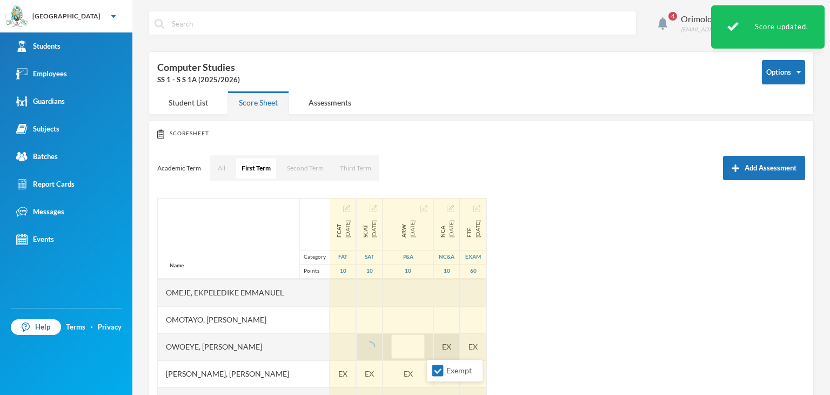
click at [440, 369] on input "Exempt" at bounding box center [437, 370] width 11 height 11
checkbox input "false"
click at [460, 344] on div "EX" at bounding box center [447, 346] width 26 height 27
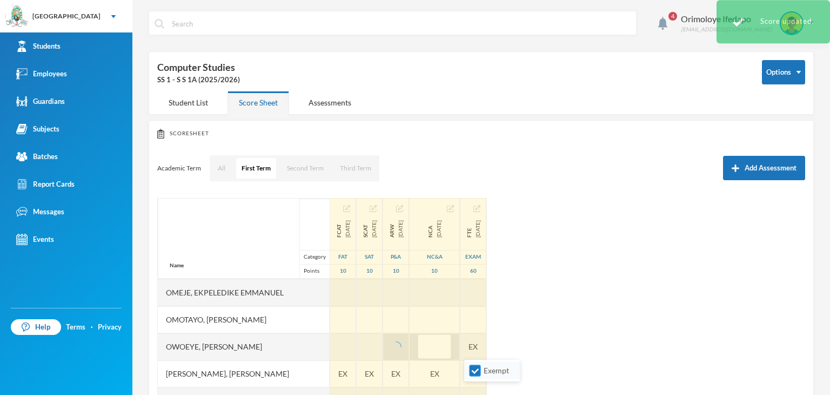
click at [476, 370] on input "Exempt" at bounding box center [475, 370] width 11 height 11
checkbox input "false"
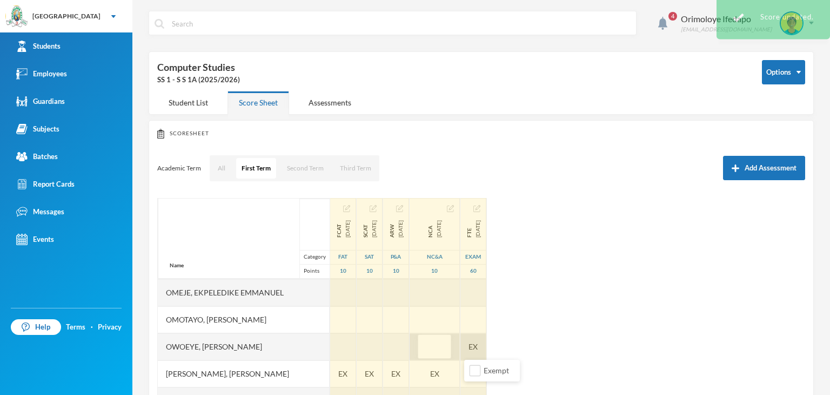
click at [486, 344] on div "EX" at bounding box center [473, 346] width 26 height 27
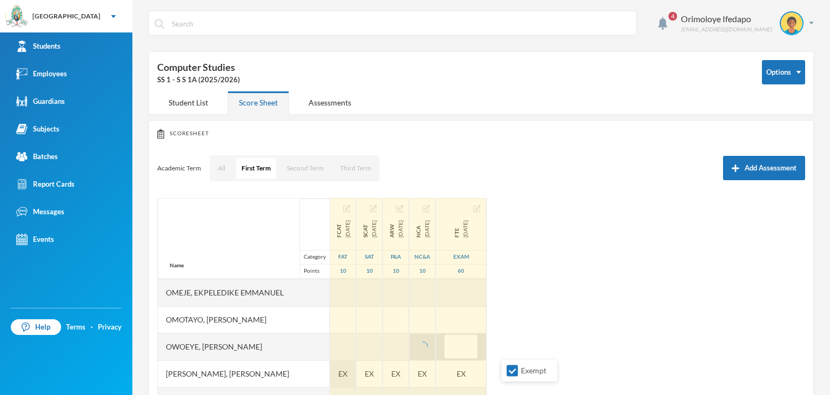
click at [510, 371] on input "Exempt" at bounding box center [512, 370] width 11 height 11
checkbox input "false"
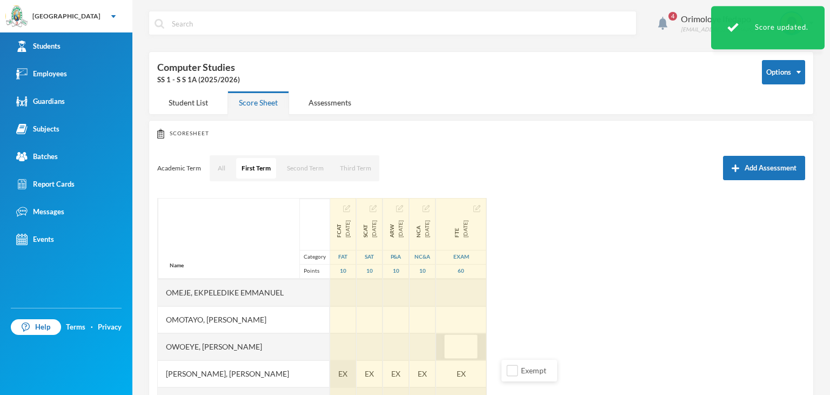
click at [356, 370] on div "EX" at bounding box center [343, 373] width 26 height 27
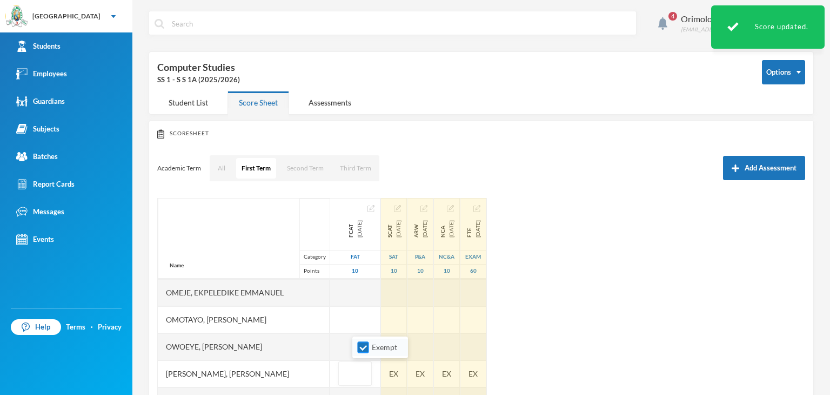
click at [361, 347] on input "Exempt" at bounding box center [363, 347] width 11 height 11
checkbox input "false"
click at [406, 371] on div "EX" at bounding box center [394, 373] width 26 height 27
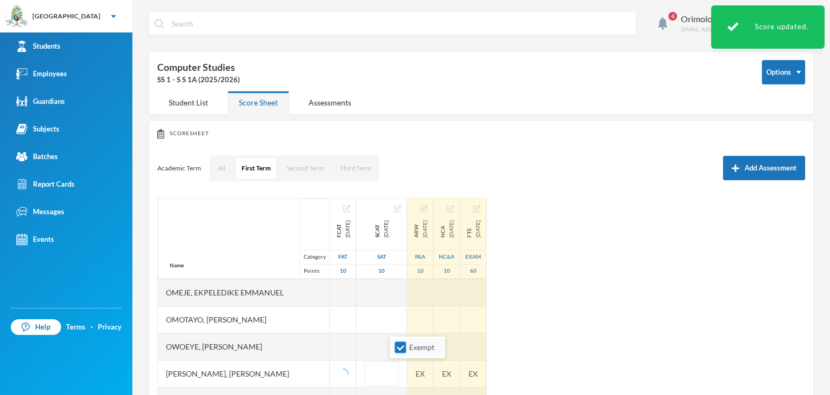
click at [398, 346] on input "Exempt" at bounding box center [400, 347] width 11 height 11
checkbox input "false"
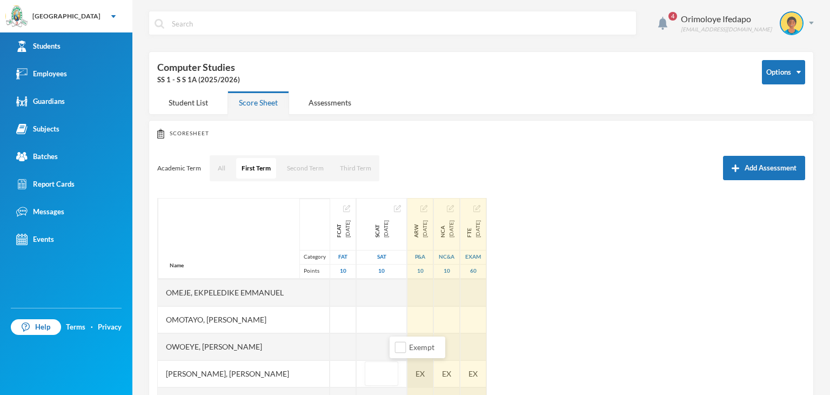
click at [461, 370] on div "Name Category Points [PERSON_NAME], [PERSON_NAME], [PERSON_NAME] [PERSON_NAME] …" at bounding box center [481, 333] width 648 height 270
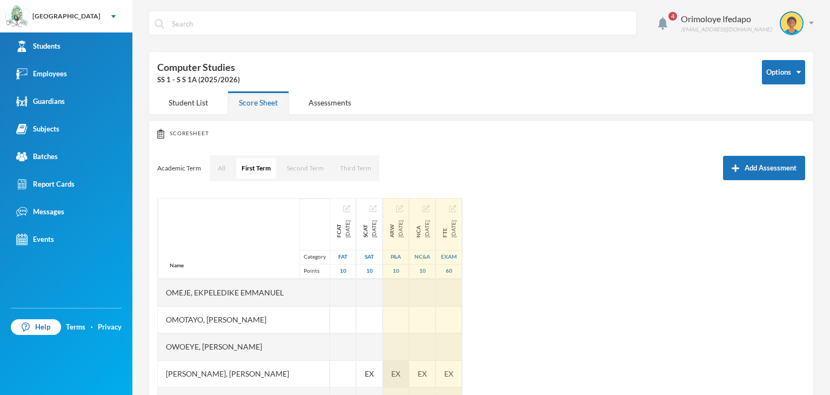
click at [409, 368] on div "EX" at bounding box center [396, 373] width 26 height 27
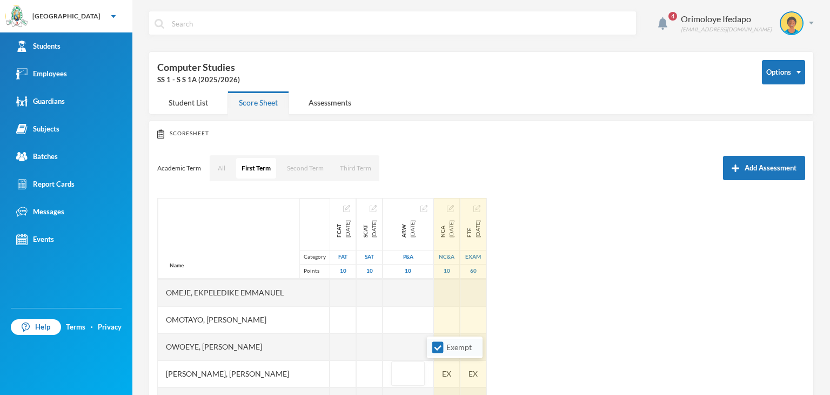
click at [435, 353] on li "Exempt" at bounding box center [455, 346] width 56 height 17
click at [439, 346] on input "Exempt" at bounding box center [437, 347] width 11 height 11
checkbox input "false"
click at [460, 370] on div "EX" at bounding box center [447, 373] width 26 height 27
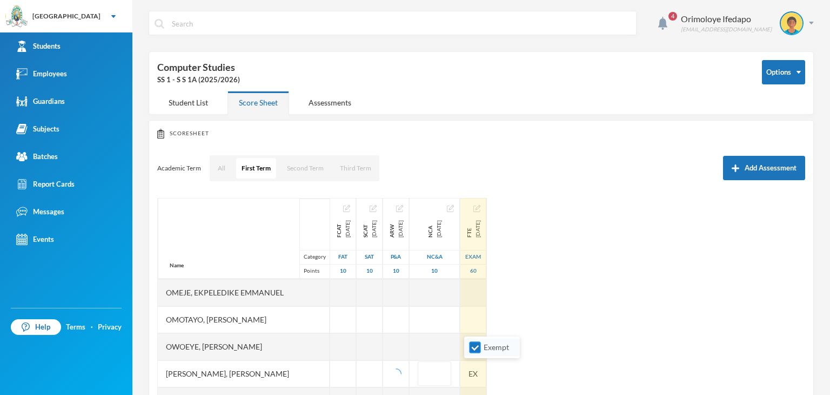
click at [471, 344] on input "Exempt" at bounding box center [475, 347] width 11 height 11
checkbox input "false"
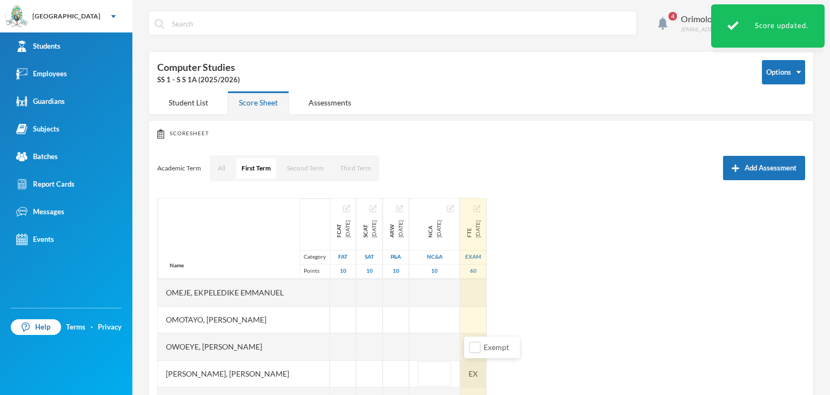
click at [486, 370] on div "EX" at bounding box center [473, 373] width 26 height 27
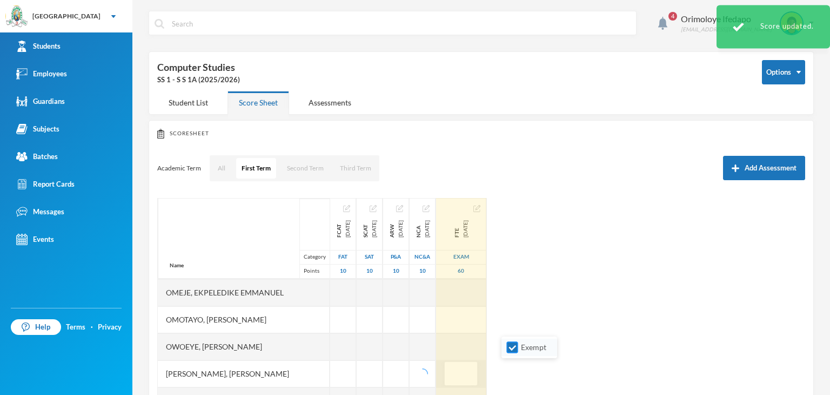
click at [507, 347] on input "Exempt" at bounding box center [512, 347] width 11 height 11
checkbox input "false"
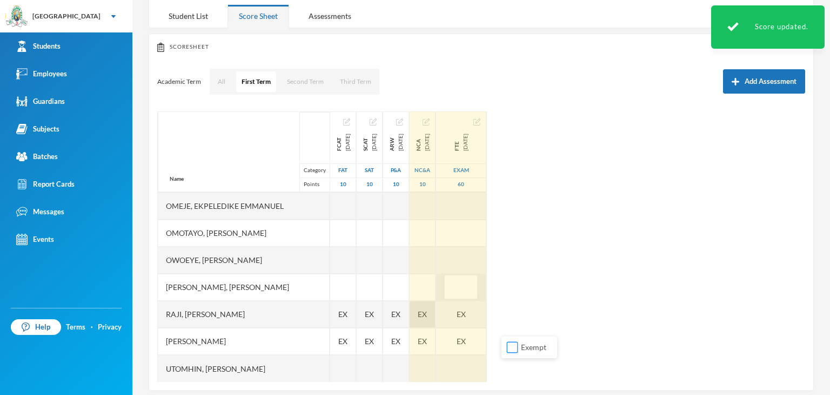
scroll to position [97, 0]
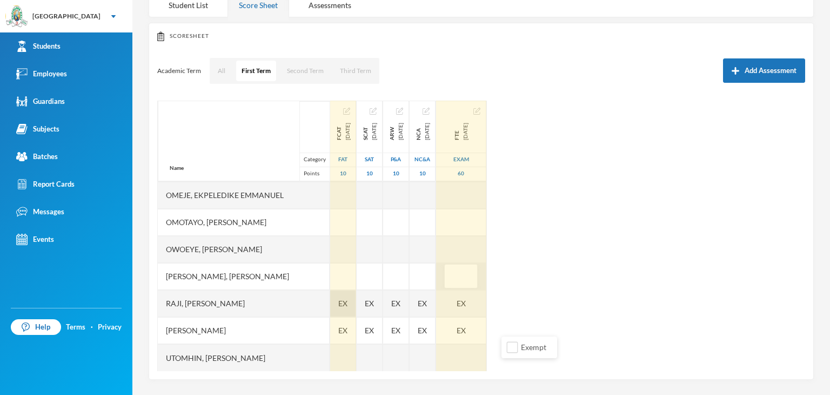
click at [356, 302] on div "EX" at bounding box center [343, 303] width 26 height 27
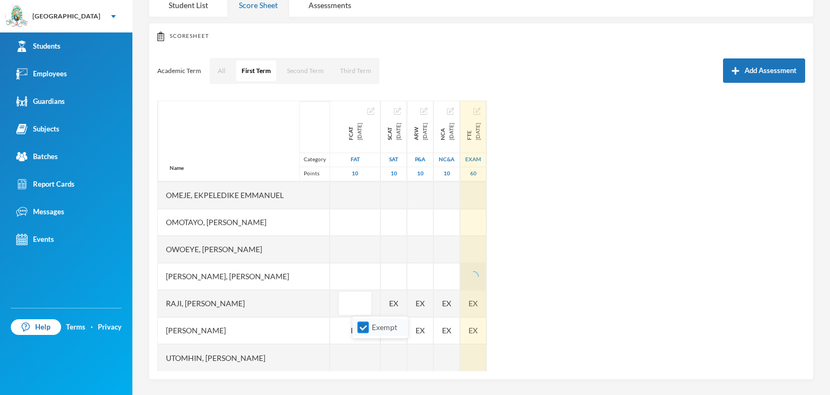
click at [358, 327] on input "Exempt" at bounding box center [363, 327] width 11 height 11
checkbox input "false"
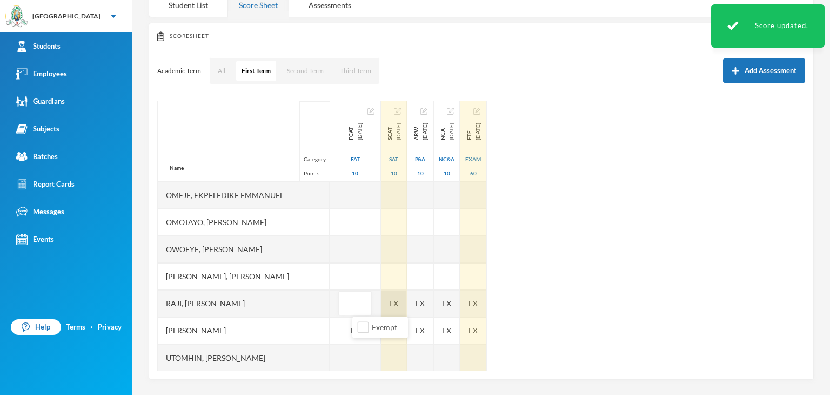
click at [407, 297] on div "EX" at bounding box center [394, 303] width 26 height 27
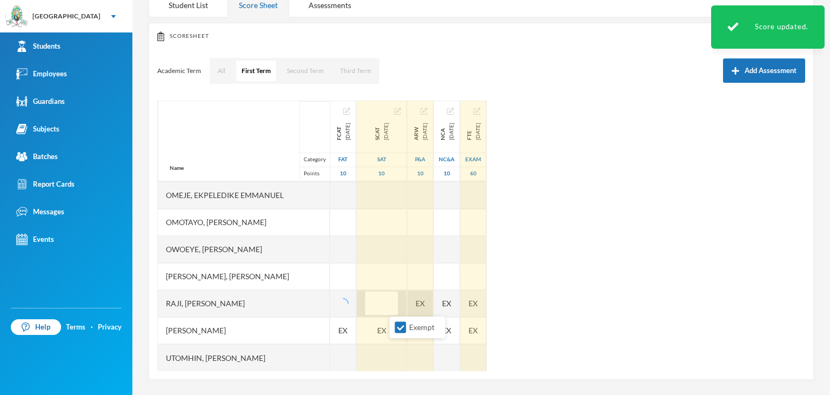
click at [402, 322] on input "Exempt" at bounding box center [400, 327] width 11 height 11
checkbox input "false"
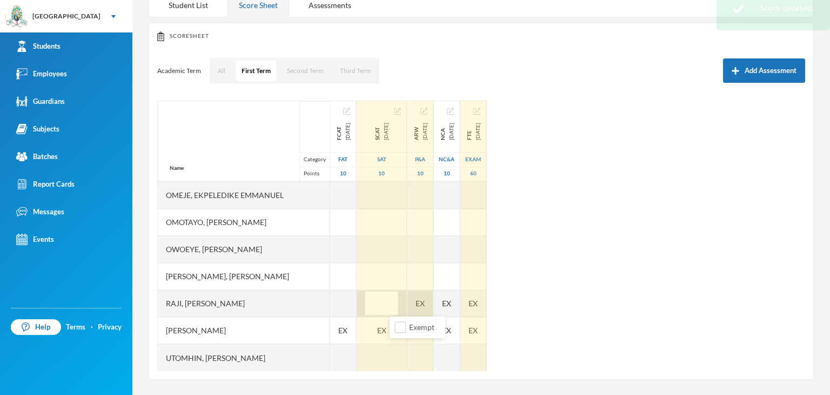
click at [433, 300] on div "EX" at bounding box center [420, 303] width 26 height 27
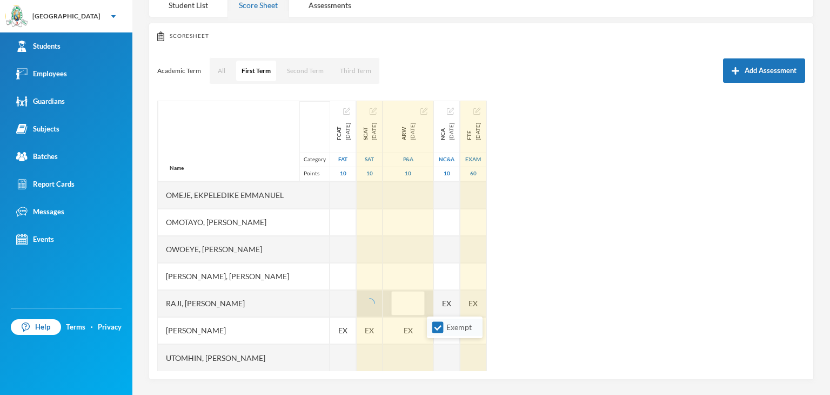
drag, startPoint x: 441, startPoint y: 320, endPoint x: 491, endPoint y: 301, distance: 53.2
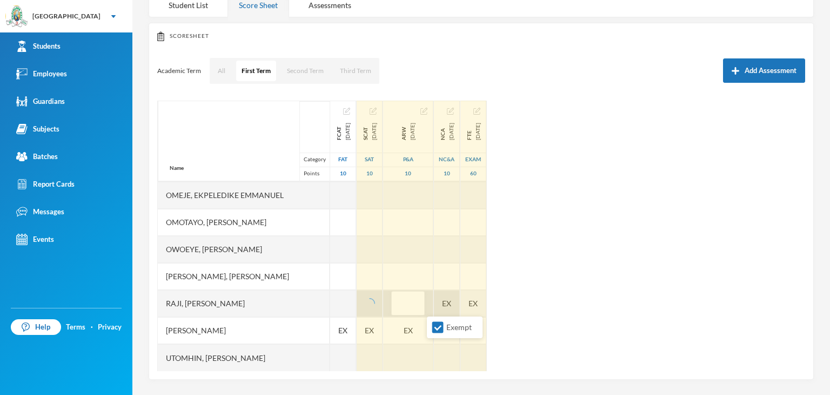
click at [441, 320] on li "Exempt" at bounding box center [455, 326] width 56 height 17
click at [460, 301] on div "EX" at bounding box center [447, 303] width 26 height 27
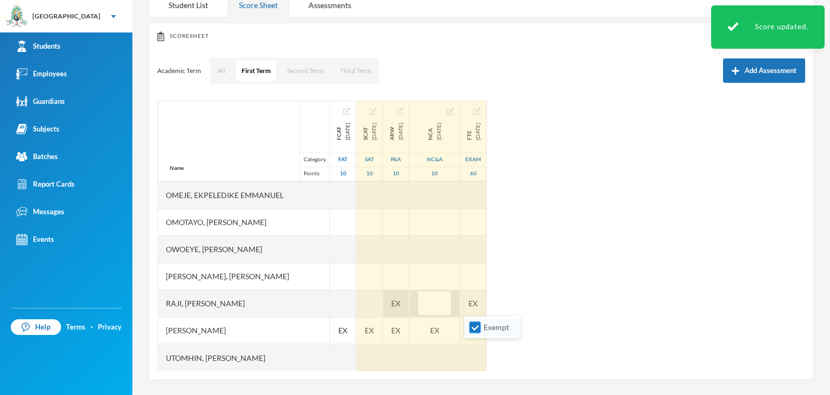
click at [476, 327] on input "Exempt" at bounding box center [475, 327] width 11 height 11
checkbox input "false"
click at [409, 305] on div "EX" at bounding box center [396, 303] width 26 height 27
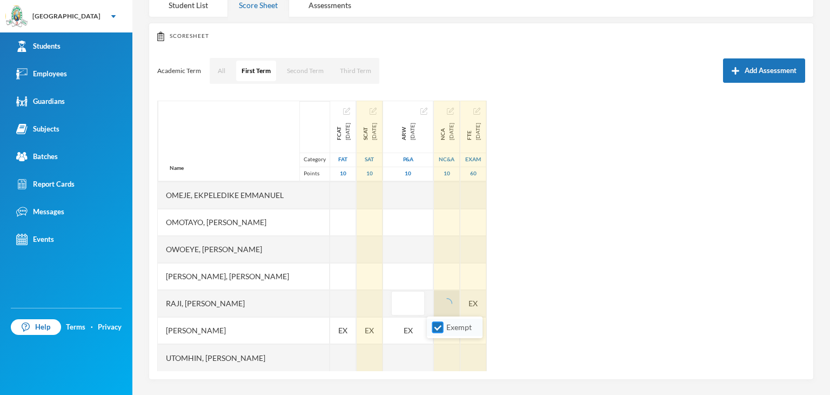
click at [439, 327] on input "Exempt" at bounding box center [437, 327] width 11 height 11
checkbox input "false"
click at [486, 299] on div "EX" at bounding box center [473, 303] width 26 height 27
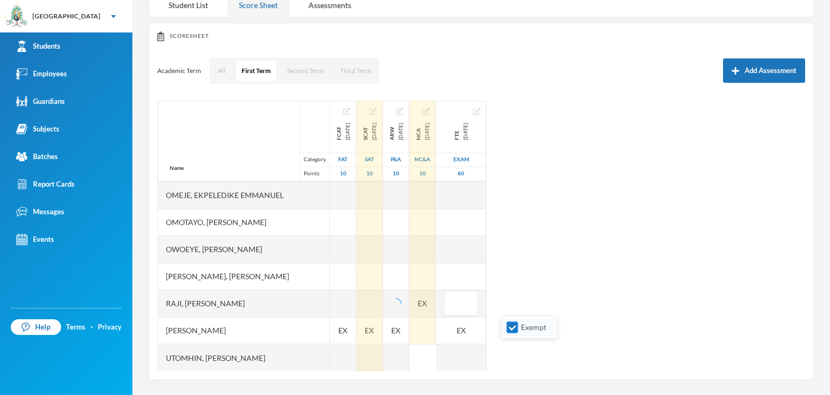
click at [511, 327] on input "Exempt" at bounding box center [512, 327] width 11 height 11
checkbox input "false"
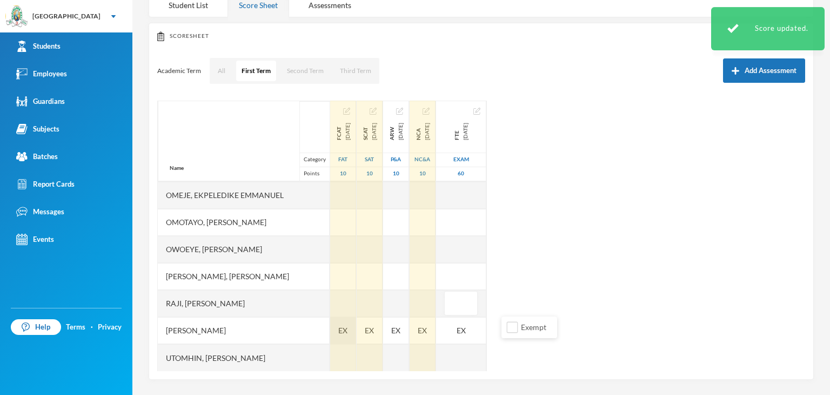
click at [347, 327] on span "EX" at bounding box center [342, 329] width 9 height 11
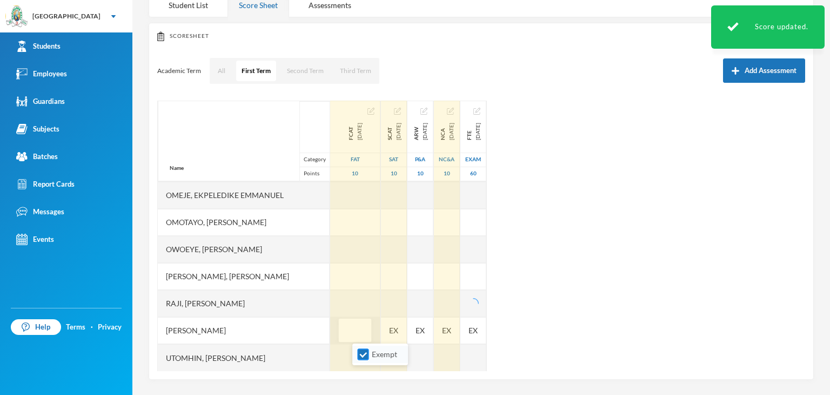
click at [362, 353] on input "Exempt" at bounding box center [363, 354] width 11 height 11
checkbox input "false"
click at [407, 328] on div "EX" at bounding box center [394, 330] width 26 height 27
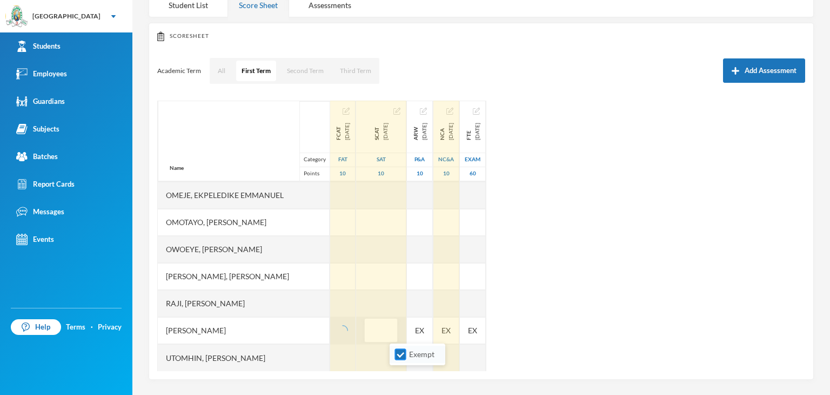
click at [405, 352] on input "Exempt" at bounding box center [400, 354] width 11 height 11
checkbox input "false"
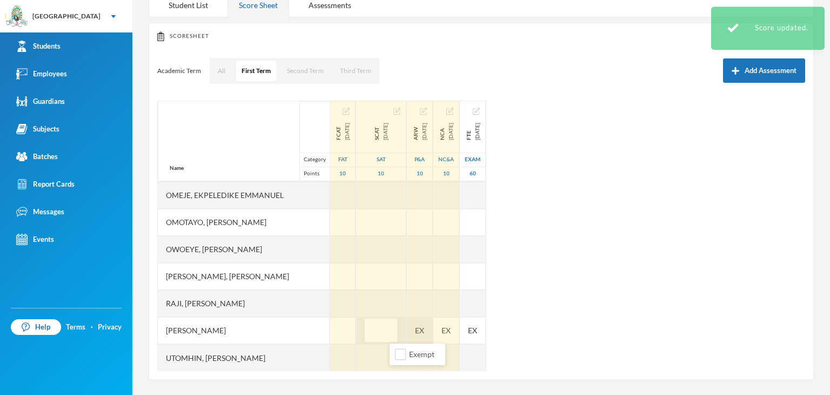
click at [433, 328] on div "EX" at bounding box center [420, 330] width 26 height 27
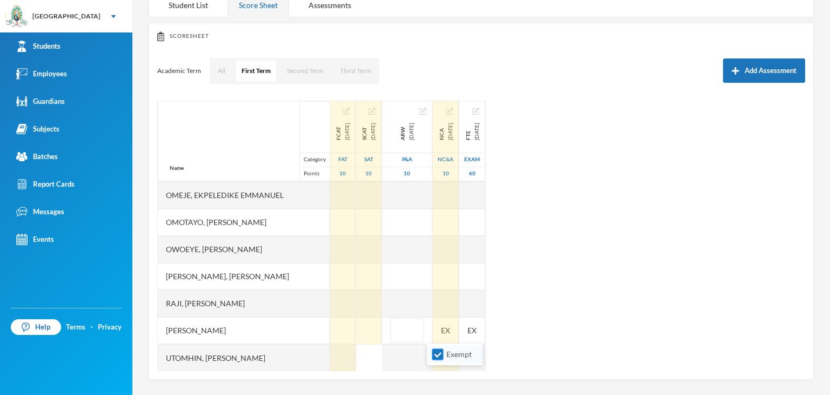
click at [440, 351] on input "Exempt" at bounding box center [437, 354] width 11 height 11
checkbox input "false"
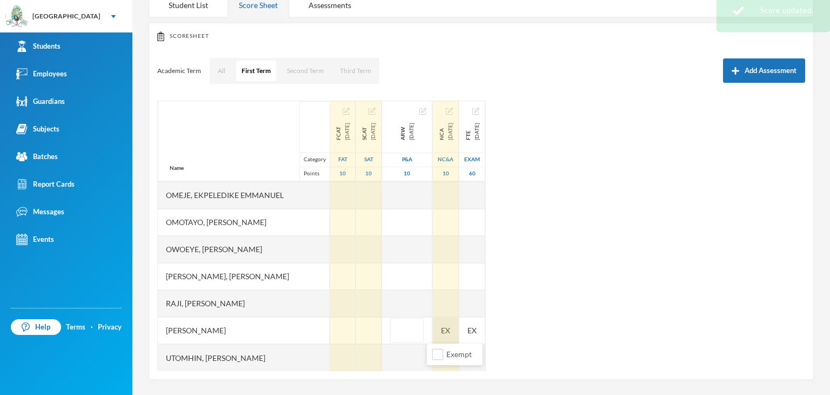
click at [459, 327] on div "EX" at bounding box center [446, 330] width 26 height 27
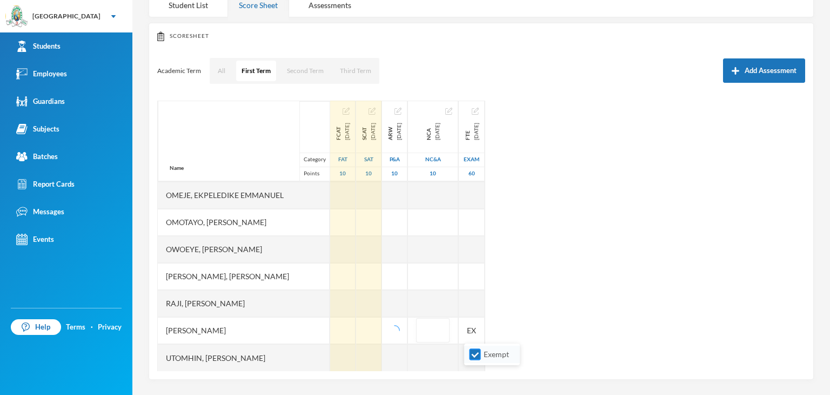
click at [472, 355] on input "Exempt" at bounding box center [475, 354] width 11 height 11
checkbox input "false"
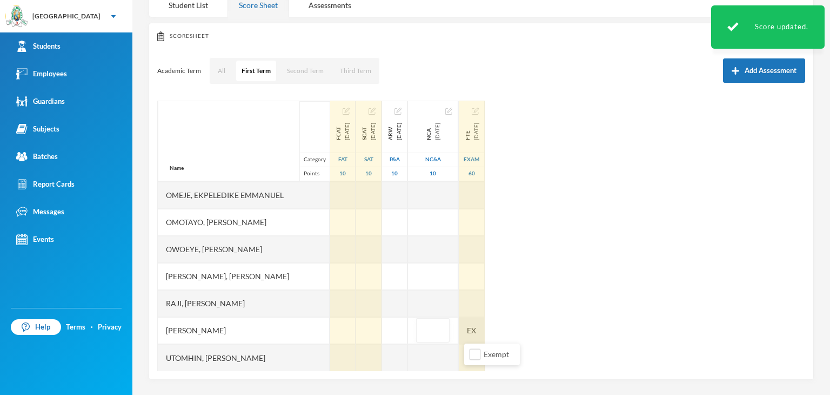
click at [485, 325] on div "EX" at bounding box center [472, 330] width 26 height 27
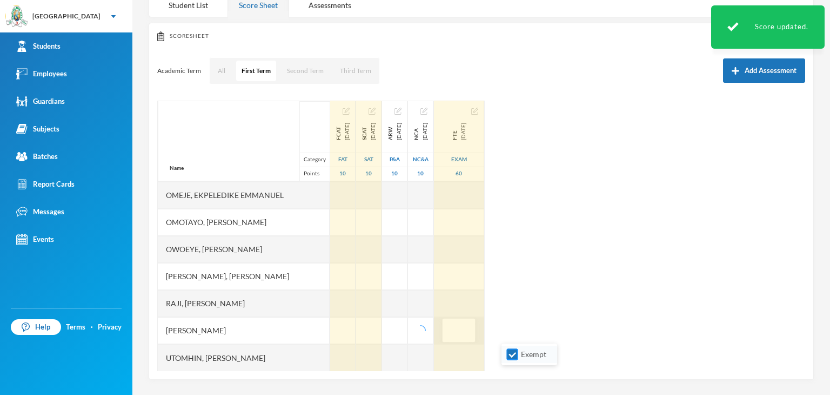
click at [514, 353] on input "Exempt" at bounding box center [512, 354] width 11 height 11
checkbox input "false"
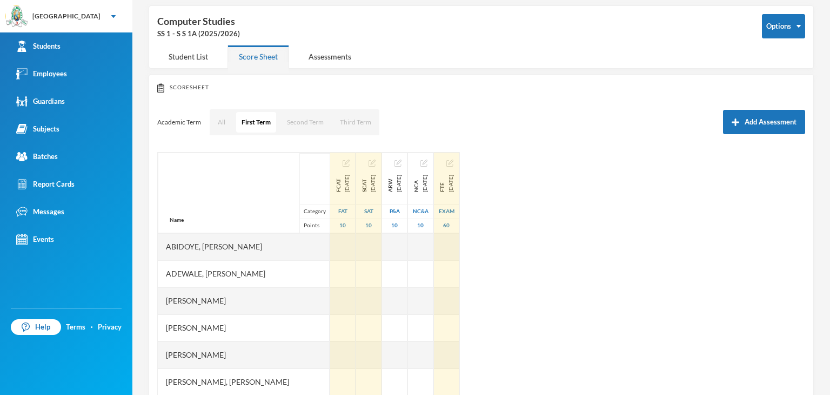
scroll to position [0, 0]
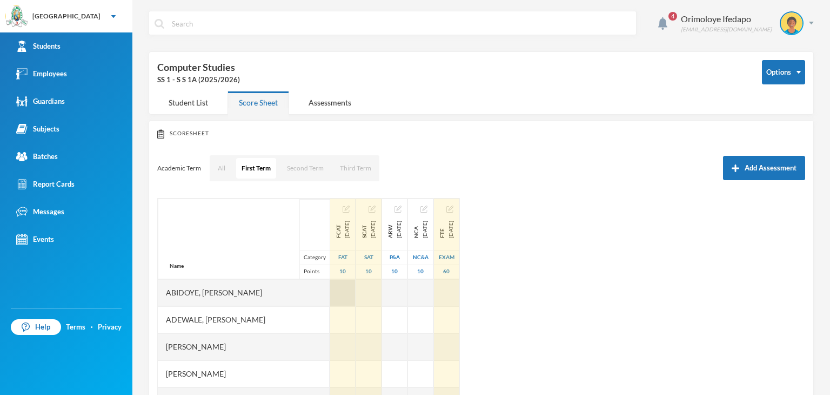
click at [356, 291] on div at bounding box center [342, 292] width 25 height 27
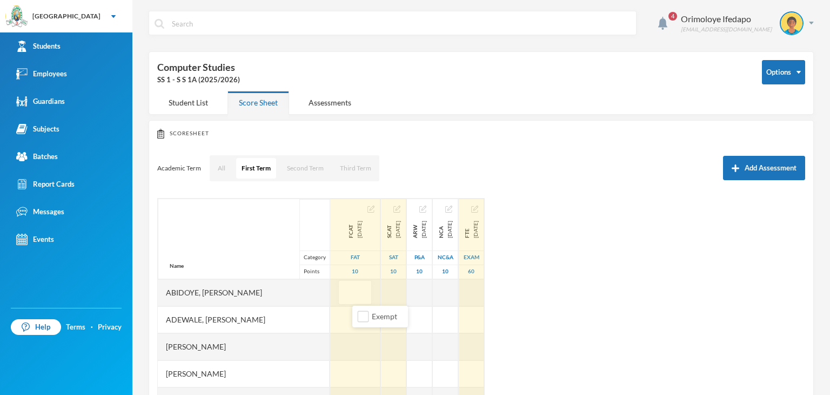
type input "6"
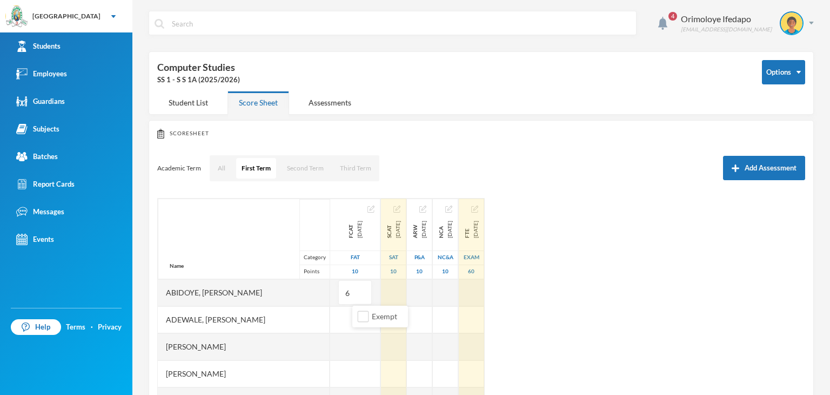
click at [739, 327] on div "Name Category Points [PERSON_NAME], [PERSON_NAME], [PERSON_NAME] [PERSON_NAME] …" at bounding box center [481, 333] width 648 height 270
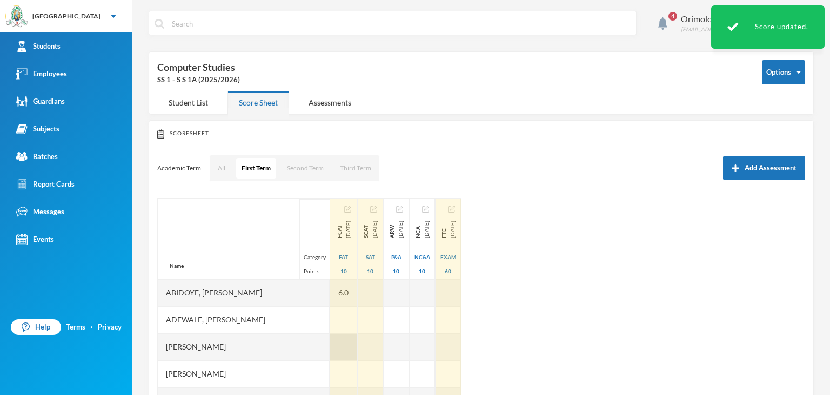
scroll to position [54, 0]
click at [357, 295] on div at bounding box center [343, 292] width 27 height 27
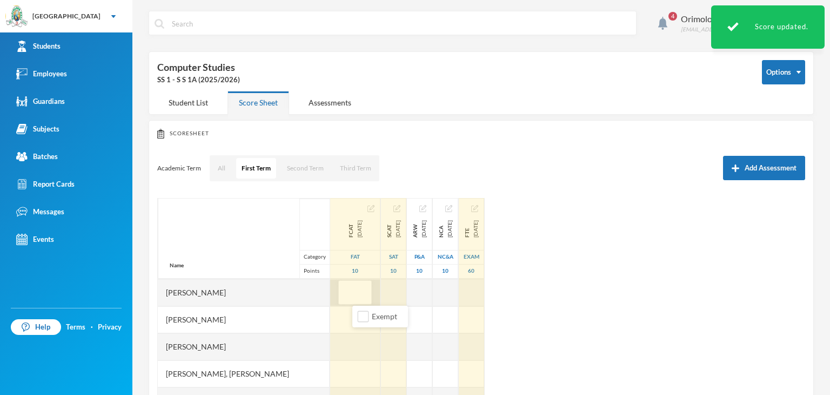
type input "7"
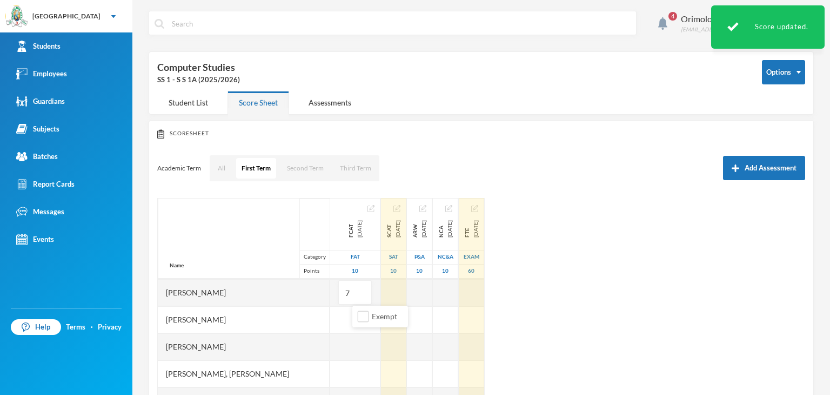
click at [734, 294] on div "Name Category Points [PERSON_NAME], [PERSON_NAME], [PERSON_NAME] [PERSON_NAME] …" at bounding box center [481, 333] width 648 height 270
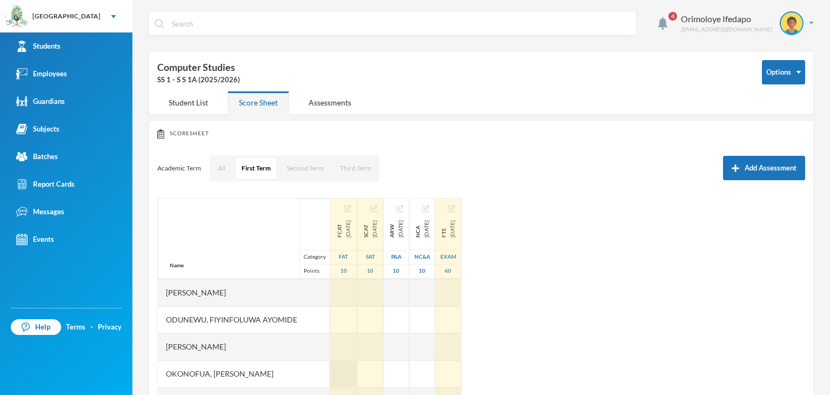
scroll to position [270, 0]
click at [357, 371] on div at bounding box center [343, 373] width 27 height 27
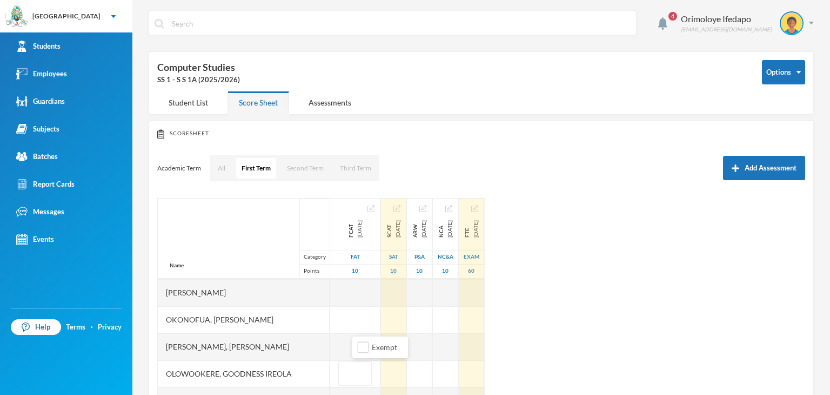
type input "5"
click at [636, 319] on div "Name Category Points [PERSON_NAME], [PERSON_NAME], [PERSON_NAME] [PERSON_NAME] …" at bounding box center [481, 333] width 648 height 270
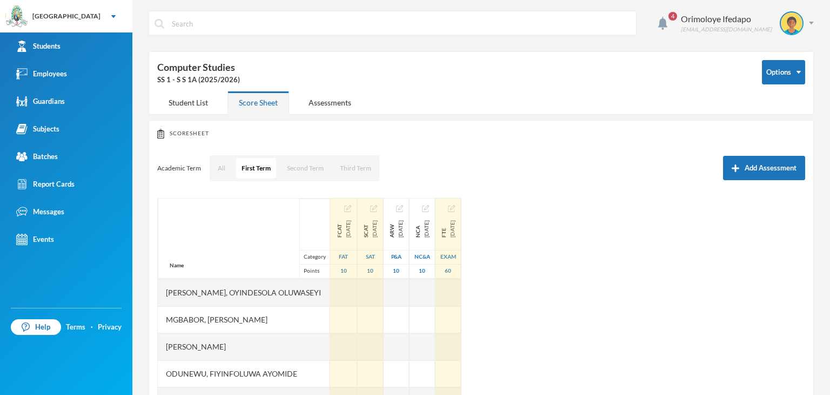
scroll to position [108, 0]
click at [357, 317] on div at bounding box center [343, 319] width 27 height 27
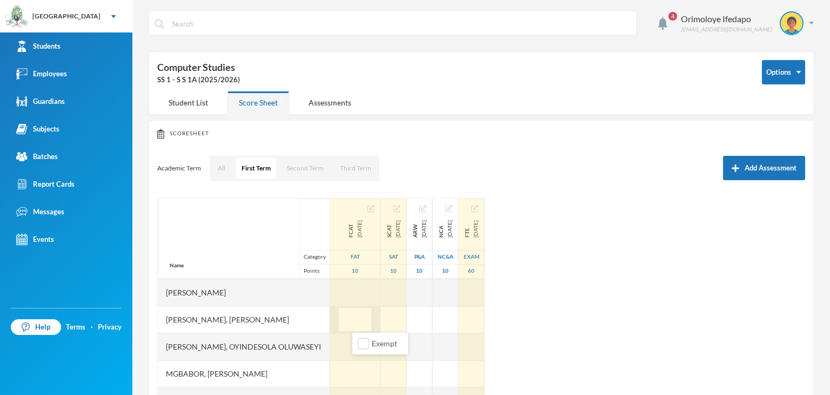
type input "6"
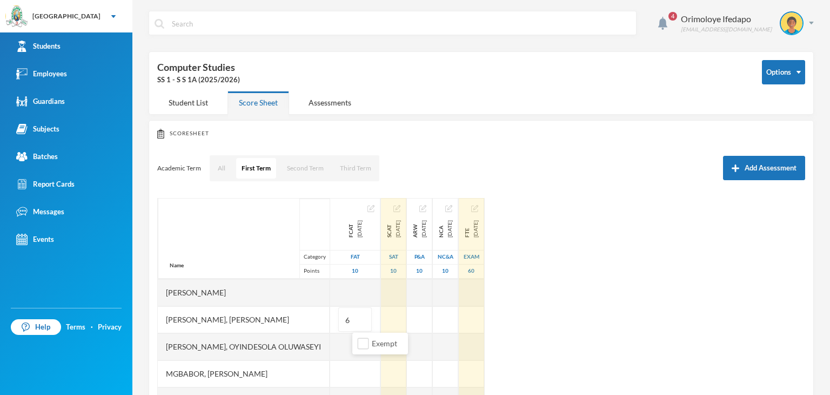
click at [694, 268] on div "Name Category Points [PERSON_NAME], [PERSON_NAME], [PERSON_NAME] [PERSON_NAME] …" at bounding box center [481, 333] width 648 height 270
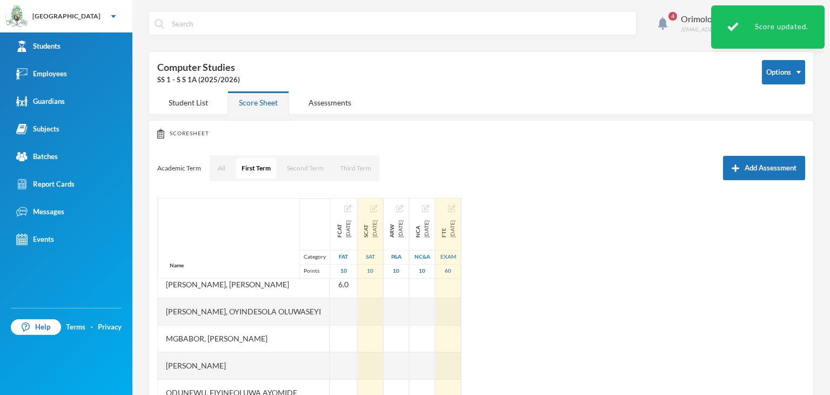
scroll to position [162, 0]
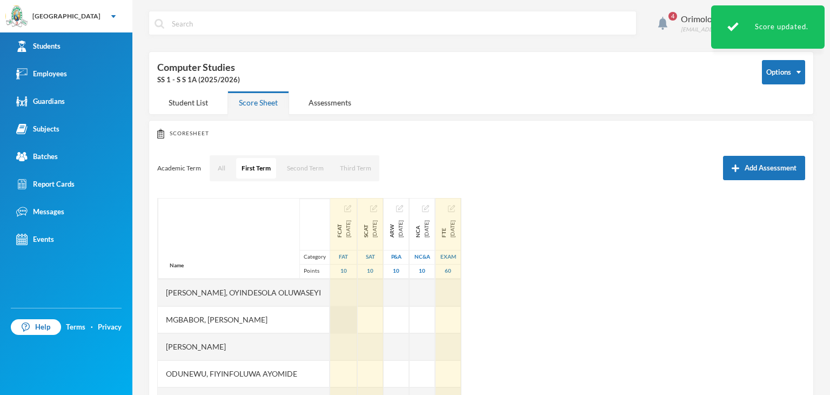
click at [356, 323] on div at bounding box center [343, 319] width 27 height 27
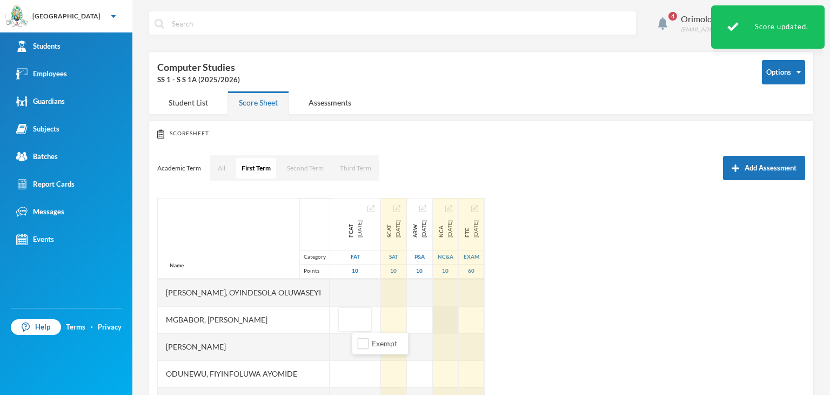
type input "6"
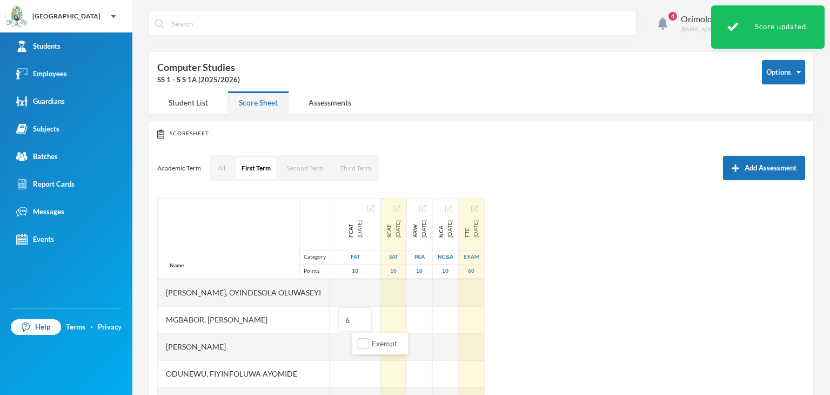
click at [636, 296] on div "Name Category Points [PERSON_NAME], [PERSON_NAME], [PERSON_NAME] [PERSON_NAME] …" at bounding box center [481, 333] width 648 height 270
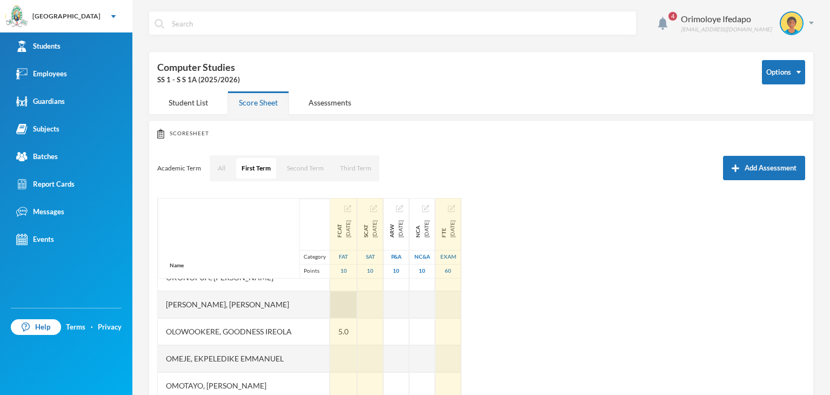
scroll to position [324, 0]
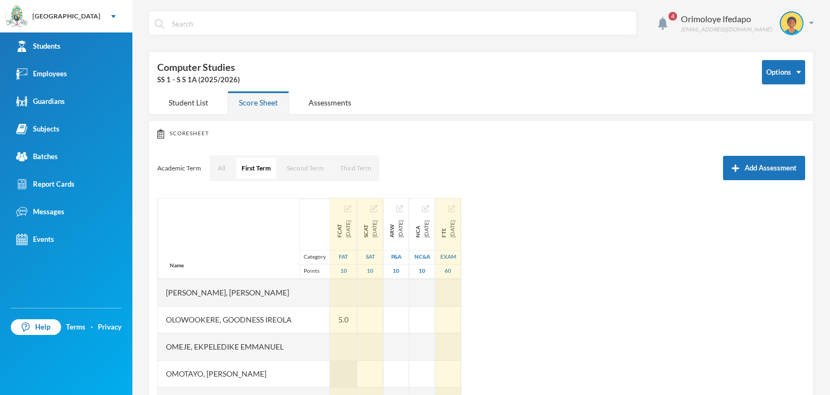
click at [356, 370] on div at bounding box center [343, 373] width 27 height 27
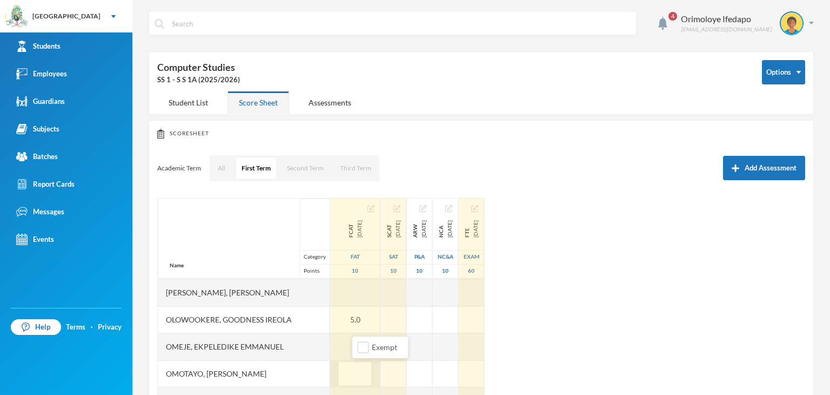
type input "7"
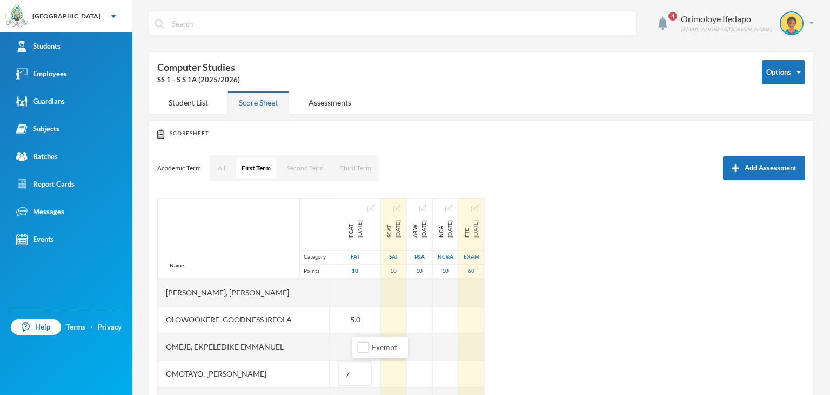
click at [631, 331] on div "Name Category Points [PERSON_NAME], [PERSON_NAME], [PERSON_NAME] [PERSON_NAME] …" at bounding box center [481, 333] width 648 height 270
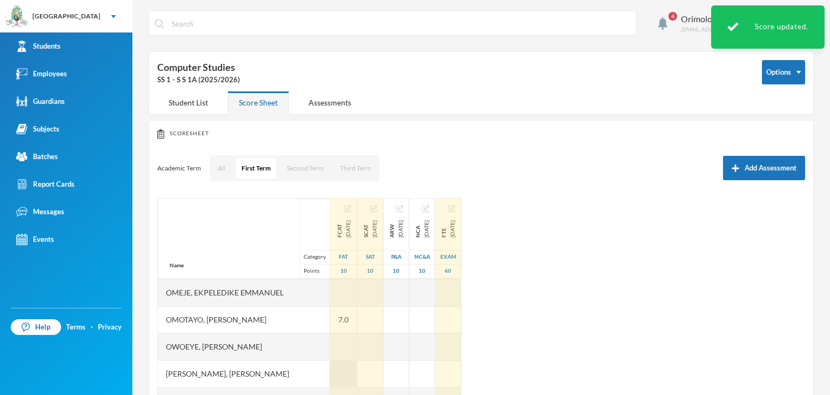
scroll to position [97, 0]
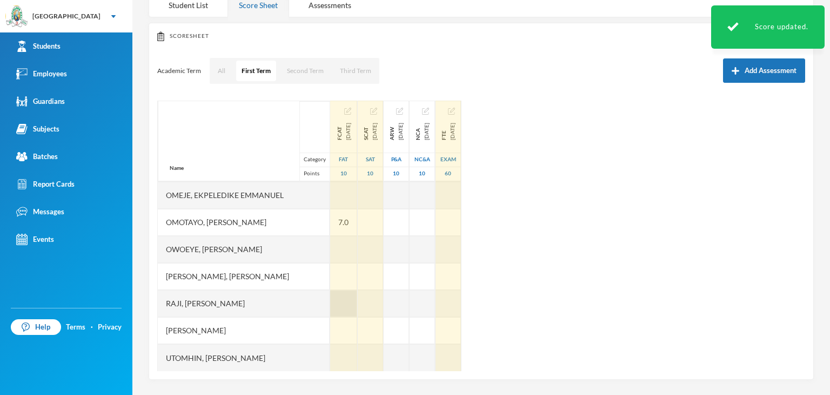
click at [357, 305] on div at bounding box center [343, 303] width 27 height 27
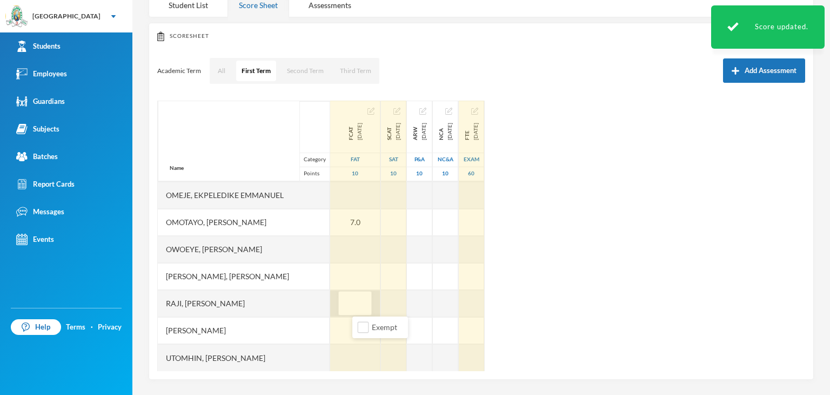
type input "7"
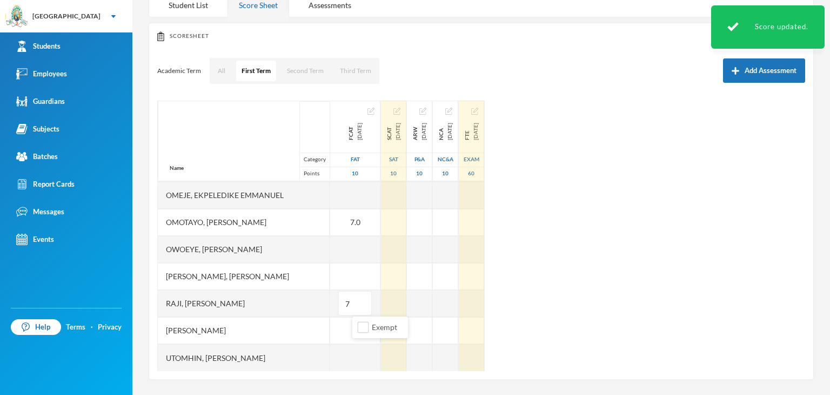
click at [603, 264] on div "Name Category Points [PERSON_NAME], [PERSON_NAME], [PERSON_NAME] [PERSON_NAME] …" at bounding box center [481, 236] width 648 height 270
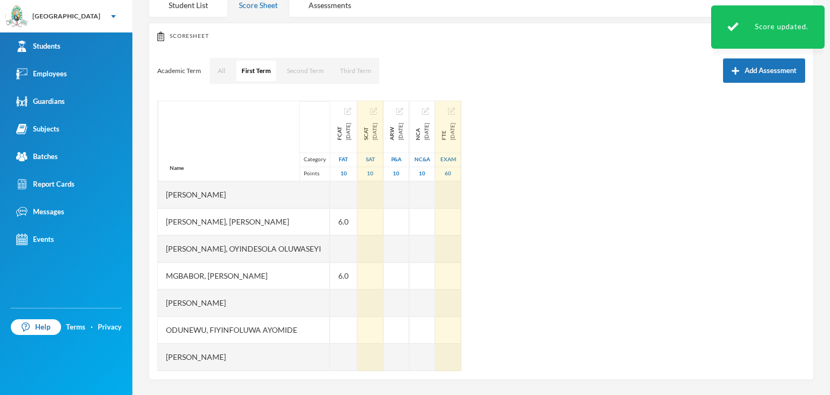
scroll to position [108, 0]
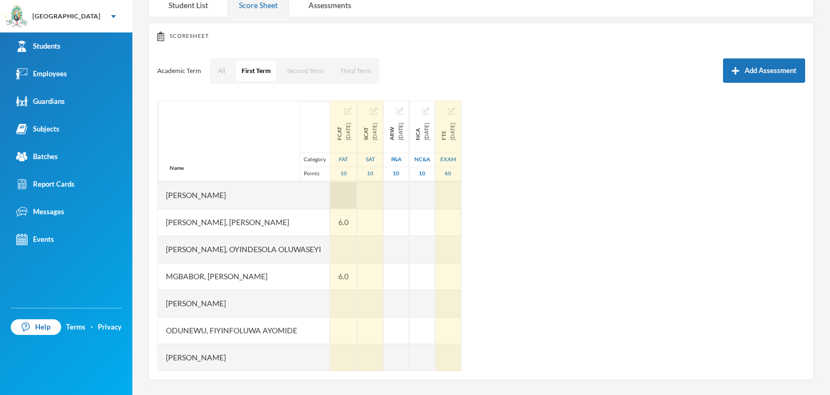
click at [357, 195] on div at bounding box center [343, 195] width 27 height 27
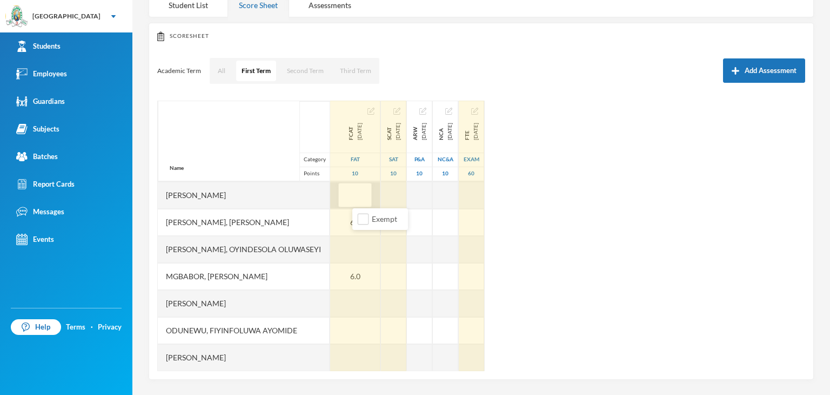
type input "8"
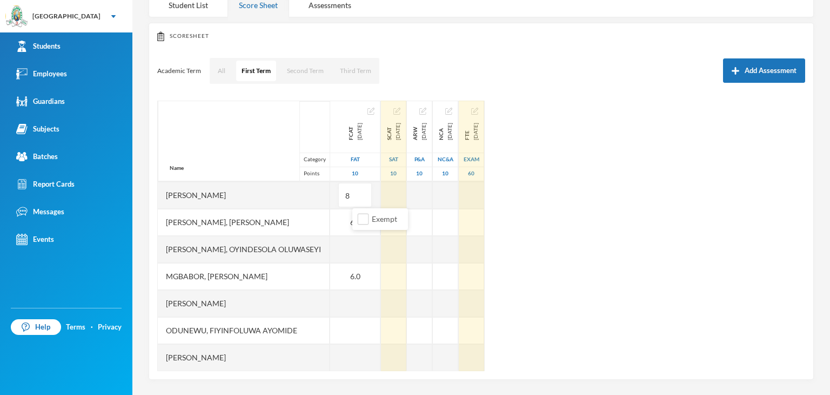
click at [664, 212] on div "Name Category Points [PERSON_NAME], [PERSON_NAME], [PERSON_NAME] [PERSON_NAME] …" at bounding box center [481, 236] width 648 height 270
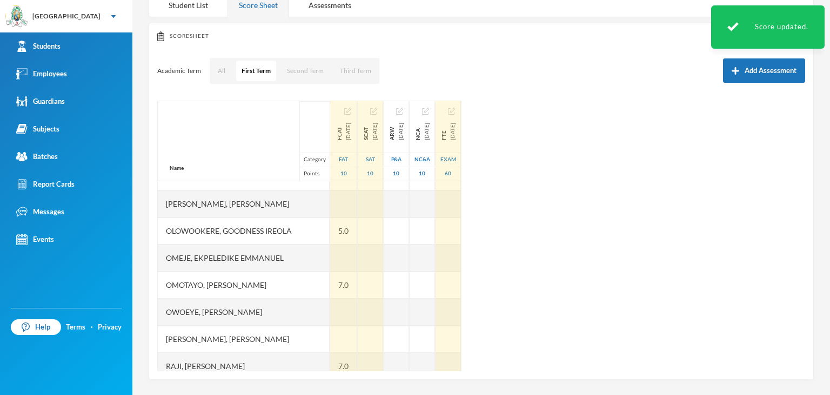
scroll to position [378, 0]
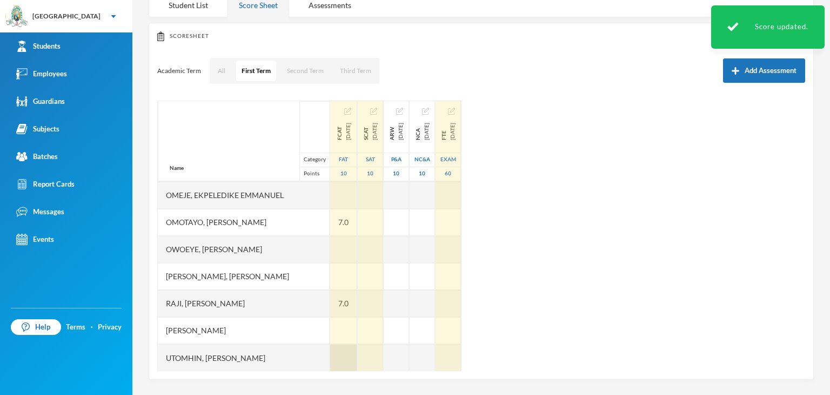
click at [350, 356] on div at bounding box center [343, 357] width 27 height 27
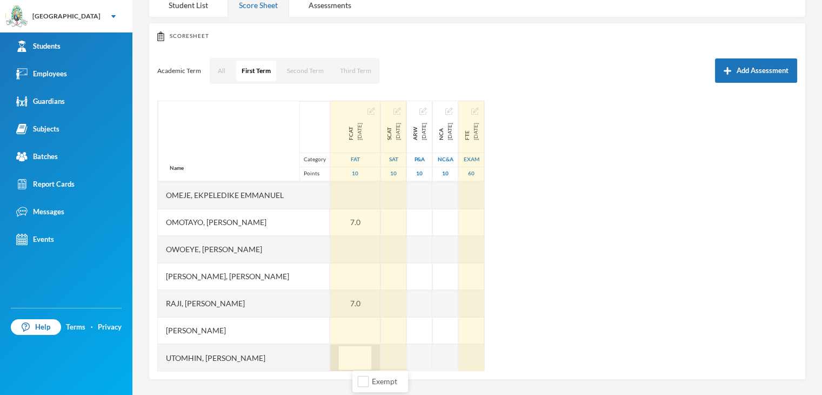
type input "5"
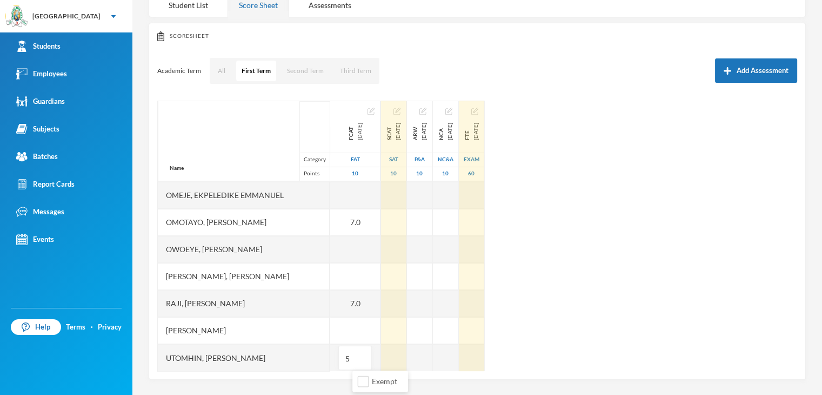
click at [610, 304] on div "Name Category Points [PERSON_NAME], [PERSON_NAME], [PERSON_NAME] [PERSON_NAME] …" at bounding box center [477, 236] width 640 height 270
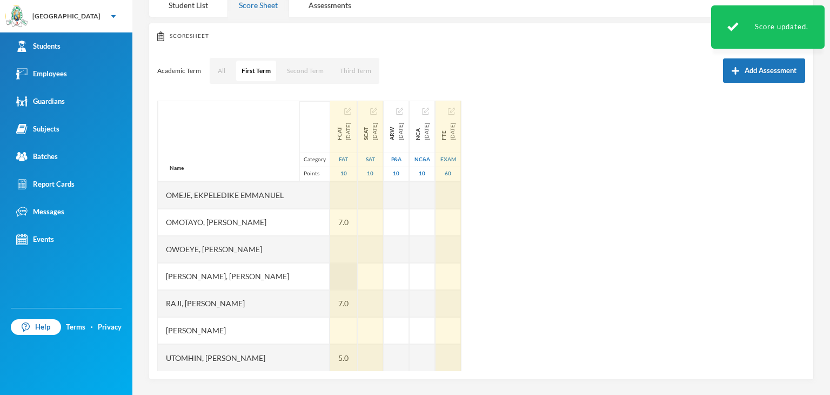
click at [357, 277] on div at bounding box center [343, 276] width 27 height 27
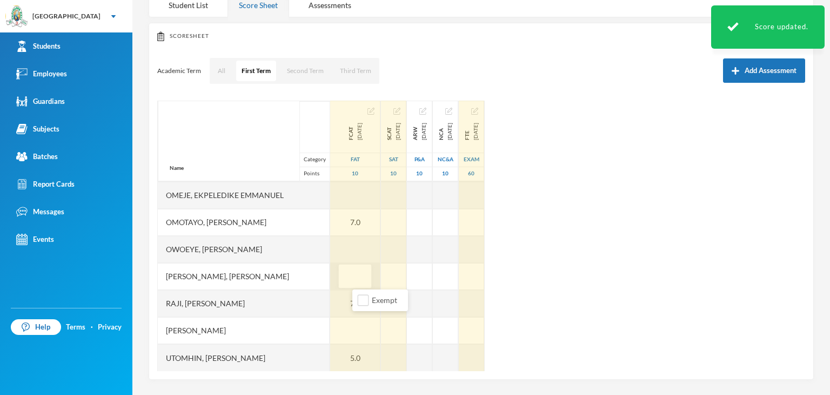
type input "7"
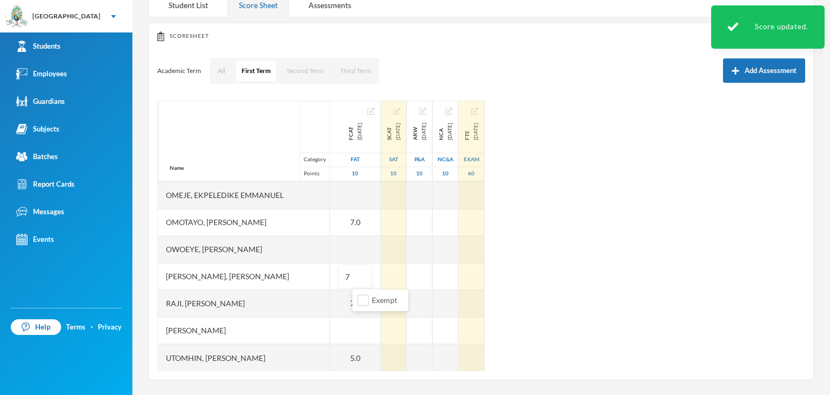
click at [589, 256] on div "Name Category Points [PERSON_NAME], [PERSON_NAME], [PERSON_NAME] [PERSON_NAME] …" at bounding box center [481, 236] width 648 height 270
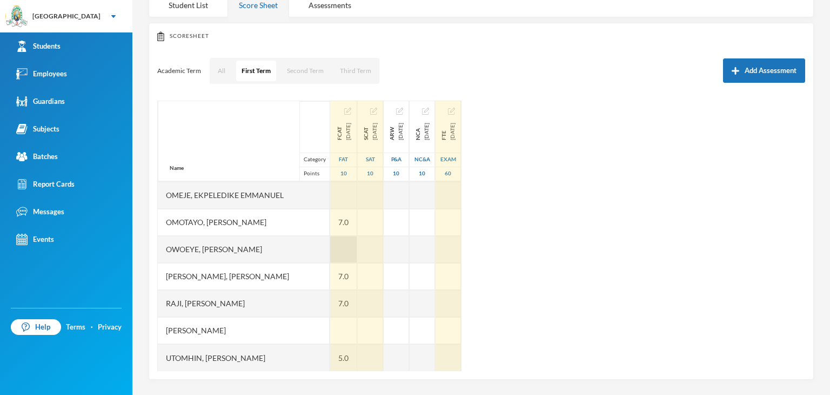
scroll to position [324, 0]
click at [352, 253] on div at bounding box center [343, 249] width 27 height 27
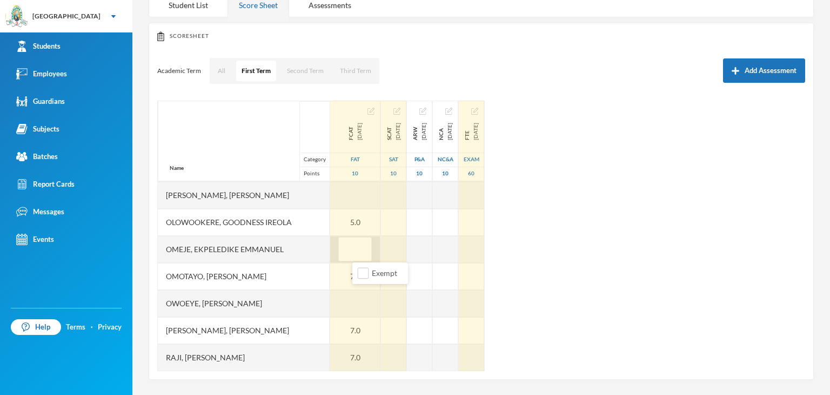
type input "7"
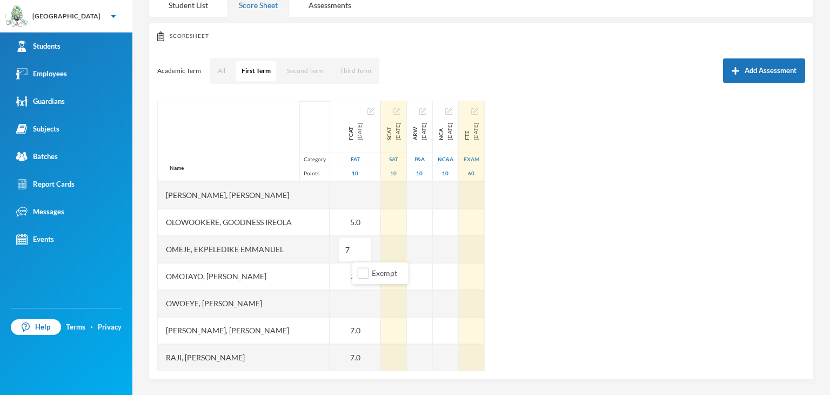
click at [701, 250] on div "Name Category Points [PERSON_NAME], [PERSON_NAME], [PERSON_NAME] [PERSON_NAME] …" at bounding box center [481, 236] width 648 height 270
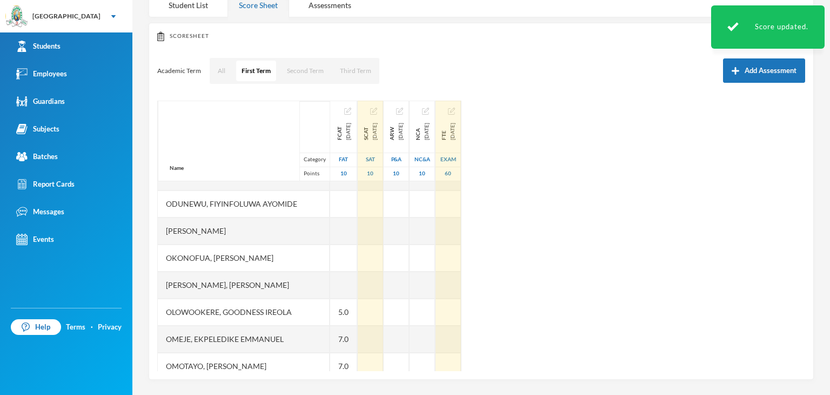
scroll to position [216, 0]
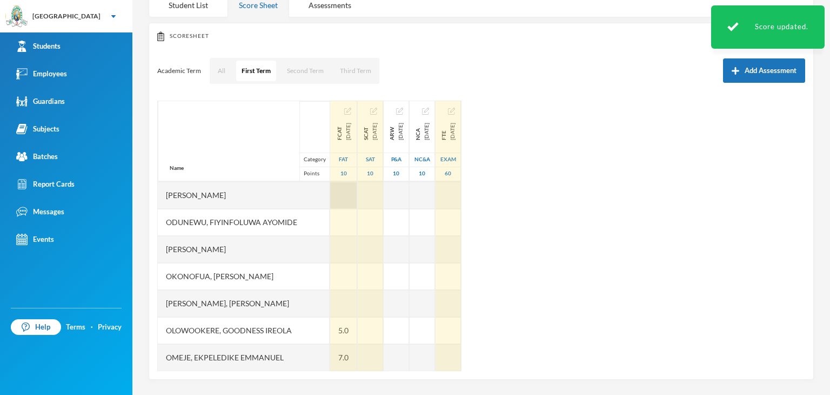
click at [355, 197] on div at bounding box center [343, 195] width 27 height 27
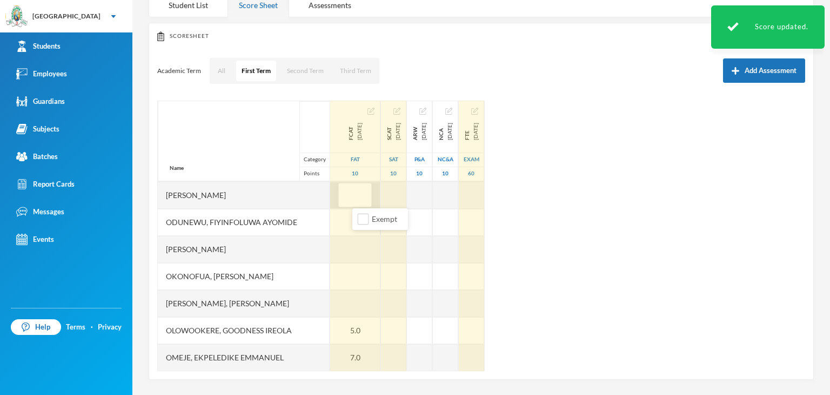
type input "6"
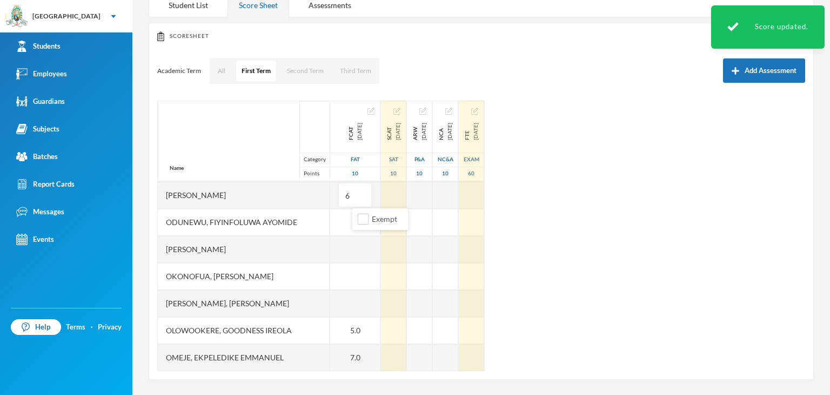
click at [665, 212] on div "Name Category Points [PERSON_NAME], [PERSON_NAME], [PERSON_NAME] [PERSON_NAME] …" at bounding box center [481, 236] width 648 height 270
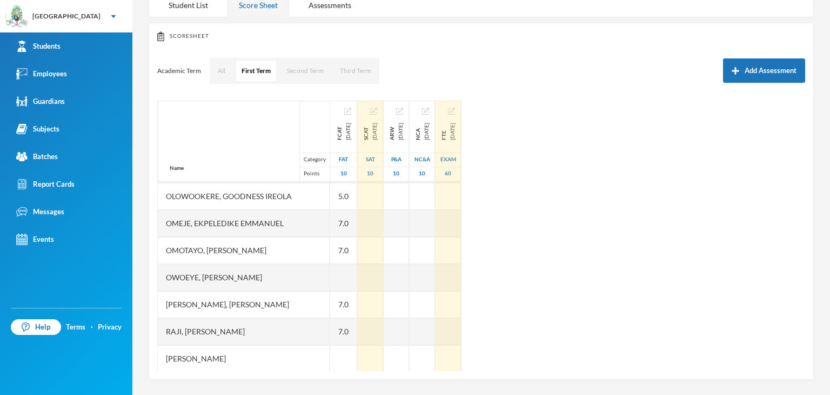
scroll to position [378, 0]
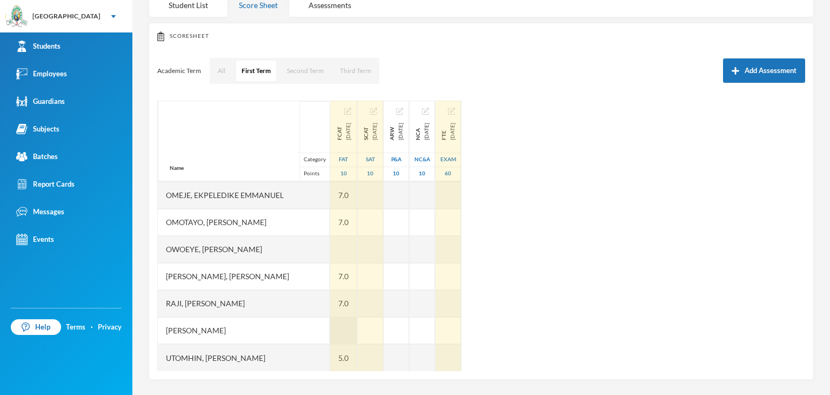
click at [357, 327] on div at bounding box center [343, 330] width 27 height 27
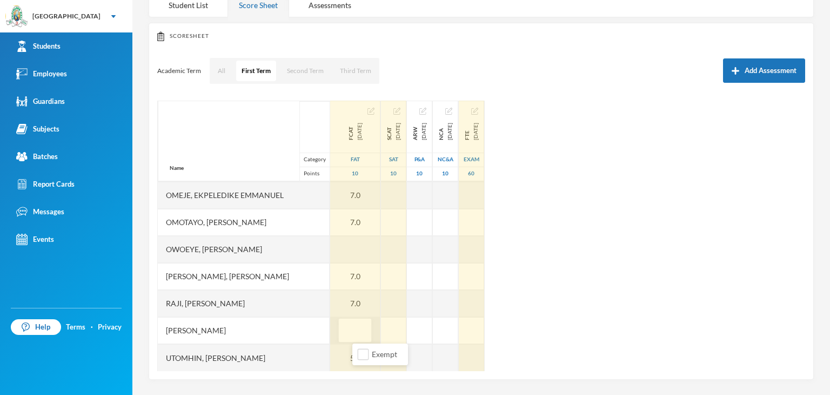
type input "9"
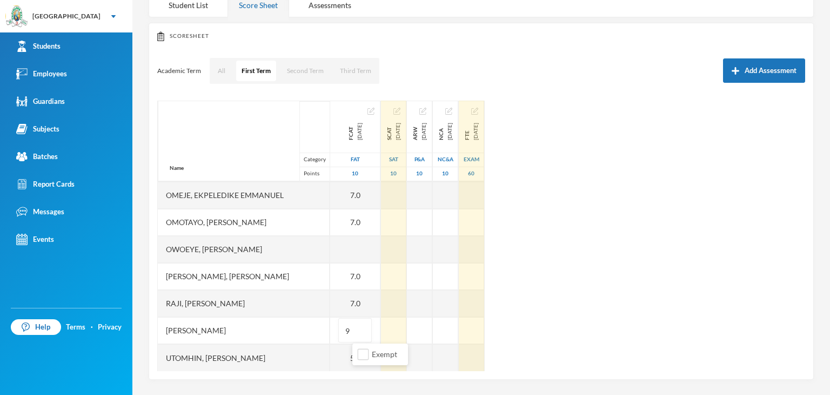
click at [621, 296] on div "Name Category Points [PERSON_NAME], [PERSON_NAME], [PERSON_NAME] [PERSON_NAME] …" at bounding box center [481, 236] width 648 height 270
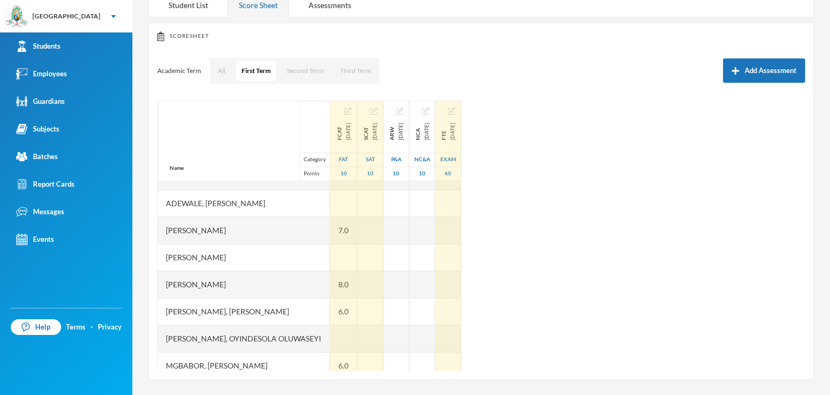
scroll to position [54, 0]
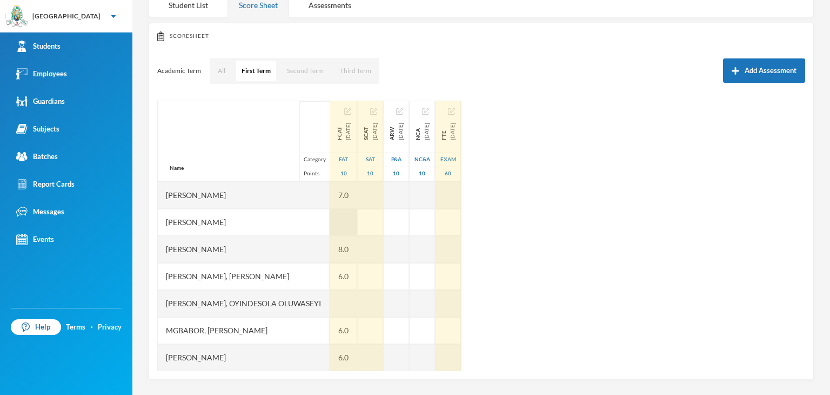
click at [357, 221] on div at bounding box center [343, 222] width 27 height 27
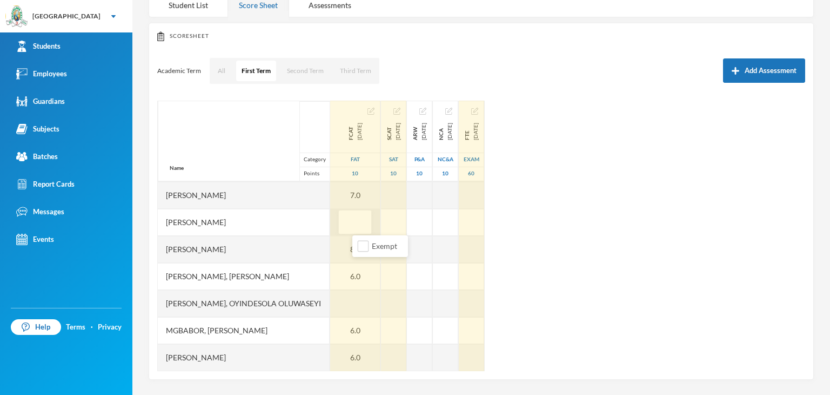
type input "8"
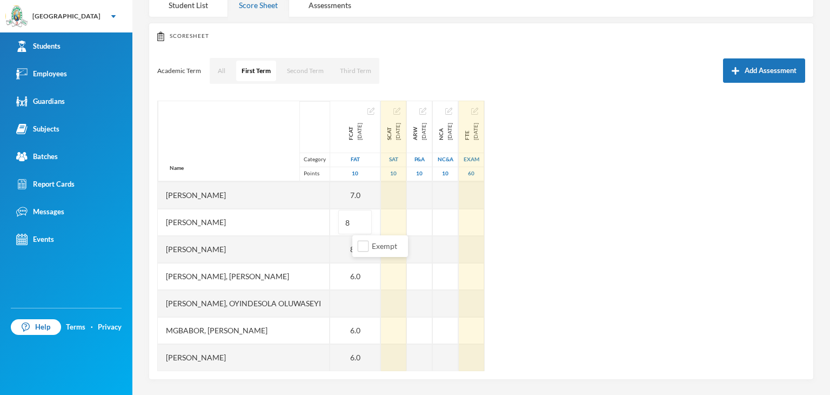
click at [718, 210] on div "Name Category Points [PERSON_NAME], [PERSON_NAME], [PERSON_NAME] [PERSON_NAME] …" at bounding box center [481, 236] width 648 height 270
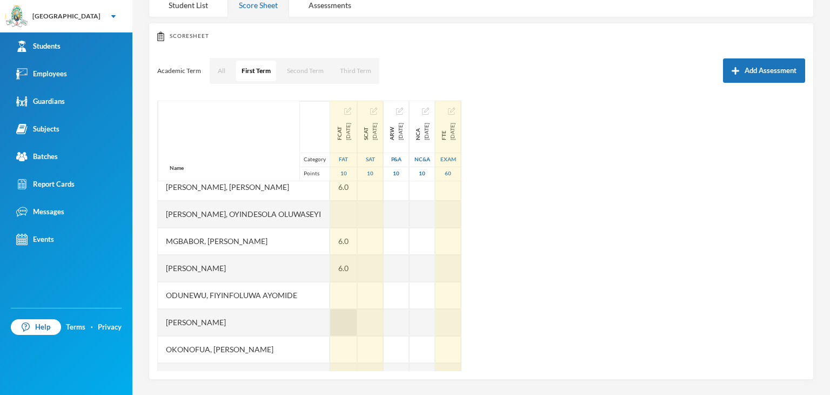
scroll to position [162, 0]
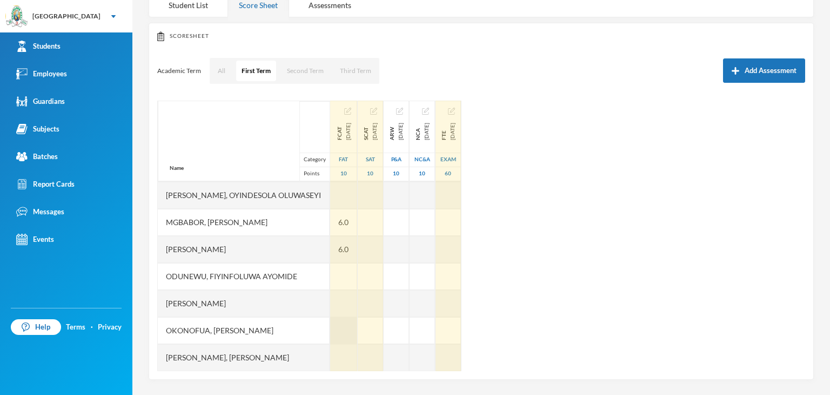
click at [357, 332] on div at bounding box center [343, 330] width 27 height 27
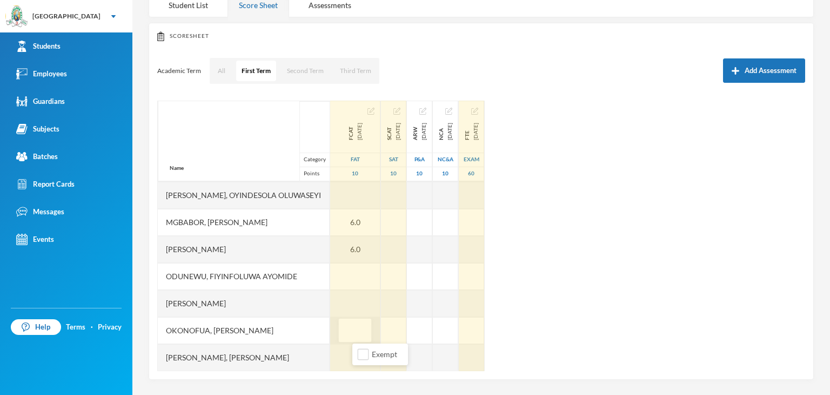
type input "8"
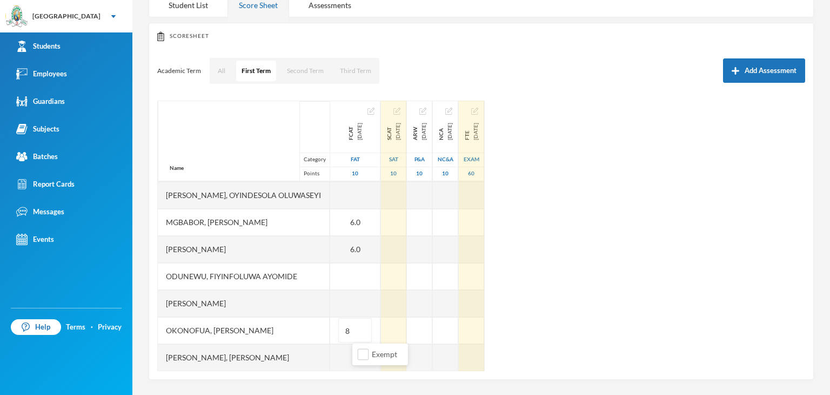
click at [690, 286] on div "Name Category Points [PERSON_NAME], [PERSON_NAME], [PERSON_NAME] [PERSON_NAME] …" at bounding box center [481, 236] width 648 height 270
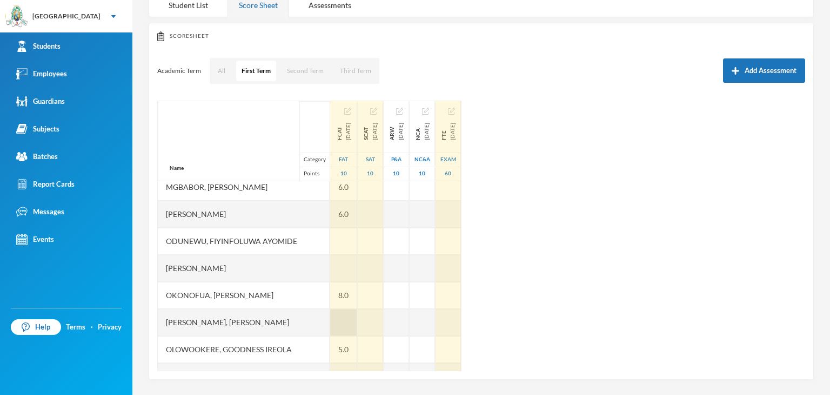
scroll to position [216, 0]
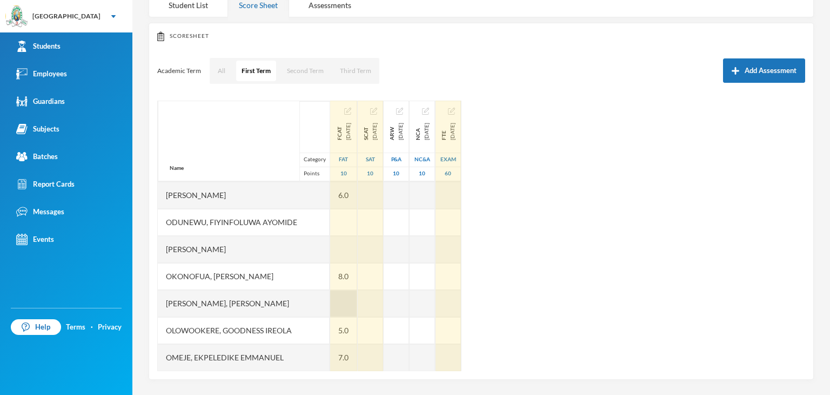
click at [357, 305] on div at bounding box center [343, 303] width 27 height 27
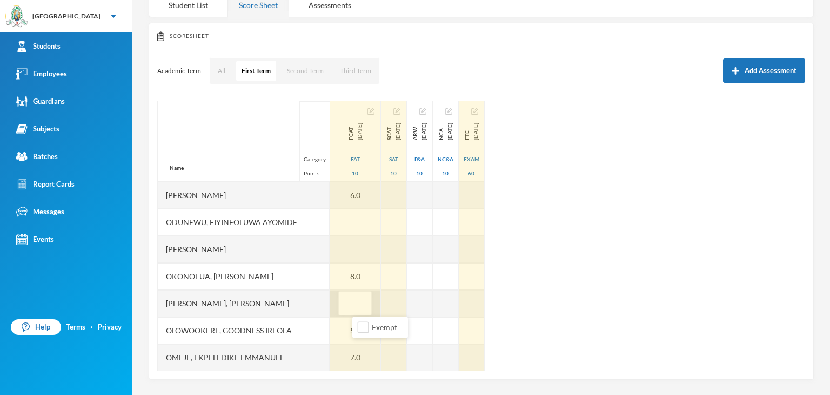
type input "3"
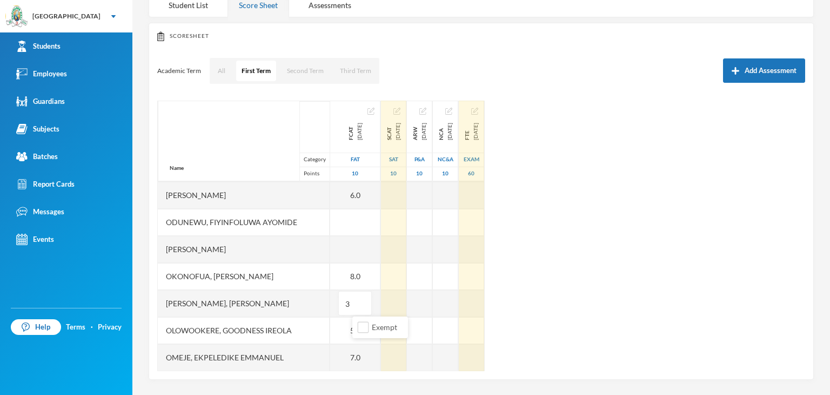
click at [623, 241] on div "Name Category Points [PERSON_NAME], [PERSON_NAME], [PERSON_NAME] [PERSON_NAME] …" at bounding box center [481, 236] width 648 height 270
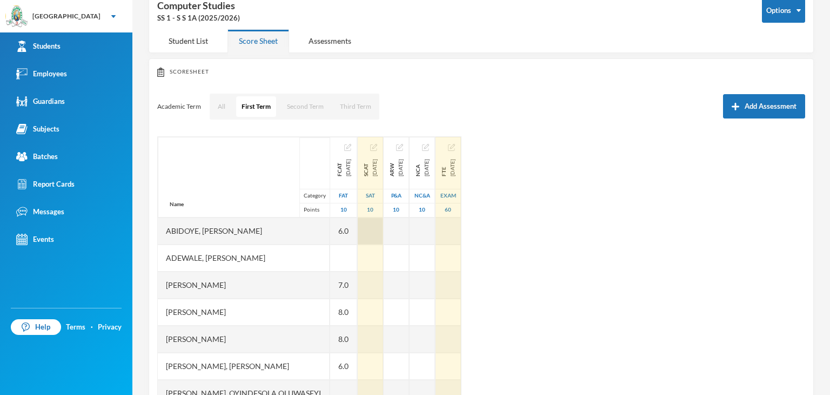
scroll to position [43, 0]
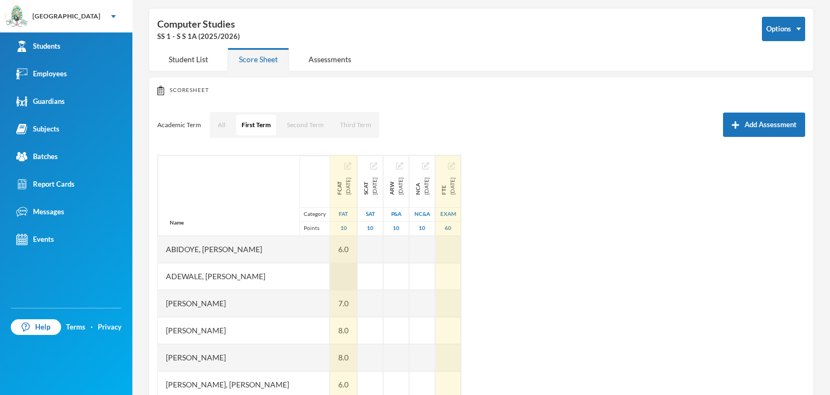
click at [349, 276] on div at bounding box center [343, 276] width 27 height 27
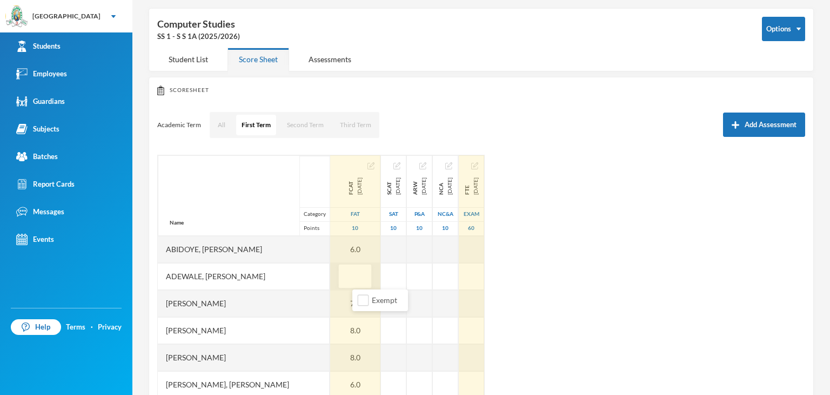
type input "7"
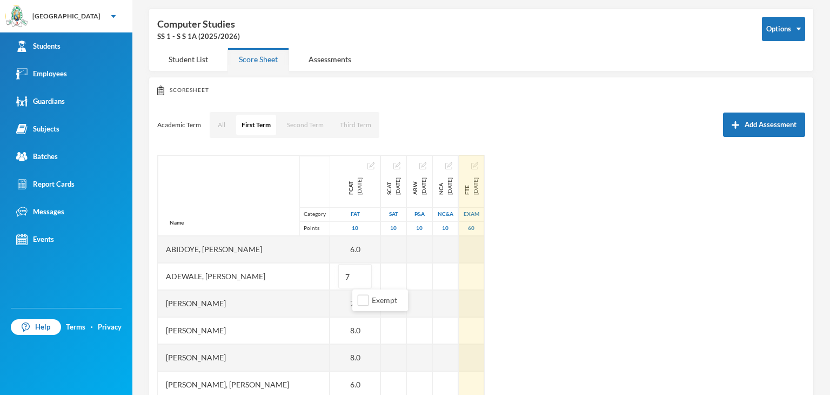
click at [668, 269] on div "Name Category Points [PERSON_NAME], [PERSON_NAME], [PERSON_NAME] [PERSON_NAME] …" at bounding box center [481, 290] width 648 height 270
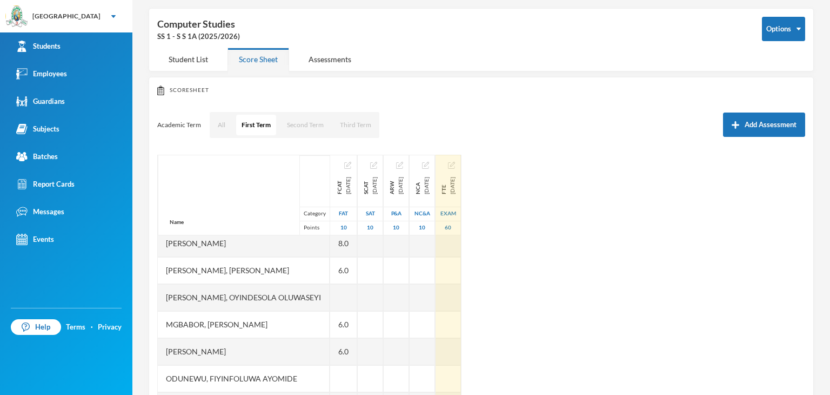
scroll to position [108, 0]
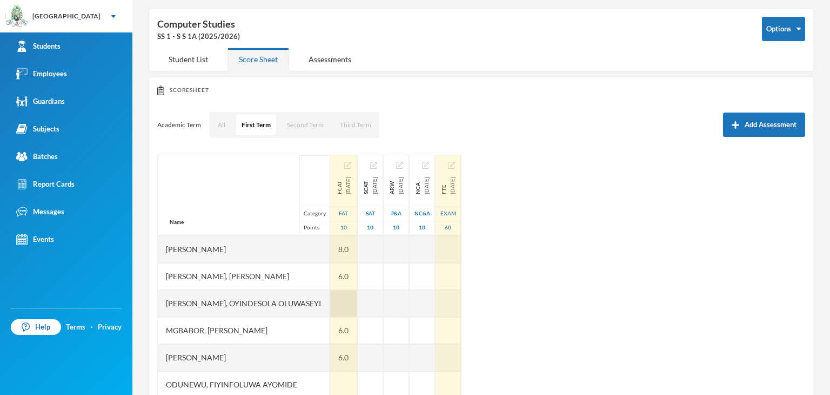
click at [357, 301] on div at bounding box center [343, 303] width 27 height 27
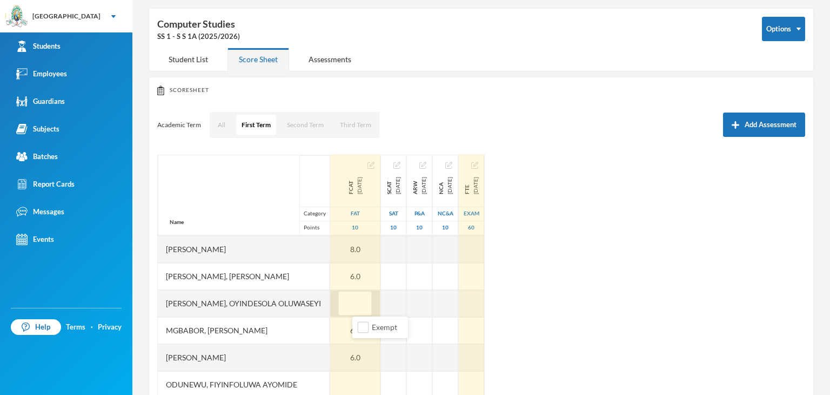
type input "8"
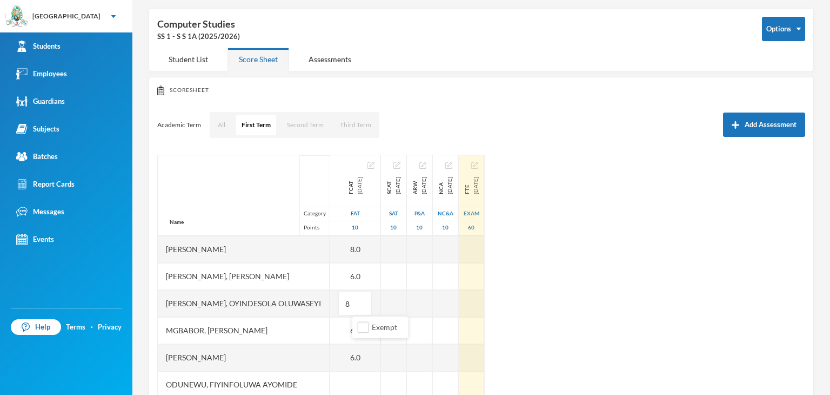
click at [592, 282] on div "Name Category Points [PERSON_NAME], [PERSON_NAME], [PERSON_NAME] [PERSON_NAME] …" at bounding box center [481, 290] width 648 height 270
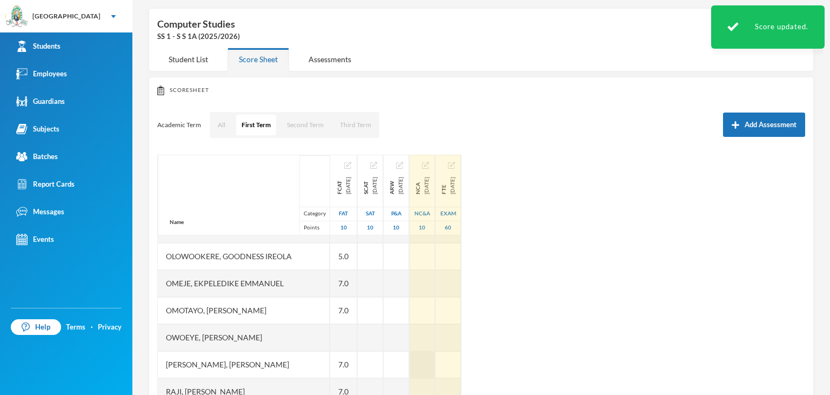
scroll to position [378, 0]
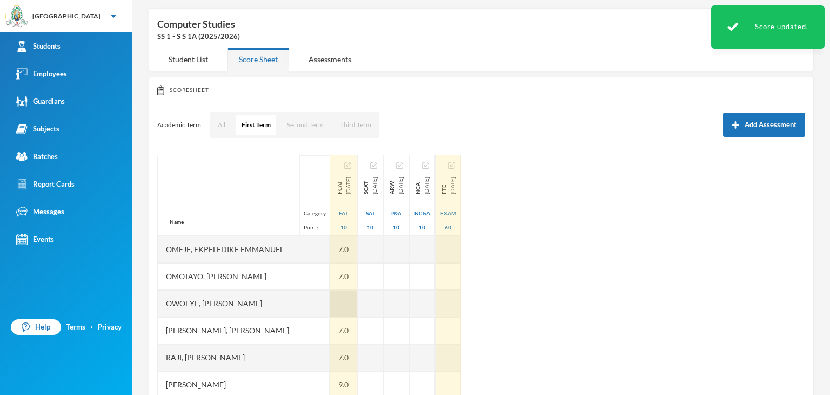
click at [357, 307] on div at bounding box center [343, 303] width 27 height 27
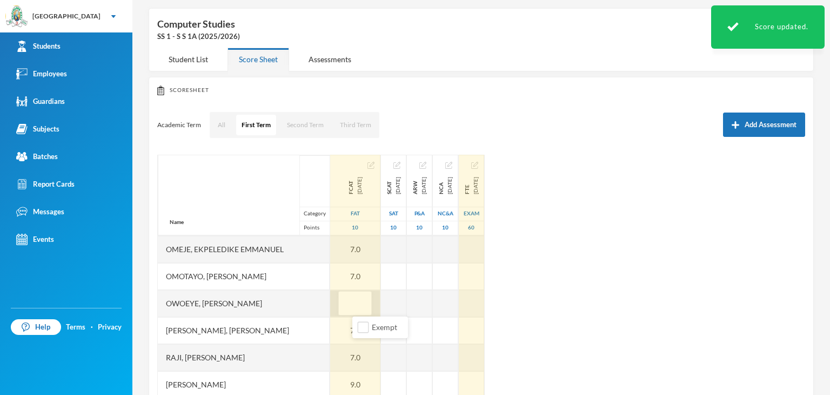
type input "5"
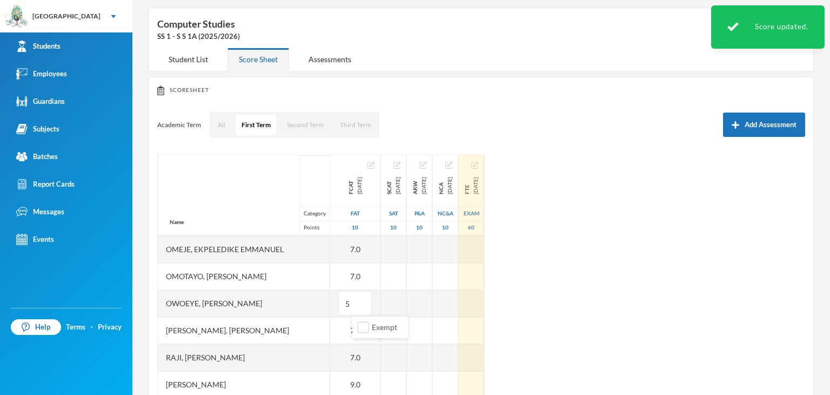
click at [580, 247] on div "Name Category Points [PERSON_NAME], [PERSON_NAME], [PERSON_NAME] [PERSON_NAME] …" at bounding box center [481, 290] width 648 height 270
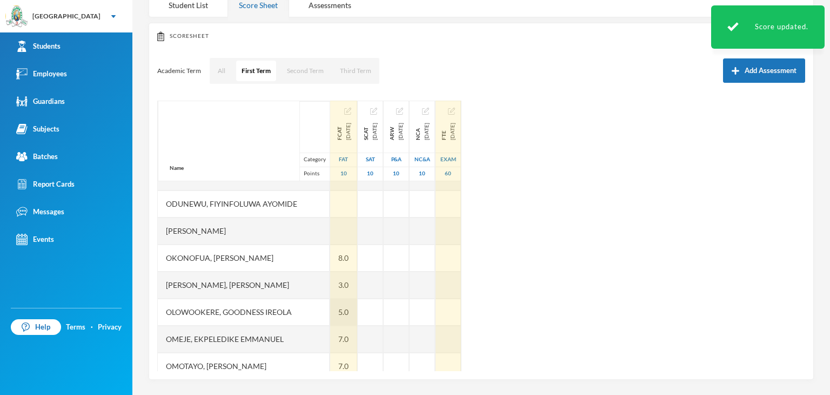
scroll to position [216, 0]
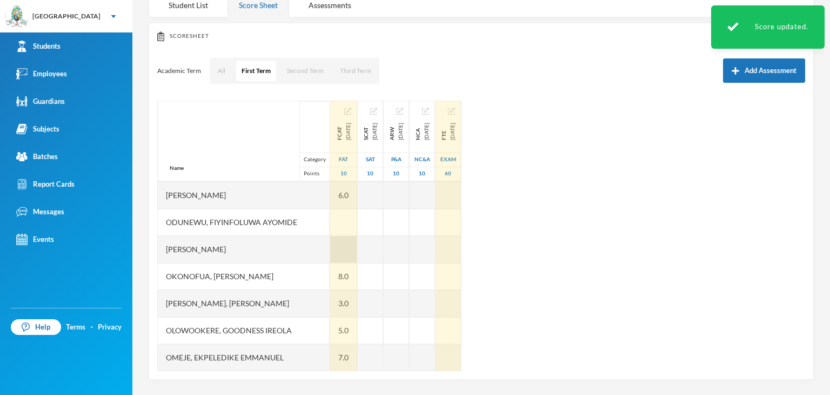
click at [357, 245] on div at bounding box center [343, 249] width 27 height 27
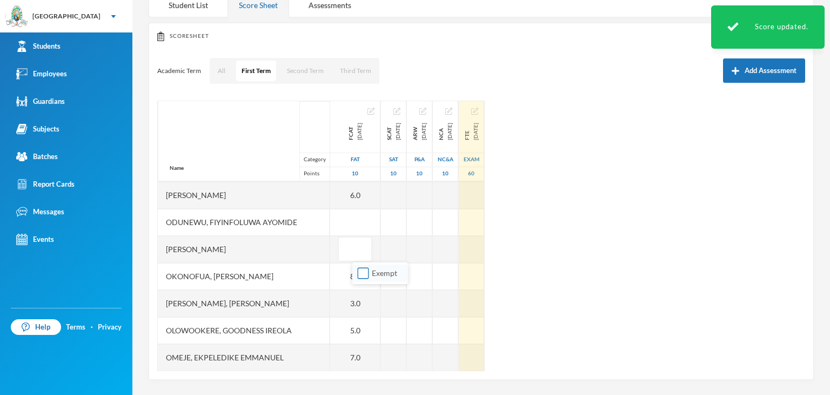
click at [363, 276] on input "Exempt" at bounding box center [363, 273] width 11 height 11
checkbox input "true"
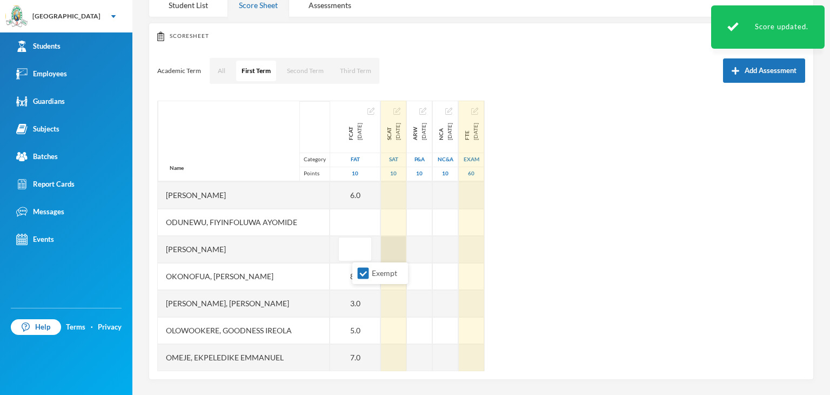
click at [406, 251] on div at bounding box center [393, 249] width 25 height 27
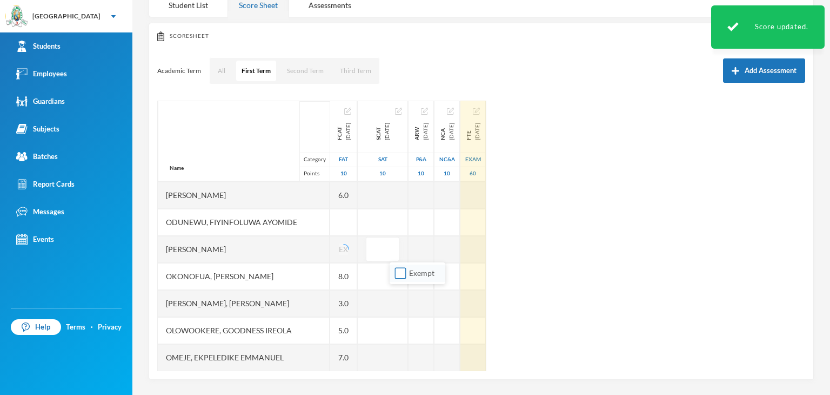
click at [401, 271] on input "Exempt" at bounding box center [400, 273] width 11 height 11
checkbox input "true"
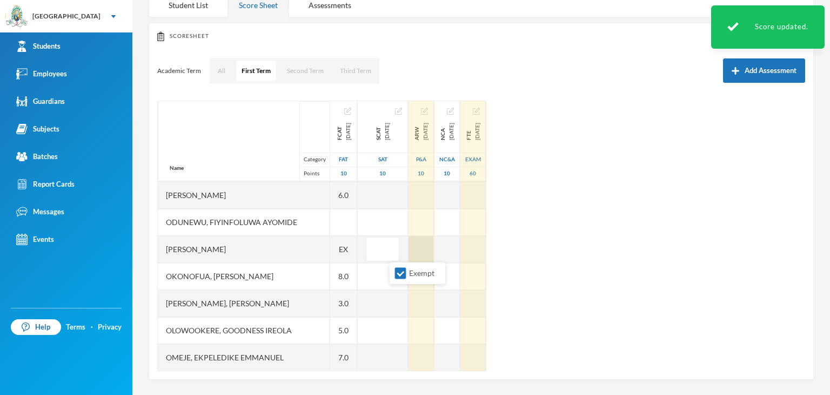
click at [434, 252] on div at bounding box center [421, 249] width 25 height 27
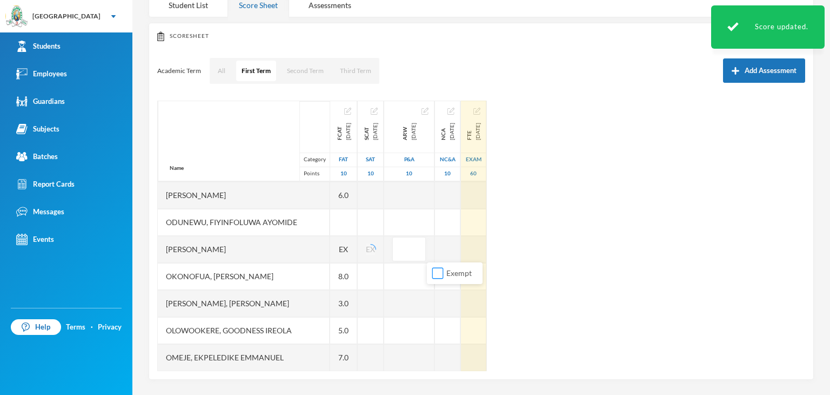
click at [433, 273] on input "Exempt" at bounding box center [437, 273] width 11 height 11
checkbox input "true"
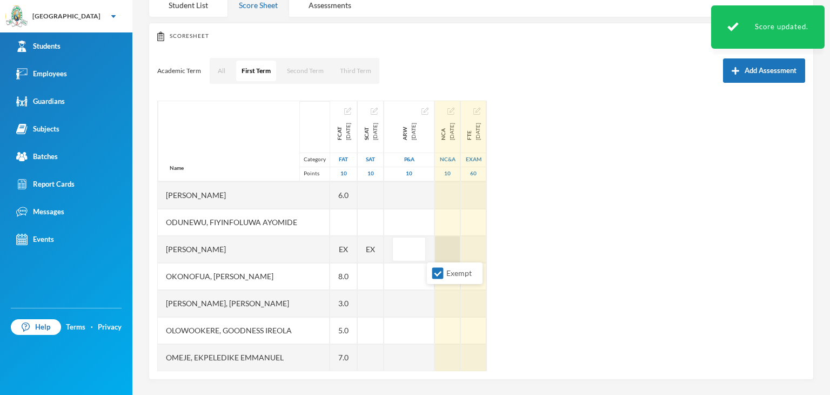
click at [460, 255] on div at bounding box center [447, 249] width 25 height 27
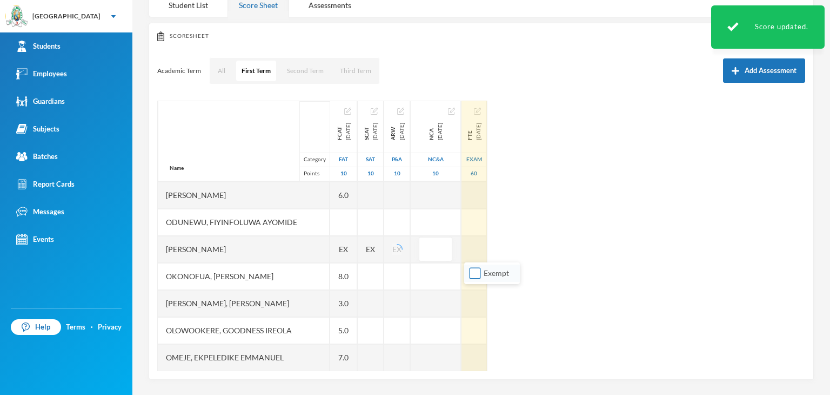
click at [477, 278] on input "Exempt" at bounding box center [475, 273] width 11 height 11
checkbox input "true"
click at [487, 253] on div at bounding box center [474, 249] width 25 height 27
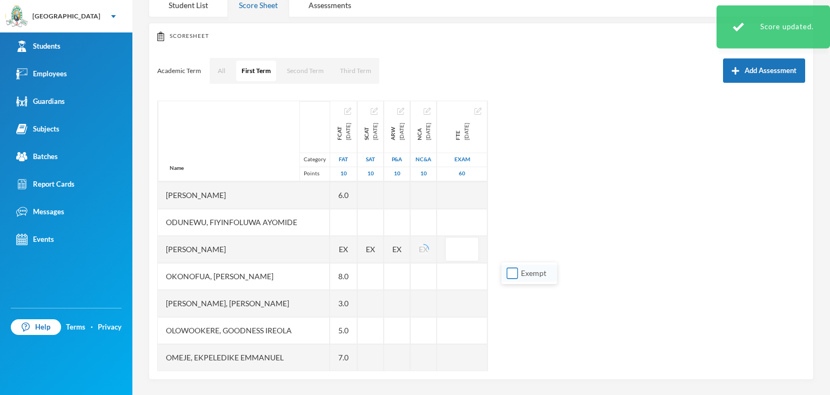
click at [508, 275] on input "Exempt" at bounding box center [512, 273] width 11 height 11
checkbox input "true"
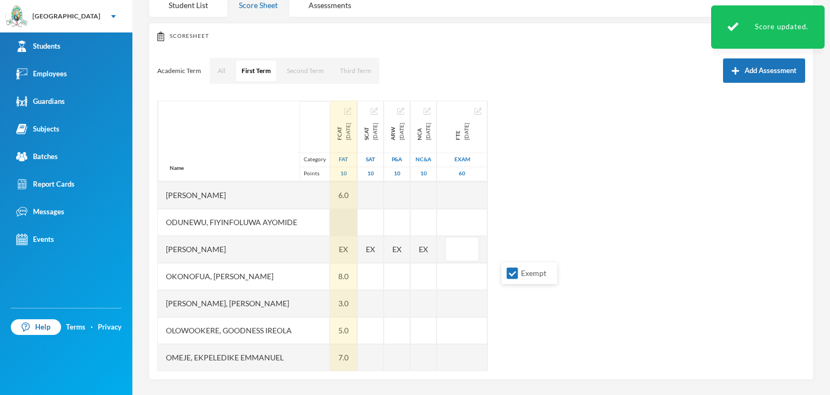
click at [352, 218] on div at bounding box center [343, 222] width 27 height 27
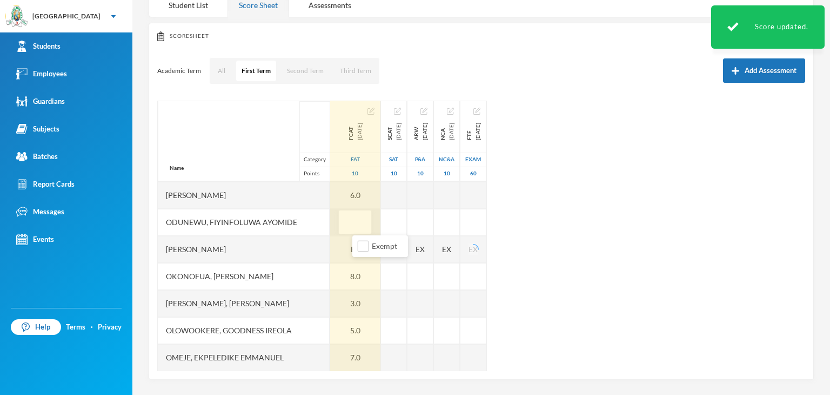
type input "9"
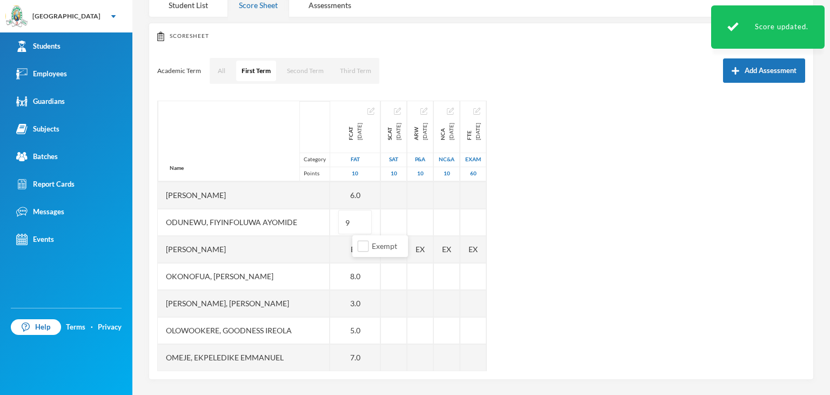
click at [722, 273] on div "Name Category Points [PERSON_NAME], [PERSON_NAME], [PERSON_NAME] [PERSON_NAME] …" at bounding box center [481, 236] width 648 height 270
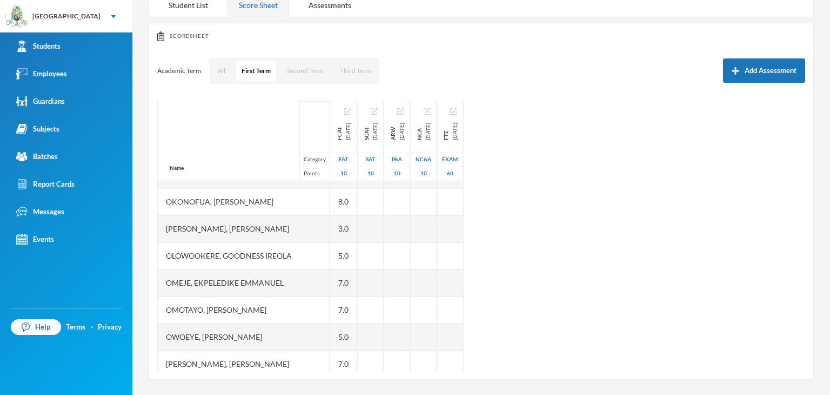
scroll to position [378, 0]
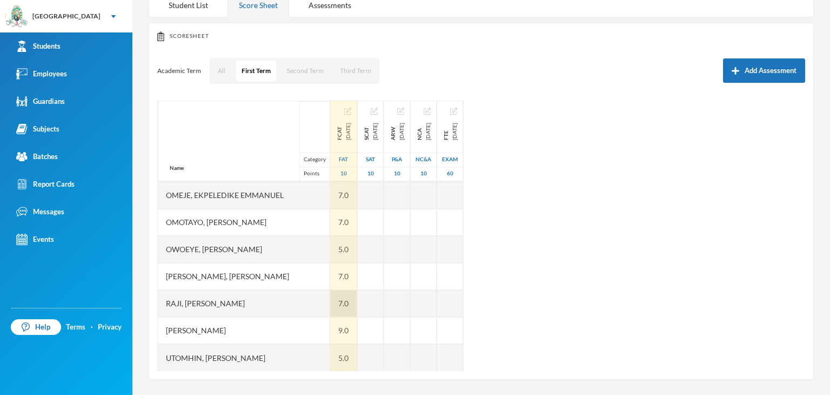
drag, startPoint x: 345, startPoint y: 295, endPoint x: 345, endPoint y: 313, distance: 18.4
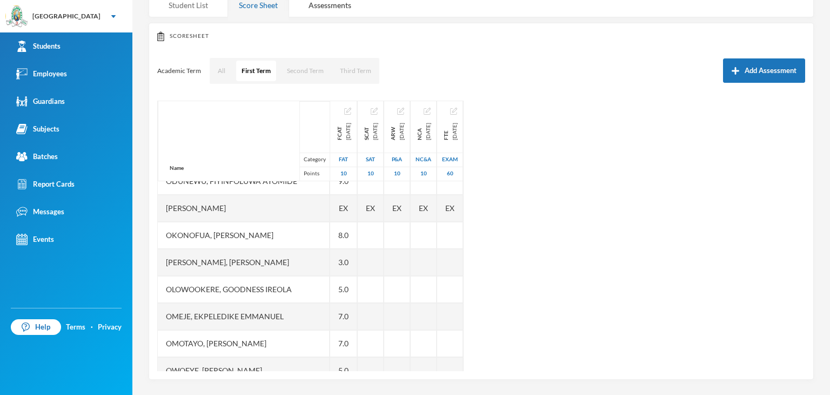
scroll to position [324, 0]
